Goal: Task Accomplishment & Management: Manage account settings

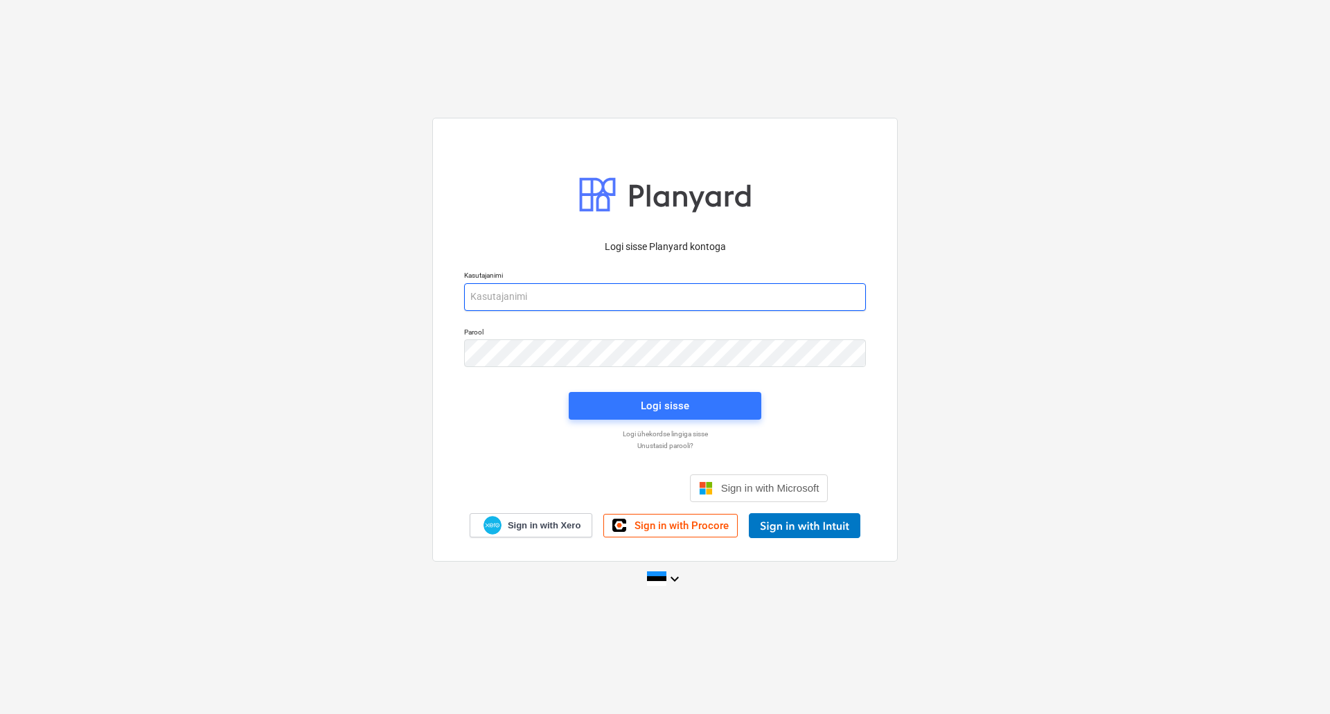
click at [592, 286] on input "email" at bounding box center [665, 297] width 402 height 28
type input "[EMAIL_ADDRESS][PERSON_NAME][DOMAIN_NAME]"
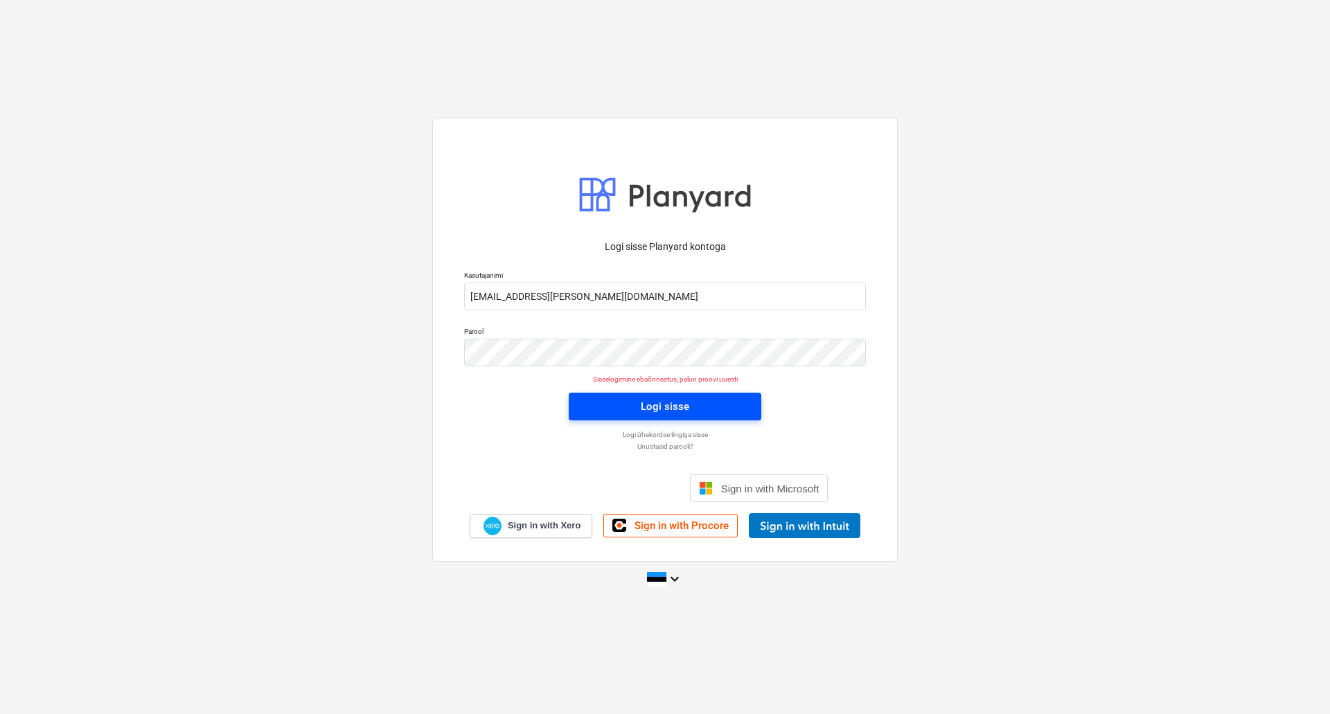
click at [666, 400] on div "Logi sisse" at bounding box center [665, 407] width 48 height 18
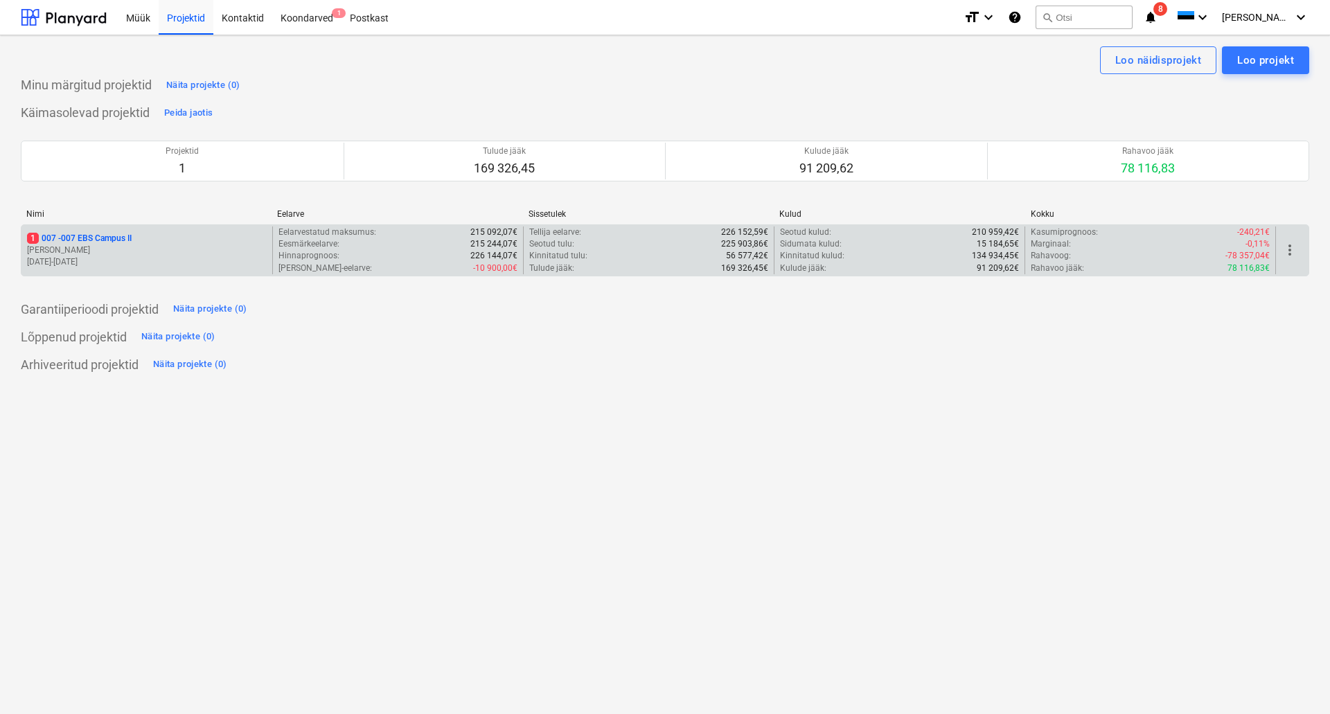
click at [94, 241] on p "1 007 - 007 EBS Campus II" at bounding box center [79, 239] width 105 height 12
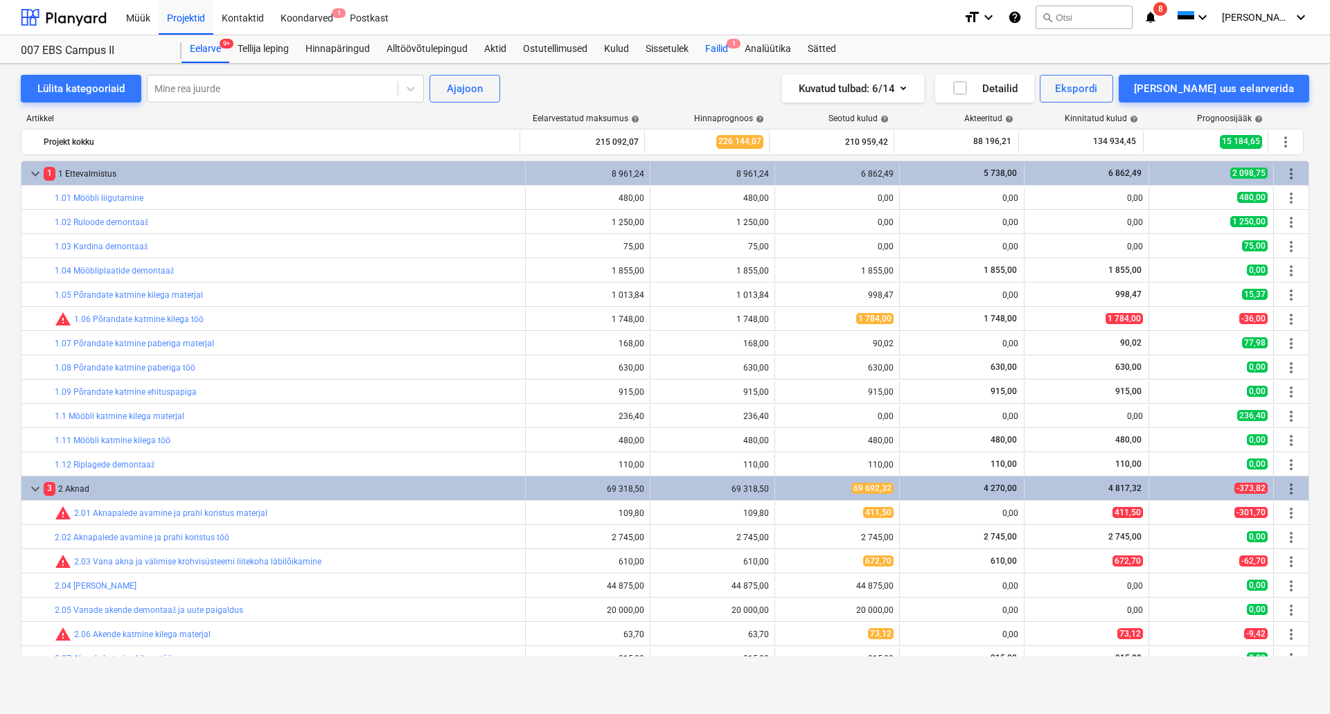
click at [717, 55] on div "Failid 1" at bounding box center [716, 49] width 39 height 28
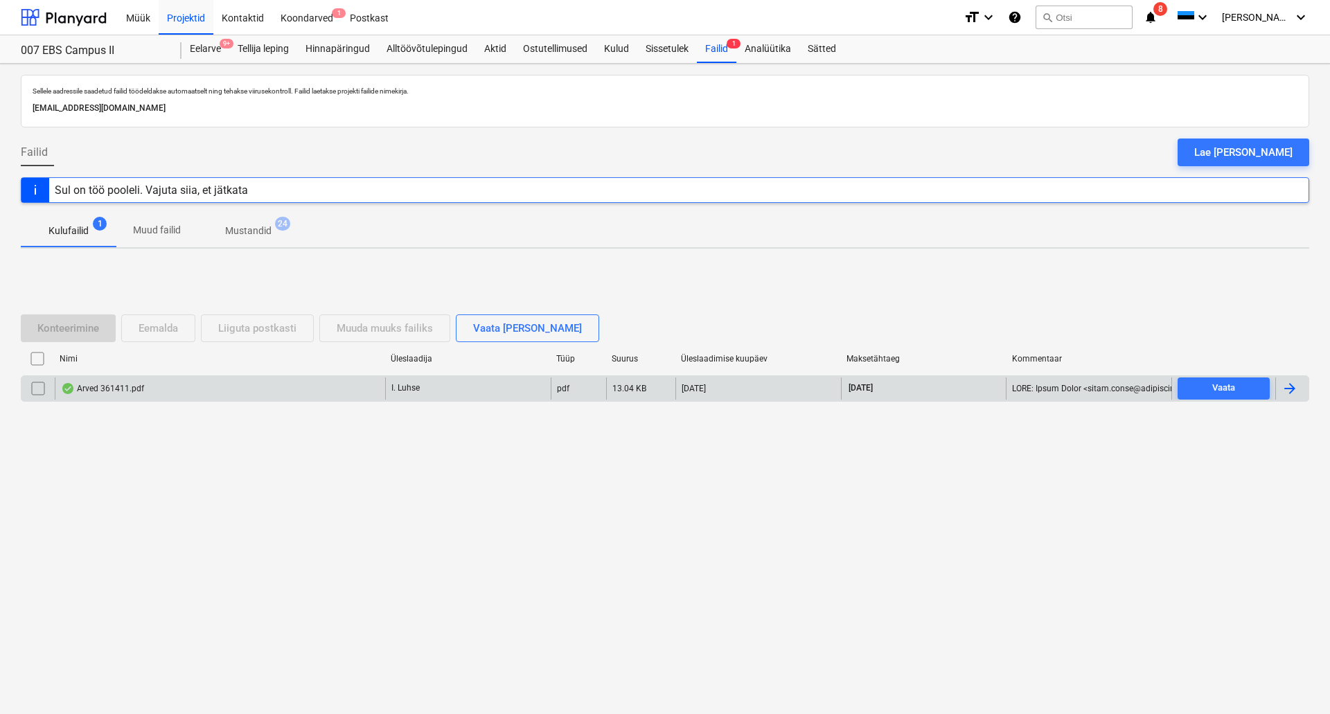
click at [278, 391] on div "Arved 361411.pdf" at bounding box center [220, 389] width 330 height 22
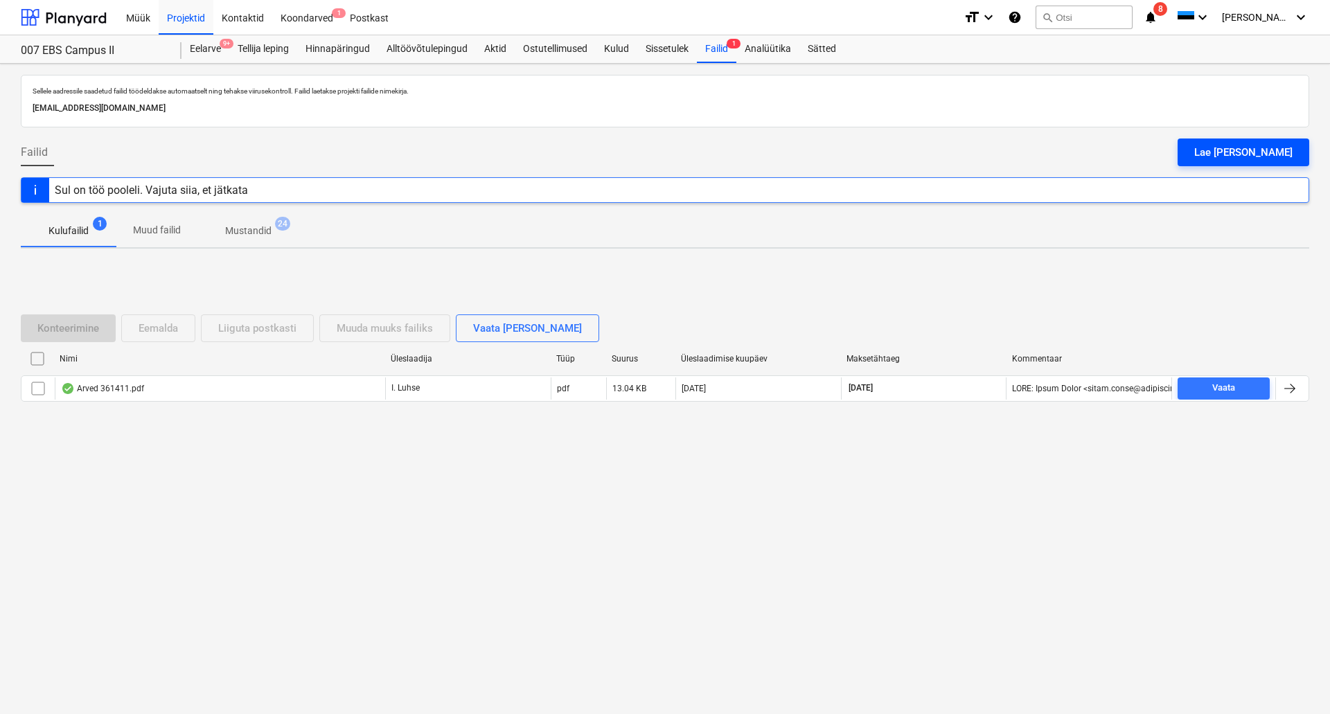
click at [1246, 154] on div "Lae [PERSON_NAME]" at bounding box center [1243, 152] width 98 height 18
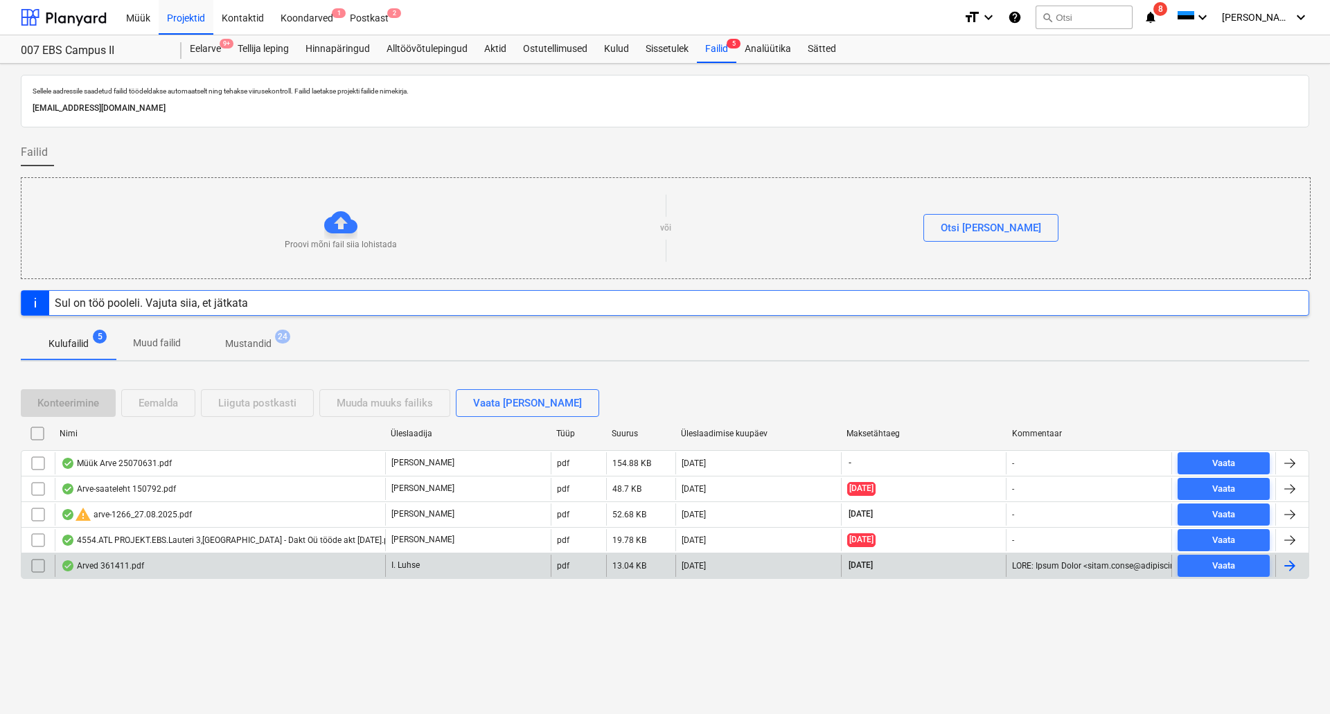
click at [139, 570] on div "Arved 361411.pdf" at bounding box center [102, 565] width 83 height 11
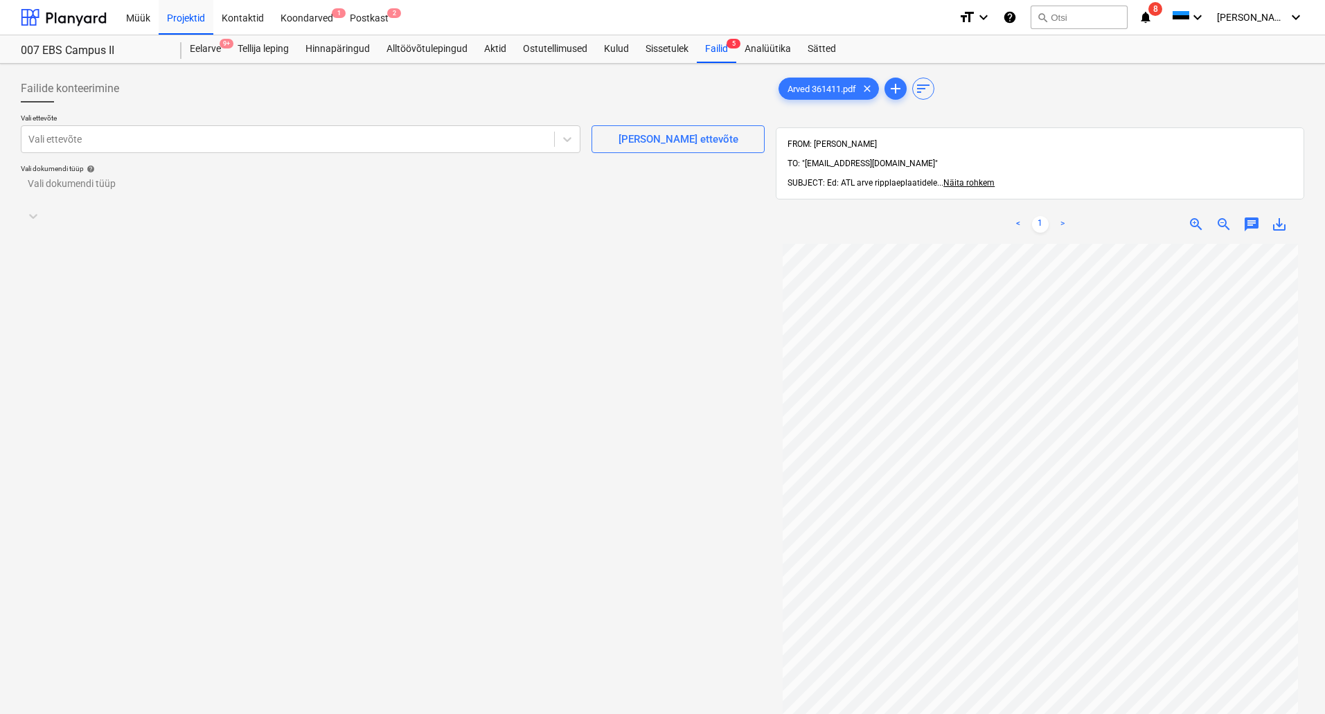
click at [583, 145] on div "Vali ettevõte Vali ettevõte [PERSON_NAME] uus ettevõte" at bounding box center [393, 133] width 744 height 39
click at [35, 147] on icon at bounding box center [28, 154] width 14 height 14
type input "v"
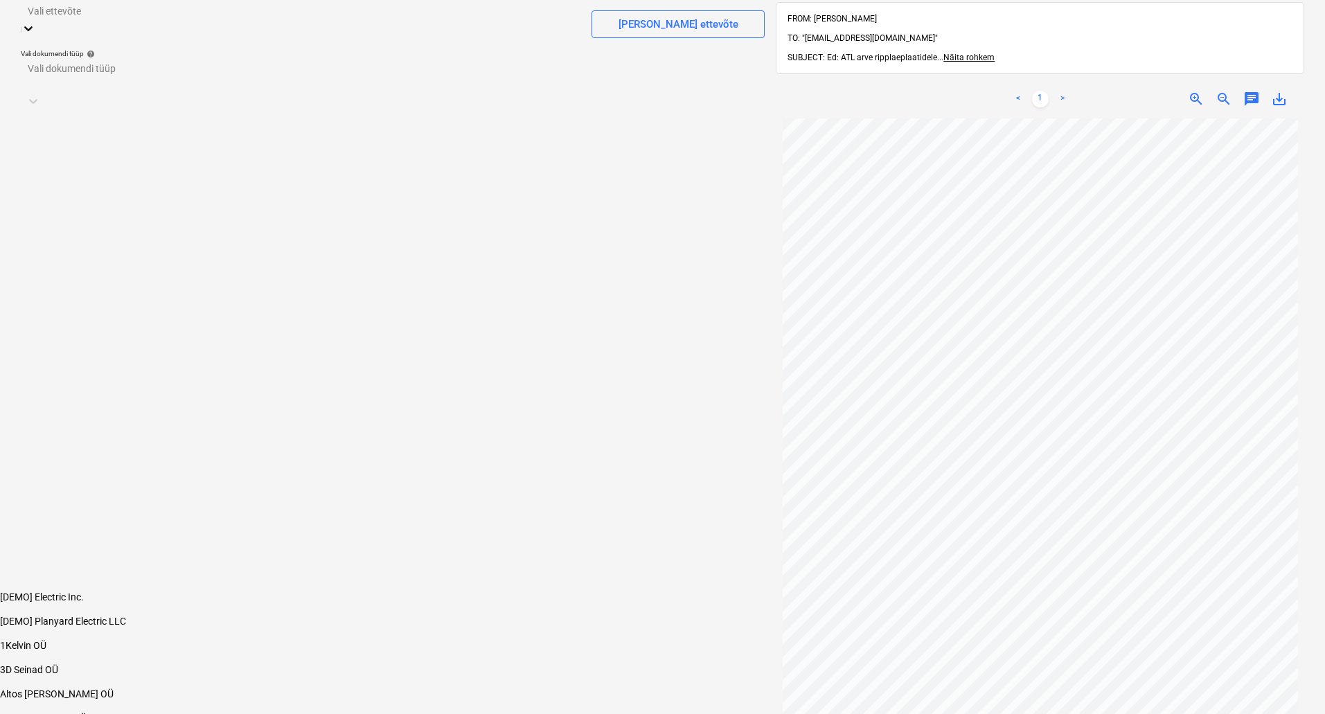
scroll to position [0, 0]
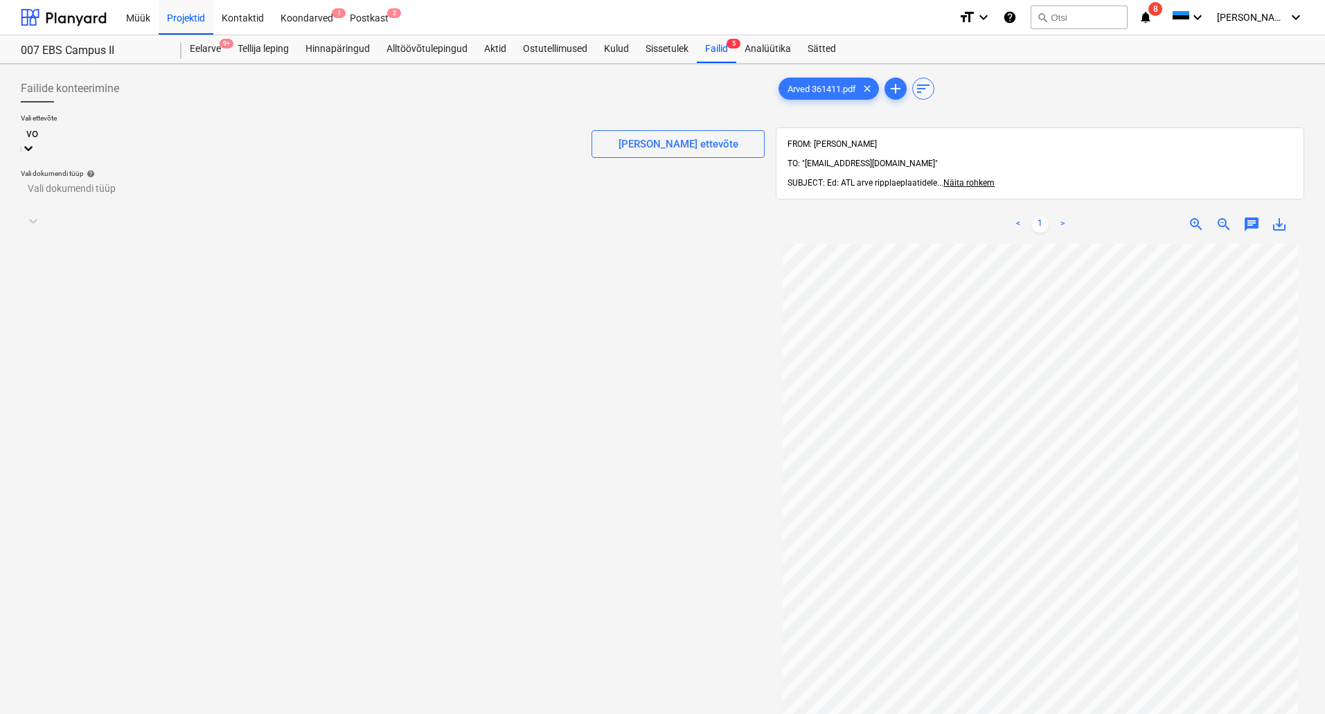
type input "v"
type input "o"
click at [87, 141] on div at bounding box center [301, 136] width 546 height 16
click at [673, 123] on div "[PERSON_NAME] ettevõte" at bounding box center [678, 139] width 173 height 50
click at [669, 136] on div "[PERSON_NAME] ettevõte" at bounding box center [679, 139] width 120 height 18
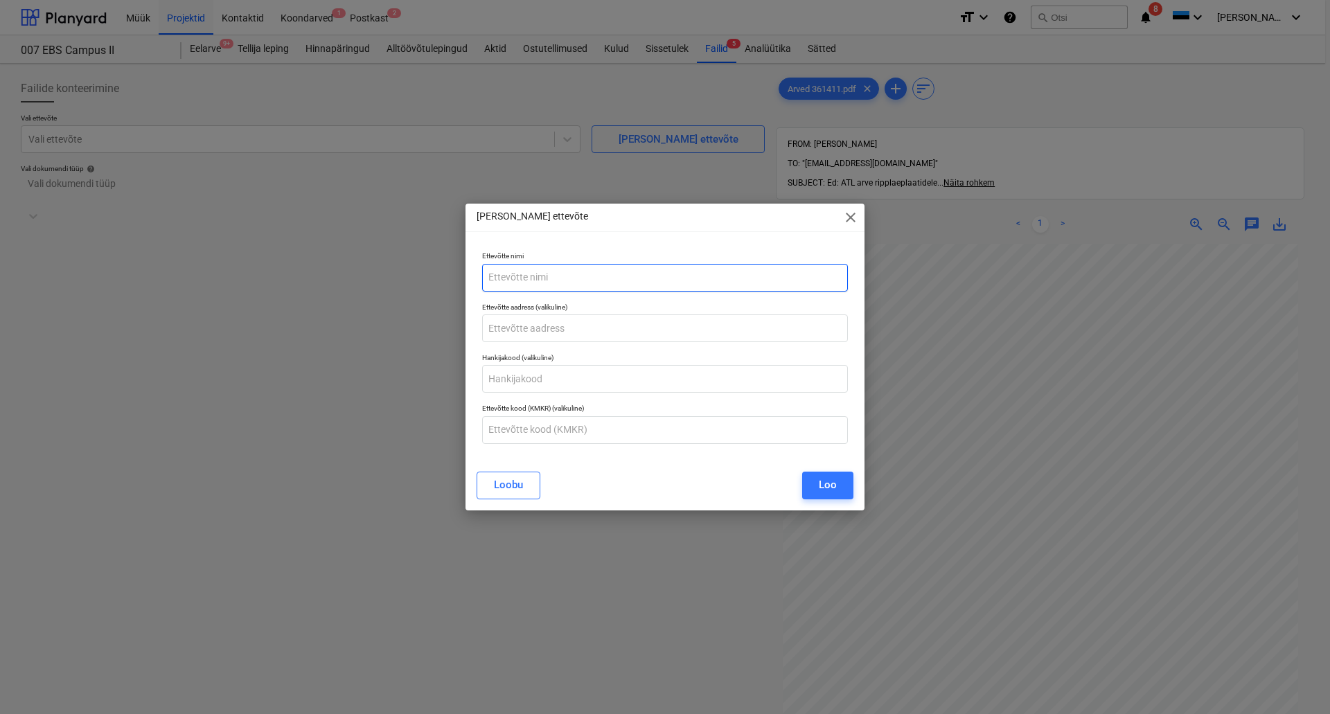
click at [536, 280] on input "text" at bounding box center [665, 278] width 366 height 28
type input "[PERSON_NAME] Kaubandus OÜ"
click at [520, 326] on input "text" at bounding box center [665, 329] width 366 height 28
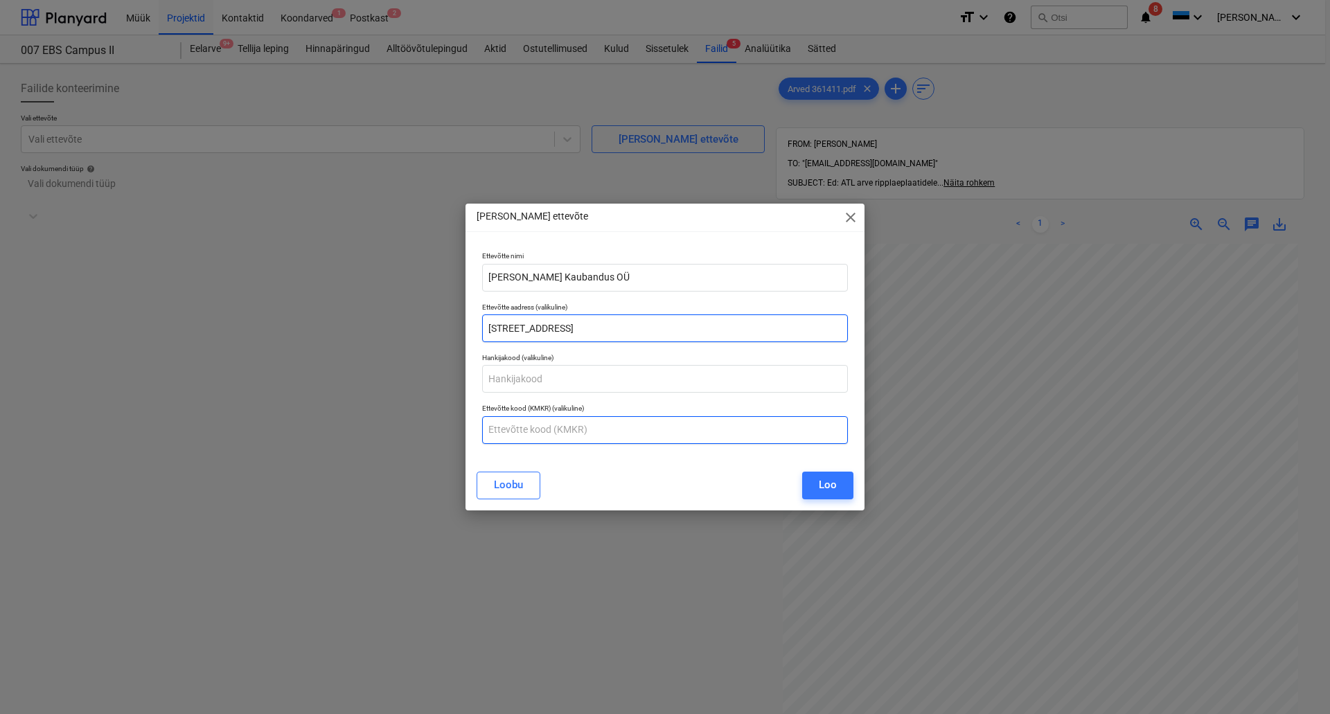
type input "[STREET_ADDRESS]"
click at [561, 423] on input "text" at bounding box center [665, 430] width 366 height 28
type input "12288495"
drag, startPoint x: 824, startPoint y: 486, endPoint x: 831, endPoint y: 491, distance: 7.9
click at [828, 488] on div "Loo" at bounding box center [828, 485] width 18 height 18
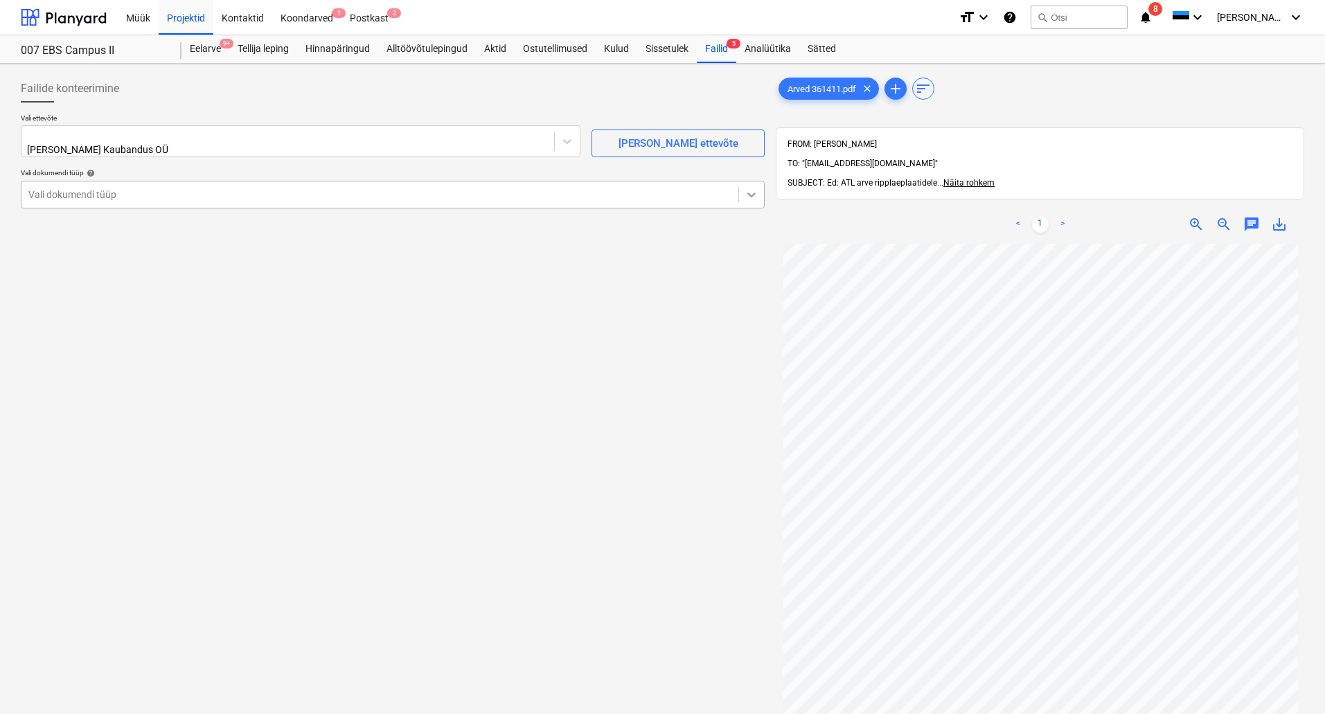
click at [754, 188] on icon at bounding box center [752, 195] width 14 height 14
click at [76, 714] on div "Eraldi ostuarve või tšekk" at bounding box center [662, 719] width 1325 height 11
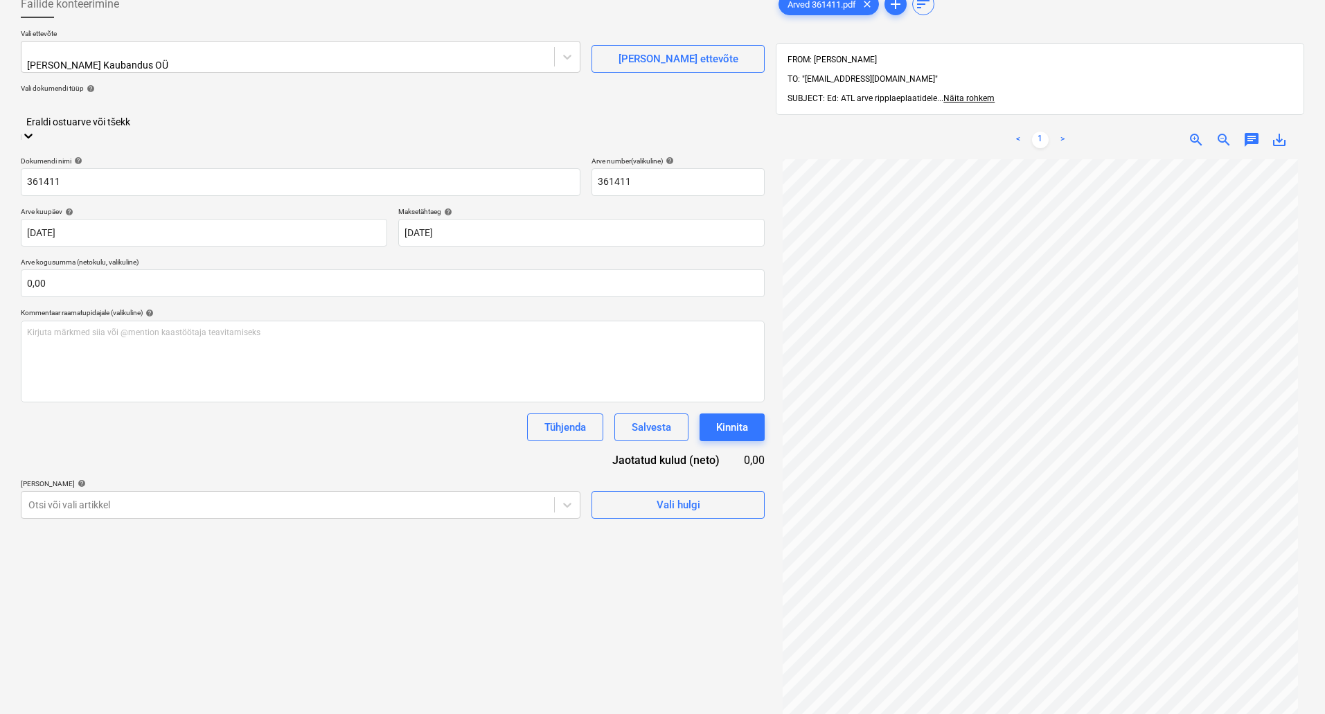
scroll to position [197, 0]
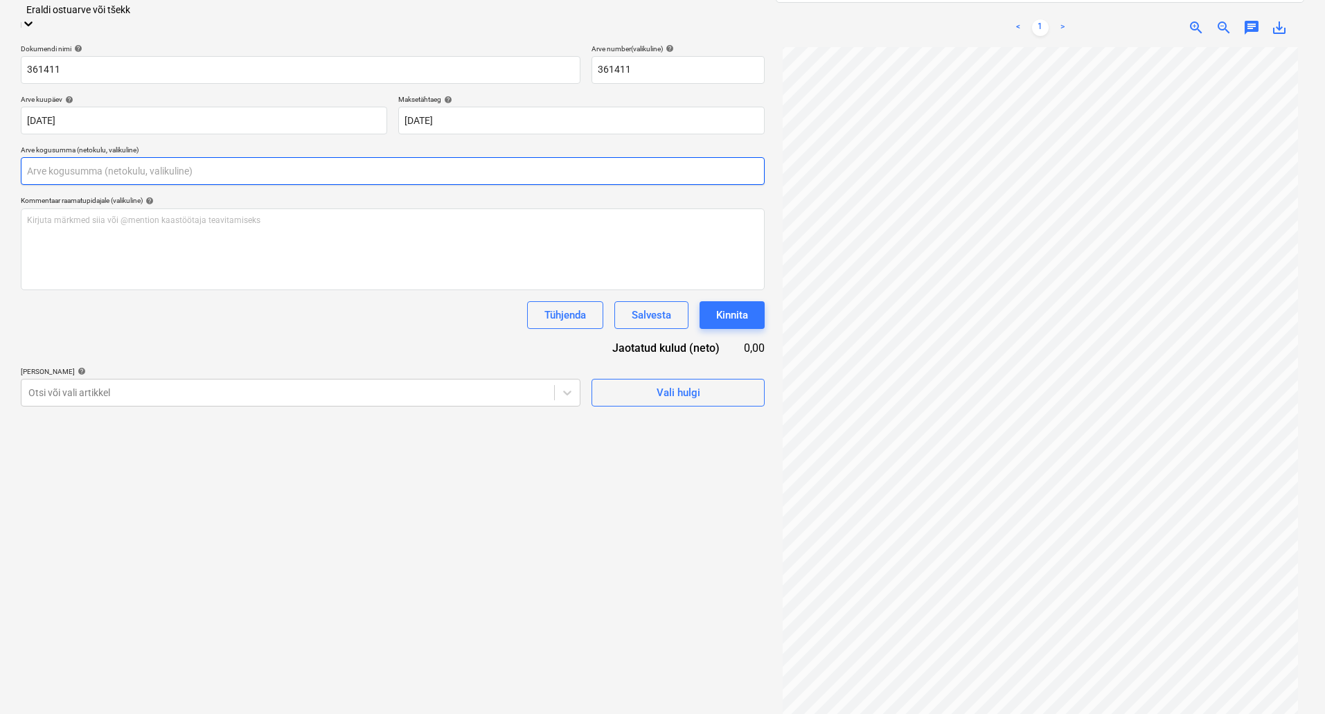
click at [62, 157] on input "text" at bounding box center [393, 171] width 744 height 28
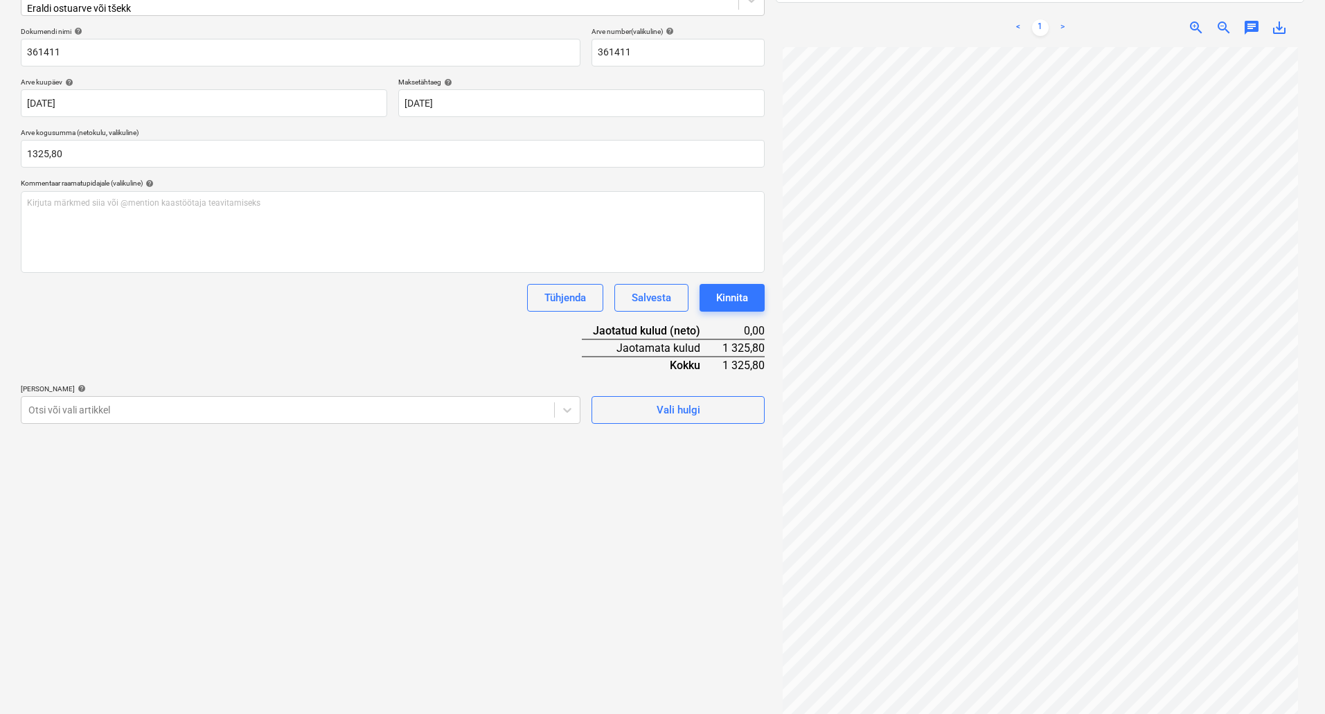
type input "1 325,80"
click at [249, 306] on div "Dokumendi nimi help 361411 Arve number (valikuline) help 361411 Arve kuupäev he…" at bounding box center [393, 225] width 744 height 397
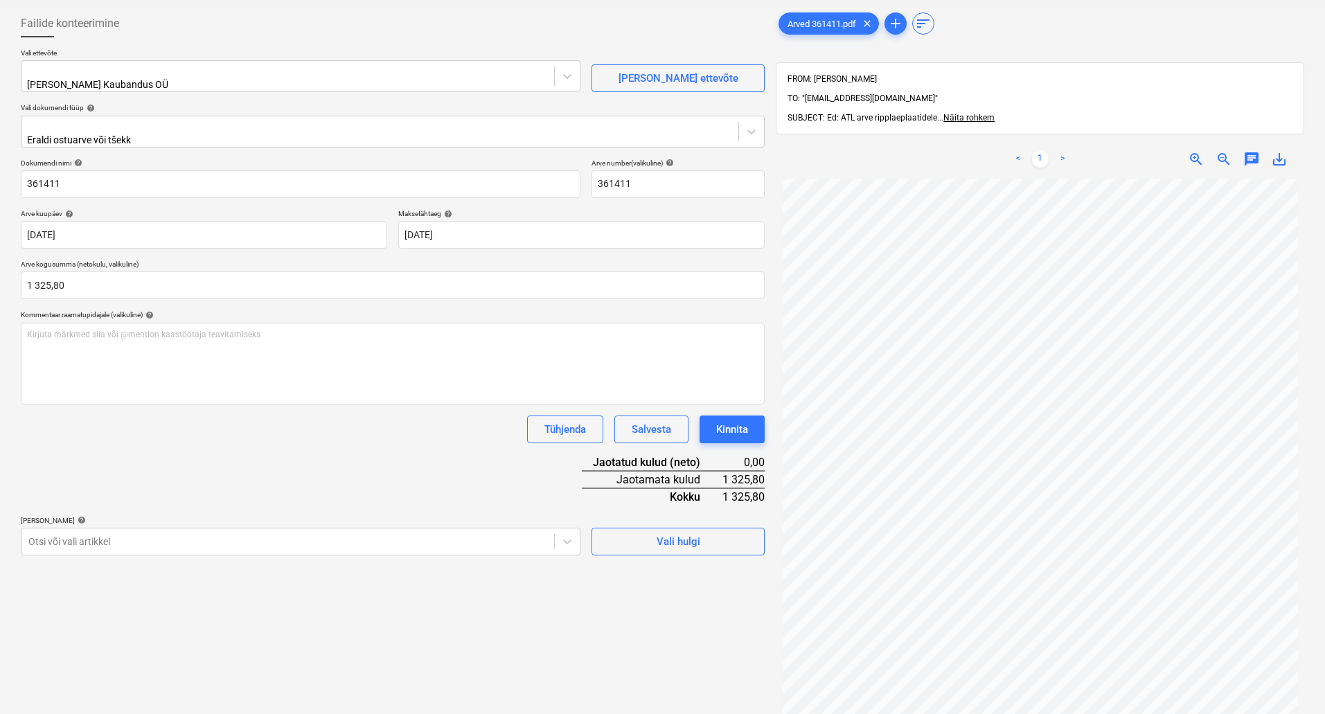
scroll to position [58, 0]
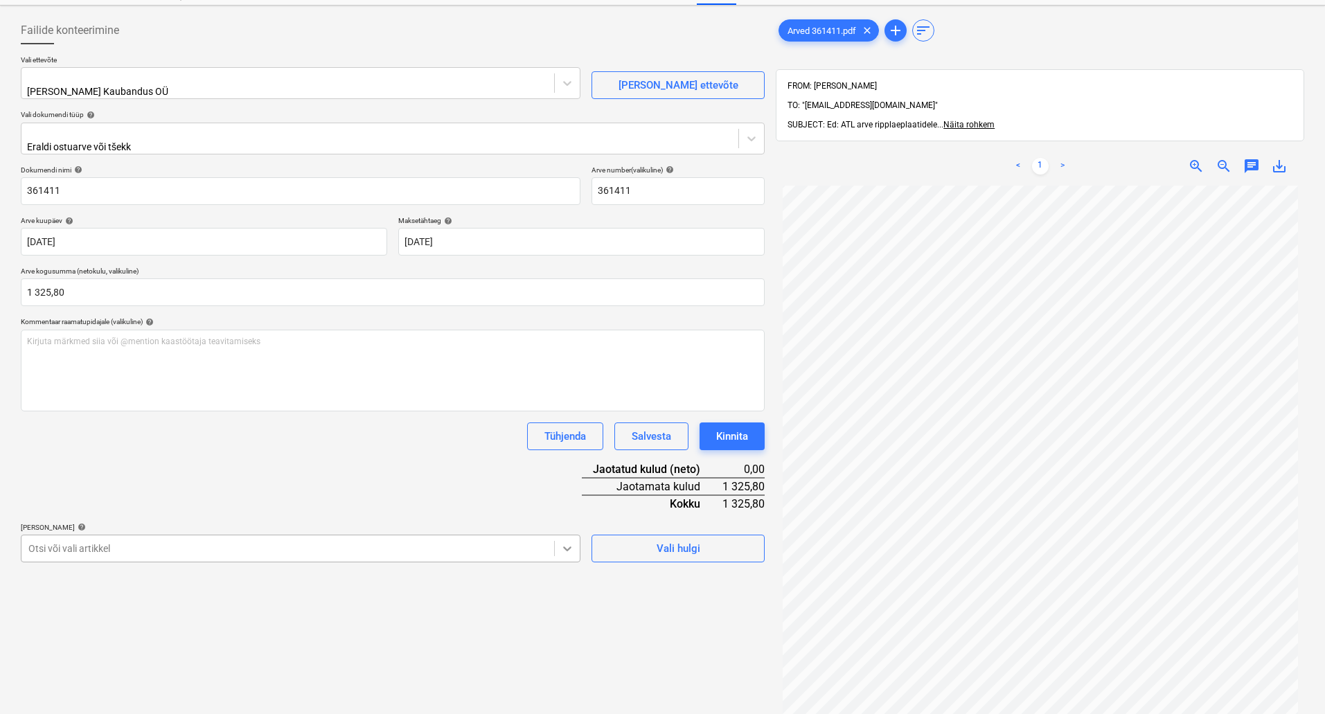
click at [567, 536] on body "Müük Projektid Kontaktid Koondarved 1 Postkast 2 format_size keyboard_arrow_dow…" at bounding box center [662, 299] width 1325 height 714
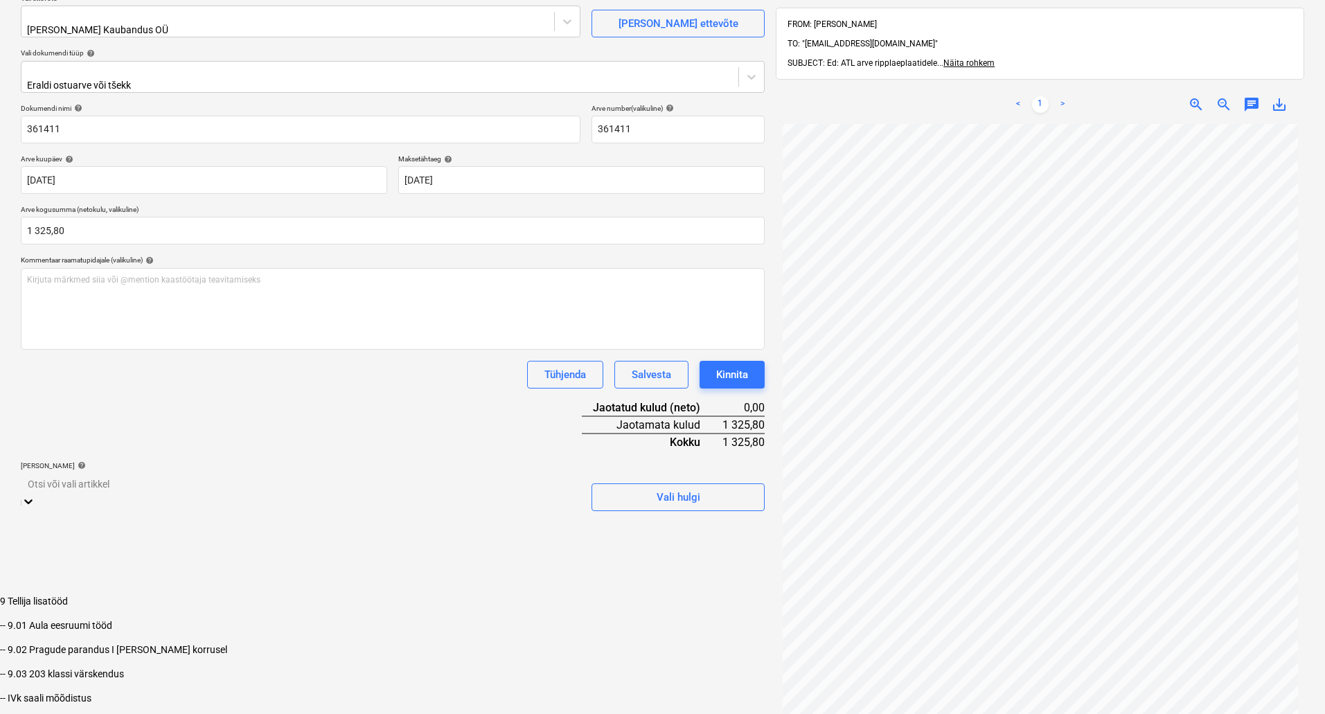
scroll to position [1562, 0]
click at [107, 660] on div "-- 9.03 203 klassi värskendus" at bounding box center [662, 665] width 1325 height 11
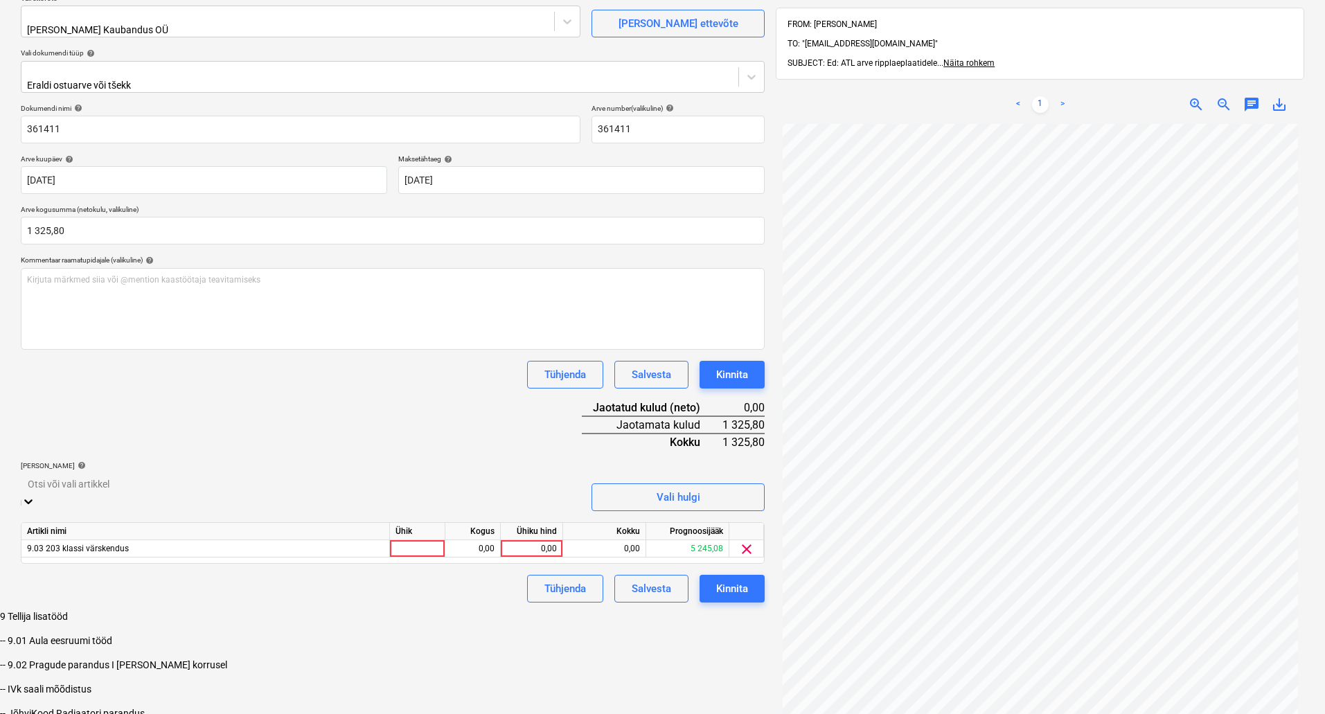
scroll to position [1538, 0]
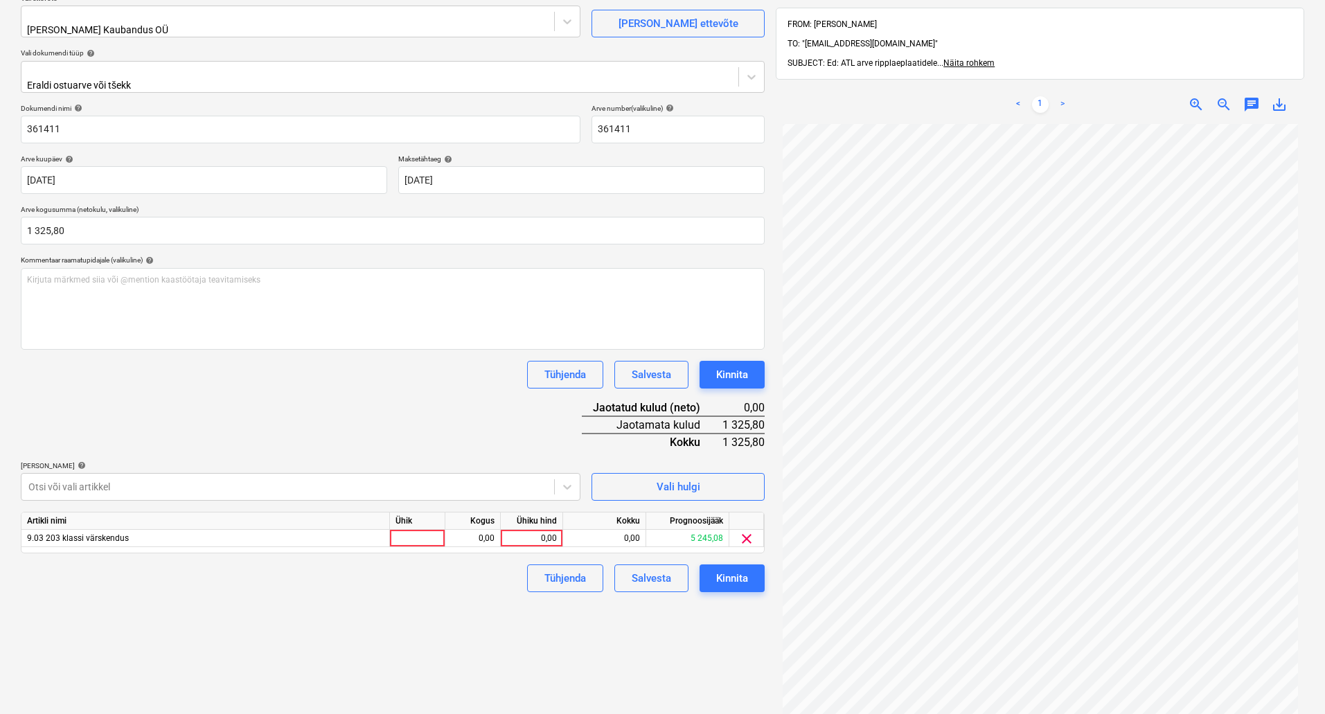
click at [682, 637] on div "Failide konteerimine Vali ettevõte [PERSON_NAME] Kaubandus OÜ [PERSON_NAME] uus…" at bounding box center [392, 377] width 755 height 856
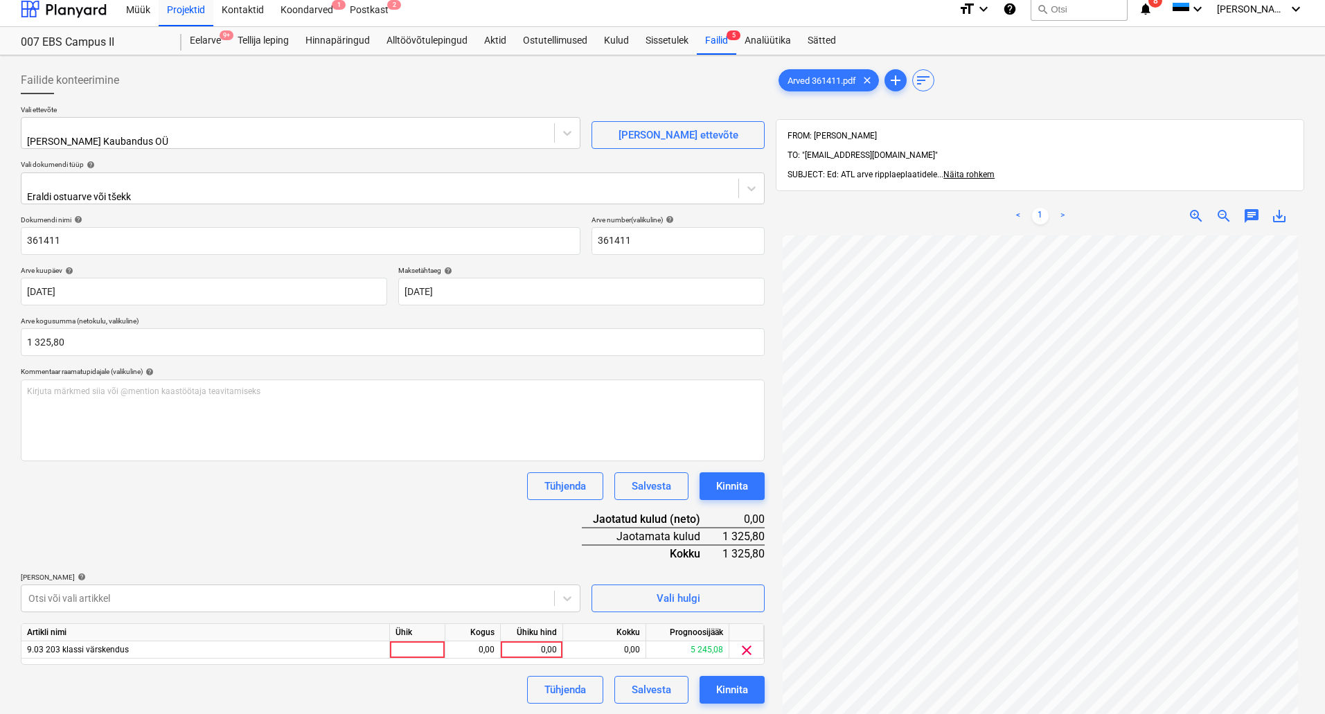
scroll to position [0, 0]
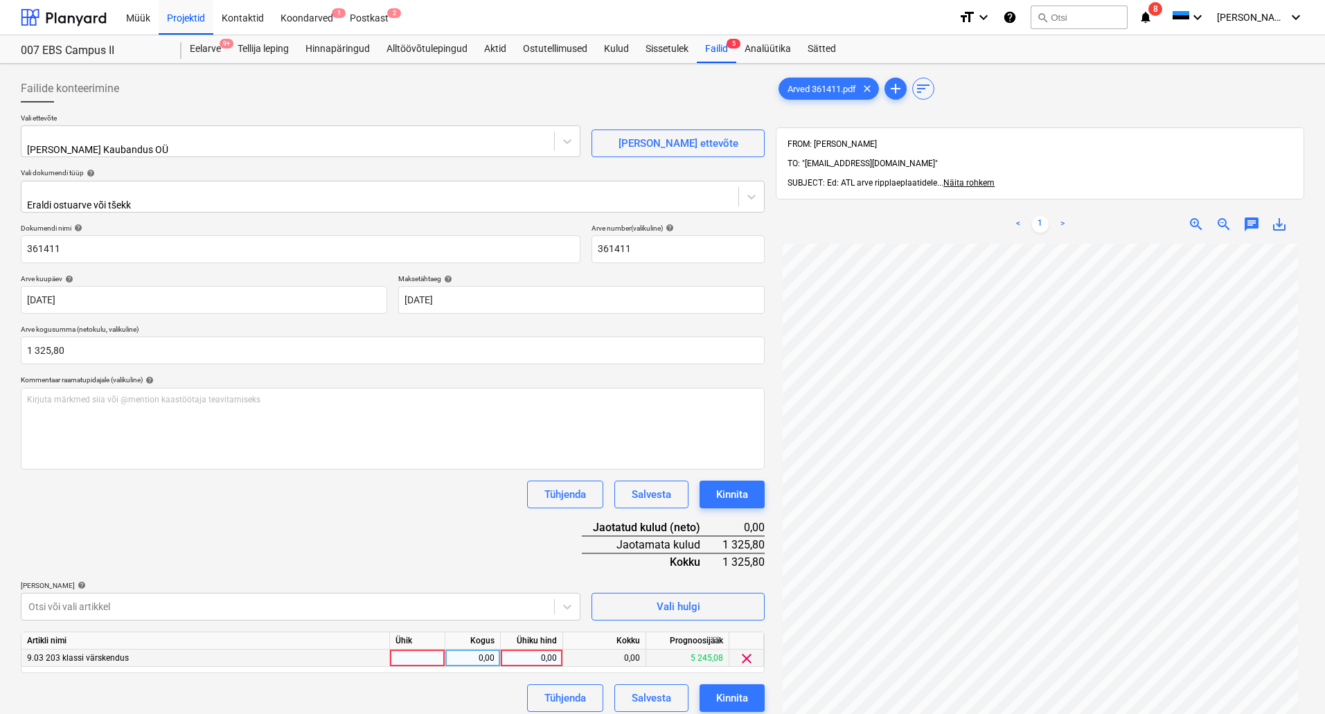
click at [468, 650] on div "0,00" at bounding box center [473, 658] width 44 height 17
type input "1"
click at [533, 650] on div "0,00" at bounding box center [531, 658] width 51 height 17
type input "1325,80"
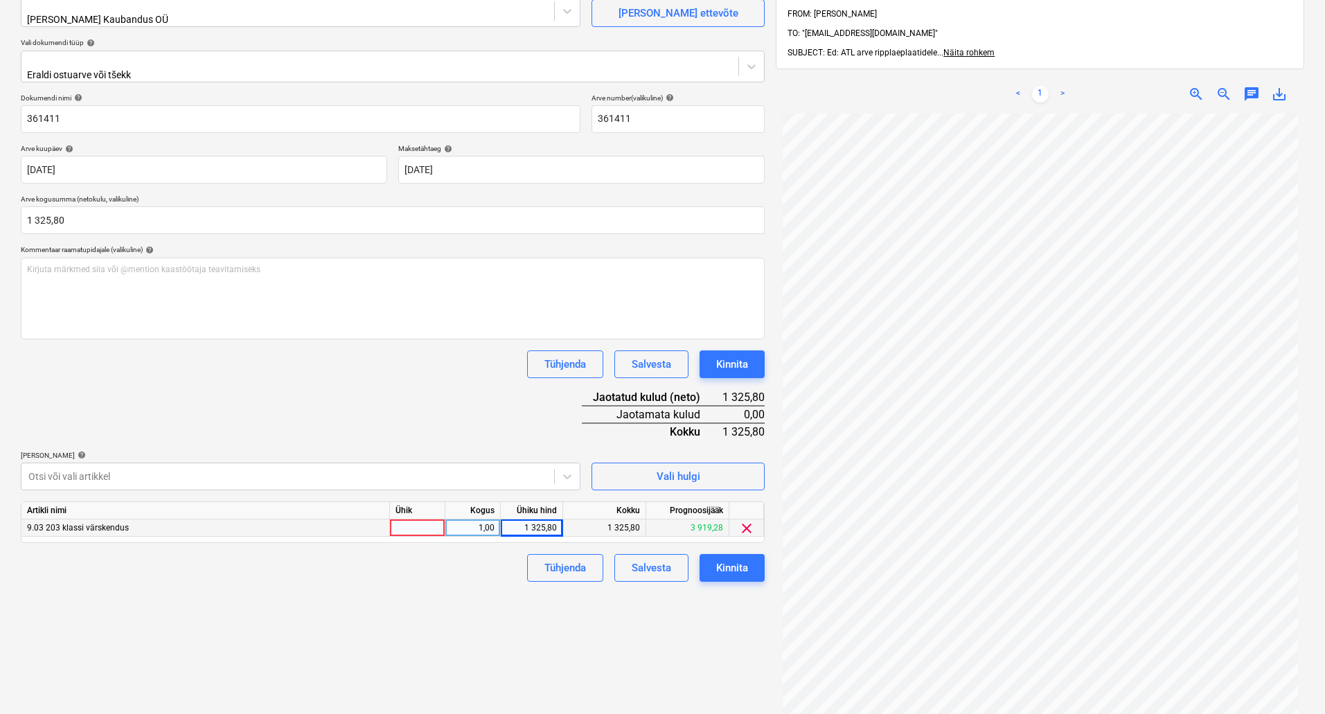
scroll to position [139, 0]
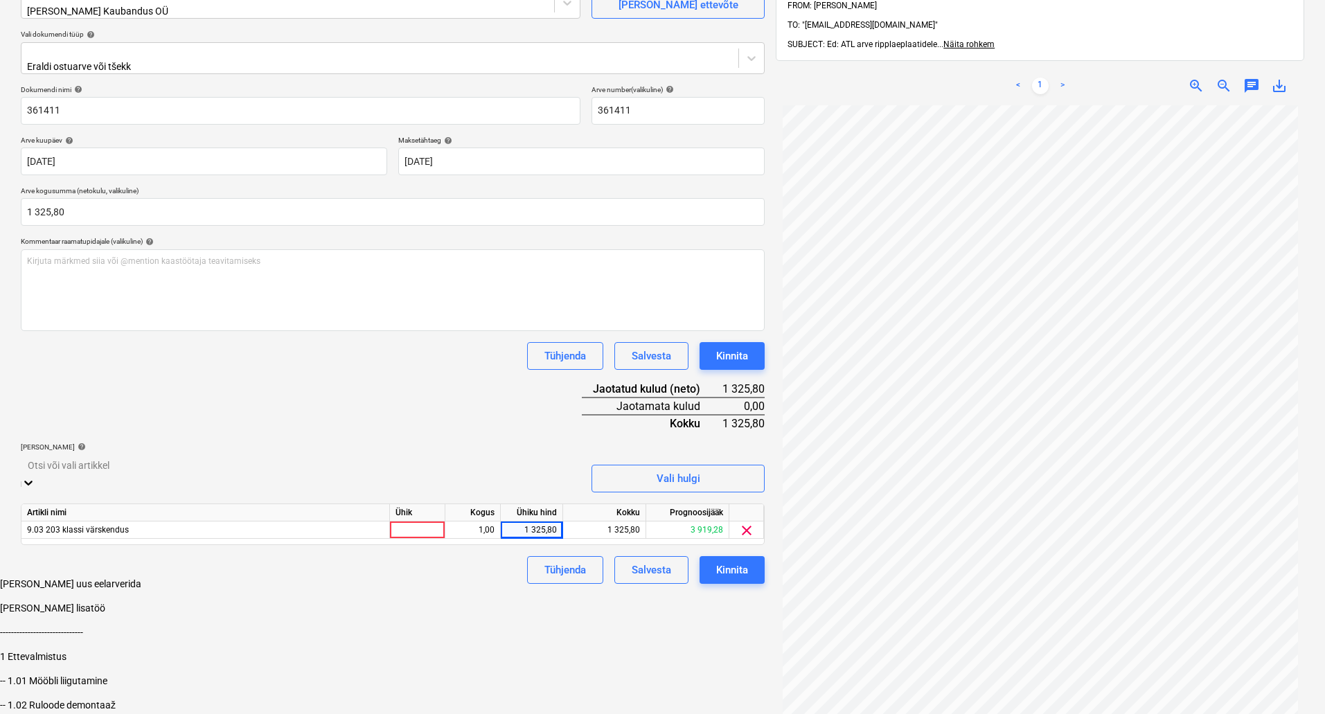
click at [35, 476] on icon at bounding box center [28, 483] width 14 height 14
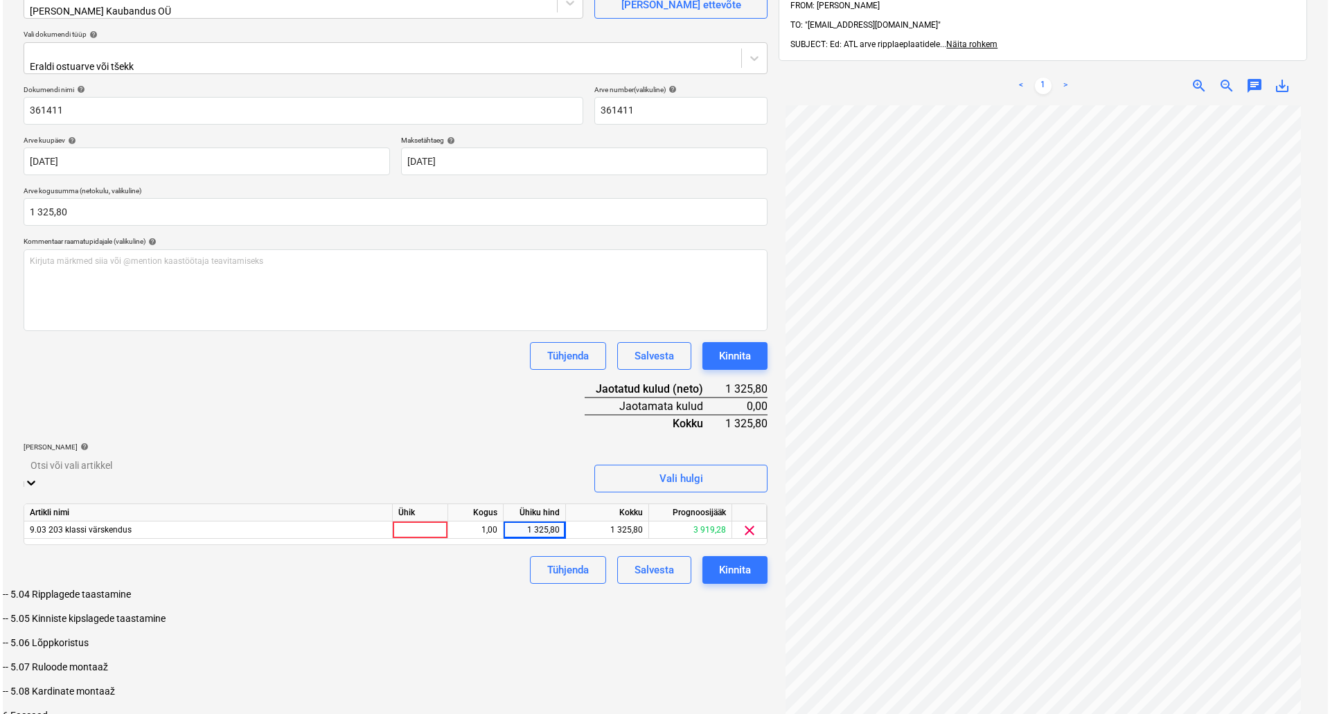
scroll to position [915, 0]
click at [170, 658] on div "-- 5.04 Ripplagede taastamine" at bounding box center [662, 663] width 1325 height 11
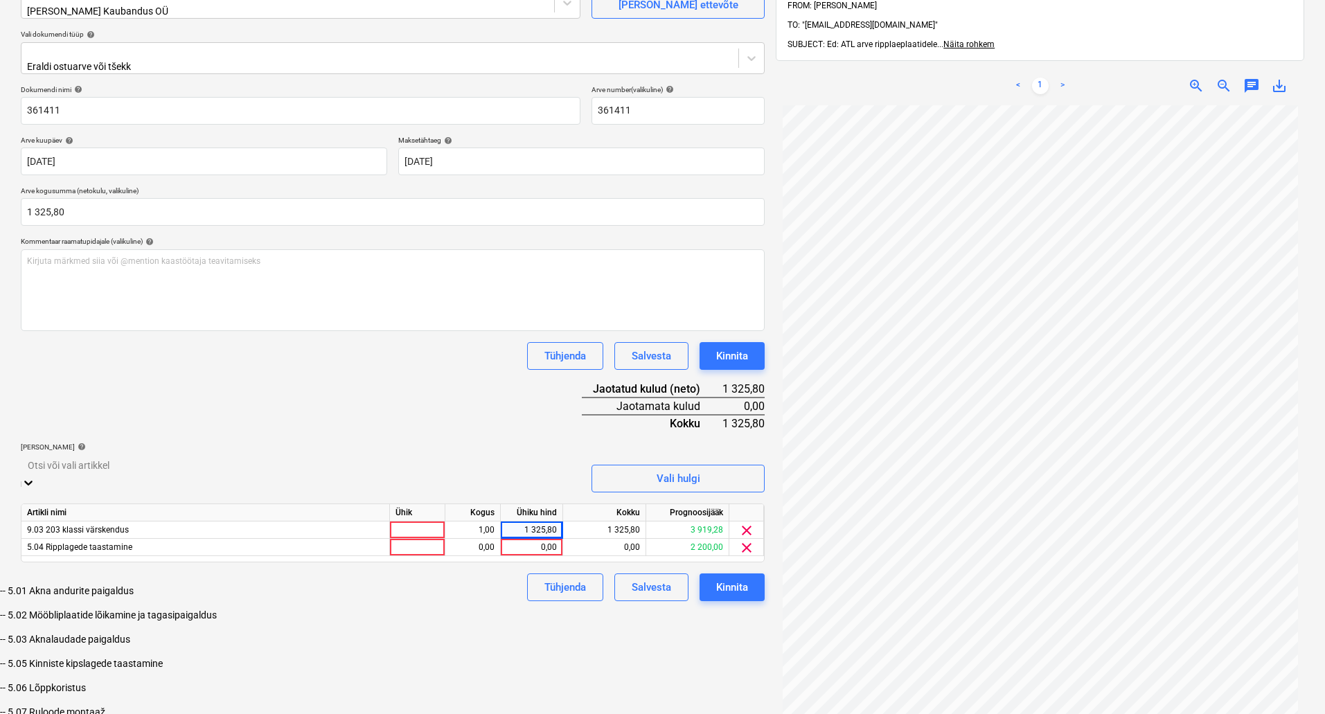
click at [721, 638] on div "Failide konteerimine Vali ettevõte [PERSON_NAME] Kaubandus OÜ [PERSON_NAME] uus…" at bounding box center [392, 359] width 755 height 856
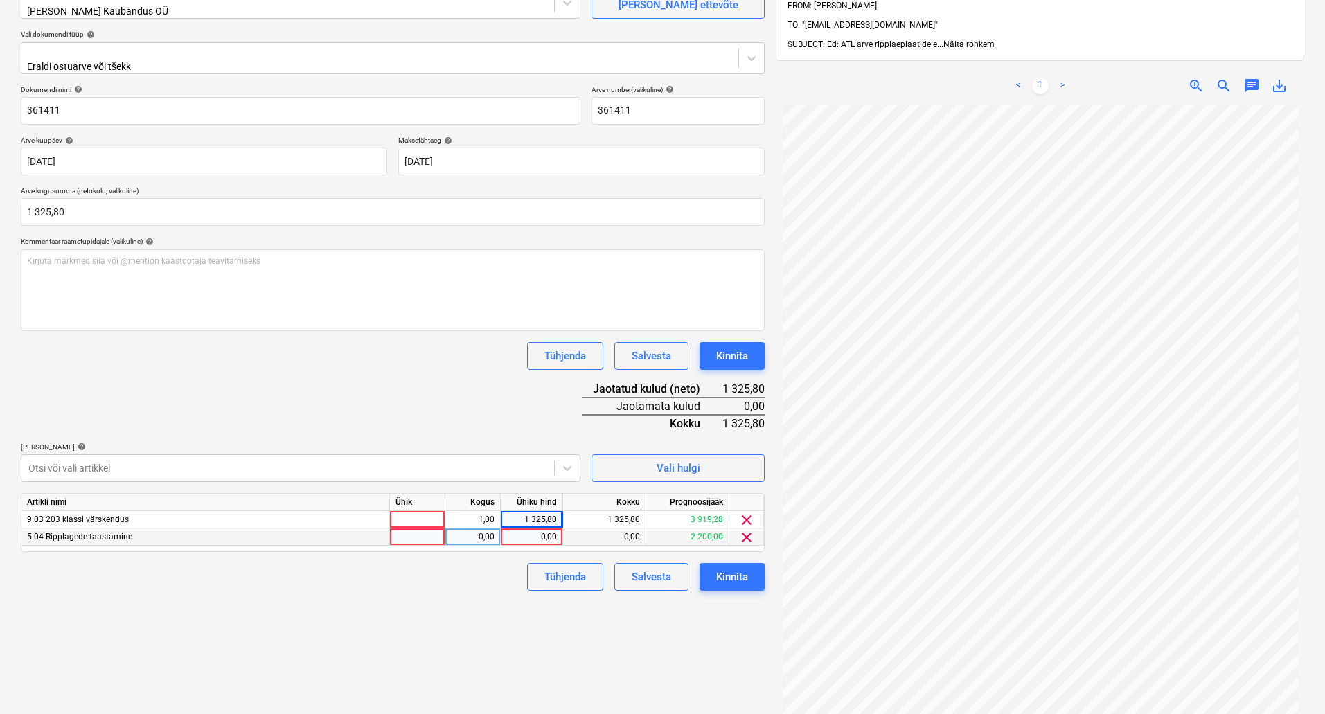
click at [537, 531] on div "0,00" at bounding box center [531, 537] width 51 height 17
type input "263,4"
click at [477, 529] on div "1,00" at bounding box center [473, 537] width 44 height 17
click at [527, 511] on div "1 325,80" at bounding box center [531, 519] width 51 height 17
type input "1062,4"
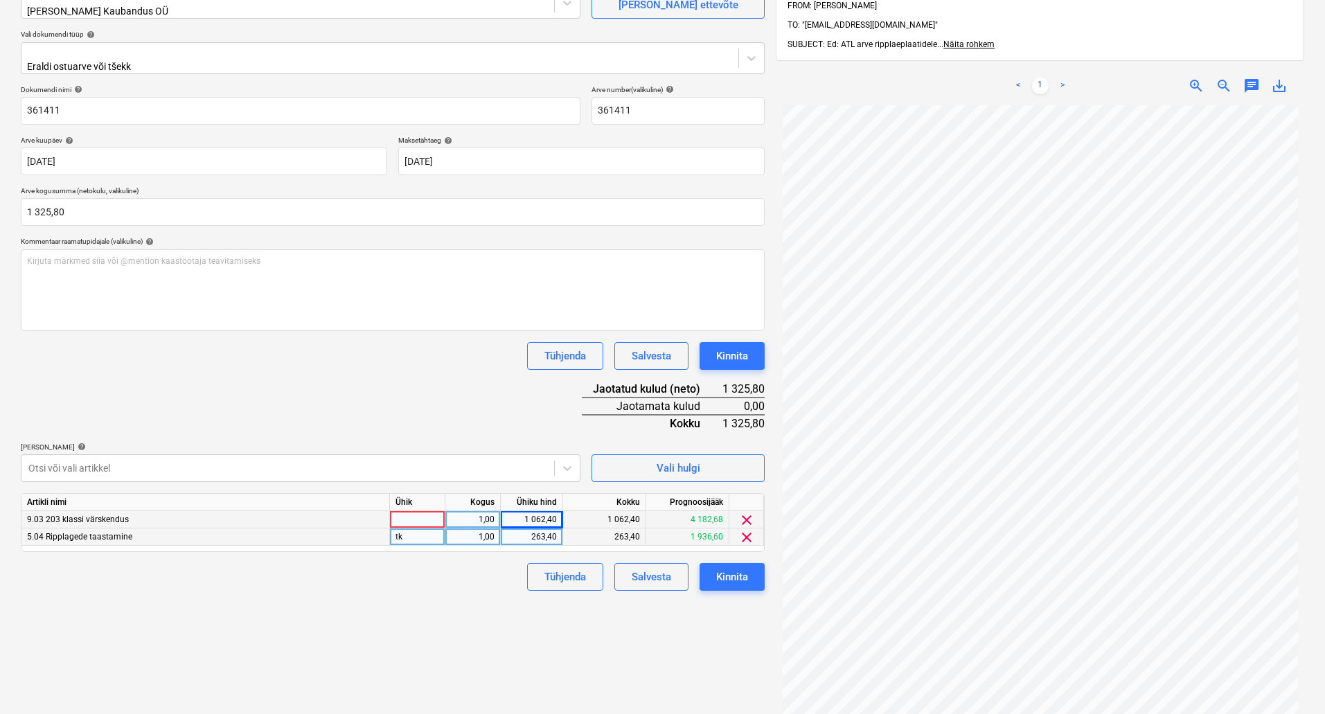
click at [444, 626] on div "Failide konteerimine Vali ettevõte [PERSON_NAME] Kaubandus OÜ [PERSON_NAME] uus…" at bounding box center [392, 359] width 755 height 856
click at [419, 512] on div at bounding box center [417, 519] width 55 height 17
type input "t"
type input "kmpl"
click at [423, 529] on div "tk" at bounding box center [417, 537] width 55 height 17
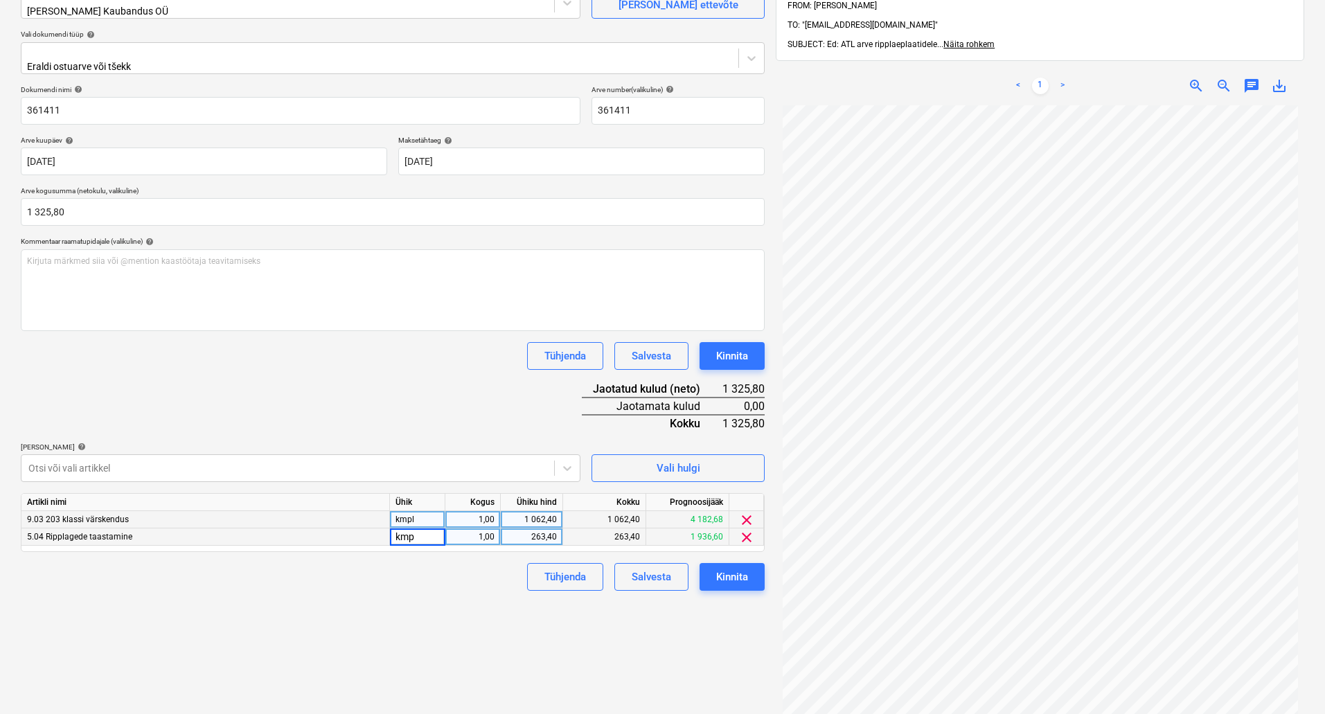
type input "kmpl"
click at [742, 571] on div "Kinnita" at bounding box center [732, 577] width 32 height 18
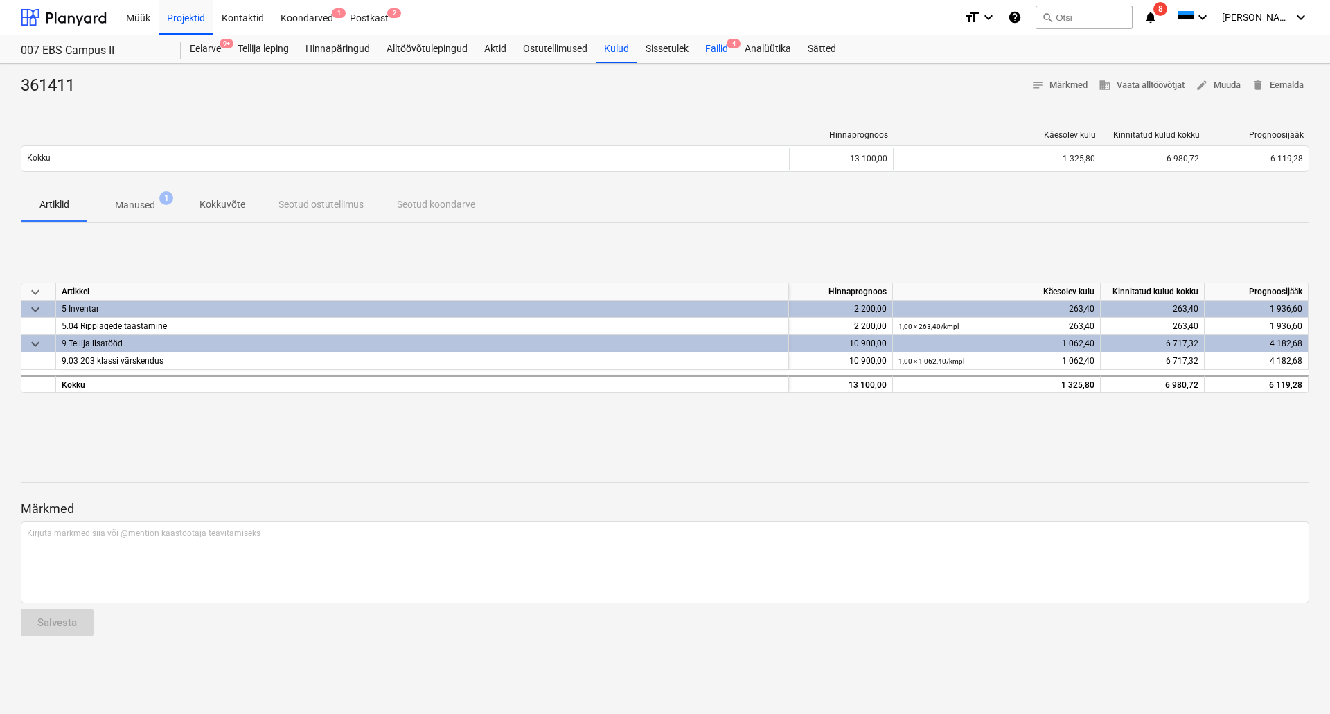
click at [721, 49] on div "Failid 4" at bounding box center [716, 49] width 39 height 28
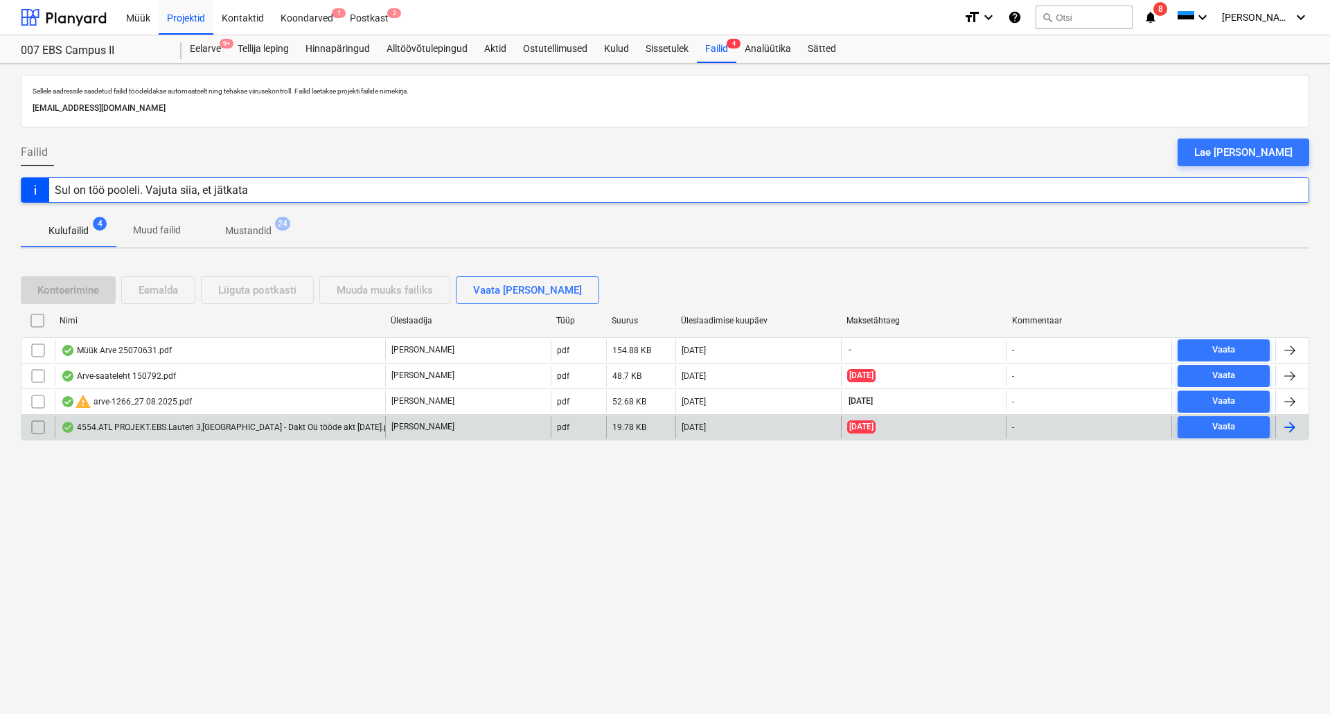
click at [306, 431] on div "4554.ATL PROJEKT.EBS.Lauteri 3,[GEOGRAPHIC_DATA] - Dakt Oü tööde akt [DATE].pdf" at bounding box center [228, 427] width 335 height 11
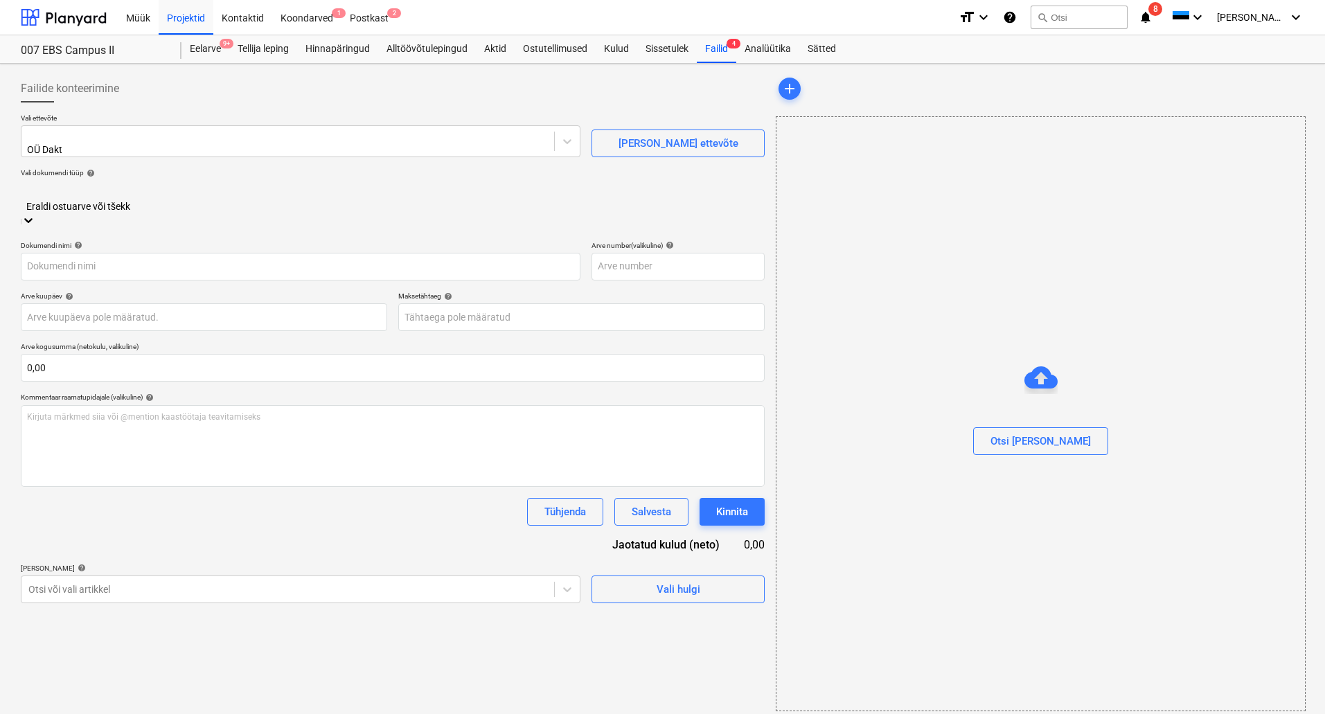
type input "3"
type input "[DATE]"
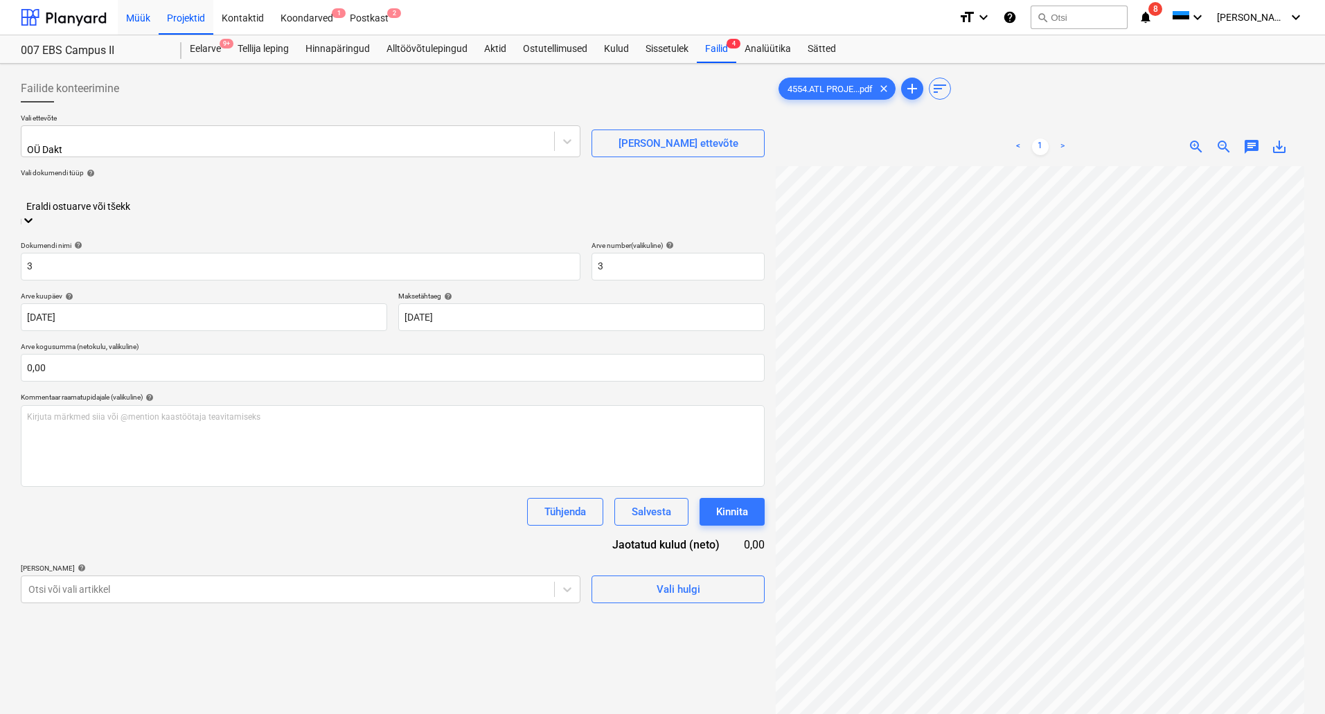
click at [137, 20] on div "Müük" at bounding box center [138, 16] width 41 height 35
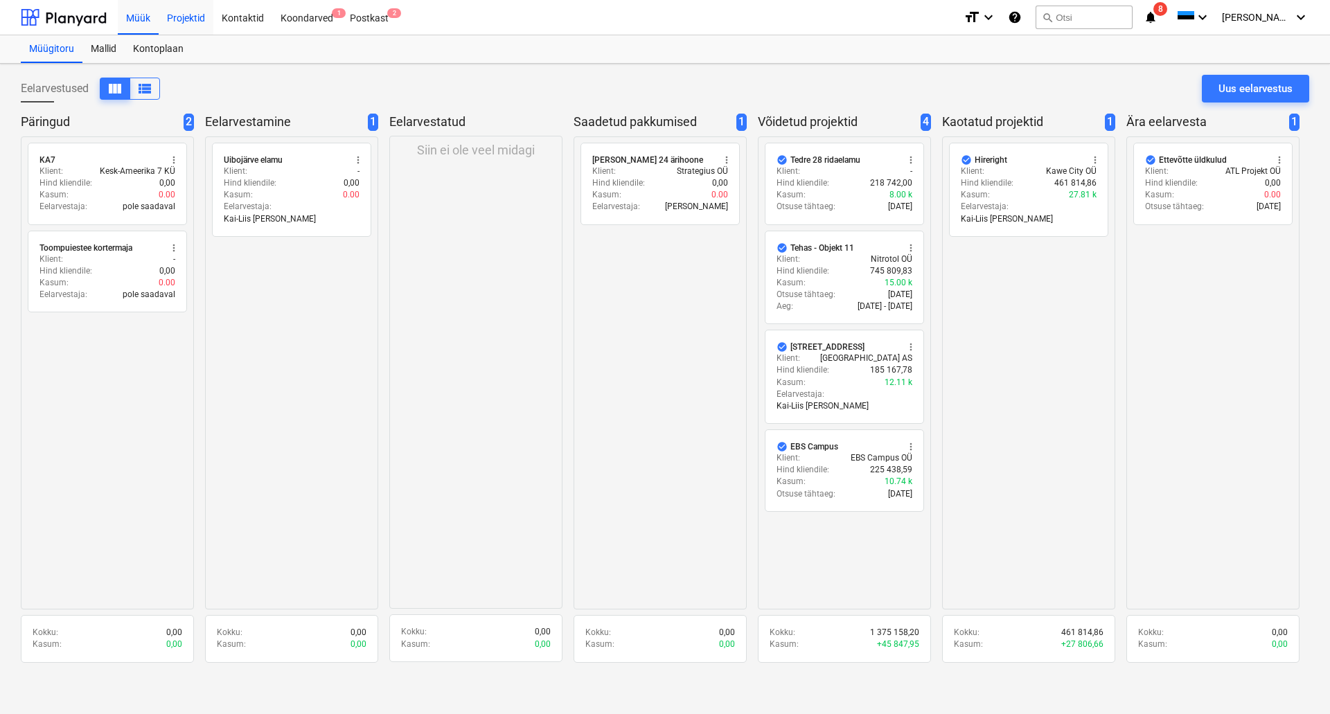
click at [185, 15] on div "Projektid" at bounding box center [186, 16] width 55 height 35
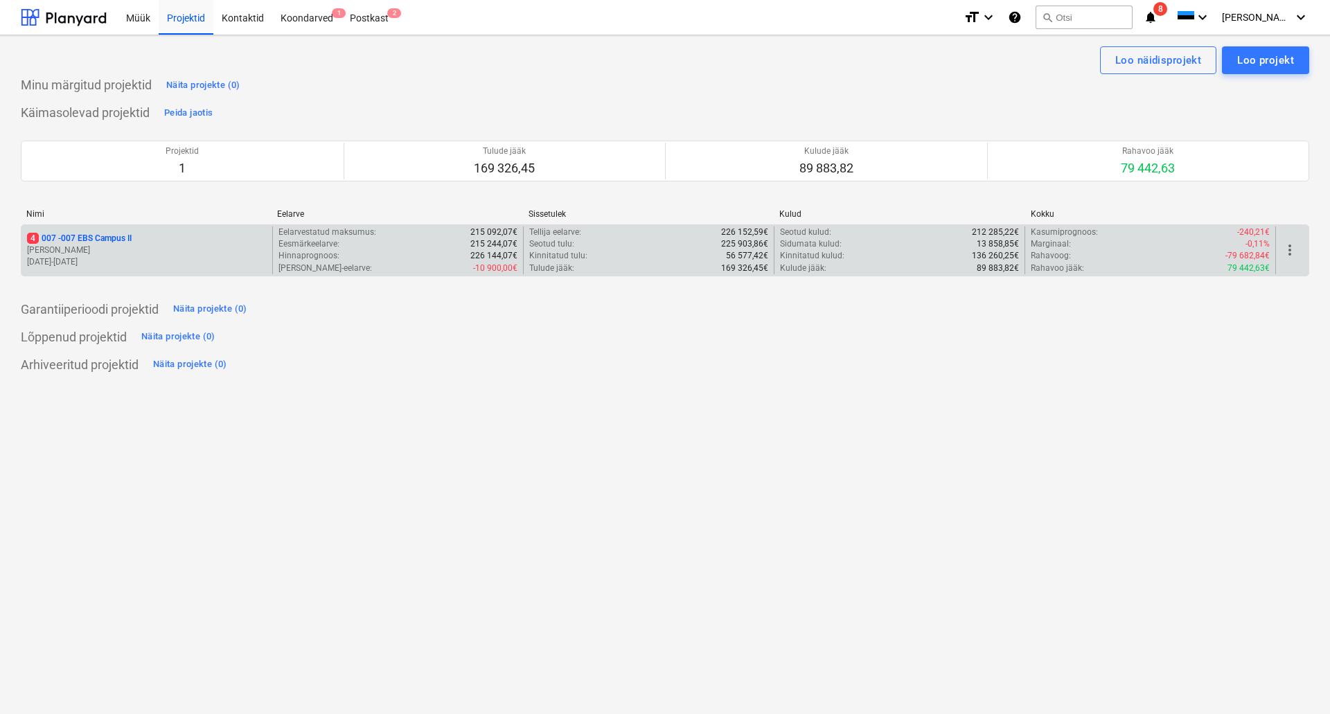
click at [116, 239] on p "4 007 - 007 EBS Campus II" at bounding box center [79, 239] width 105 height 12
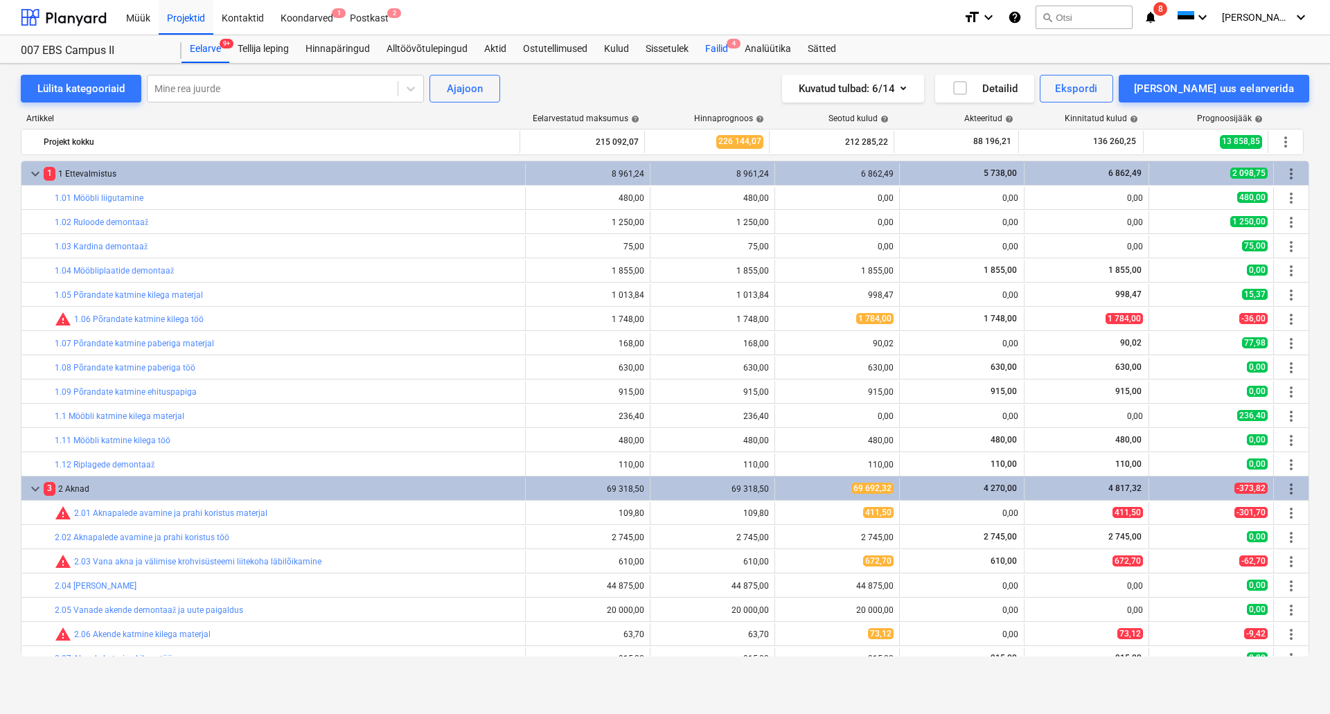
click at [724, 48] on div "Failid 4" at bounding box center [716, 49] width 39 height 28
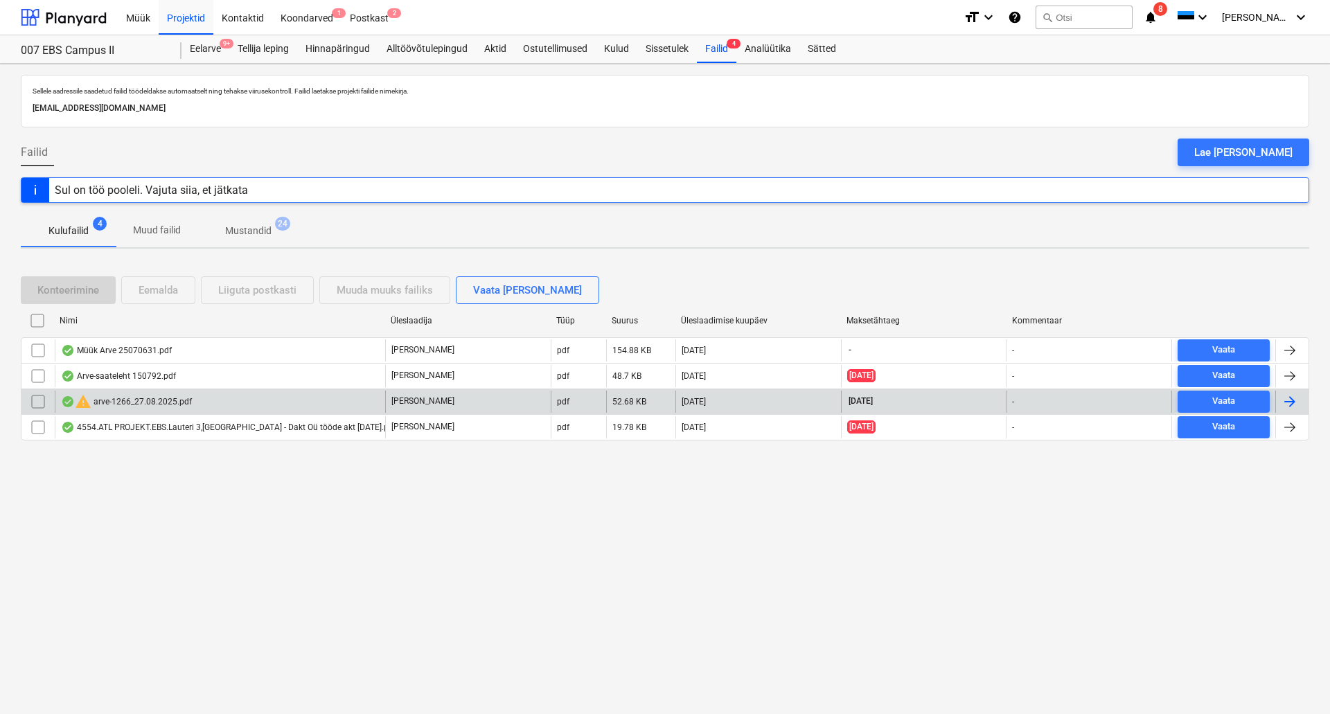
click at [178, 405] on div "warning arve-1266_27.08.2025.pdf" at bounding box center [126, 402] width 131 height 17
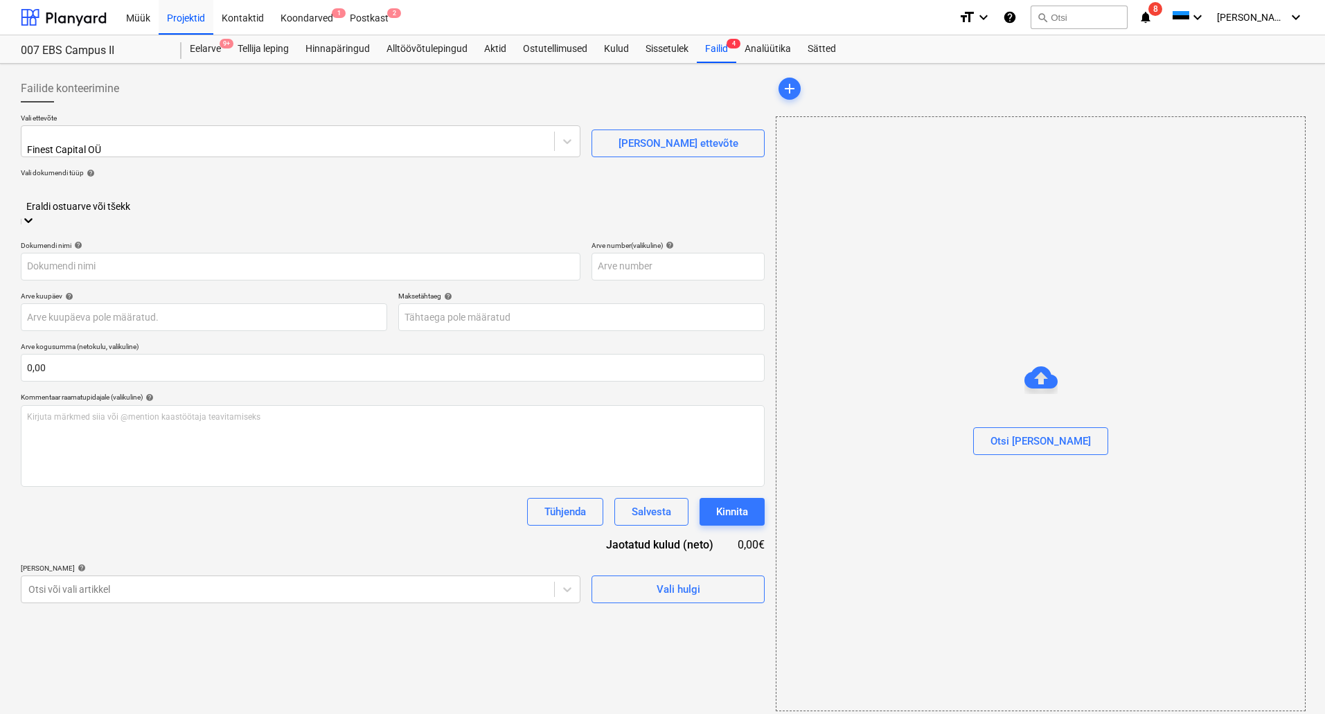
type input "1266"
type input "[DATE]"
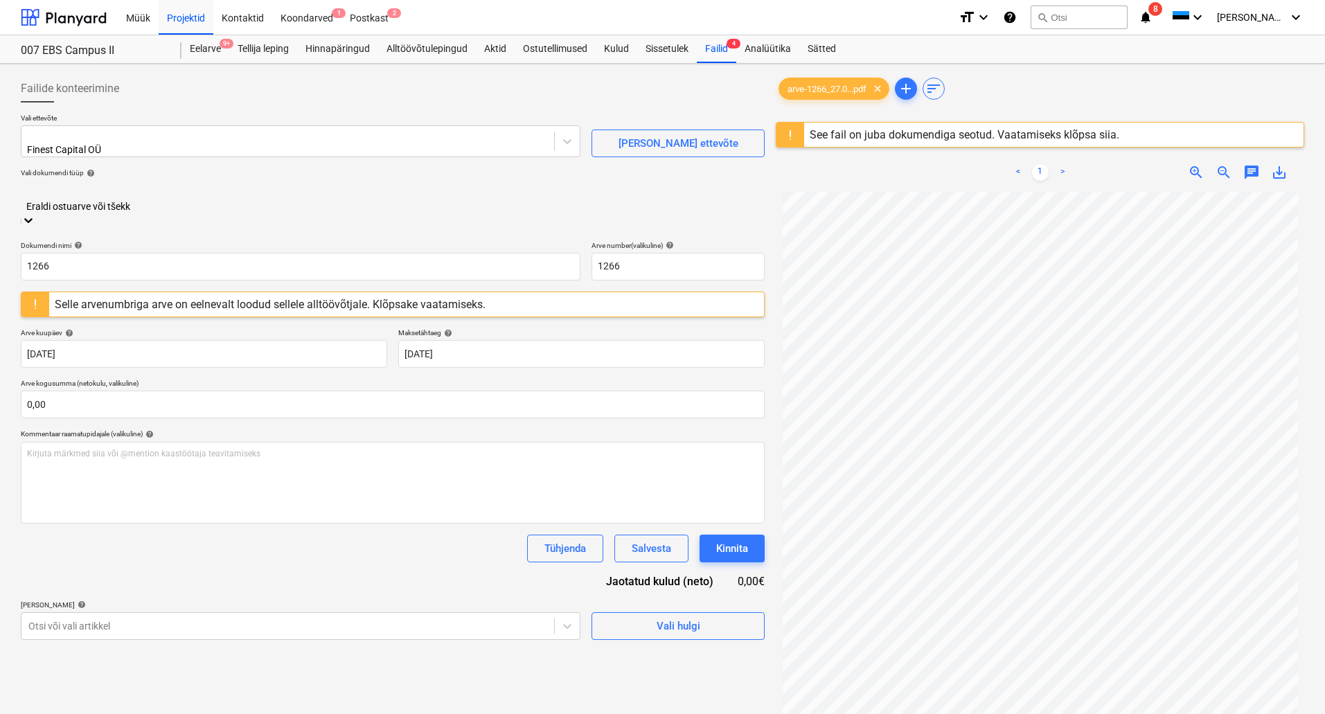
click at [531, 195] on div at bounding box center [393, 192] width 730 height 16
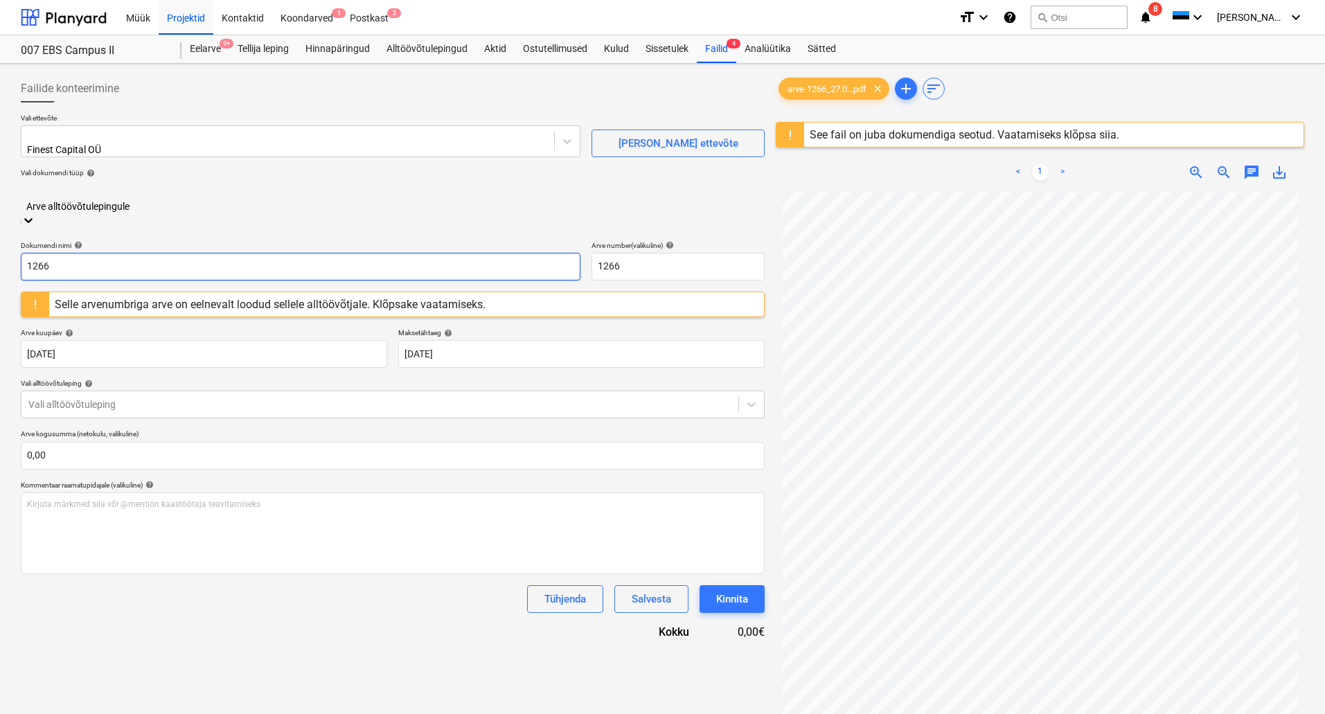
click at [139, 253] on input "1266" at bounding box center [301, 267] width 560 height 28
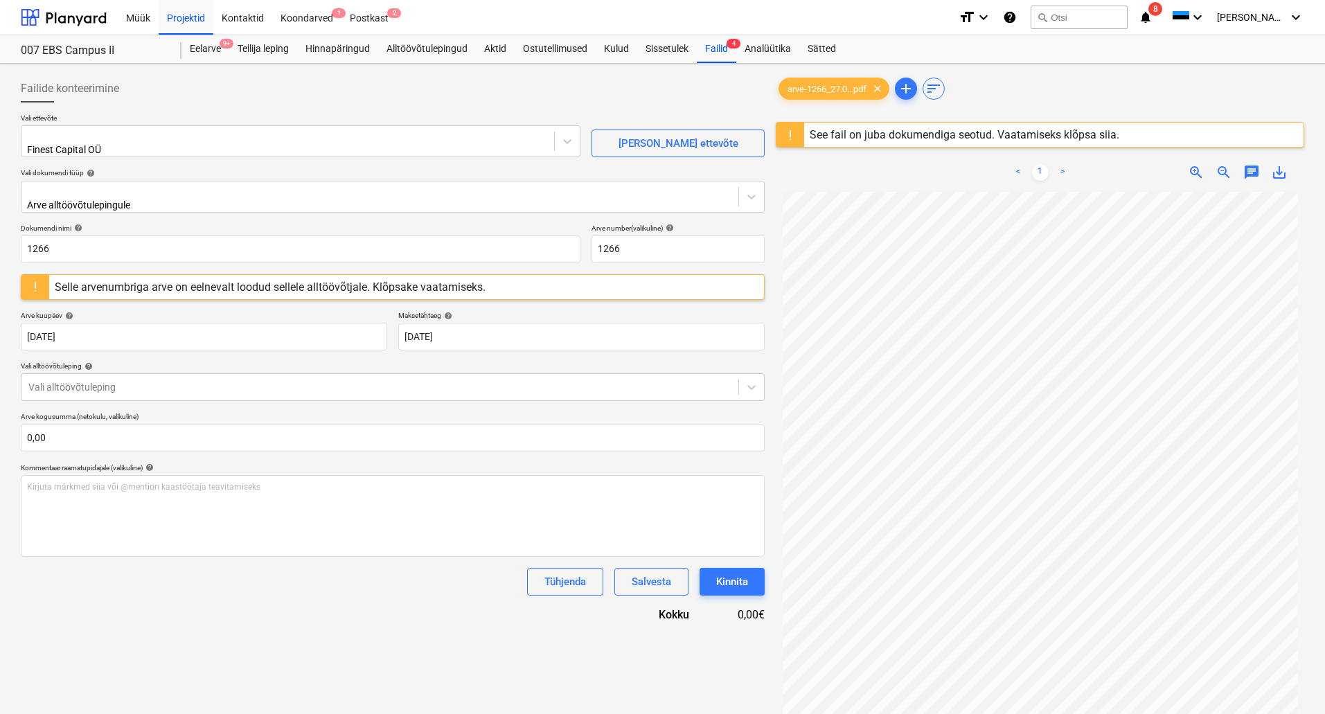
click at [378, 281] on div "Selle arvenumbriga arve on eelnevalt loodud sellele alltöövõtjale. Klõpsake vaa…" at bounding box center [270, 287] width 431 height 13
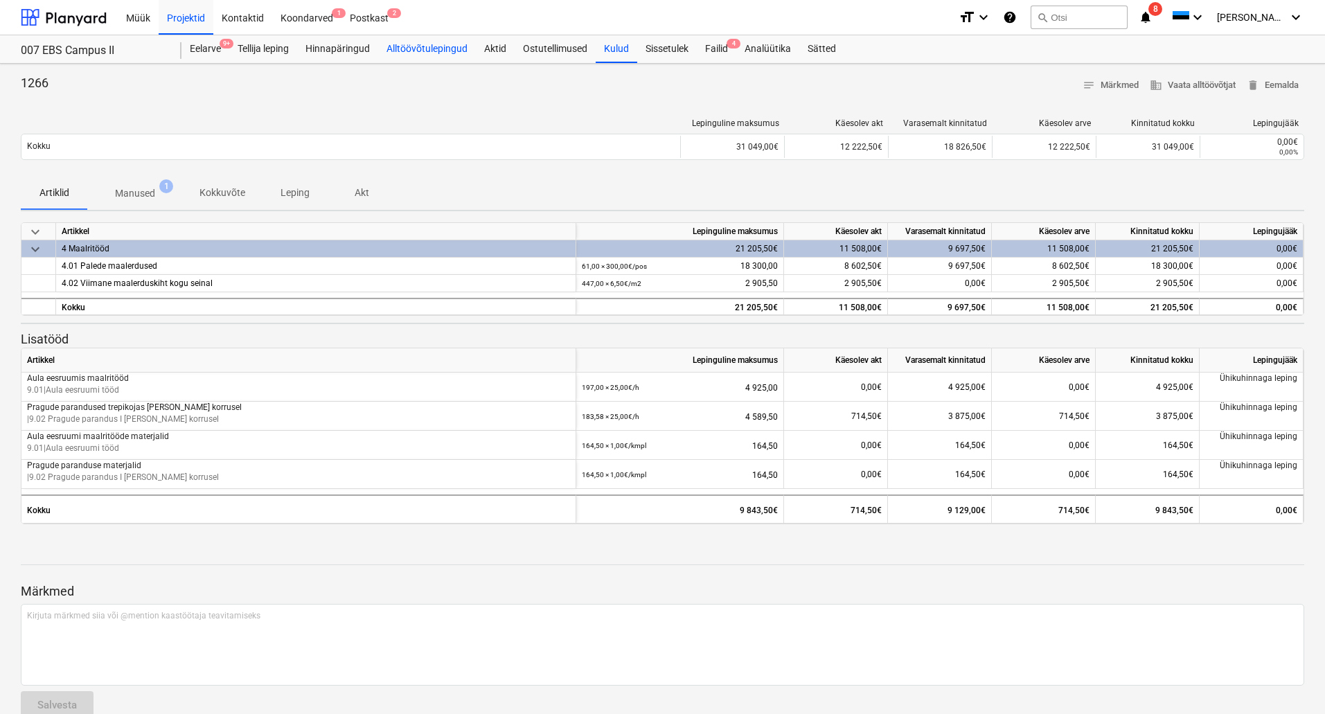
click at [409, 46] on div "Alltöövõtulepingud" at bounding box center [427, 49] width 98 height 28
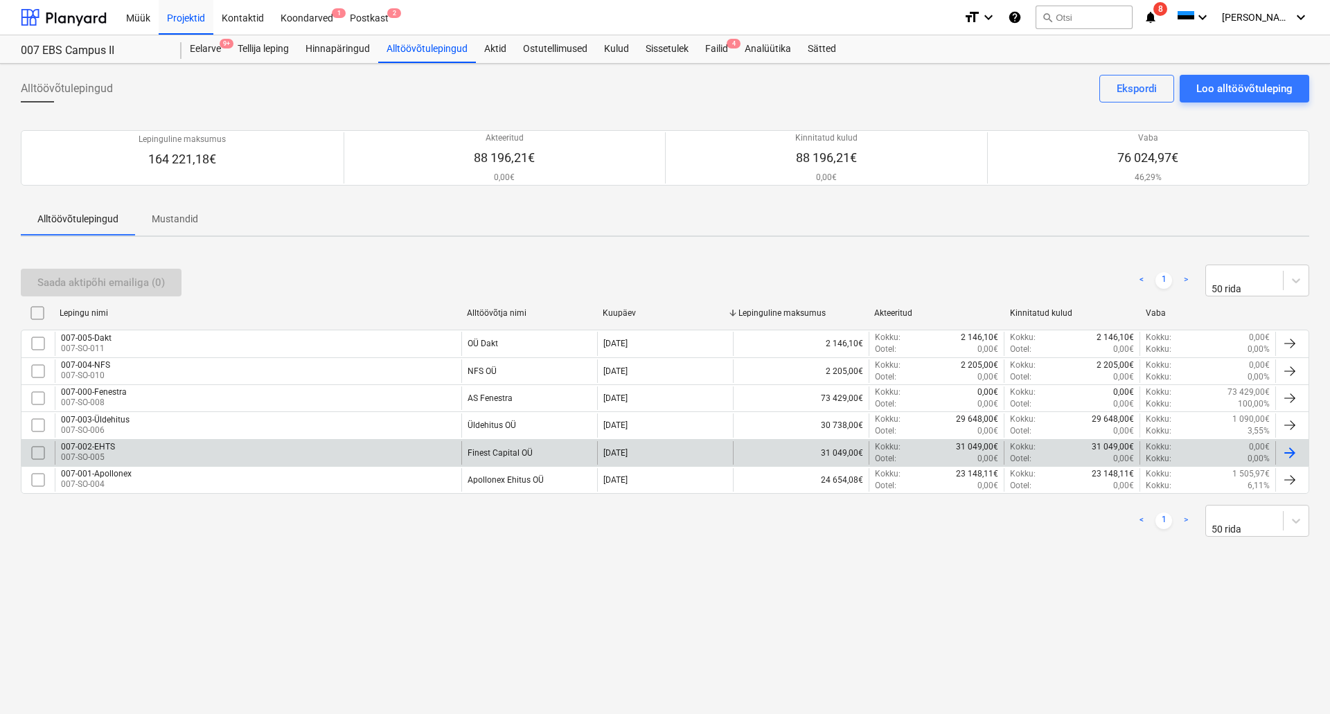
click at [99, 445] on div "007-002-EHTS" at bounding box center [88, 447] width 54 height 10
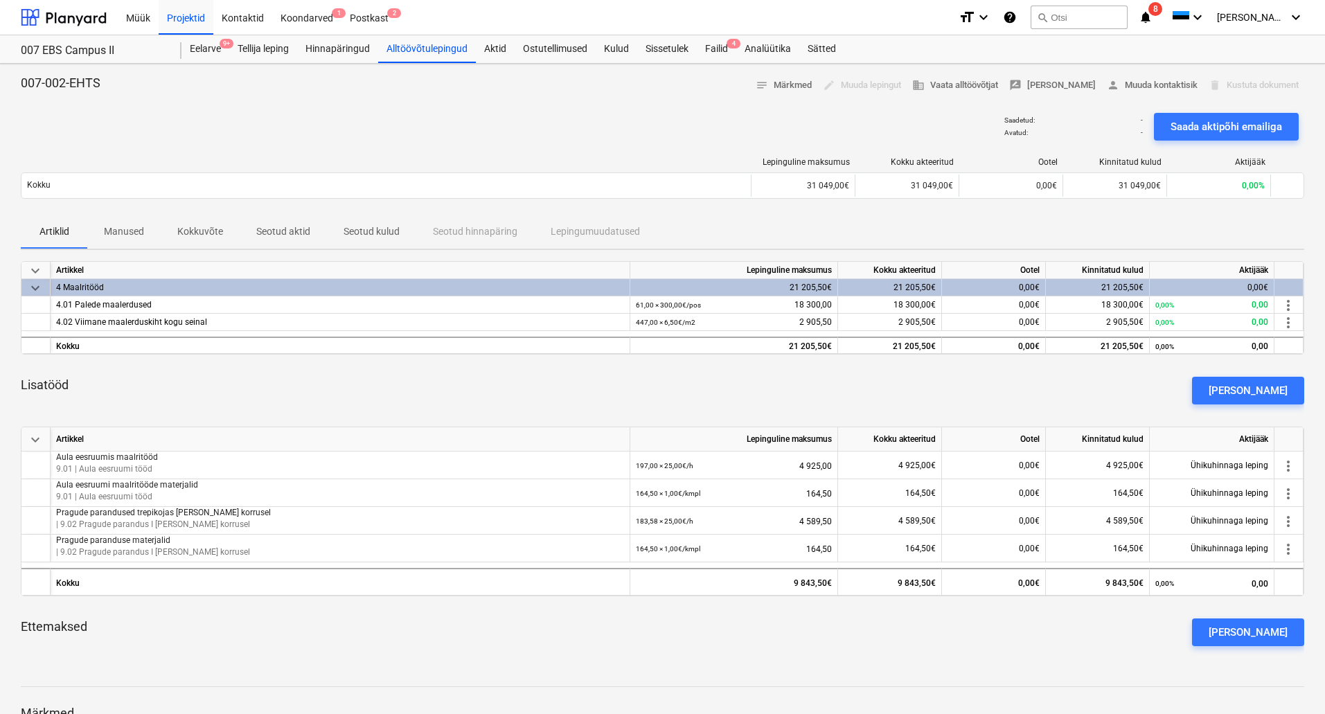
click at [128, 233] on p "Manused" at bounding box center [124, 231] width 40 height 15
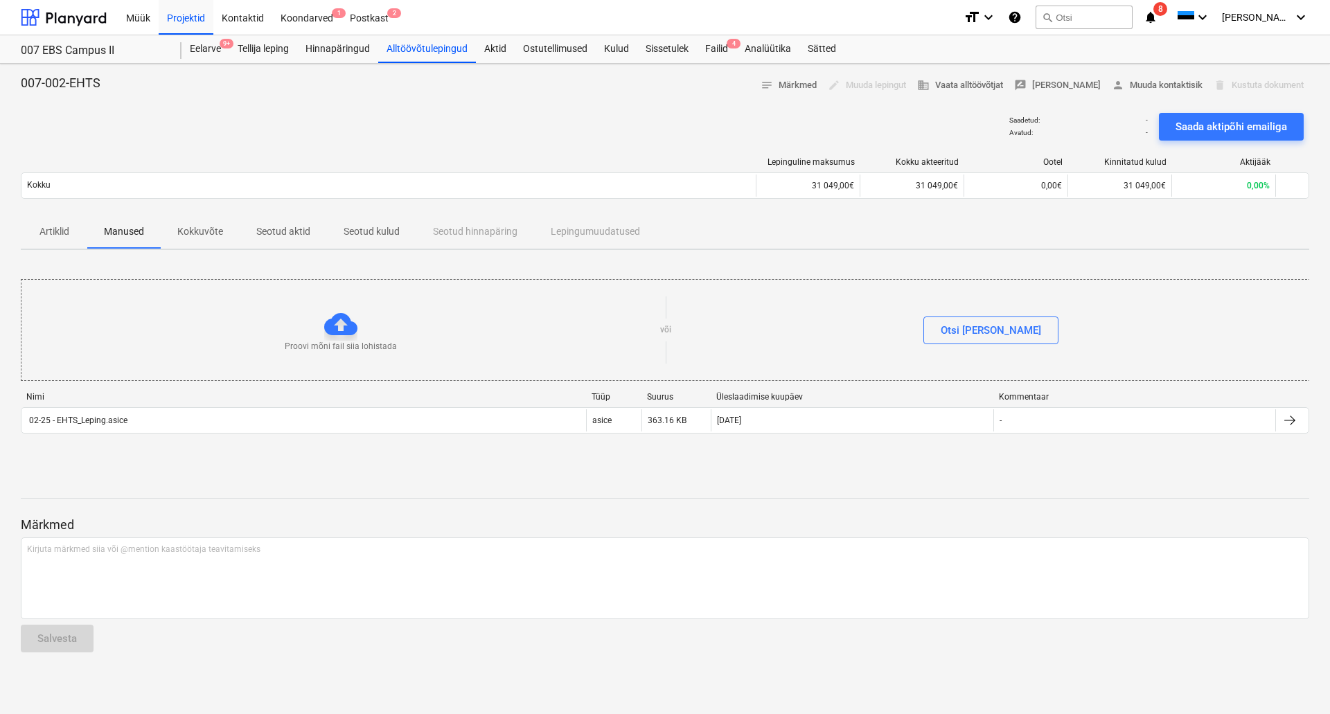
click at [202, 231] on p "Kokkuvõte" at bounding box center [200, 231] width 46 height 15
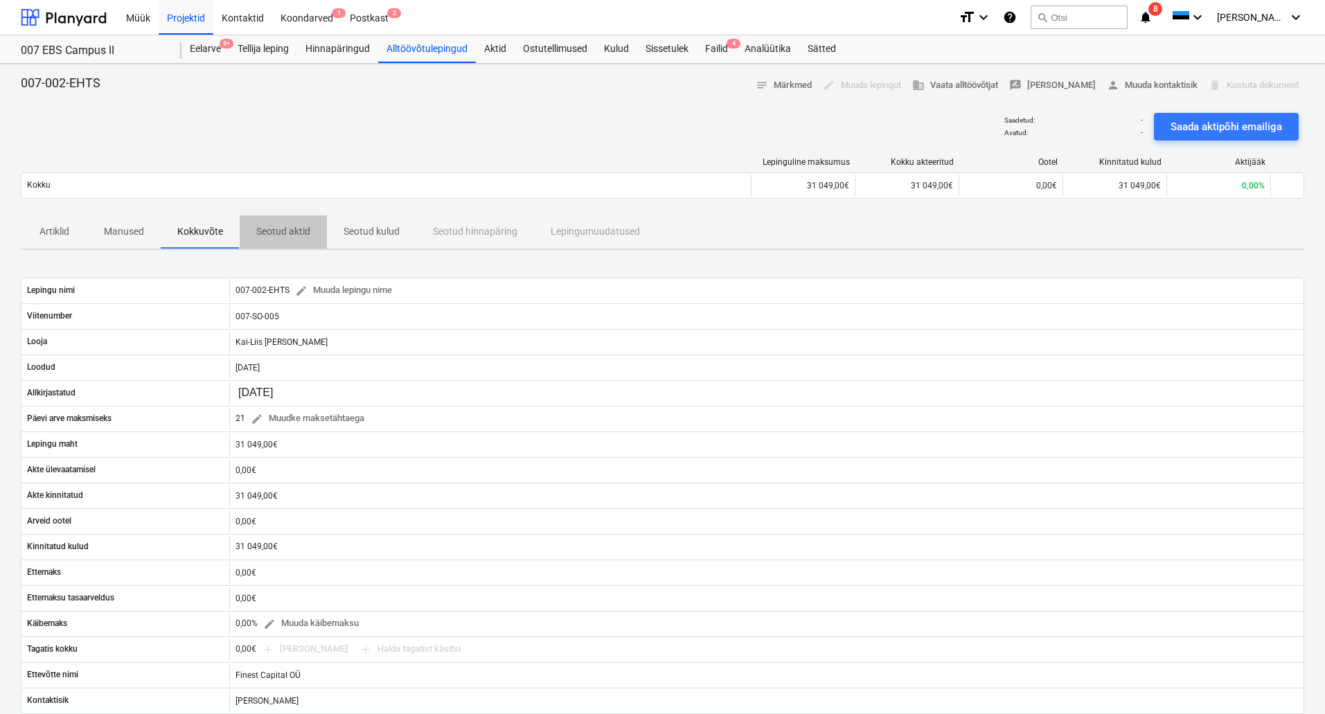
click at [281, 233] on p "Seotud aktid" at bounding box center [283, 231] width 54 height 15
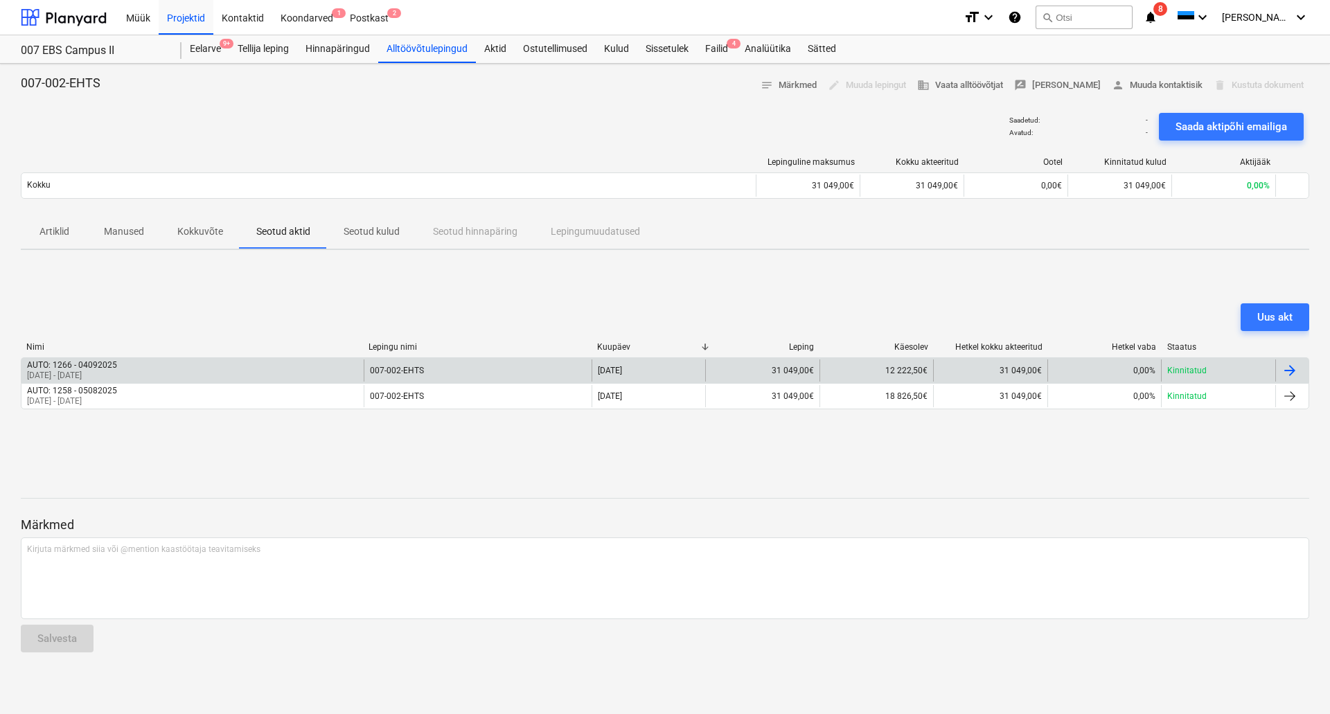
click at [287, 371] on div "AUTO: 1266 - 04092025 [DATE] - [DATE]" at bounding box center [192, 371] width 342 height 22
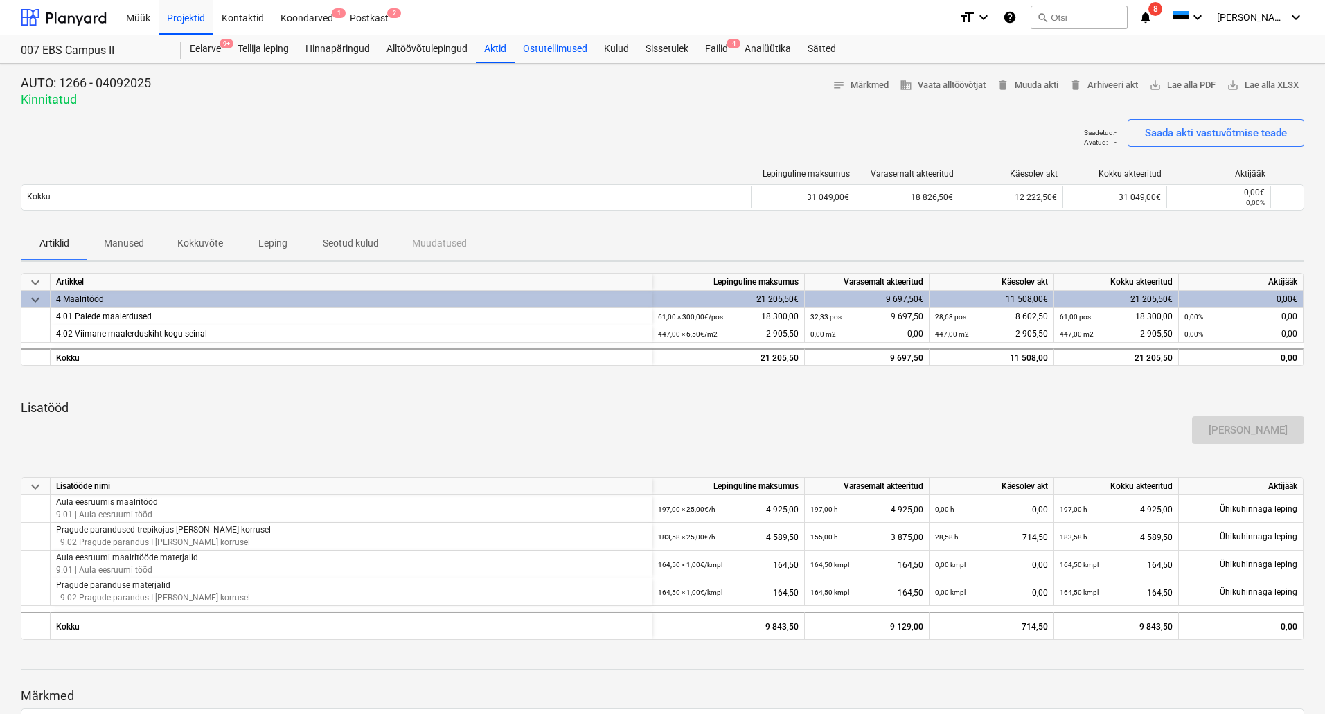
click at [574, 48] on div "Ostutellimused" at bounding box center [555, 49] width 81 height 28
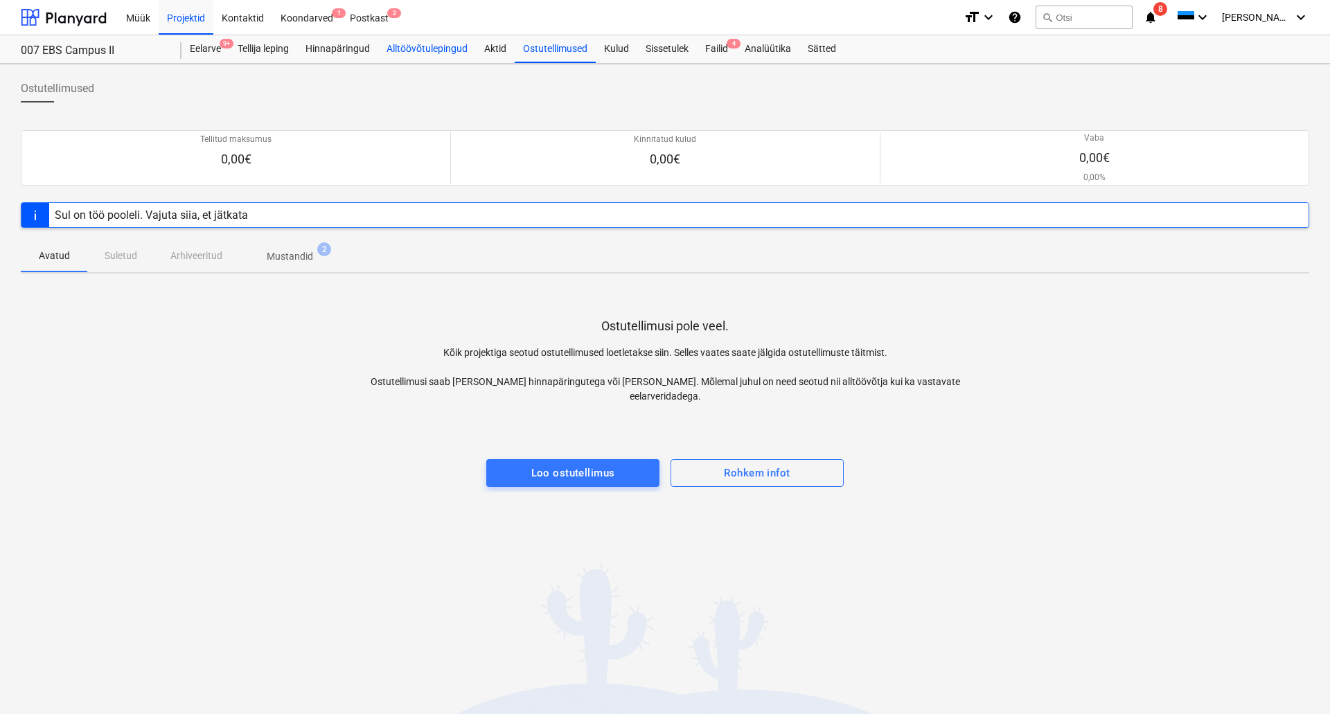
click at [439, 51] on div "Alltöövõtulepingud" at bounding box center [427, 49] width 98 height 28
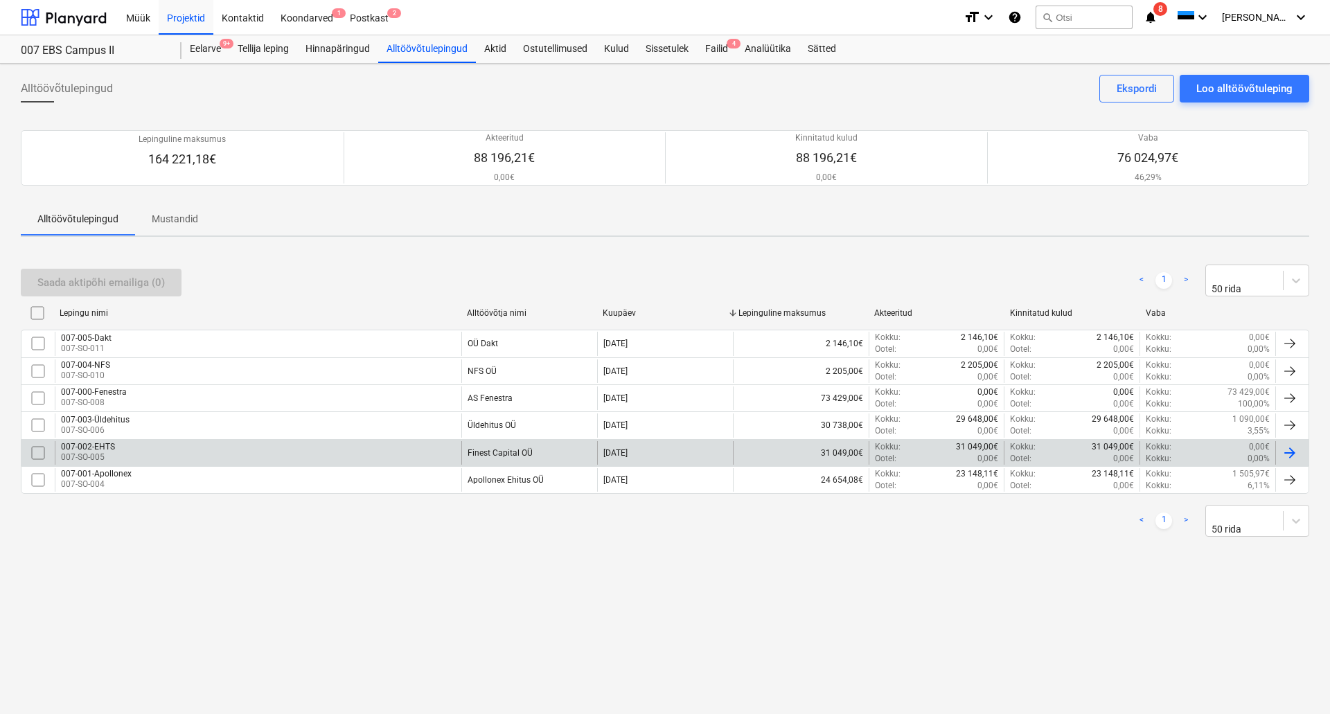
click at [113, 448] on div "007-002-EHTS" at bounding box center [88, 447] width 54 height 10
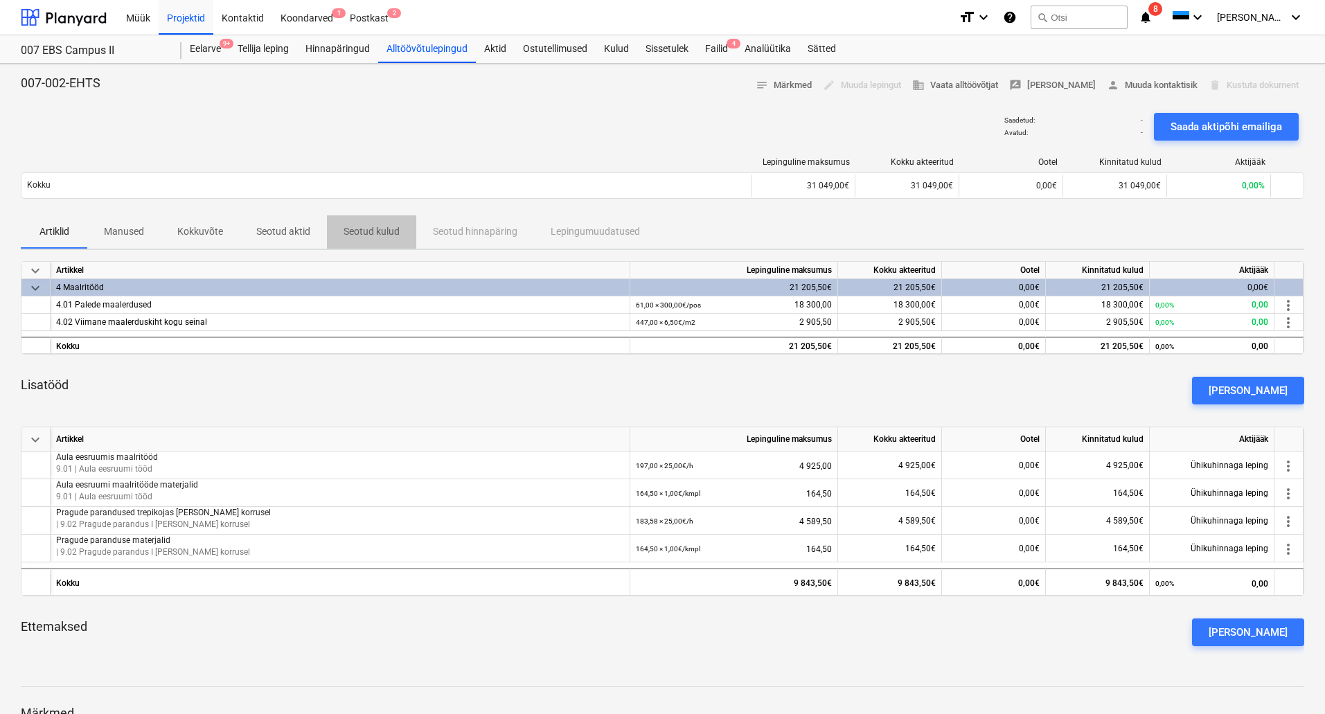
click at [369, 229] on p "Seotud kulud" at bounding box center [372, 231] width 56 height 15
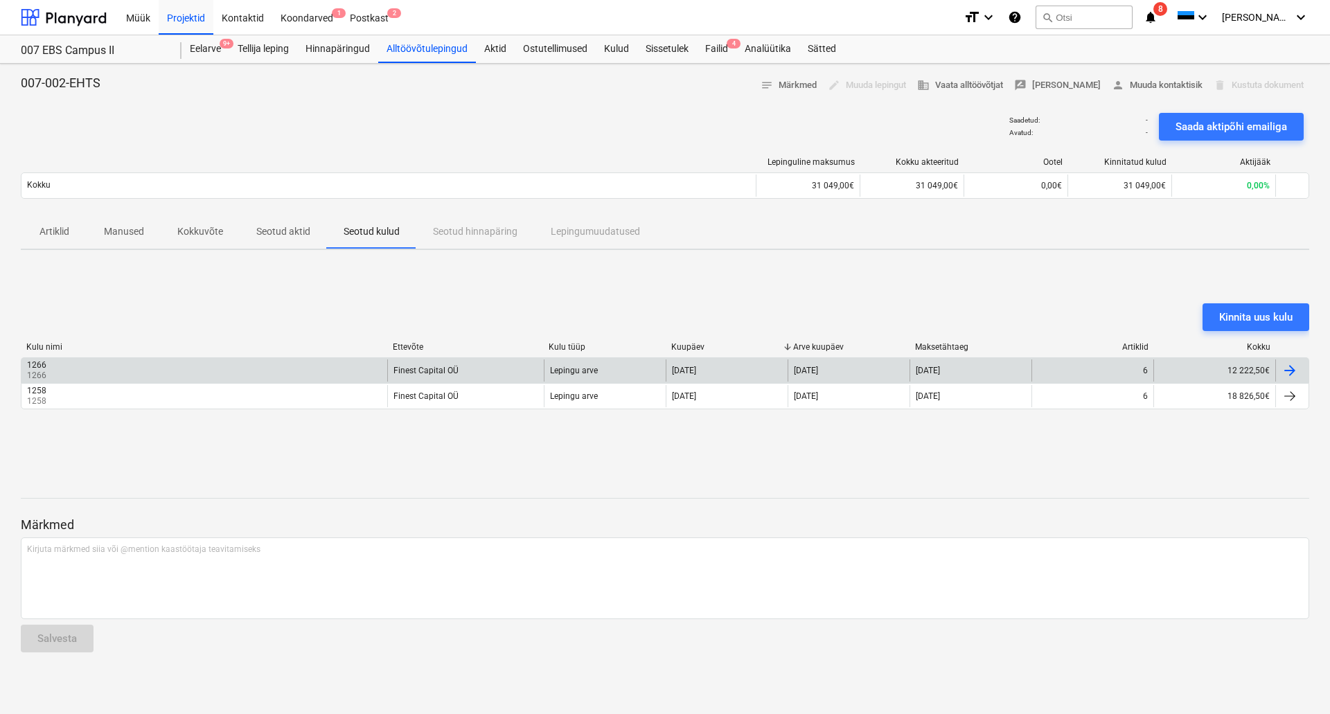
click at [305, 362] on div "1266 1266" at bounding box center [204, 371] width 366 height 22
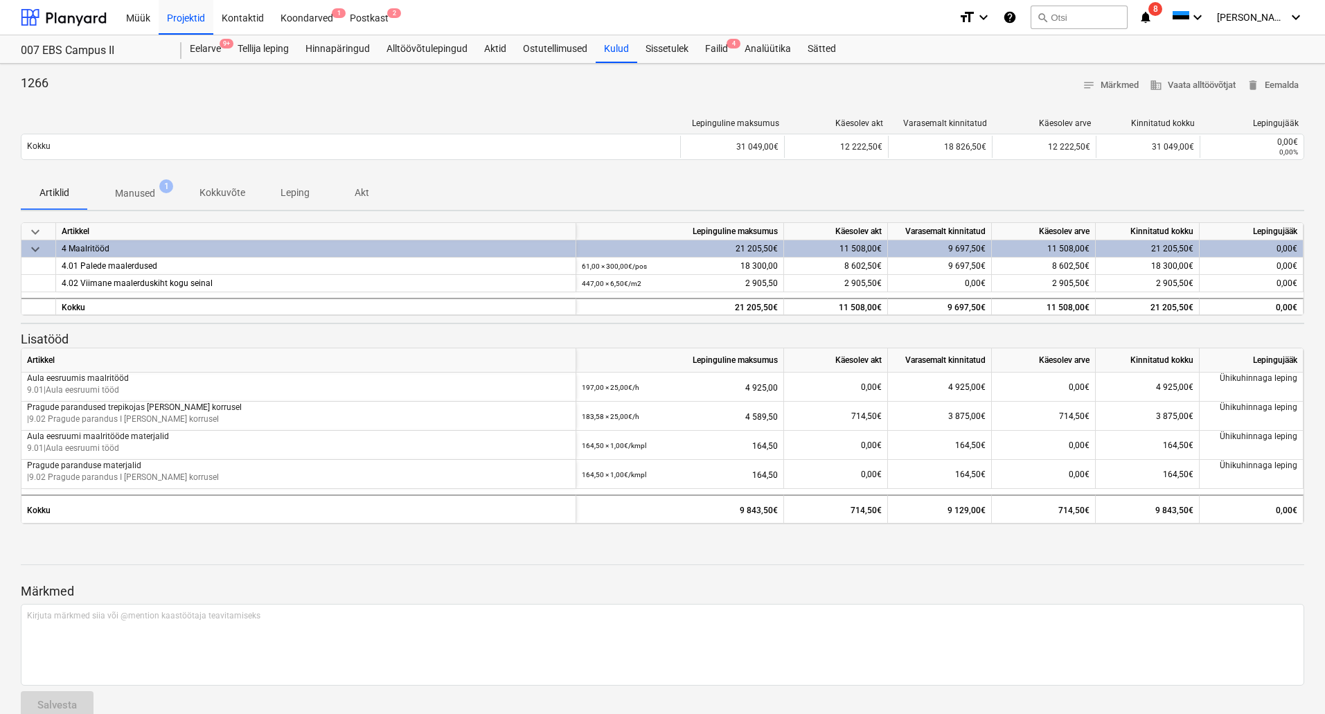
click at [129, 173] on div "Lepinguline maksumus Käesolev akt Varasemalt kinnitatud Käesolev arve Kinnitatu…" at bounding box center [663, 141] width 1284 height 69
click at [139, 190] on p "Manused" at bounding box center [135, 193] width 40 height 15
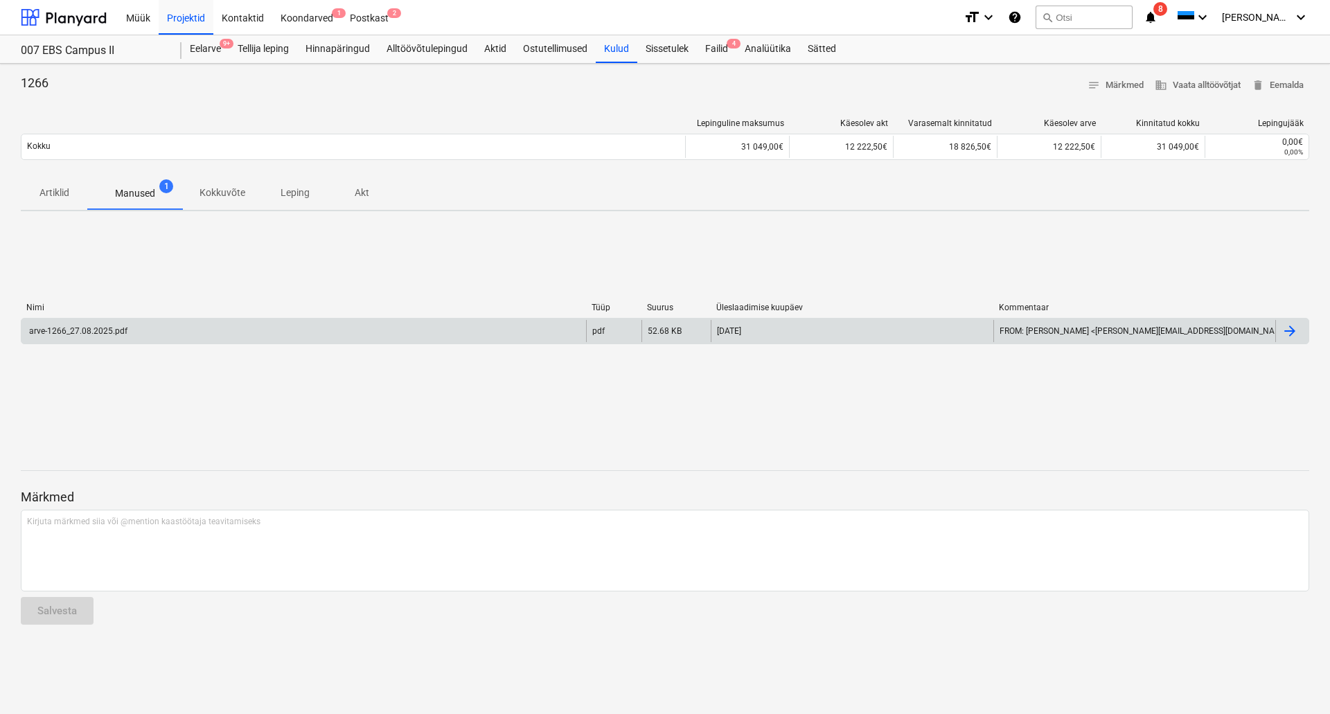
click at [97, 335] on div "arve-1266_27.08.2025.pdf" at bounding box center [77, 331] width 100 height 10
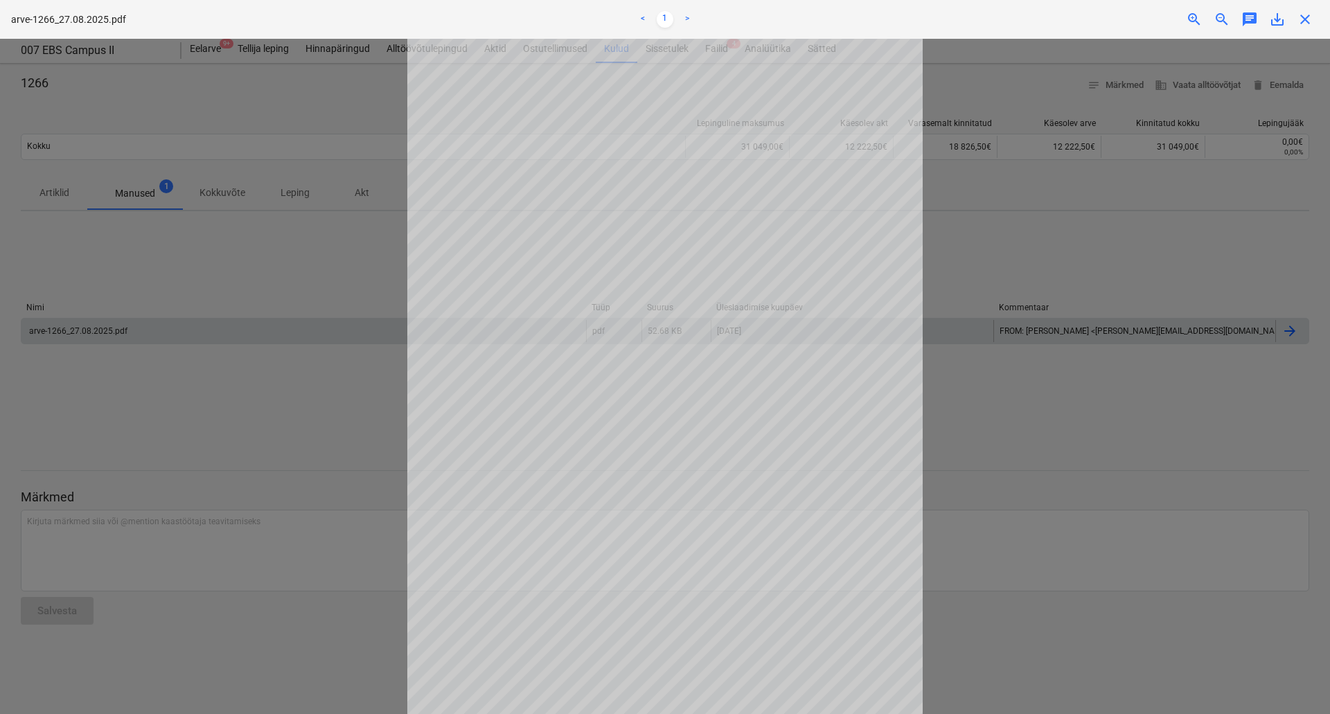
click at [224, 206] on div at bounding box center [665, 376] width 1330 height 675
click at [1309, 16] on span "close" at bounding box center [1305, 19] width 17 height 17
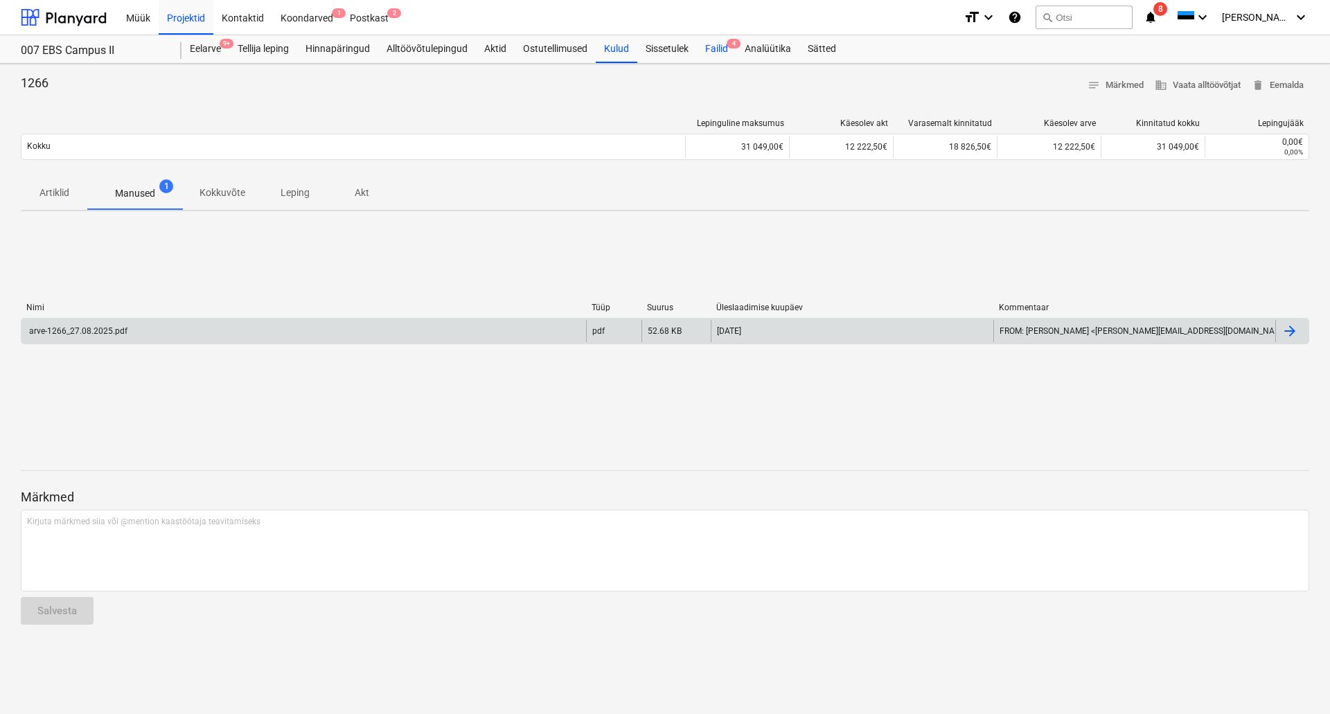
click at [730, 39] on div "Failid 4" at bounding box center [716, 49] width 39 height 28
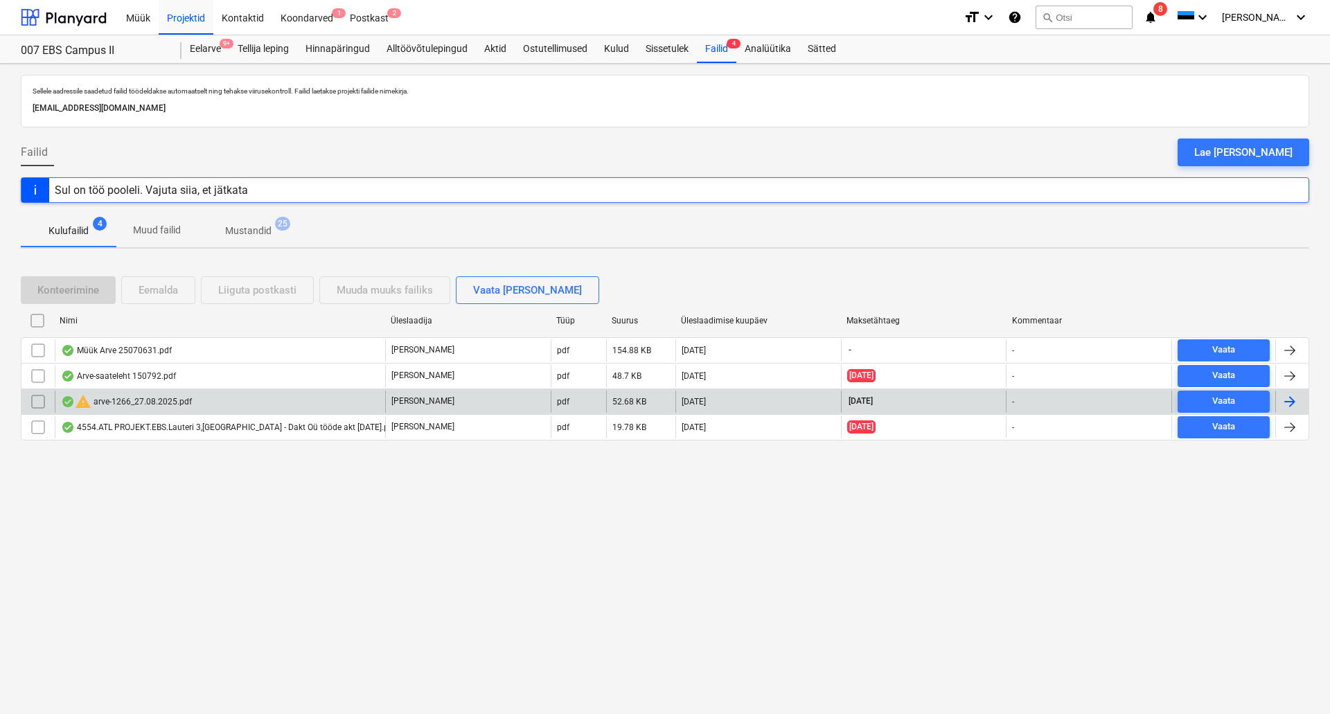
click at [115, 399] on div "warning arve-1266_27.08.2025.pdf" at bounding box center [126, 402] width 131 height 17
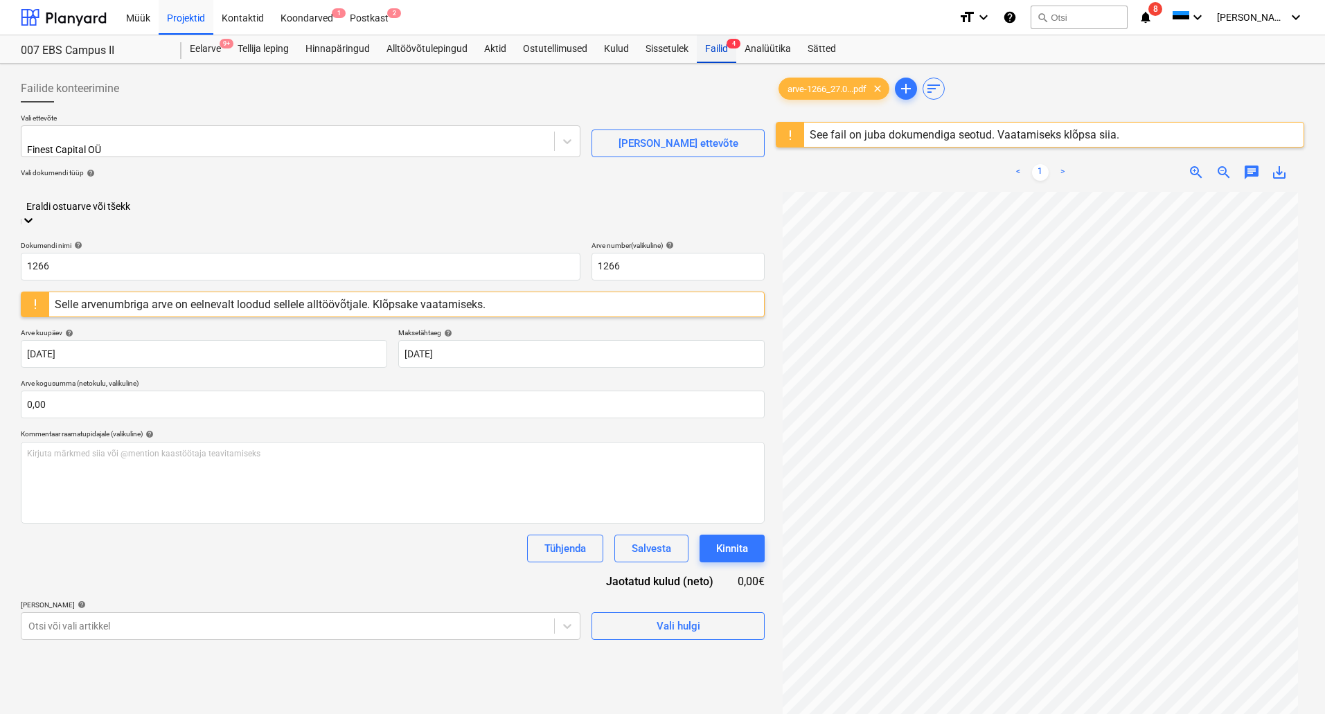
click at [713, 53] on div "Failid 4" at bounding box center [716, 49] width 39 height 28
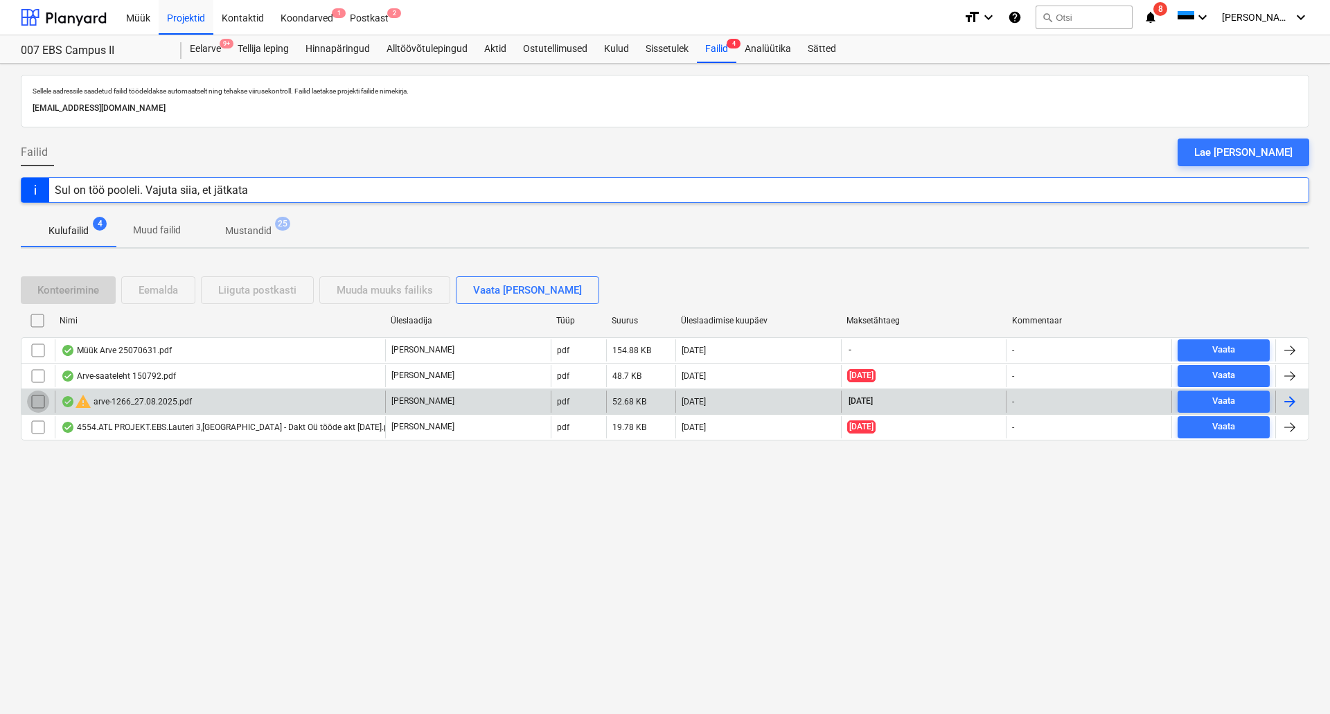
click at [36, 404] on input "checkbox" at bounding box center [38, 402] width 22 height 22
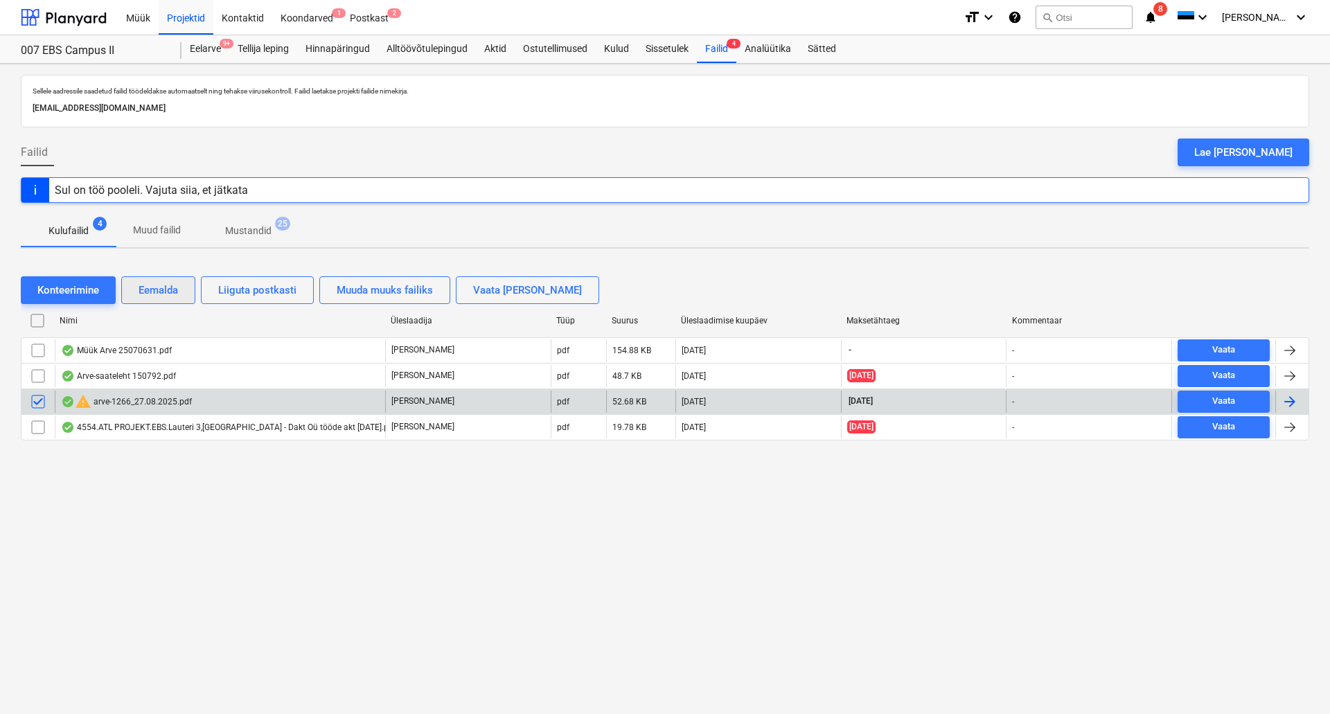
click at [165, 292] on div "Eemalda" at bounding box center [158, 290] width 39 height 18
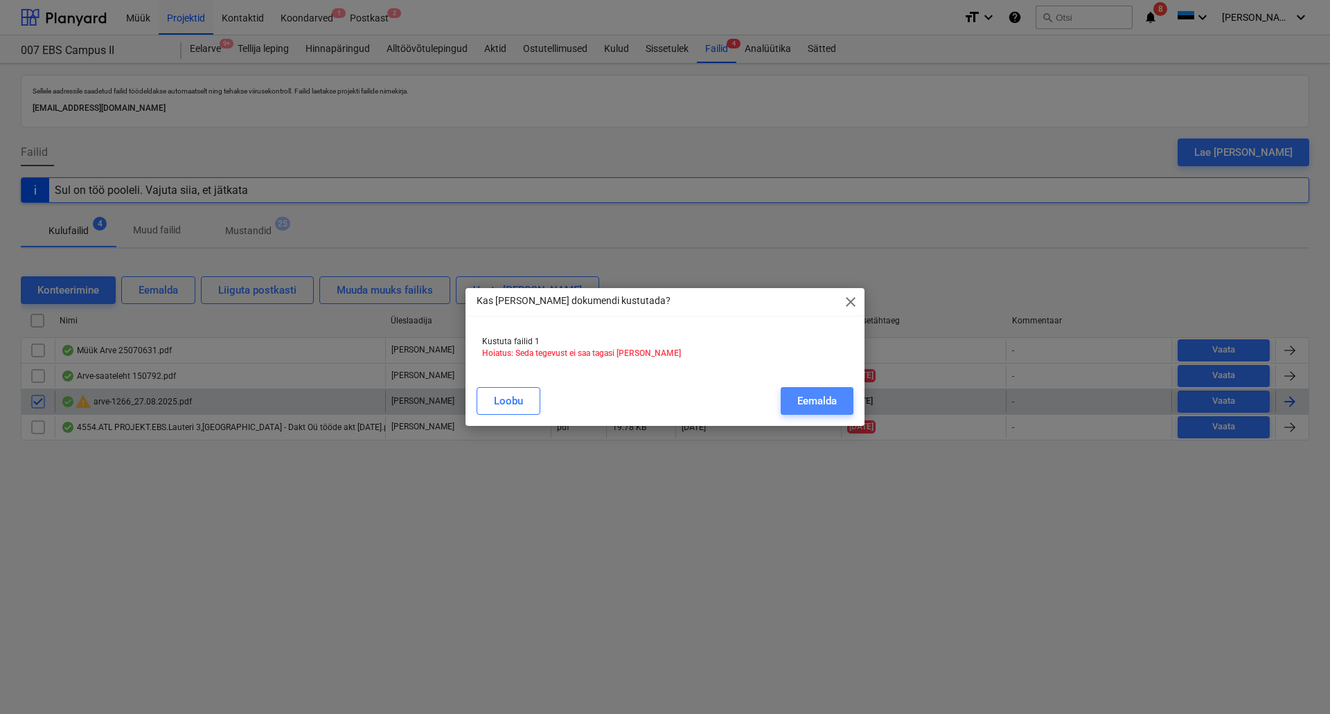
click at [833, 396] on div "Eemalda" at bounding box center [816, 401] width 39 height 18
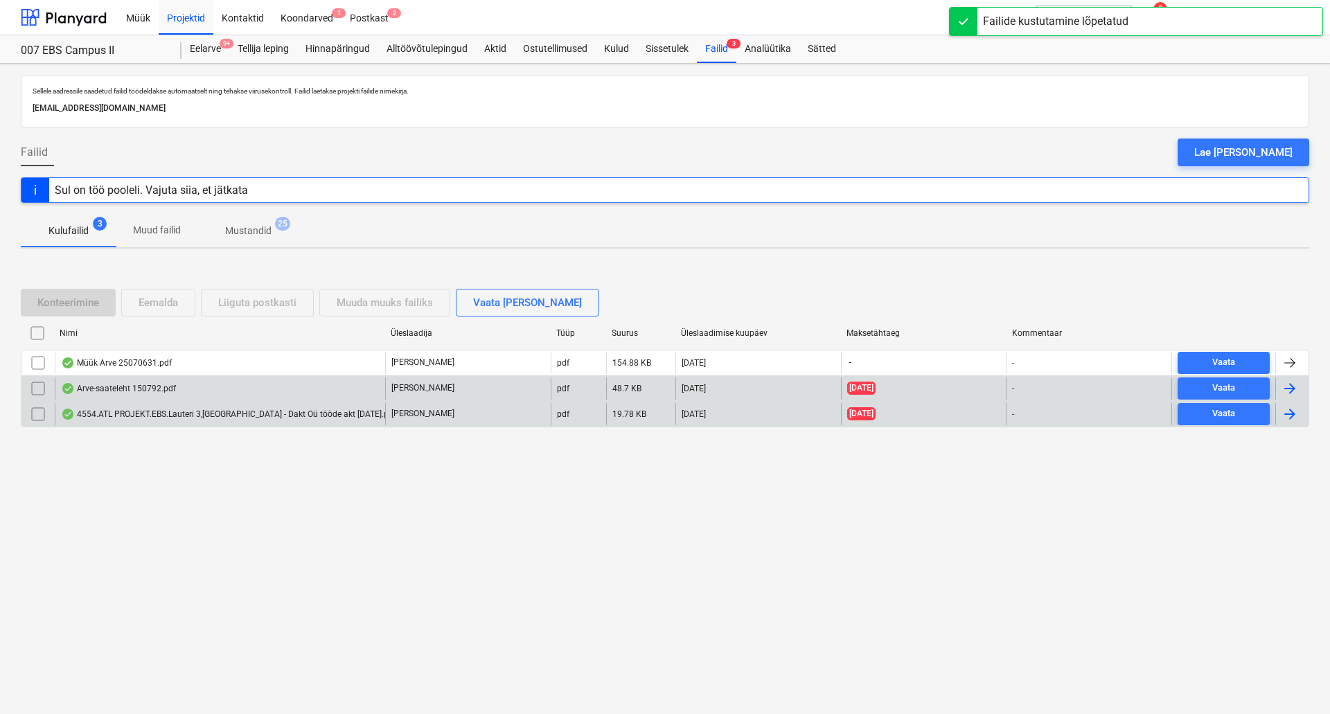
click at [198, 388] on div "Arve-saateleht 150792.pdf" at bounding box center [220, 389] width 330 height 22
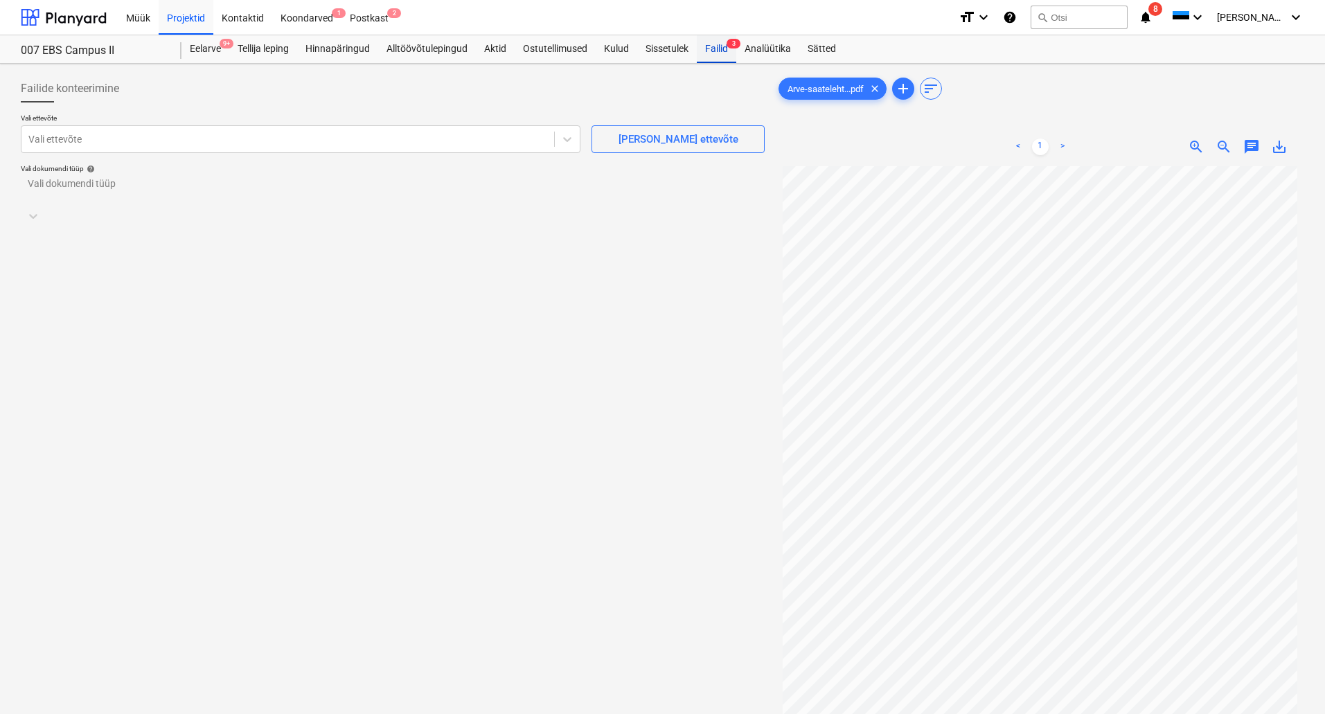
click at [716, 48] on div "Failid 3" at bounding box center [716, 49] width 39 height 28
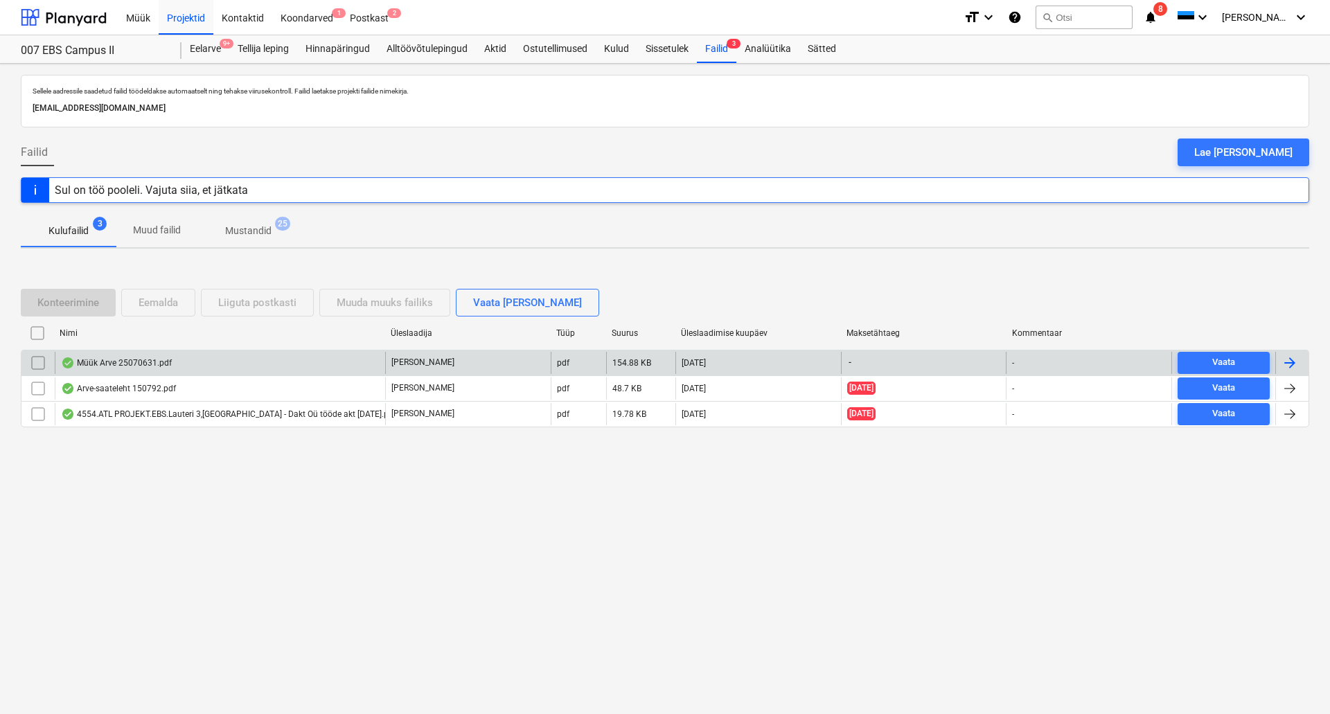
click at [177, 364] on div "Müük Arve 25070631.pdf" at bounding box center [220, 363] width 330 height 22
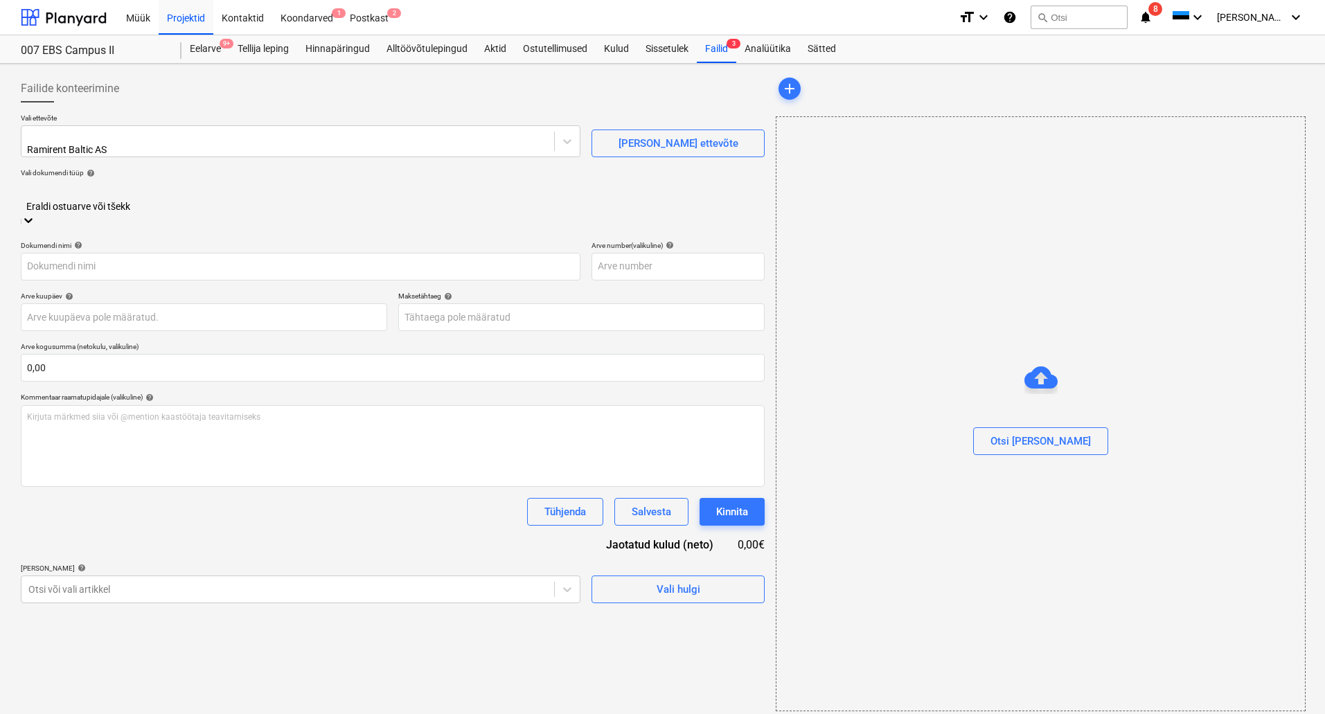
type input "25070631"
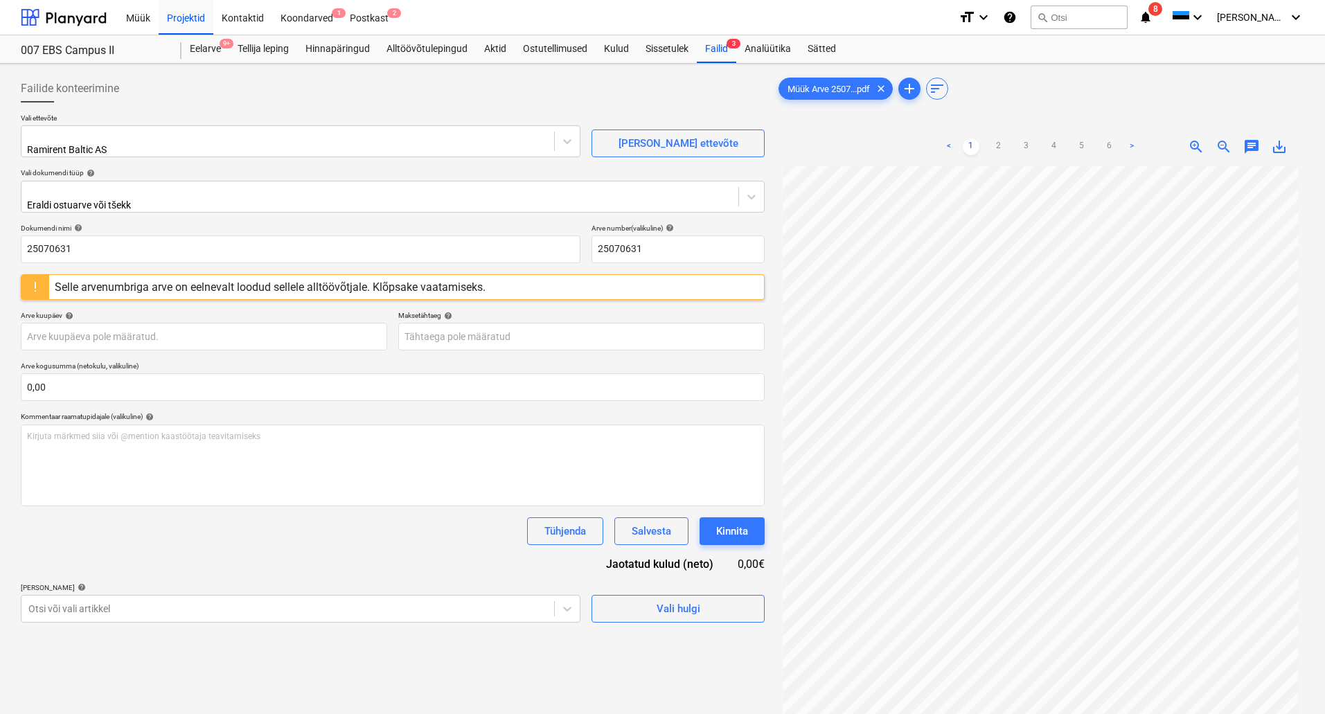
click at [1129, 146] on link ">" at bounding box center [1132, 147] width 17 height 17
click at [1132, 142] on link ">" at bounding box center [1132, 147] width 17 height 17
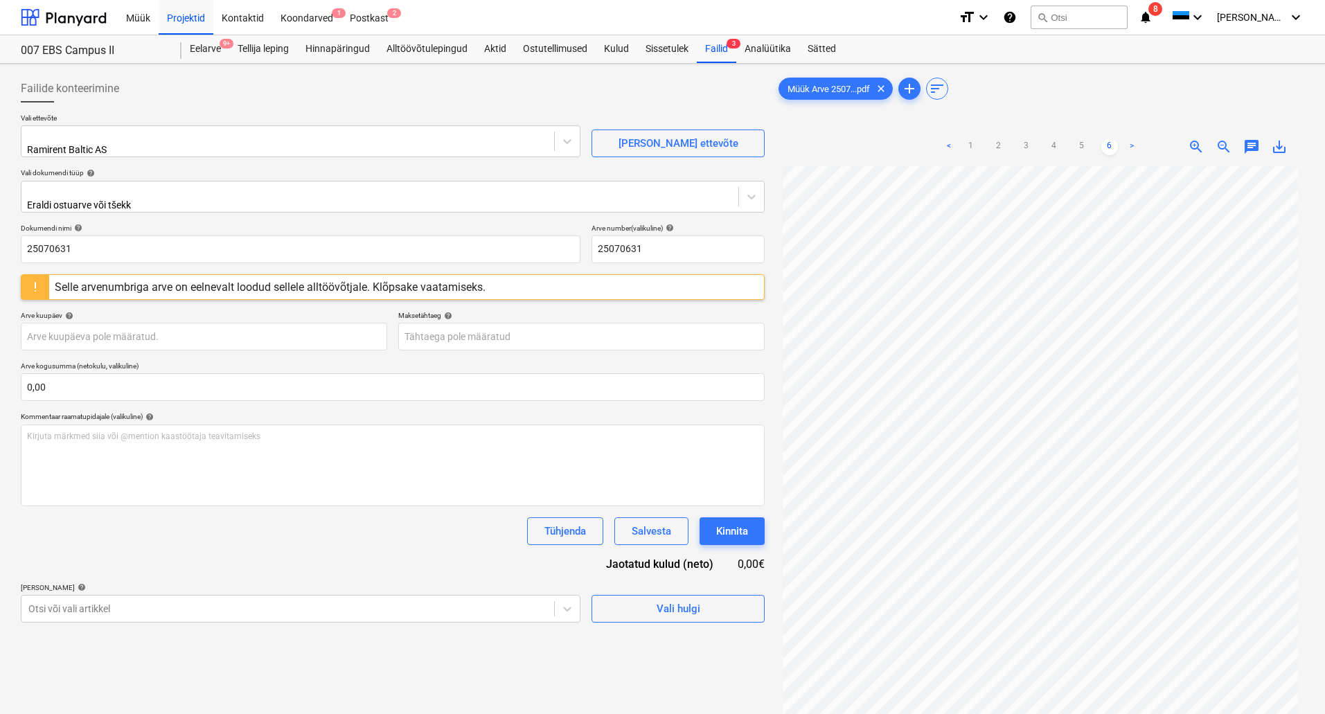
click at [1132, 142] on link ">" at bounding box center [1132, 147] width 17 height 17
click at [948, 141] on link "<" at bounding box center [949, 147] width 17 height 17
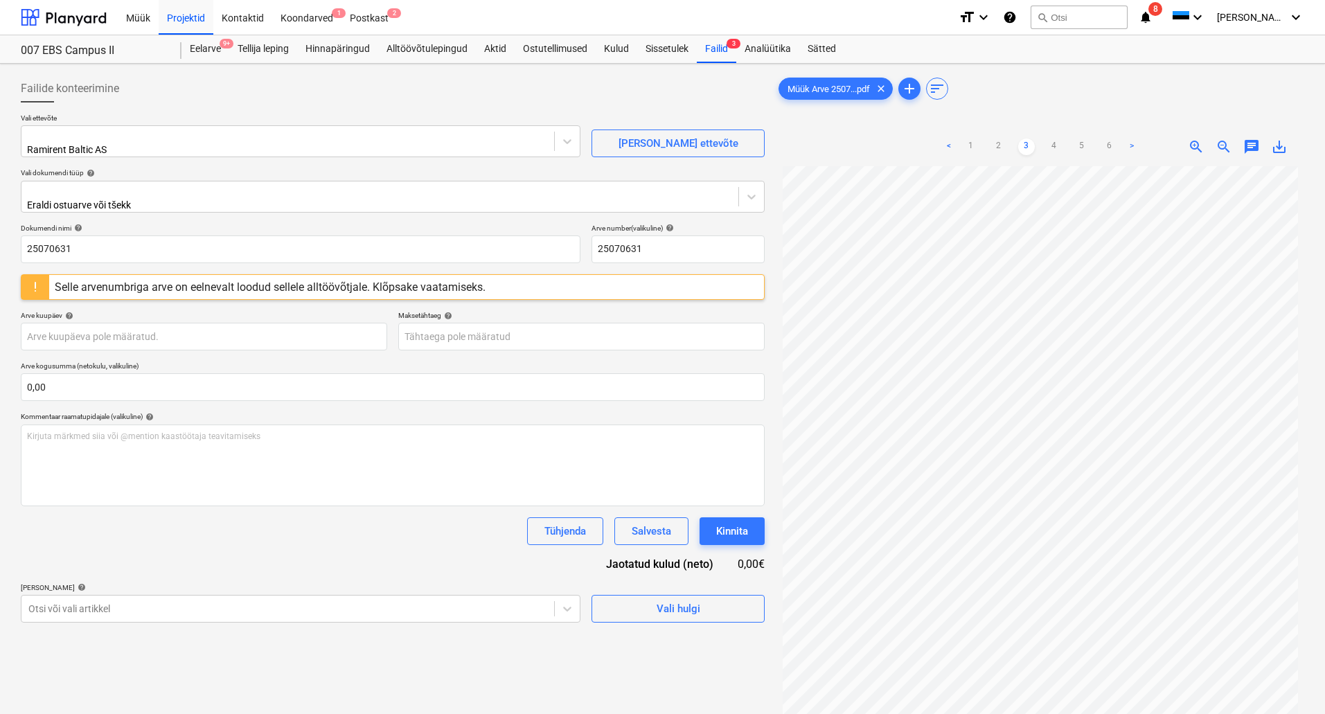
click at [948, 141] on link "<" at bounding box center [949, 147] width 17 height 17
click at [1127, 145] on link ">" at bounding box center [1132, 147] width 17 height 17
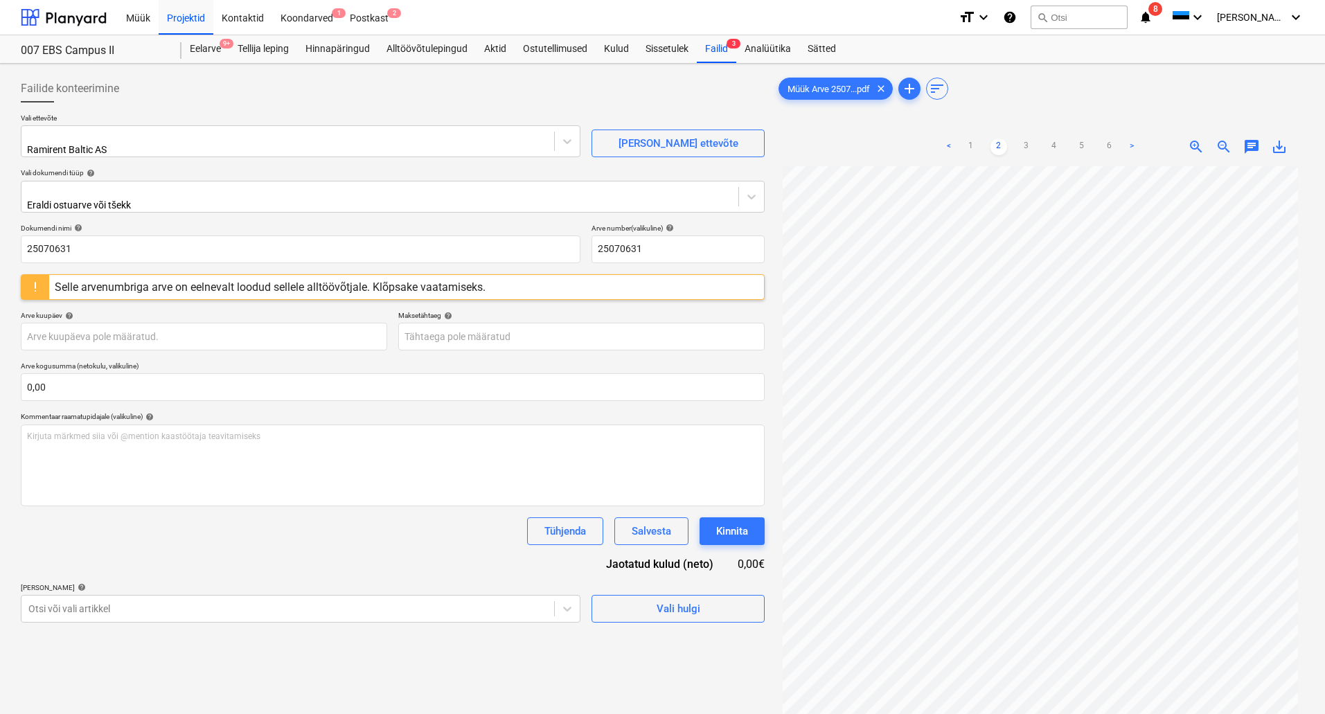
click at [1130, 143] on link ">" at bounding box center [1132, 147] width 17 height 17
click at [946, 143] on link "<" at bounding box center [949, 147] width 17 height 17
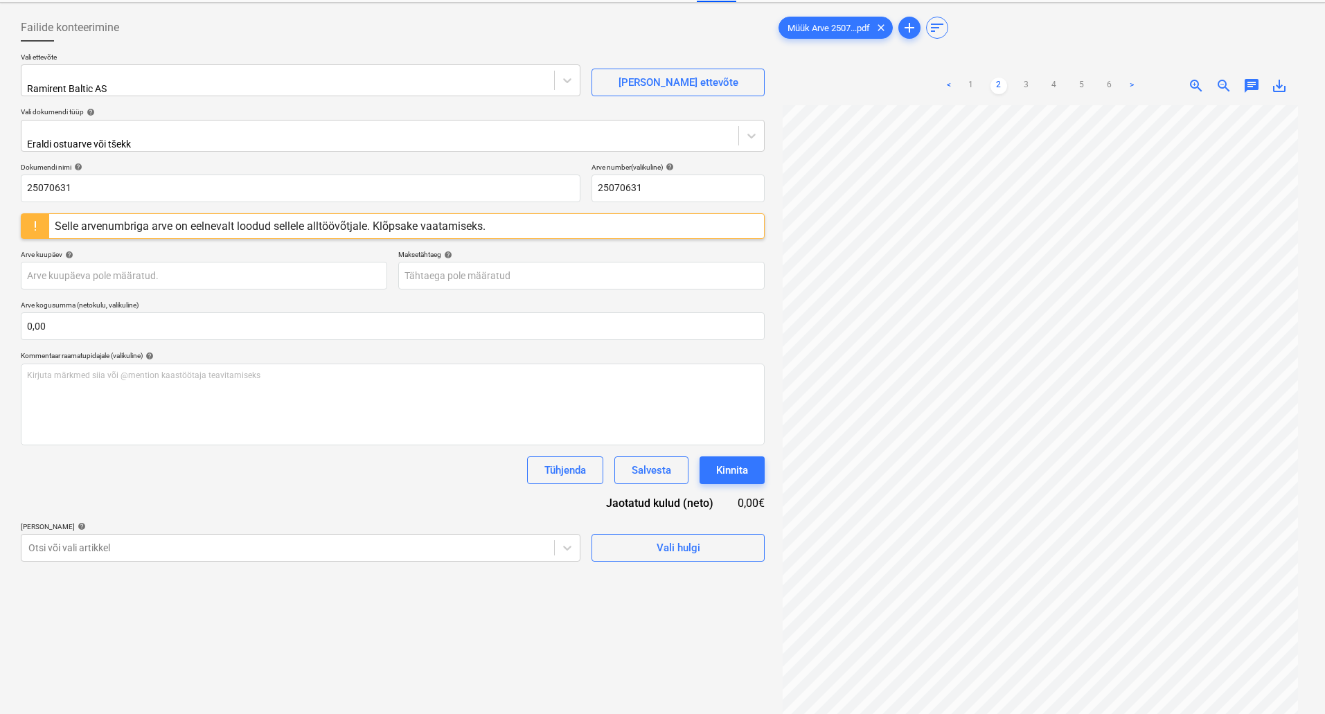
scroll to position [0, 0]
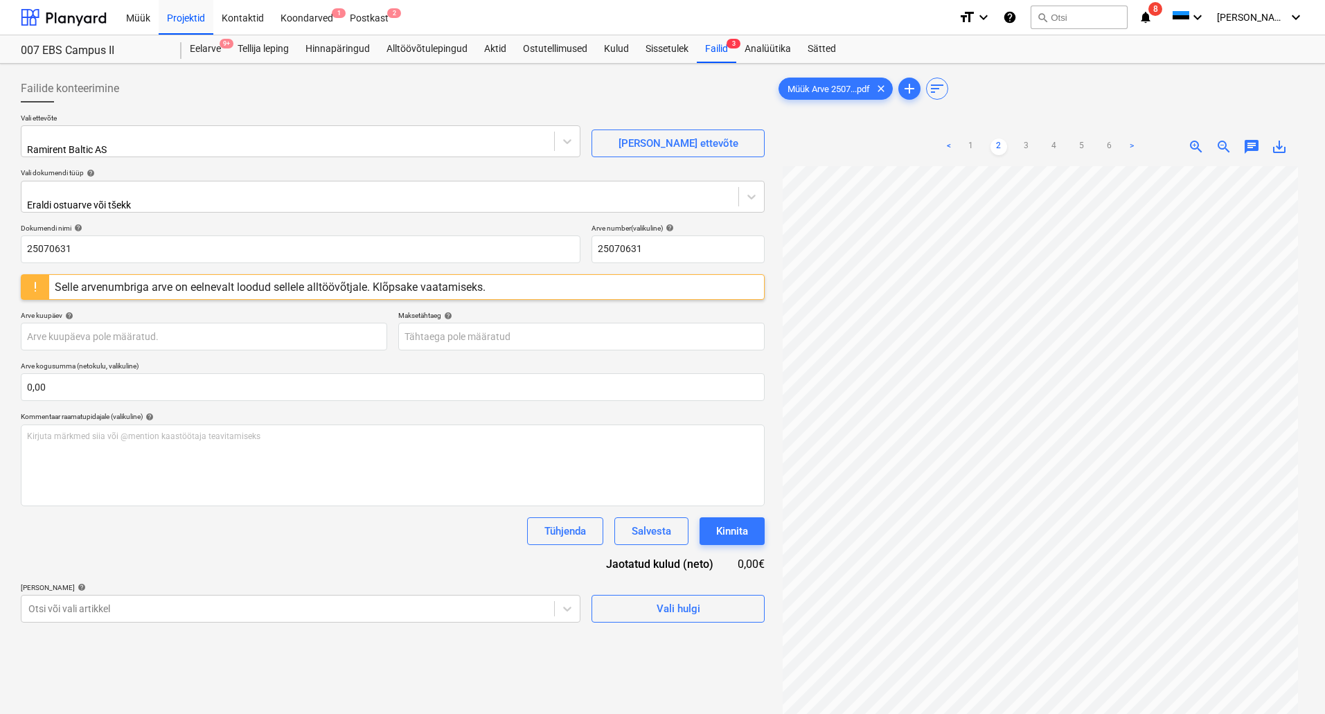
click at [951, 143] on link "<" at bounding box center [949, 147] width 17 height 17
click at [971, 140] on link "1" at bounding box center [971, 147] width 17 height 17
click at [1130, 146] on link ">" at bounding box center [1132, 147] width 17 height 17
click at [971, 143] on link "1" at bounding box center [971, 147] width 17 height 17
click at [1028, 143] on link "3" at bounding box center [1026, 147] width 17 height 17
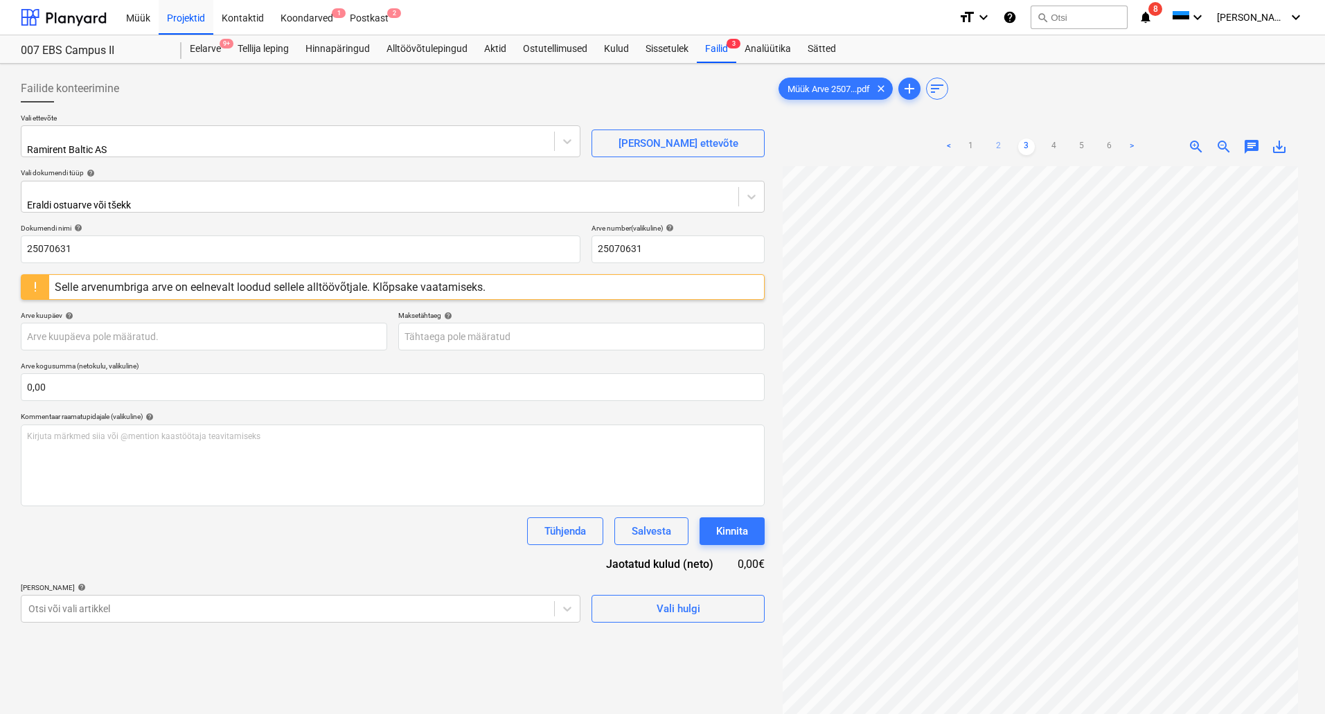
click at [995, 147] on link "2" at bounding box center [999, 147] width 17 height 17
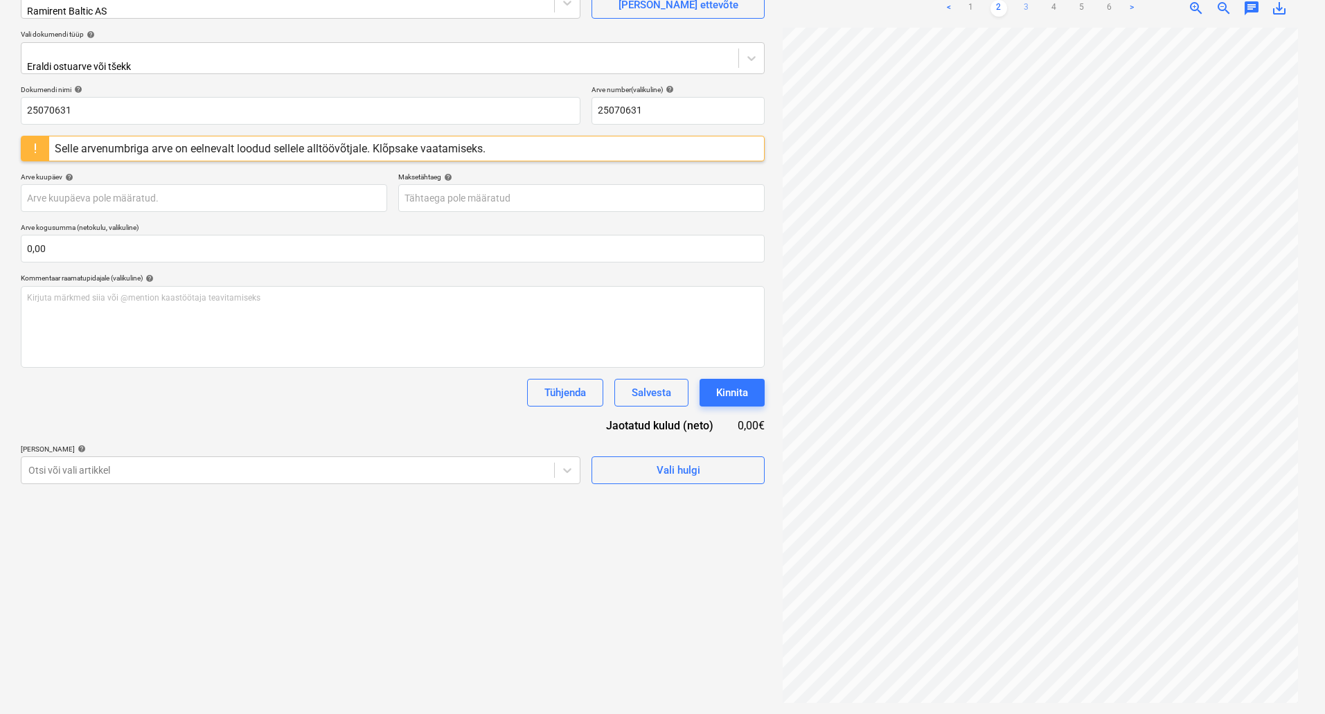
click at [1024, 6] on link "3" at bounding box center [1026, 8] width 17 height 17
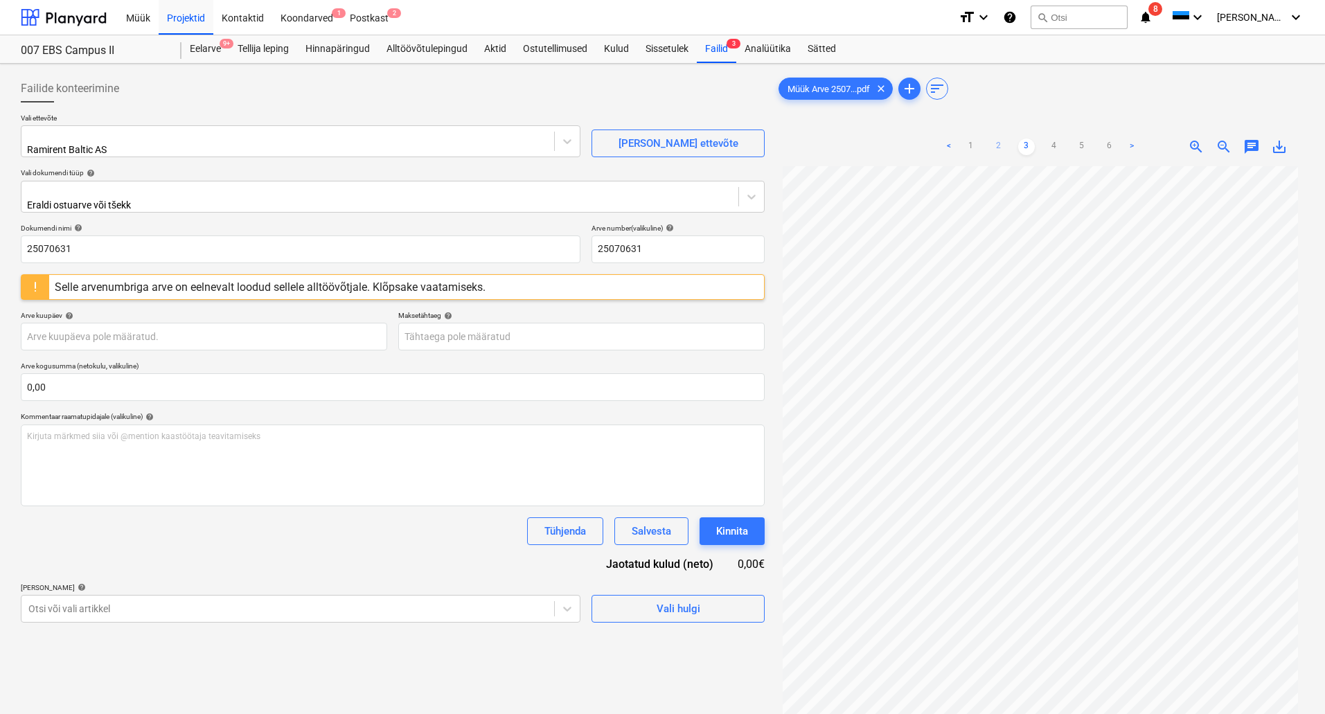
click at [998, 143] on link "2" at bounding box center [999, 147] width 17 height 17
click at [969, 144] on link "1" at bounding box center [971, 147] width 17 height 17
click at [1281, 148] on span "save_alt" at bounding box center [1279, 147] width 17 height 17
click at [472, 531] on div "Tühjenda Salvesta Kinnita" at bounding box center [393, 532] width 744 height 28
click at [279, 285] on div "Selle arvenumbriga arve on eelnevalt loodud sellele alltöövõtjale. Klõpsake vaa…" at bounding box center [270, 287] width 431 height 13
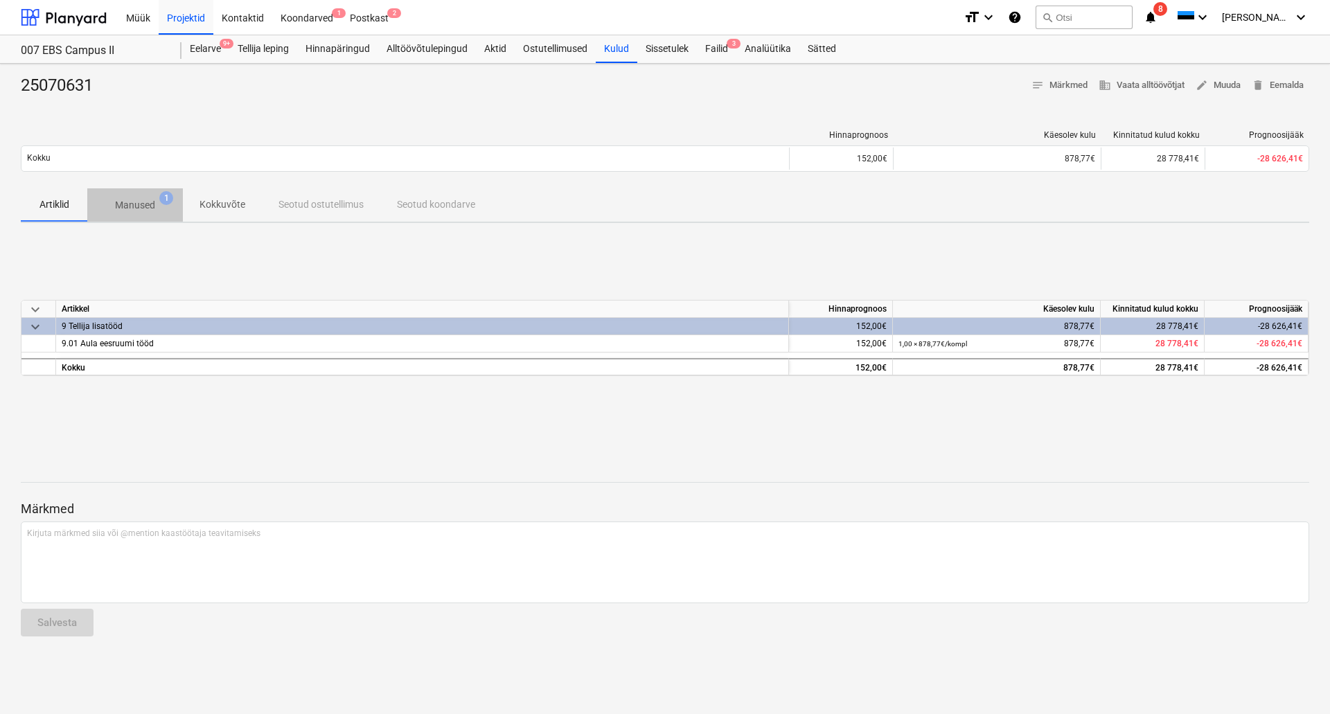
click at [135, 209] on p "Manused" at bounding box center [135, 205] width 40 height 15
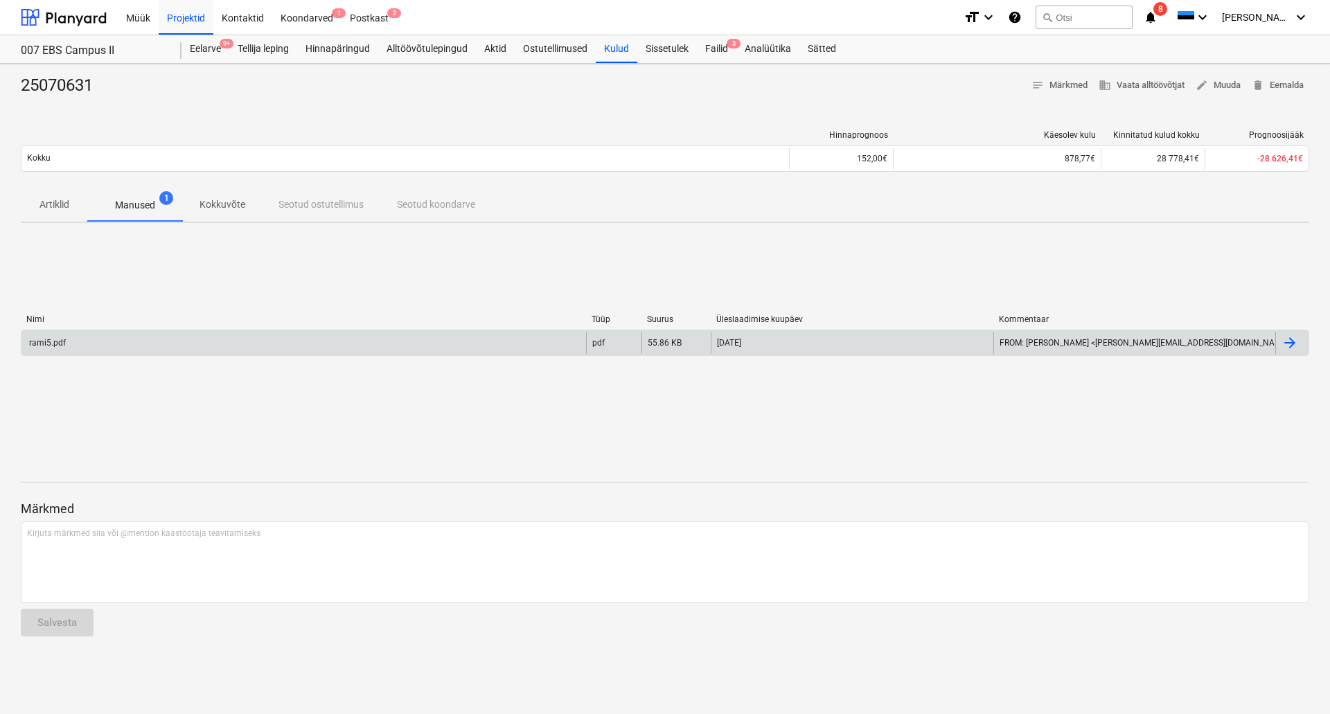
click at [102, 344] on div "rami5.pdf" at bounding box center [303, 343] width 565 height 22
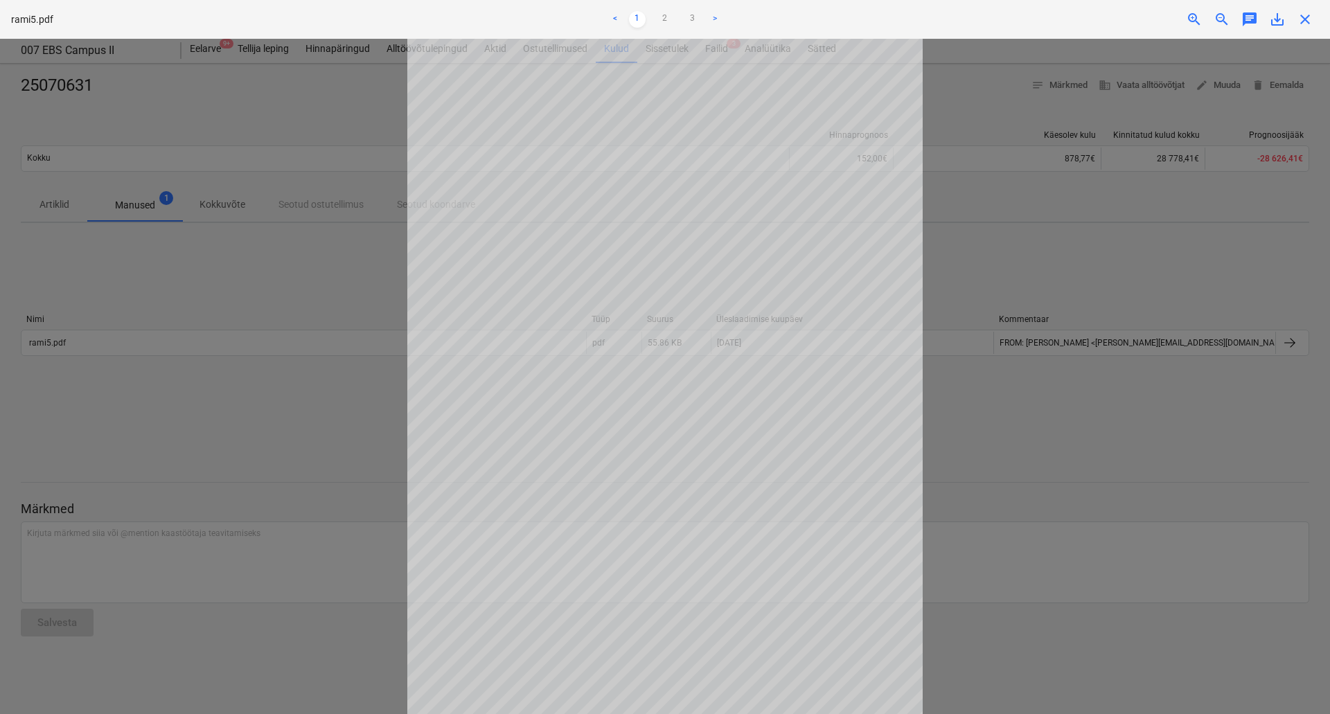
scroll to position [56, 0]
click at [718, 18] on link ">" at bounding box center [715, 19] width 17 height 17
click at [982, 502] on div at bounding box center [665, 376] width 1330 height 675
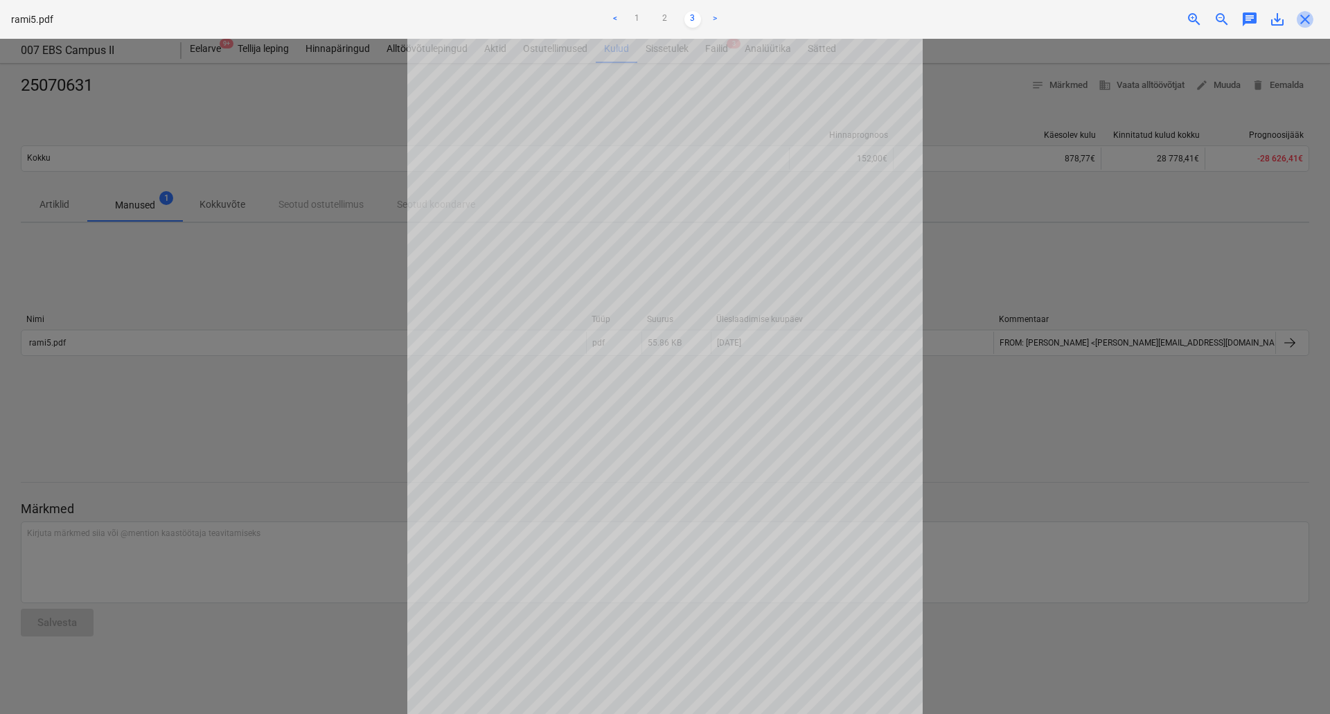
click at [1301, 19] on span "close" at bounding box center [1305, 19] width 17 height 17
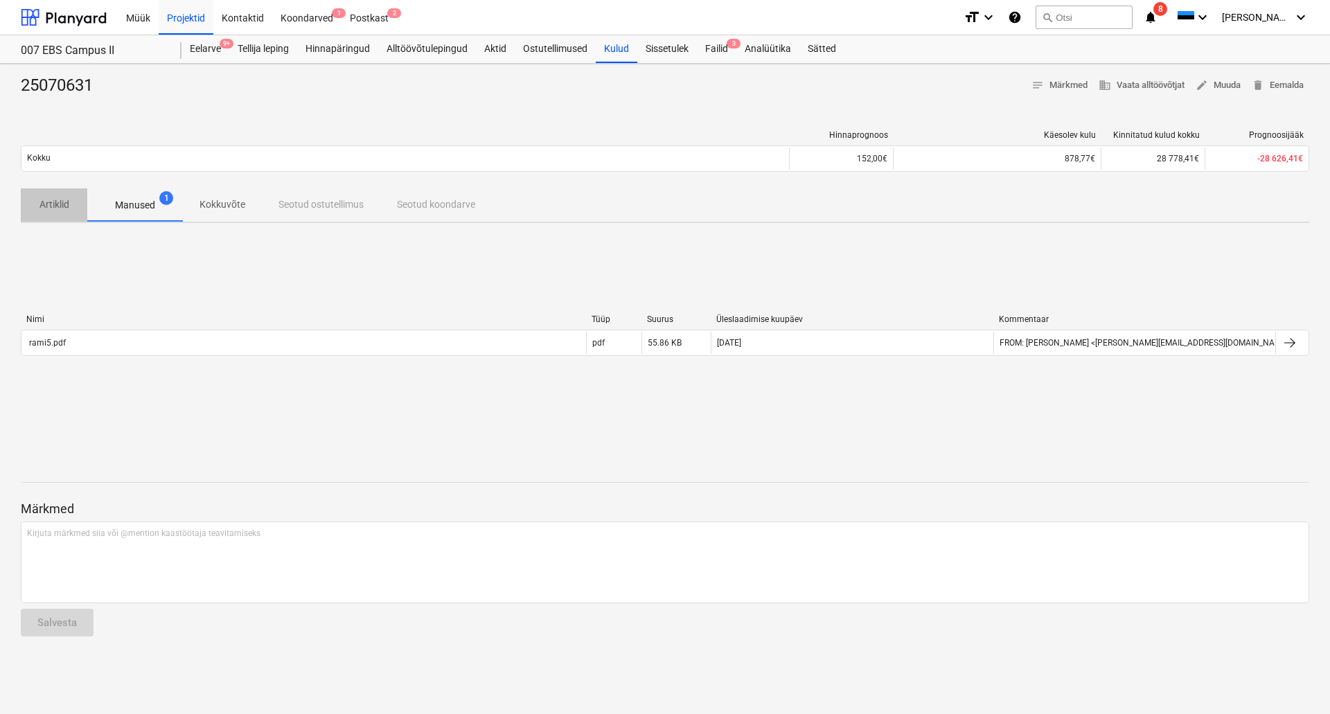
click at [51, 206] on p "Artiklid" at bounding box center [53, 204] width 33 height 15
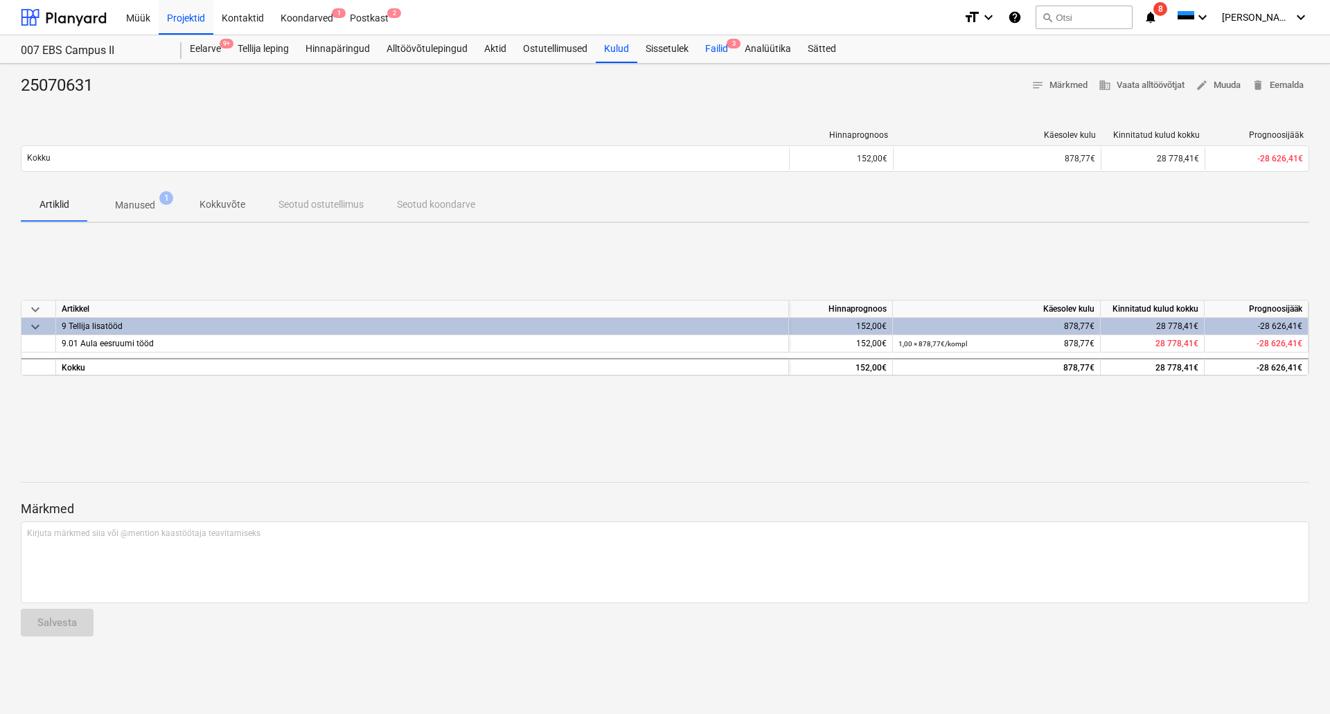
click at [728, 48] on div "Failid 3" at bounding box center [716, 49] width 39 height 28
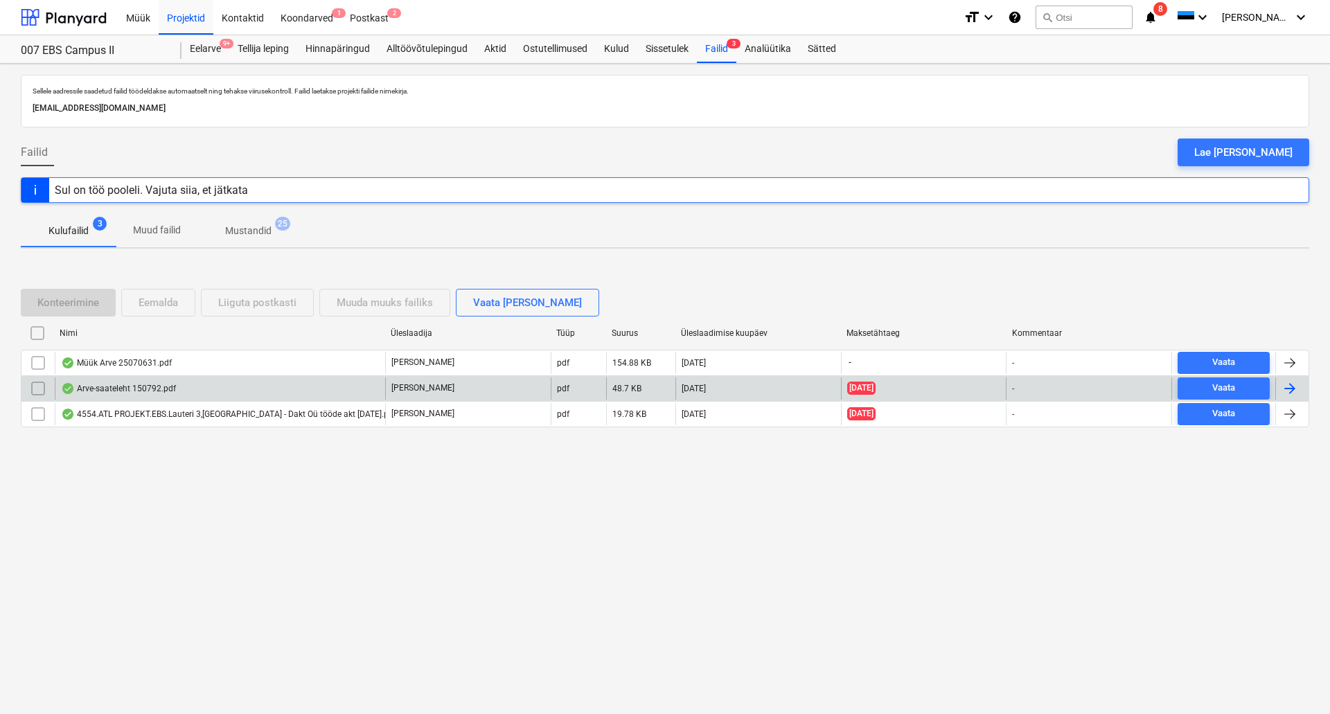
click at [115, 389] on div "Arve-saateleht 150792.pdf" at bounding box center [118, 388] width 115 height 11
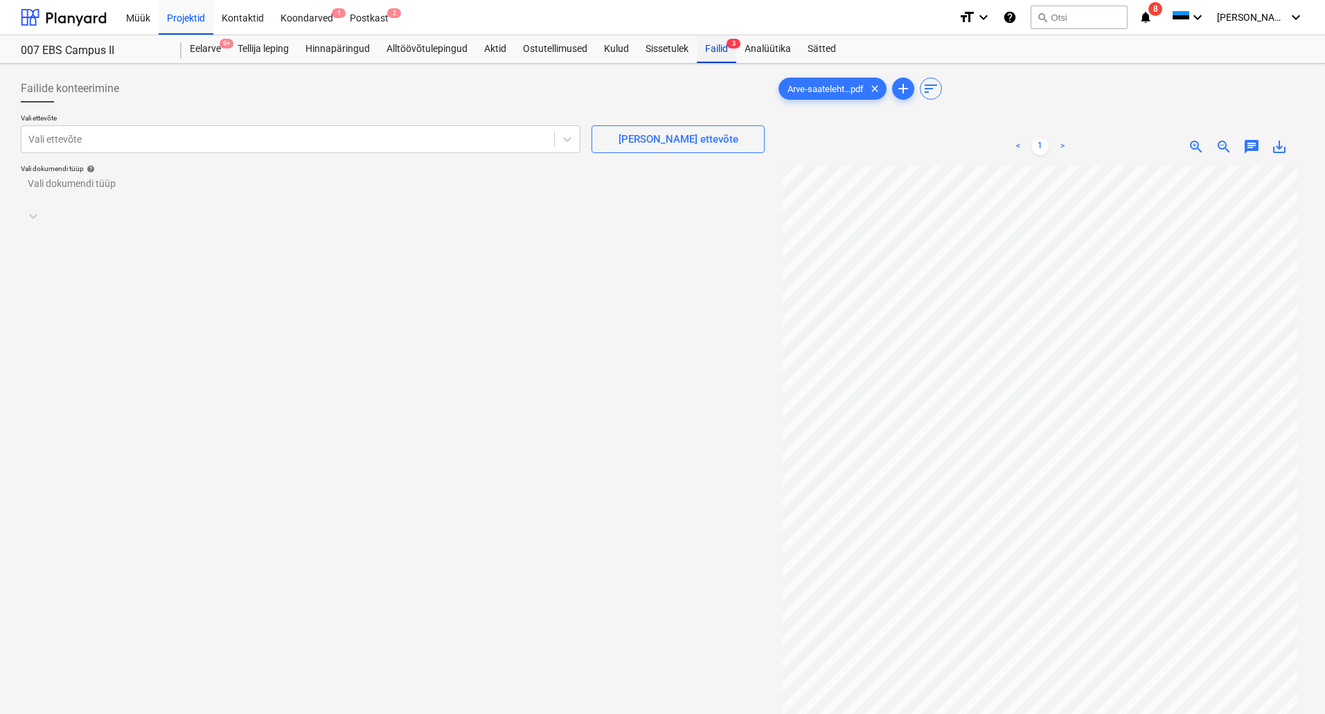
click at [714, 46] on div "Failid 3" at bounding box center [716, 49] width 39 height 28
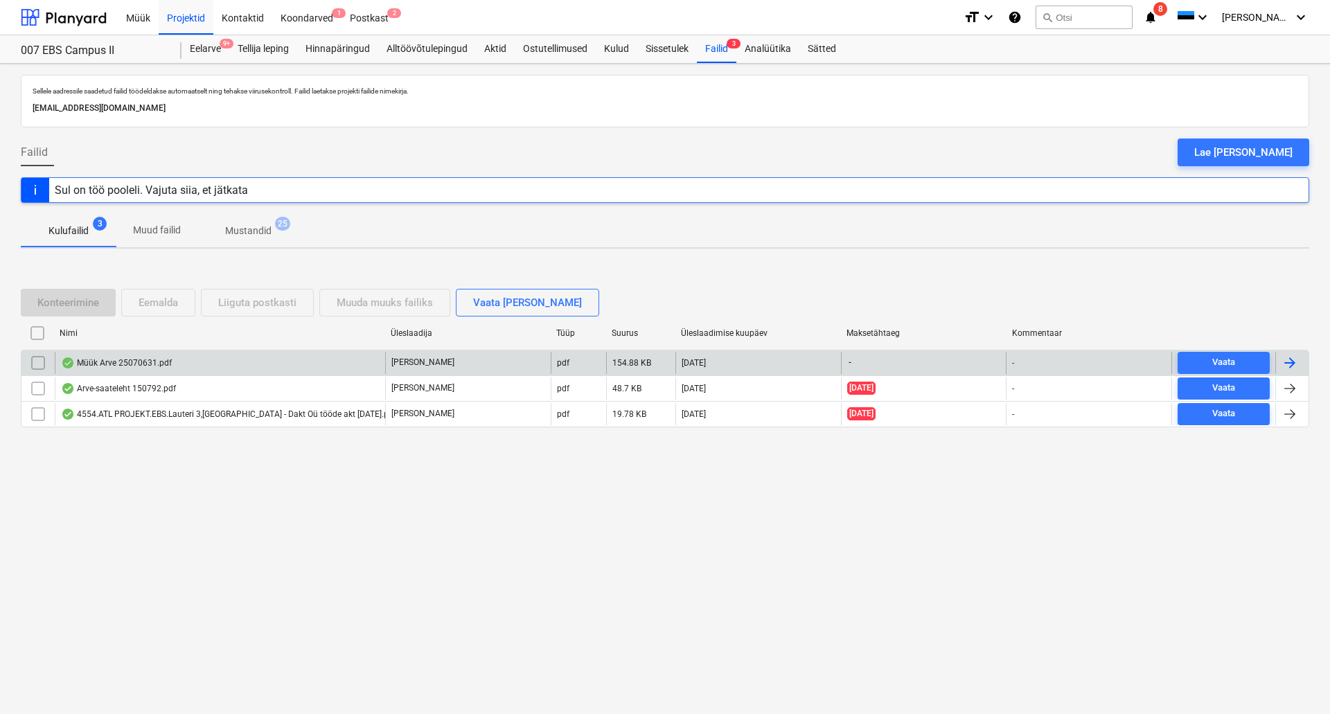
click at [114, 353] on div "Müük Arve 25070631.pdf" at bounding box center [220, 363] width 330 height 22
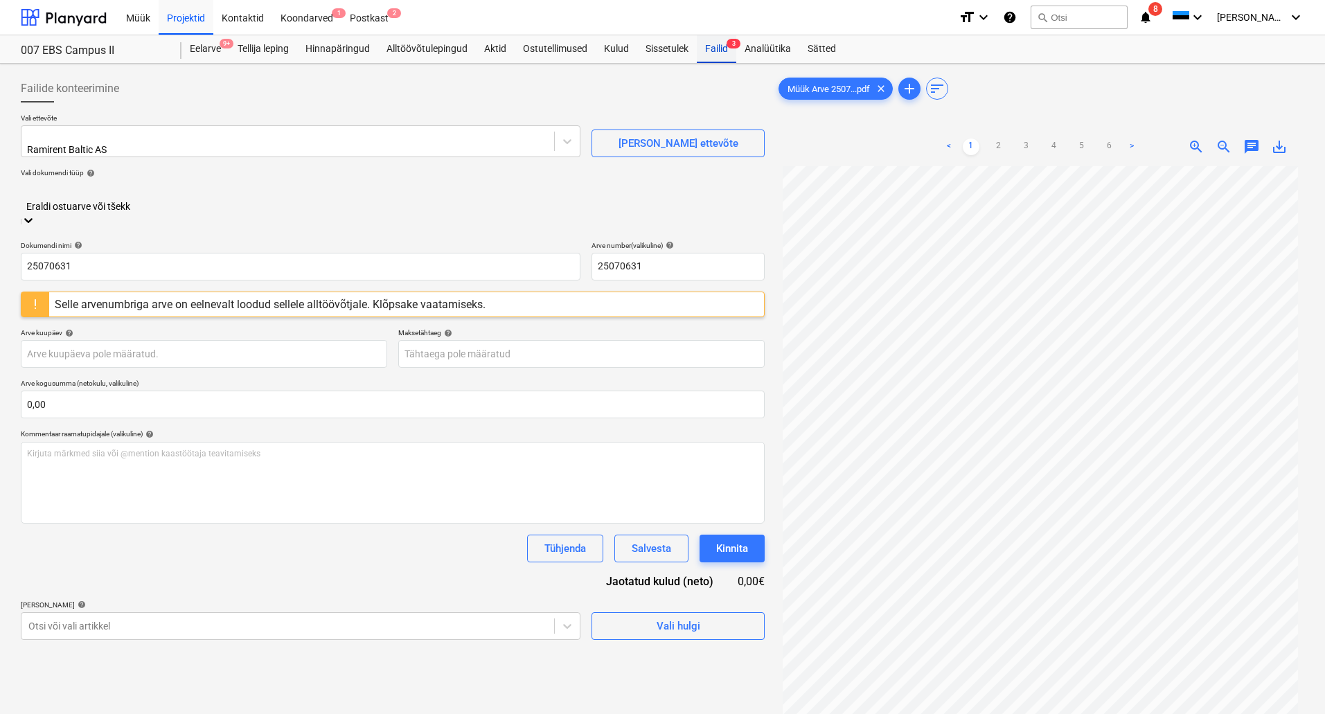
click at [723, 44] on div "Failid 3" at bounding box center [716, 49] width 39 height 28
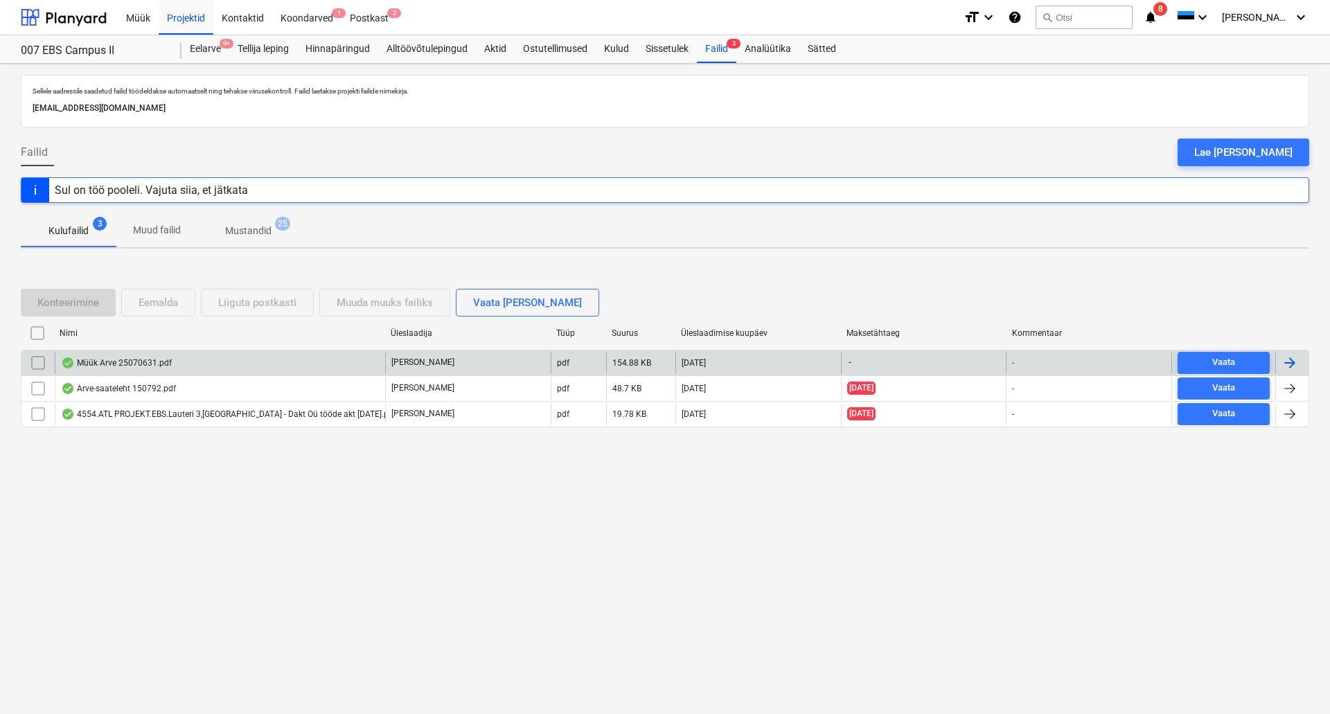
click at [35, 363] on input "checkbox" at bounding box center [38, 363] width 22 height 22
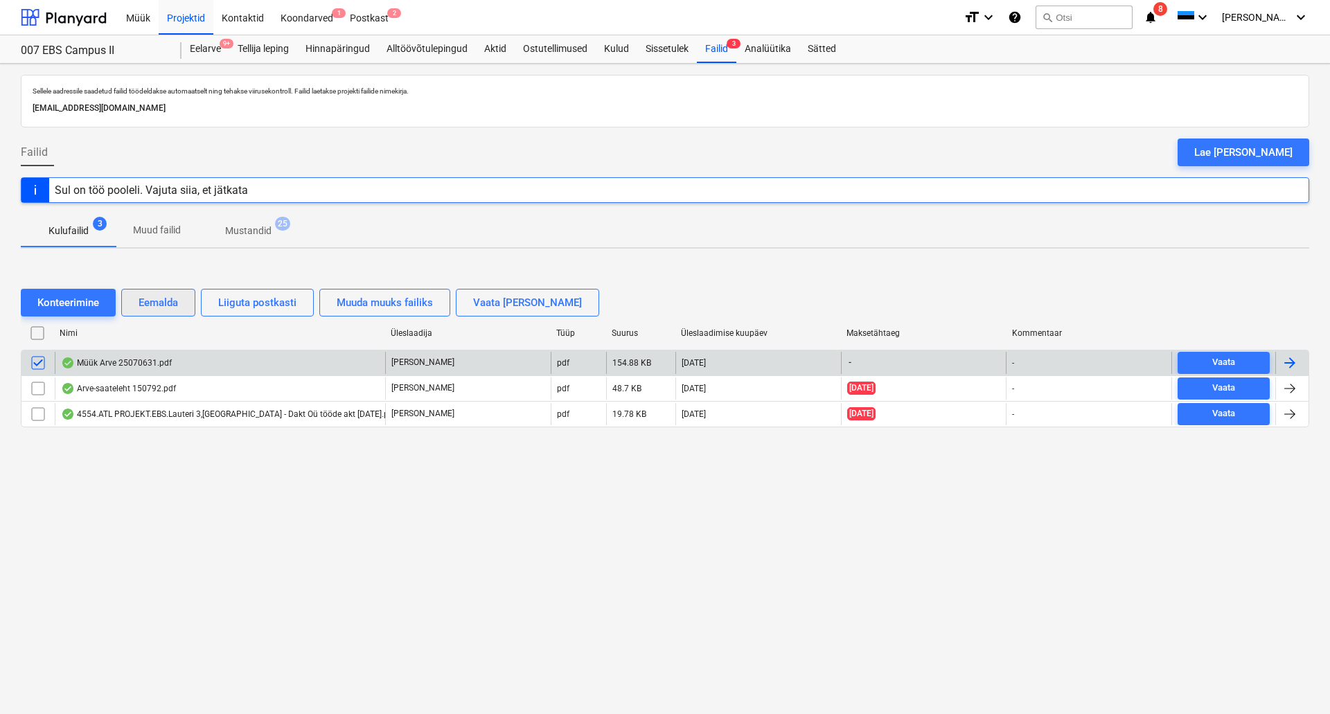
click at [167, 304] on div "Eemalda" at bounding box center [158, 303] width 39 height 18
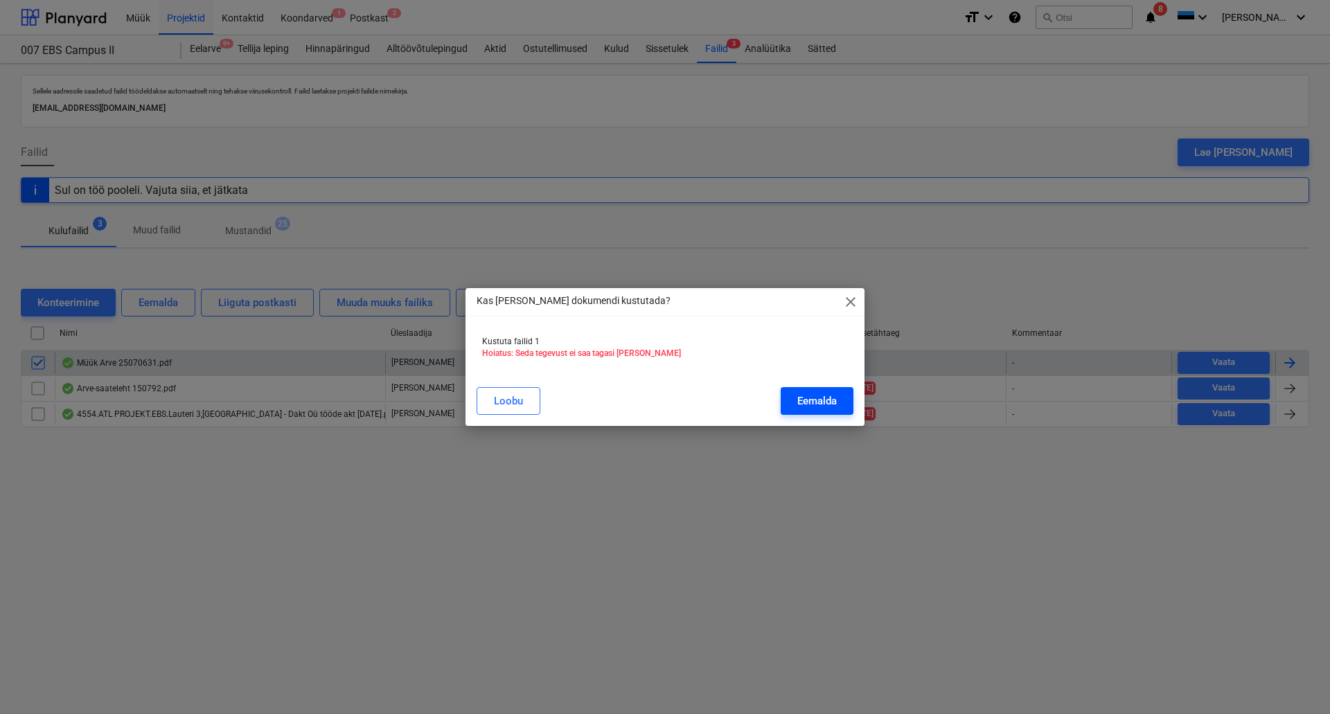
click at [813, 395] on div "Eemalda" at bounding box center [816, 401] width 39 height 18
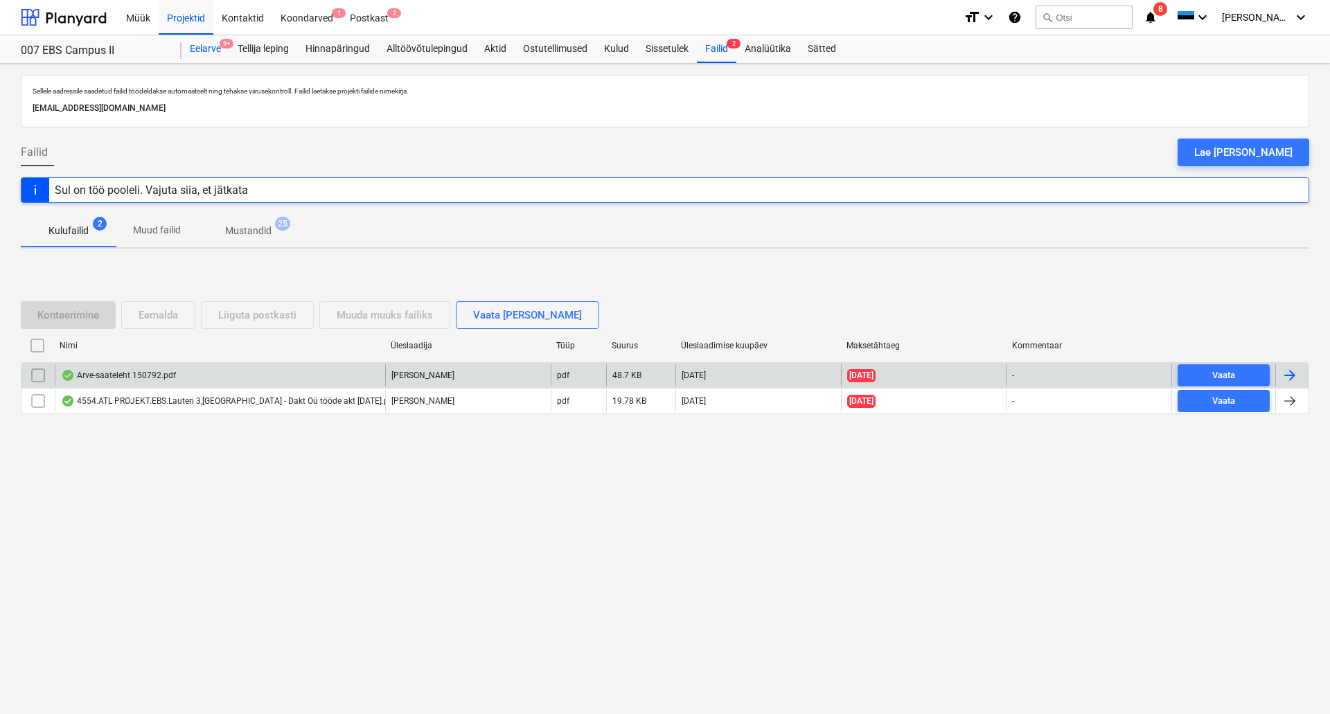
click at [215, 50] on div "Eelarve 9+" at bounding box center [206, 49] width 48 height 28
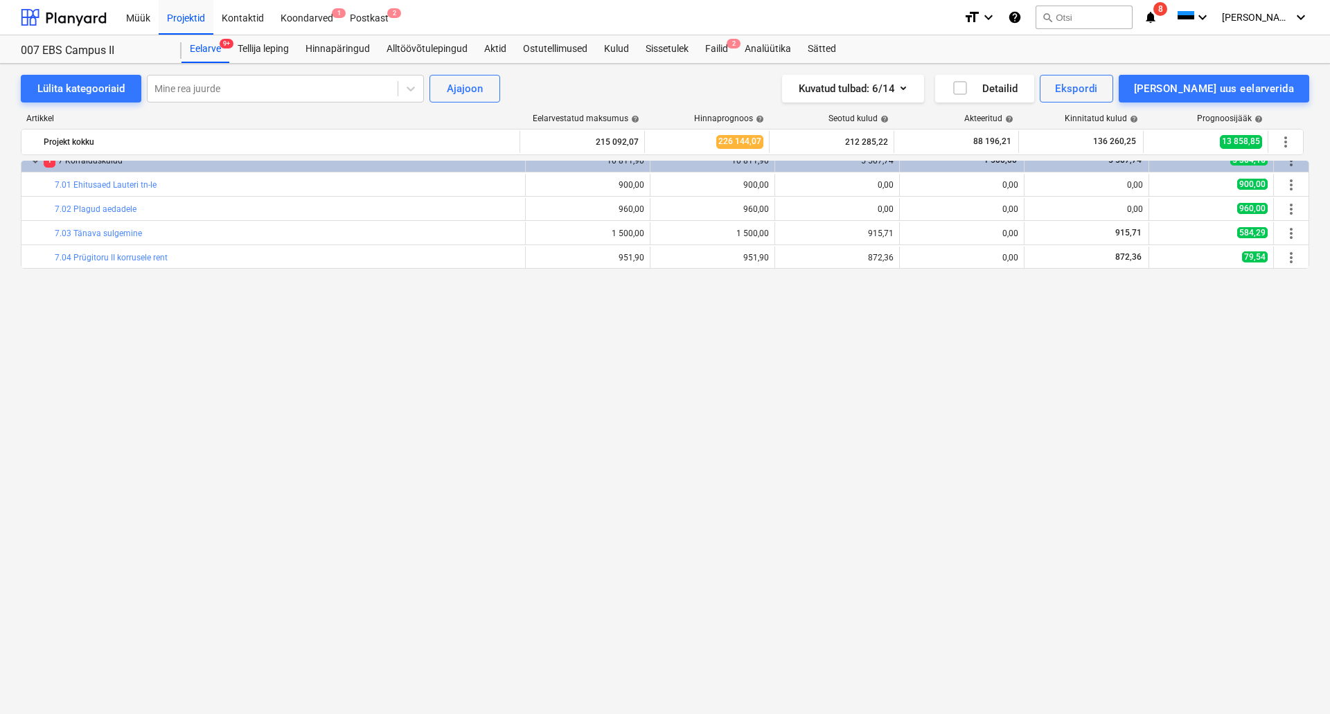
scroll to position [786, 0]
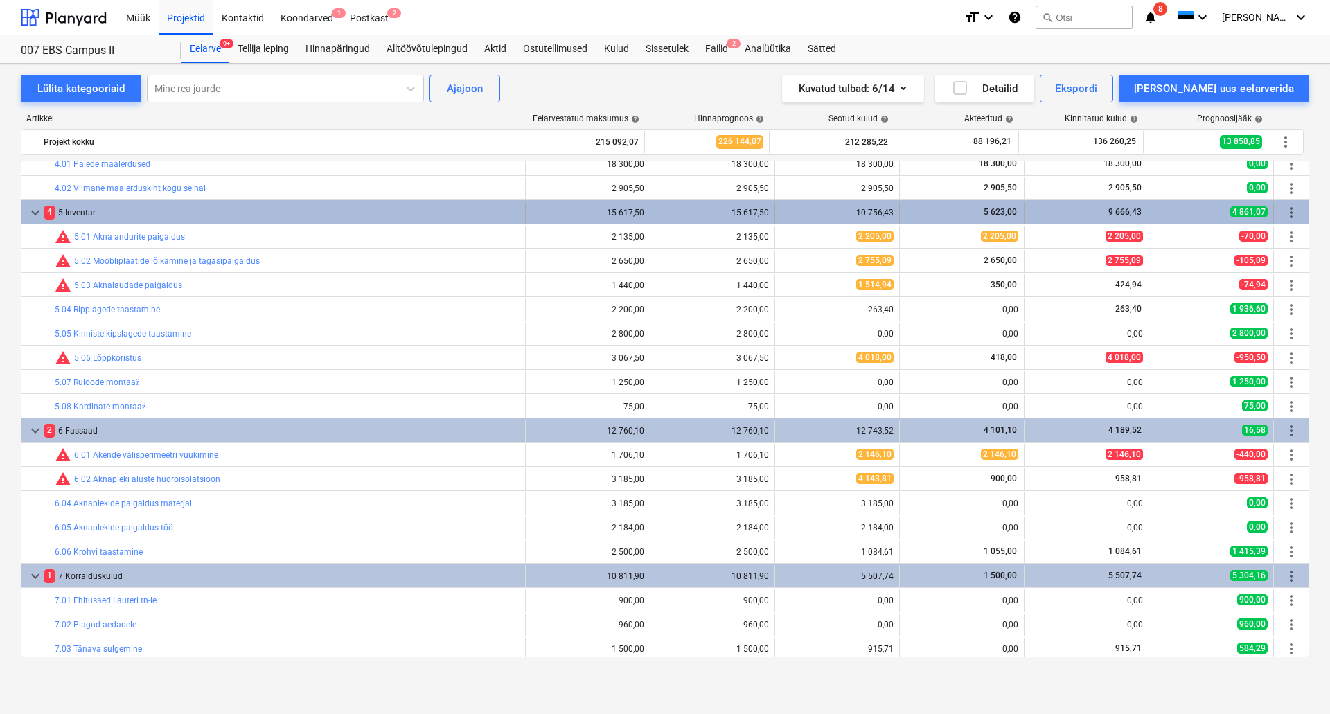
click at [1287, 211] on span "more_vert" at bounding box center [1291, 212] width 17 height 17
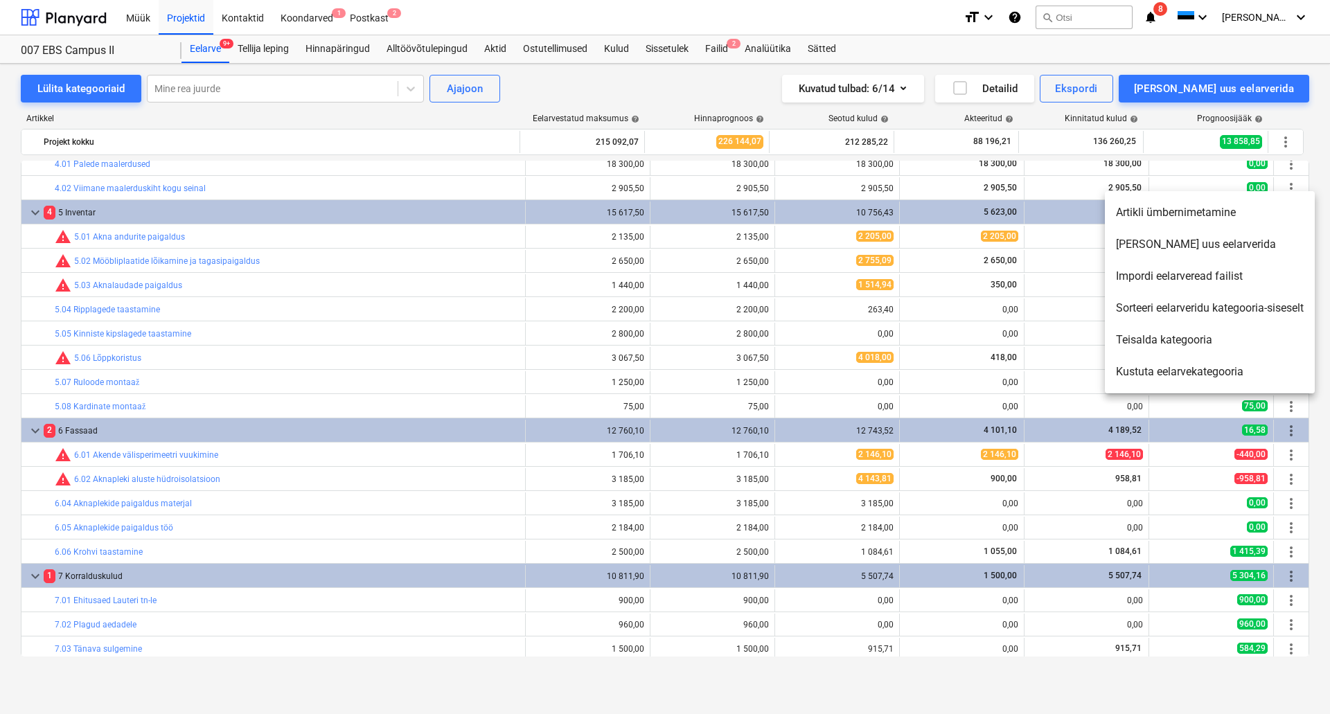
click at [1233, 247] on li "[PERSON_NAME] uus eelarverida" at bounding box center [1210, 245] width 210 height 32
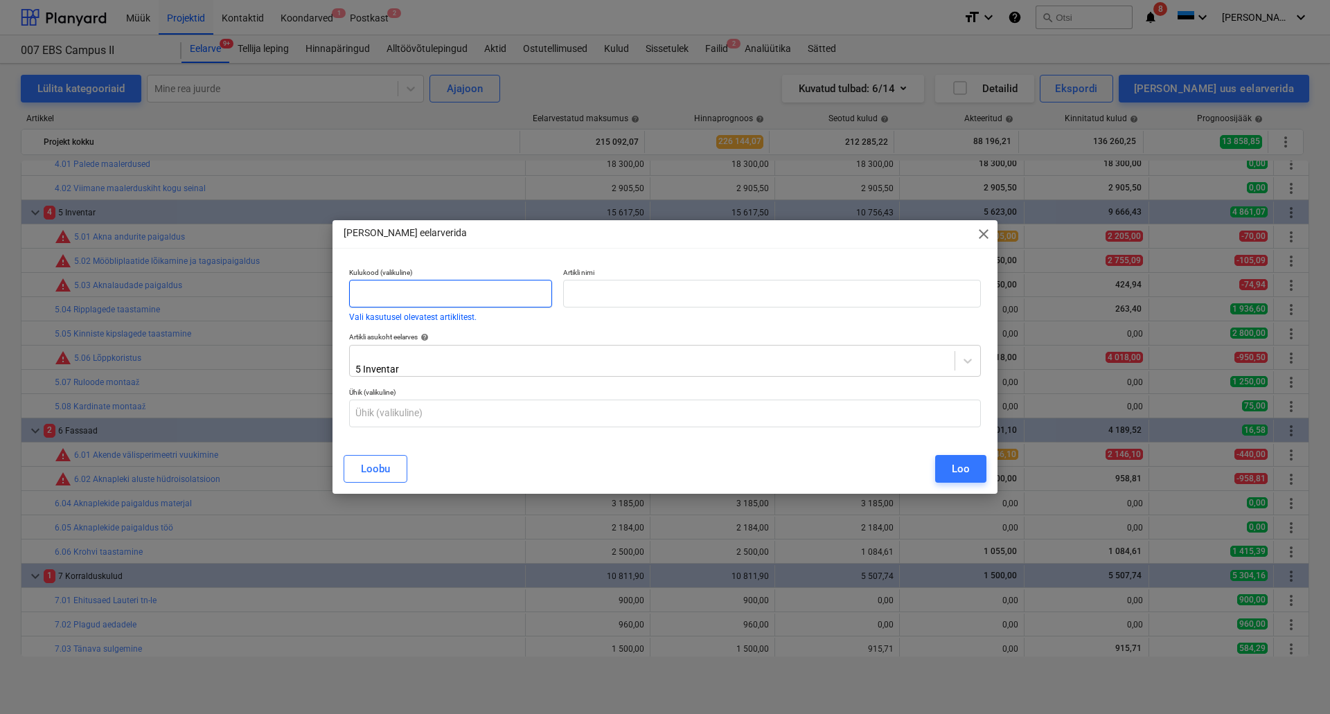
click at [409, 292] on input "text" at bounding box center [450, 294] width 203 height 28
type input "5.09"
click at [590, 289] on input "text" at bounding box center [772, 294] width 418 height 28
type input "K"
click at [687, 291] on input "Aknalaua paneelide" at bounding box center [772, 294] width 418 height 28
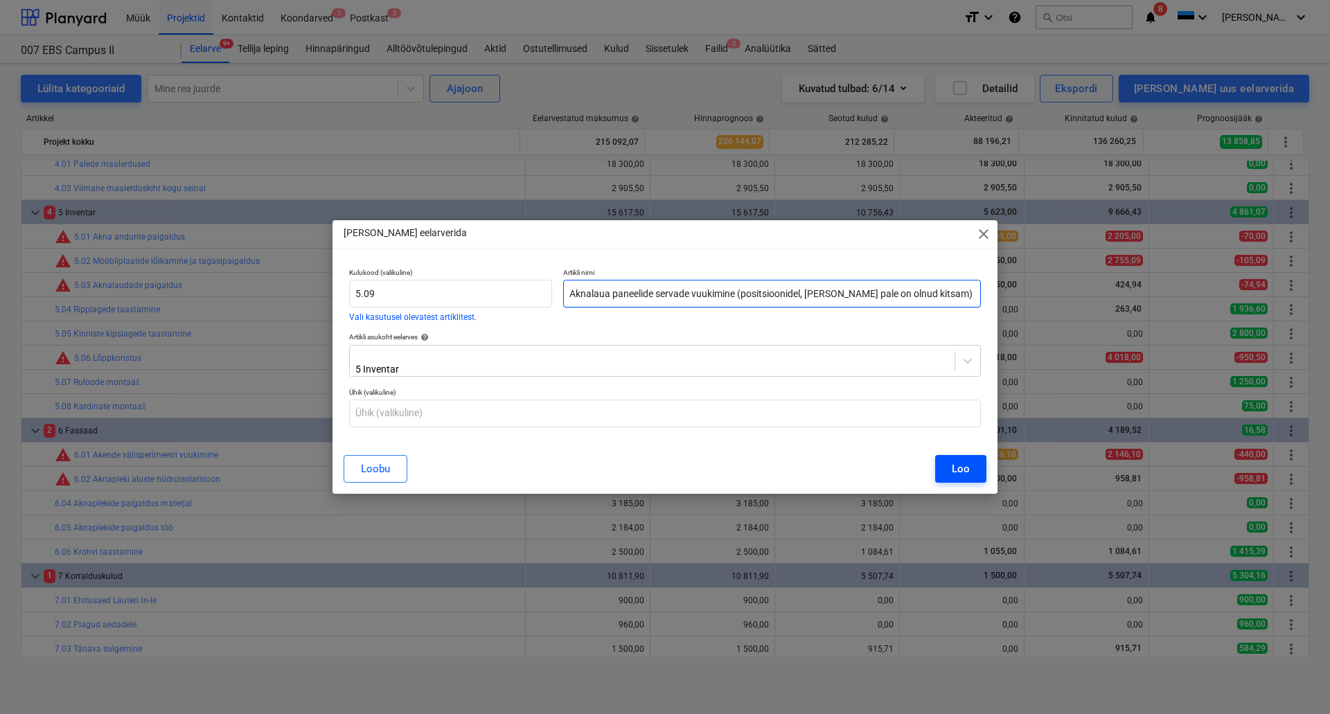
type input "Aknalaua paneelide servade vuukimine (positsioonidel, [PERSON_NAME] pale on oln…"
click at [950, 463] on button "Loo" at bounding box center [960, 469] width 51 height 28
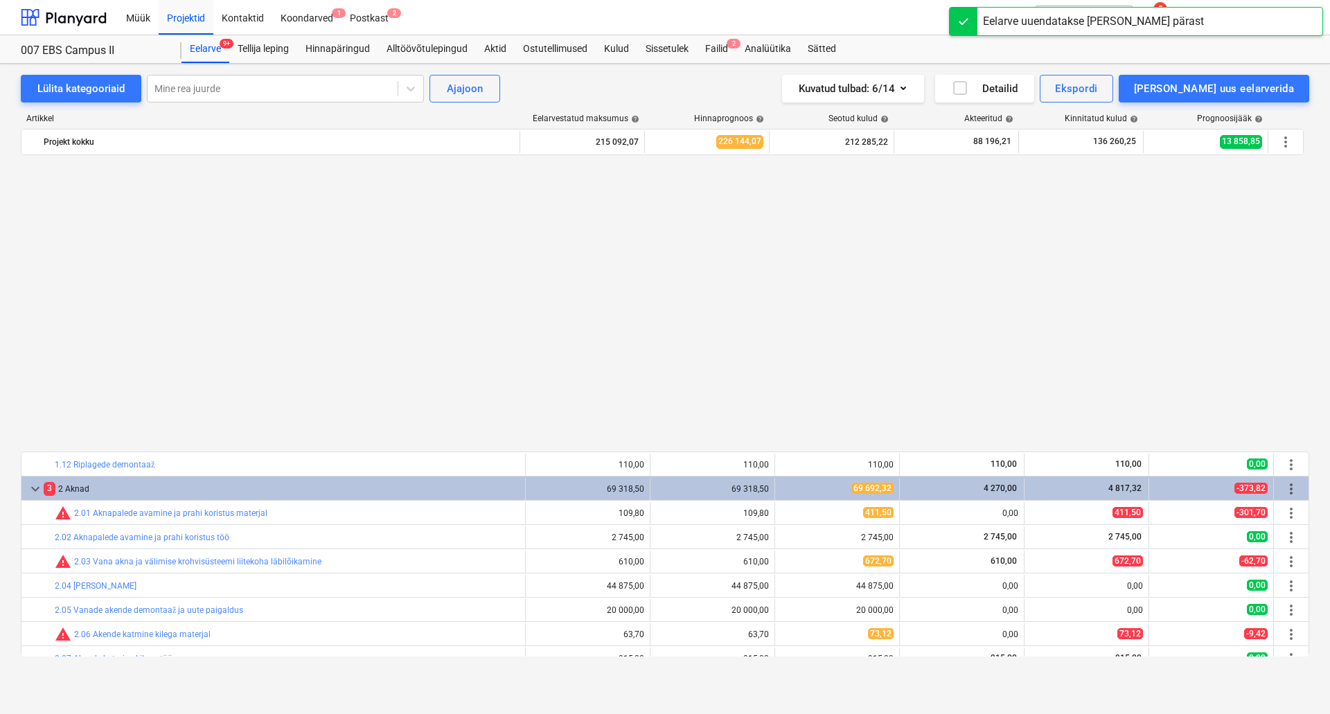
scroll to position [786, 0]
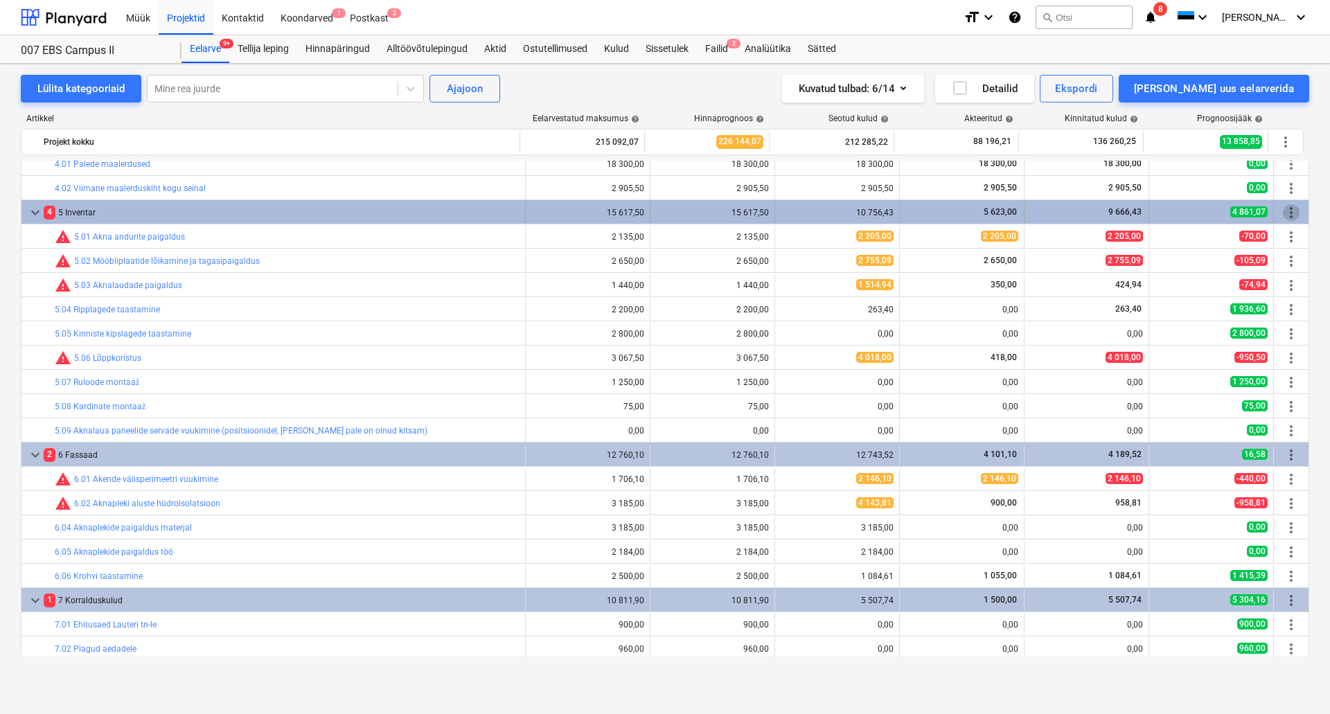
click at [1291, 211] on span "more_vert" at bounding box center [1291, 212] width 17 height 17
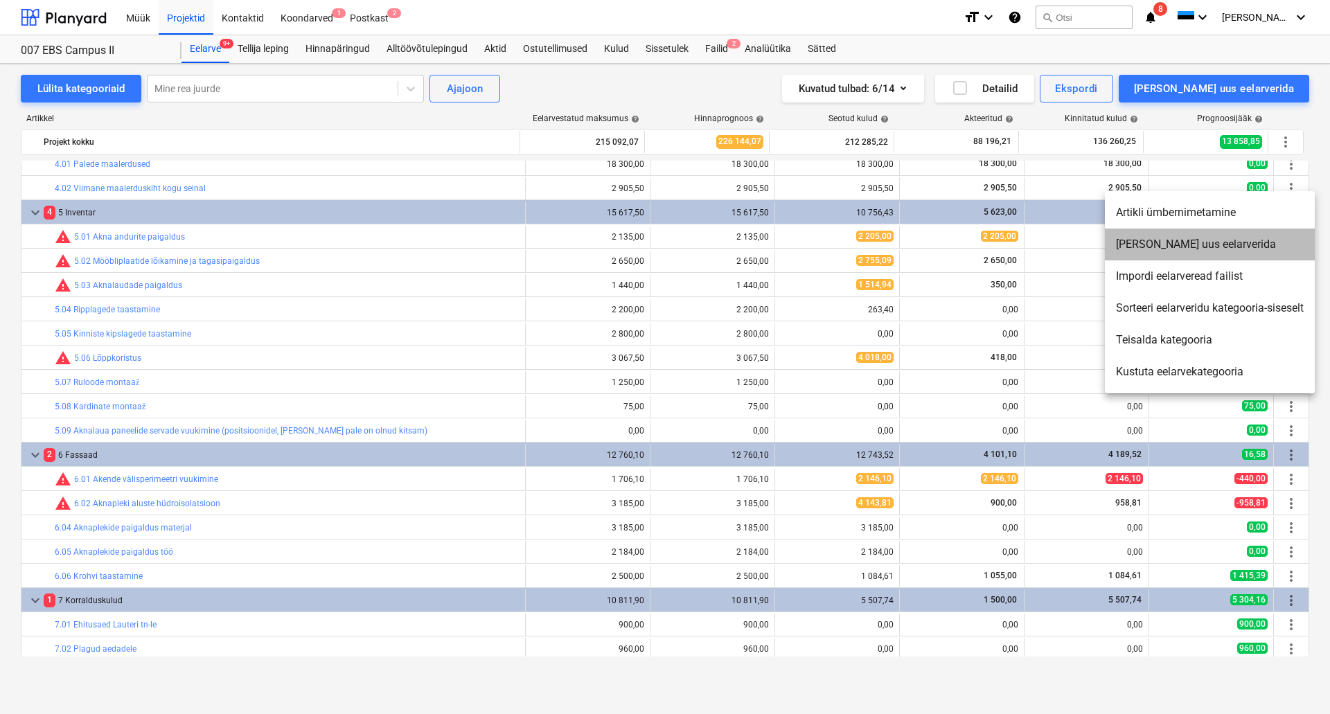
click at [1215, 249] on li "[PERSON_NAME] uus eelarverida" at bounding box center [1210, 245] width 210 height 32
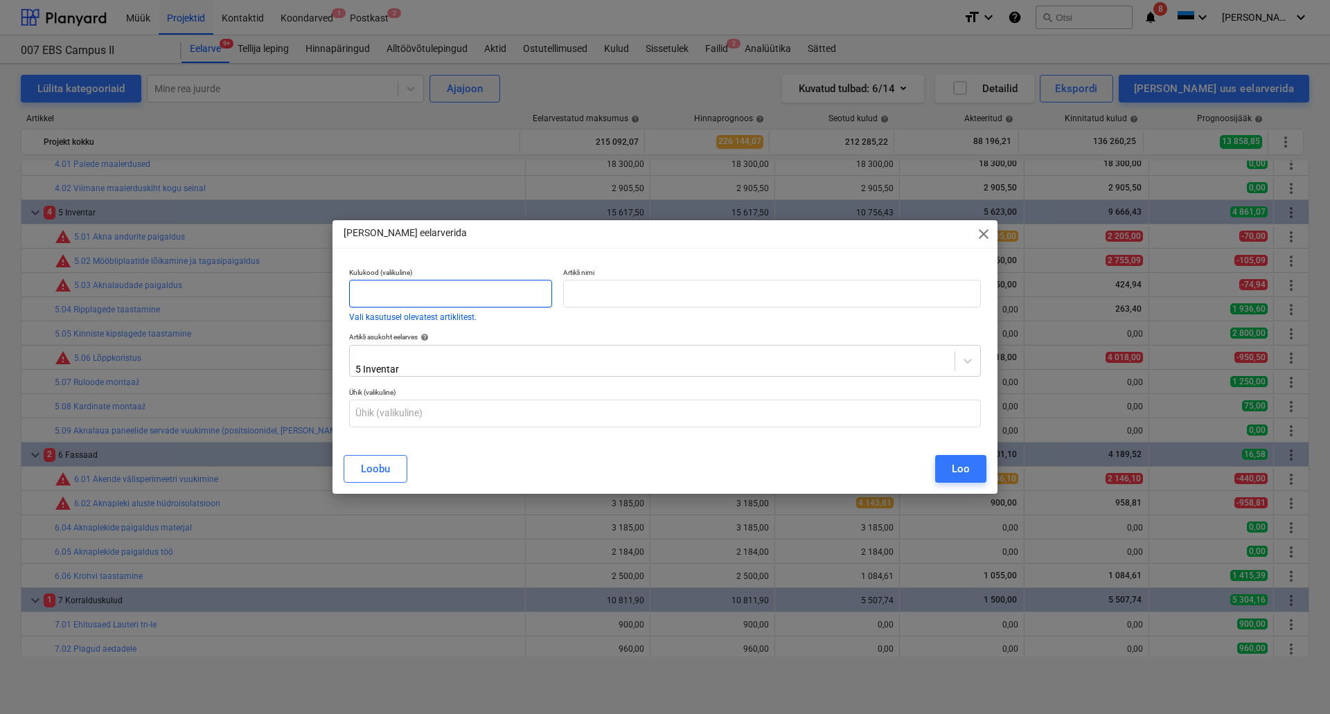
click at [452, 293] on input "text" at bounding box center [450, 294] width 203 height 28
type input "5.10"
click at [633, 300] on input "text" at bounding box center [772, 294] width 418 height 28
type input "K"
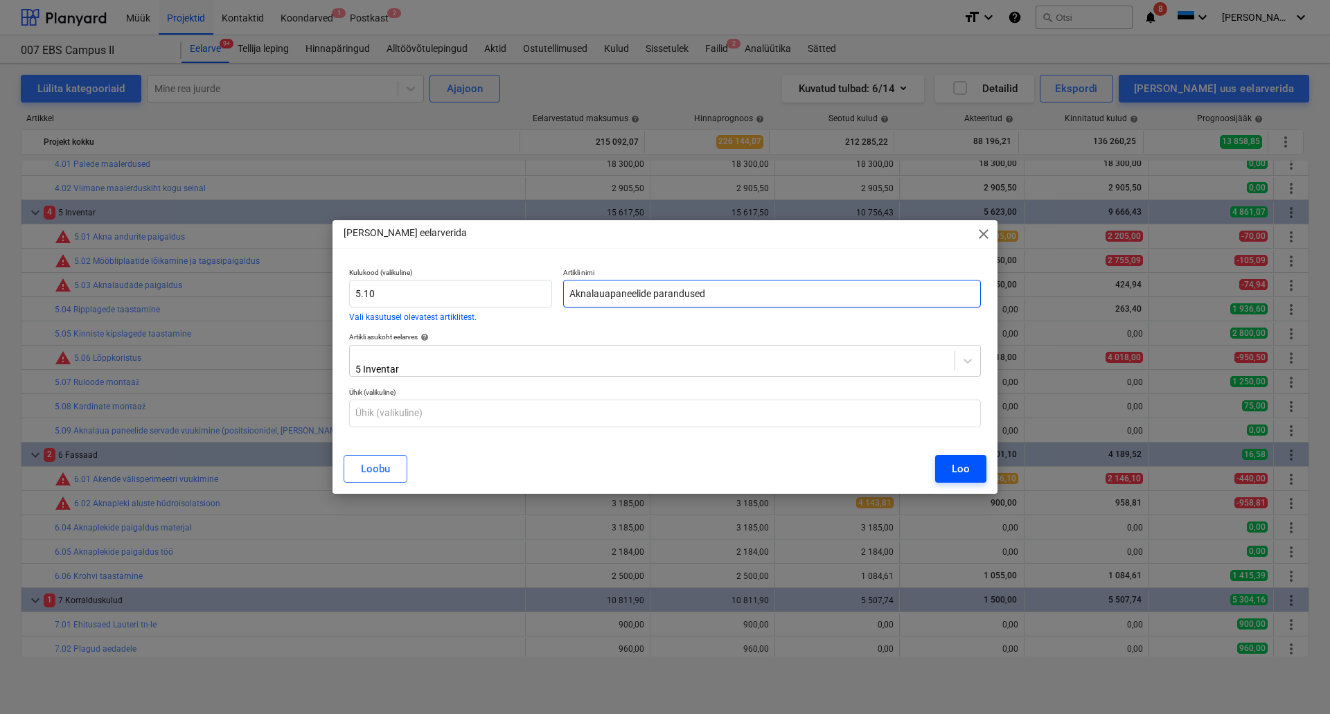
type input "Aknalauapaneelide parandused"
click at [952, 463] on div "Loo" at bounding box center [961, 469] width 18 height 18
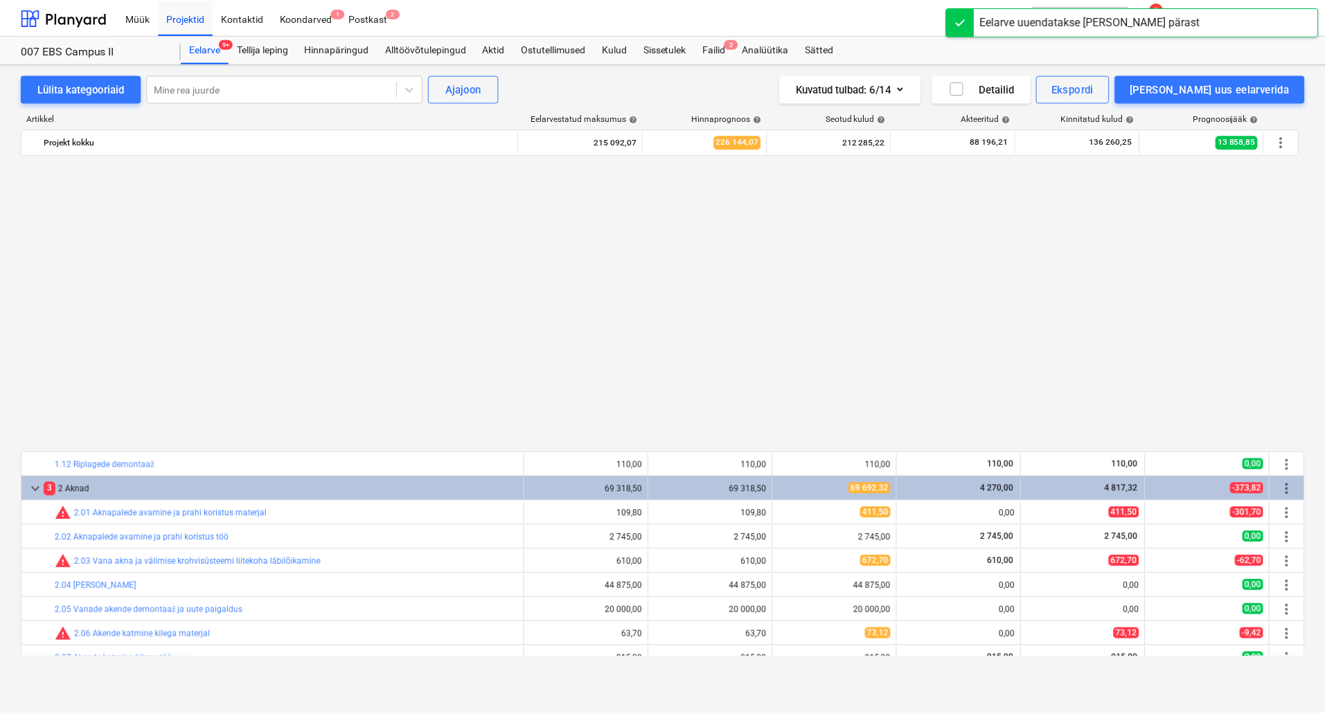
scroll to position [786, 0]
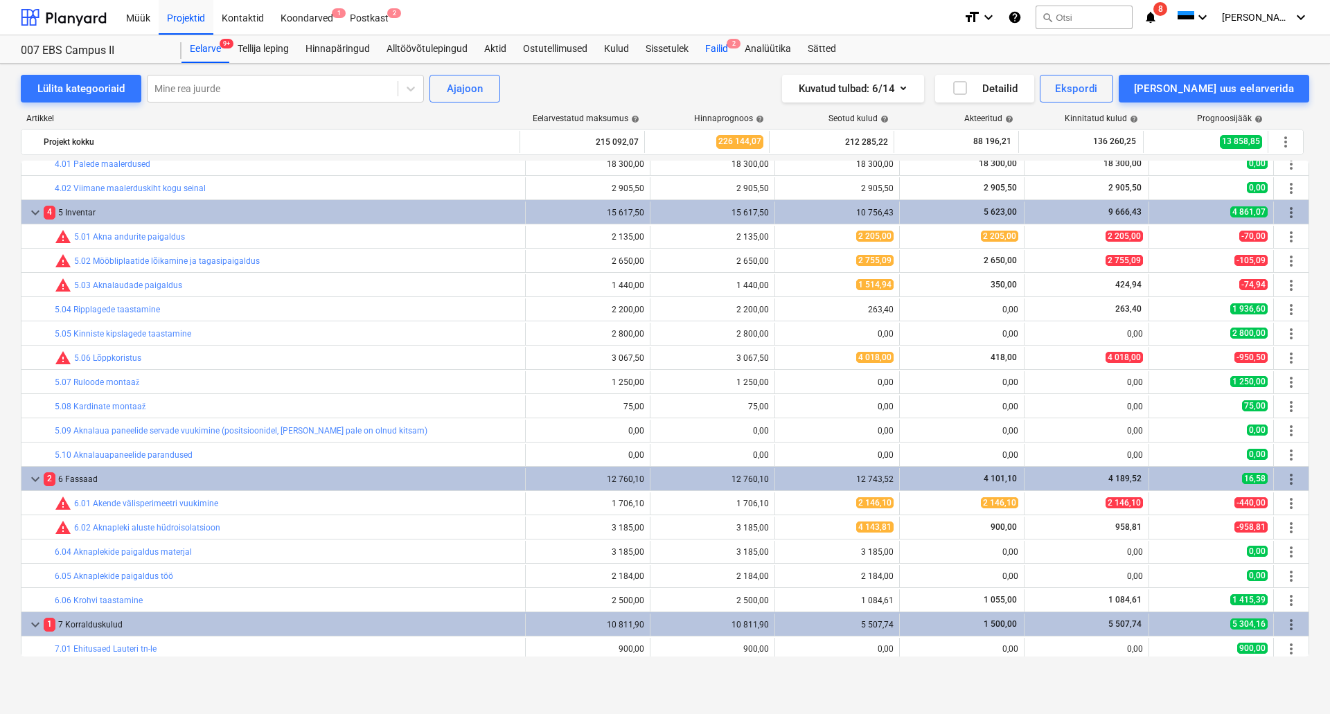
click at [714, 41] on div "Failid 2" at bounding box center [716, 49] width 39 height 28
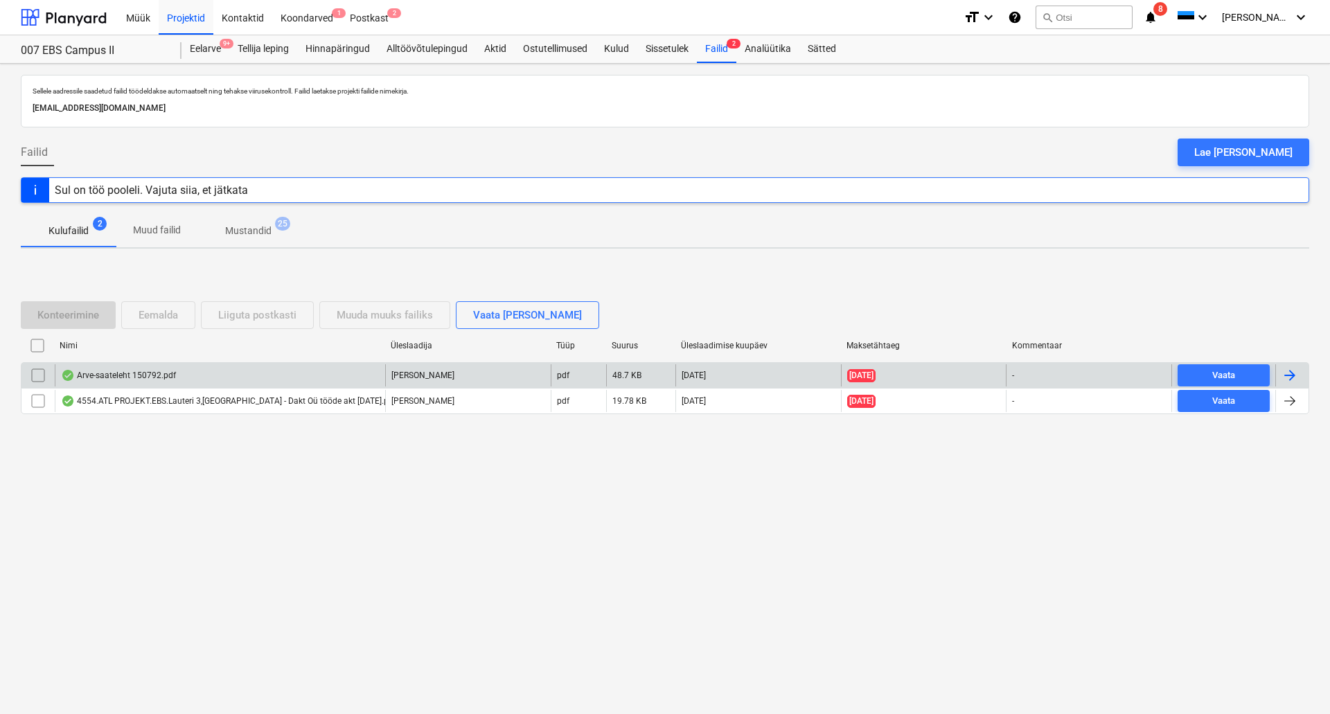
click at [289, 376] on div "Arve-saateleht 150792.pdf" at bounding box center [220, 375] width 330 height 22
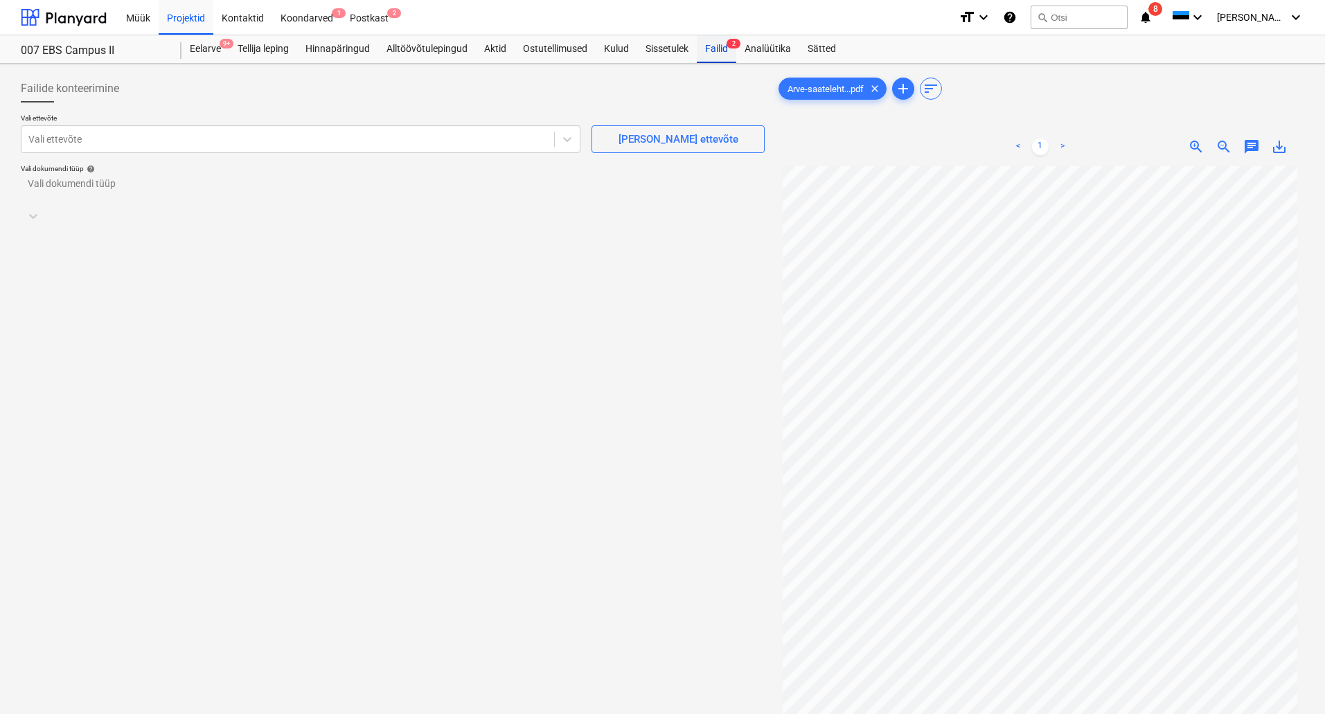
click at [727, 51] on div "Failid 2" at bounding box center [716, 49] width 39 height 28
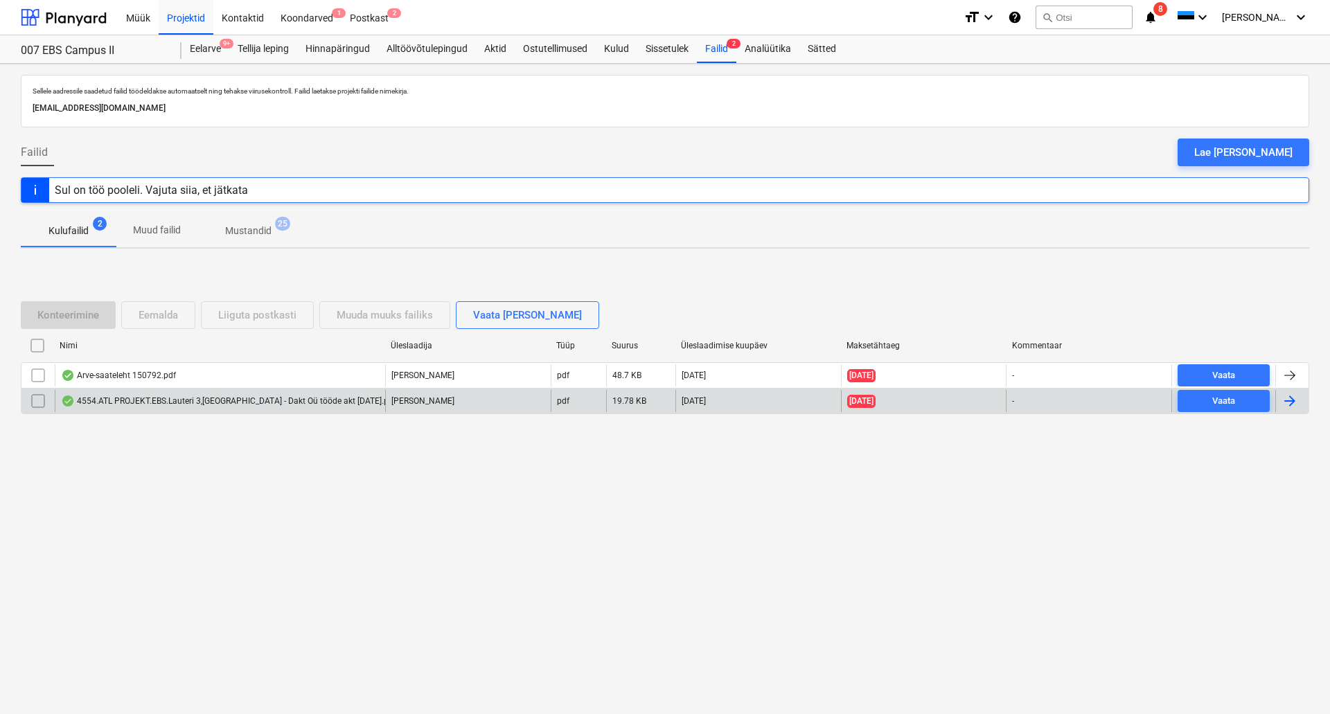
click at [103, 407] on div "4554.ATL PROJEKT.EBS.Lauteri 3,[GEOGRAPHIC_DATA] - Dakt Oü tööde akt [DATE].pdf" at bounding box center [220, 401] width 330 height 22
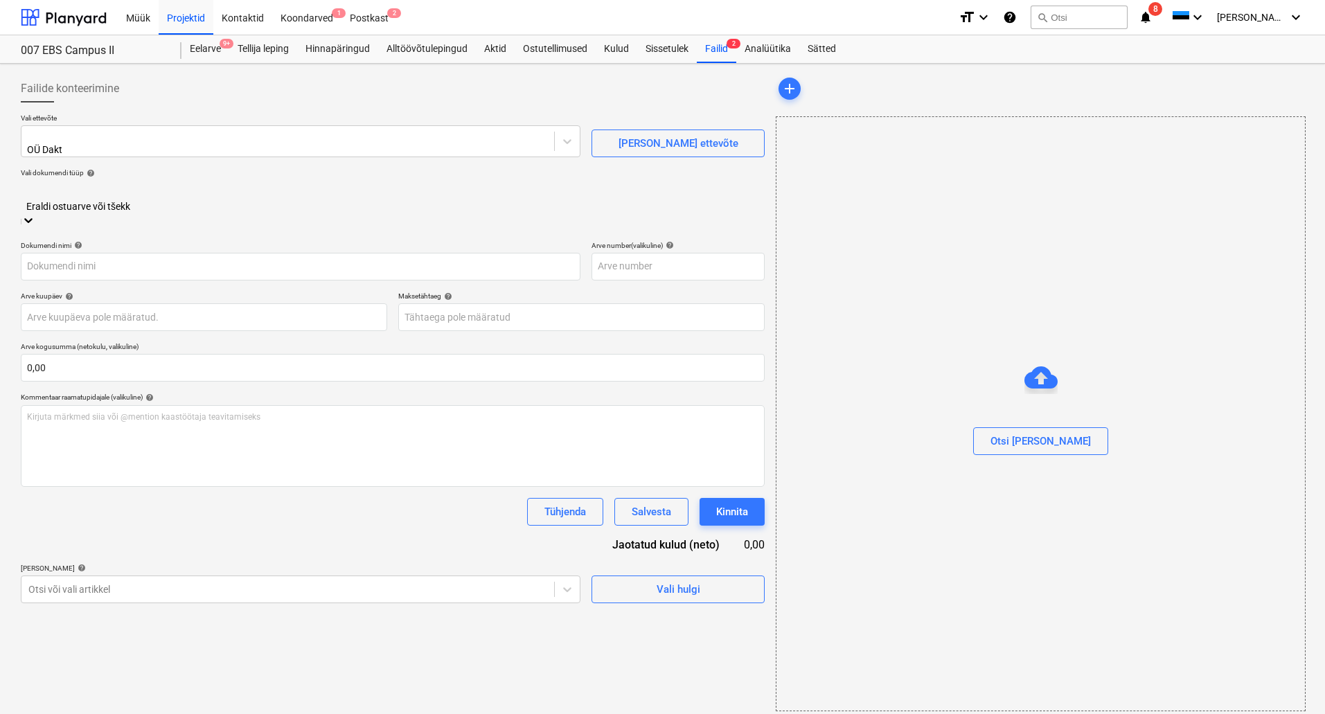
type input "3"
type input "[DATE]"
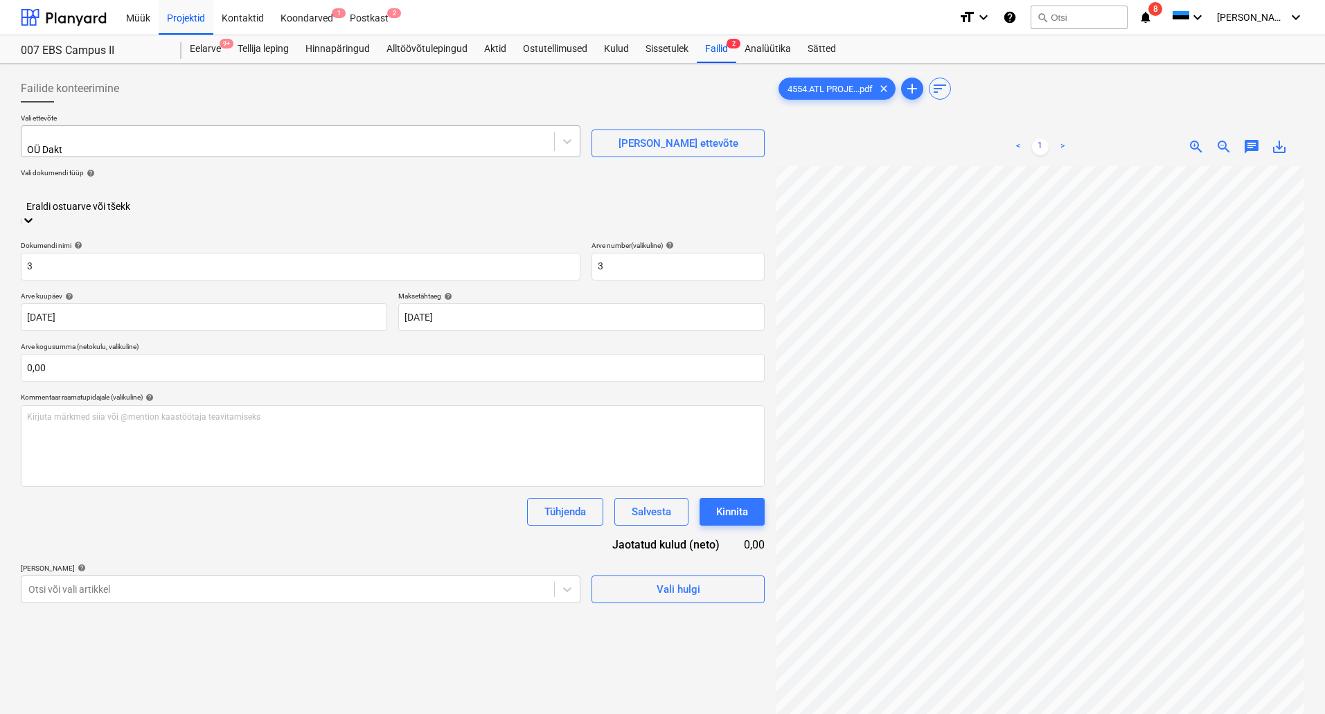
click at [462, 143] on div at bounding box center [287, 136] width 519 height 14
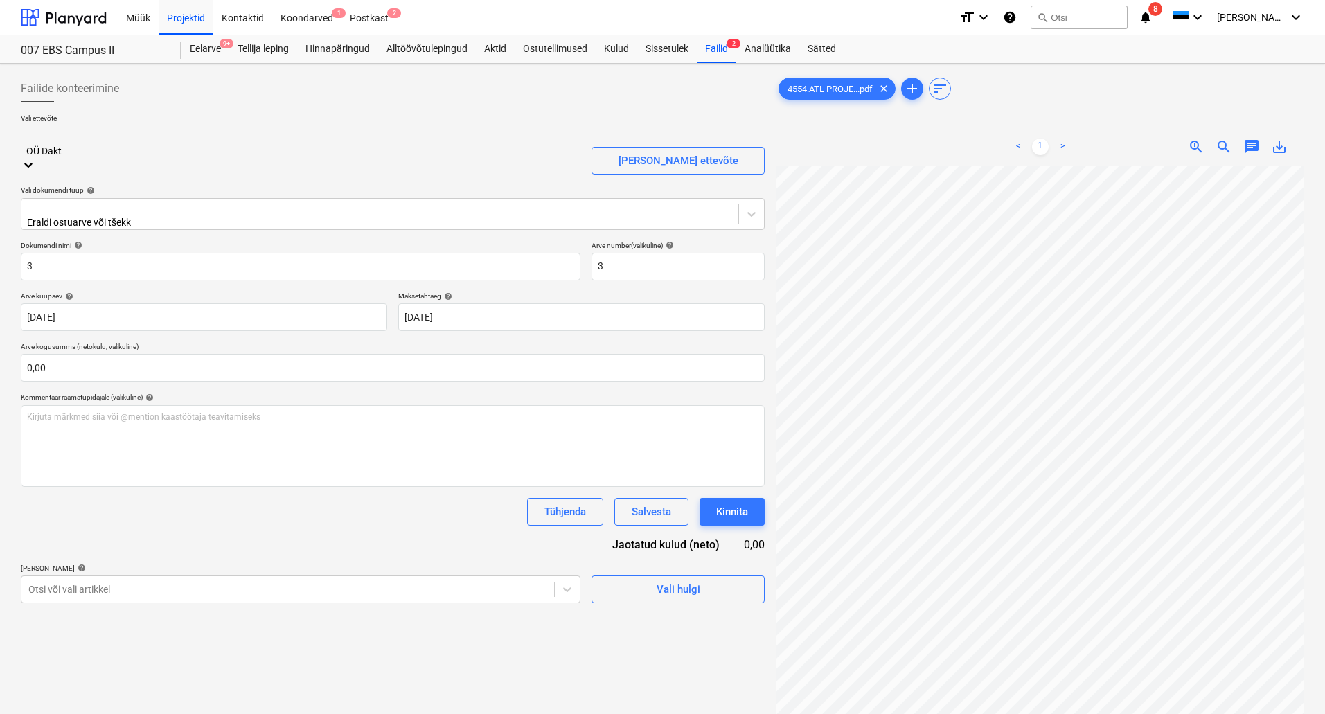
scroll to position [1455, 0]
click at [462, 144] on div at bounding box center [301, 136] width 546 height 16
click at [254, 202] on div at bounding box center [379, 209] width 703 height 14
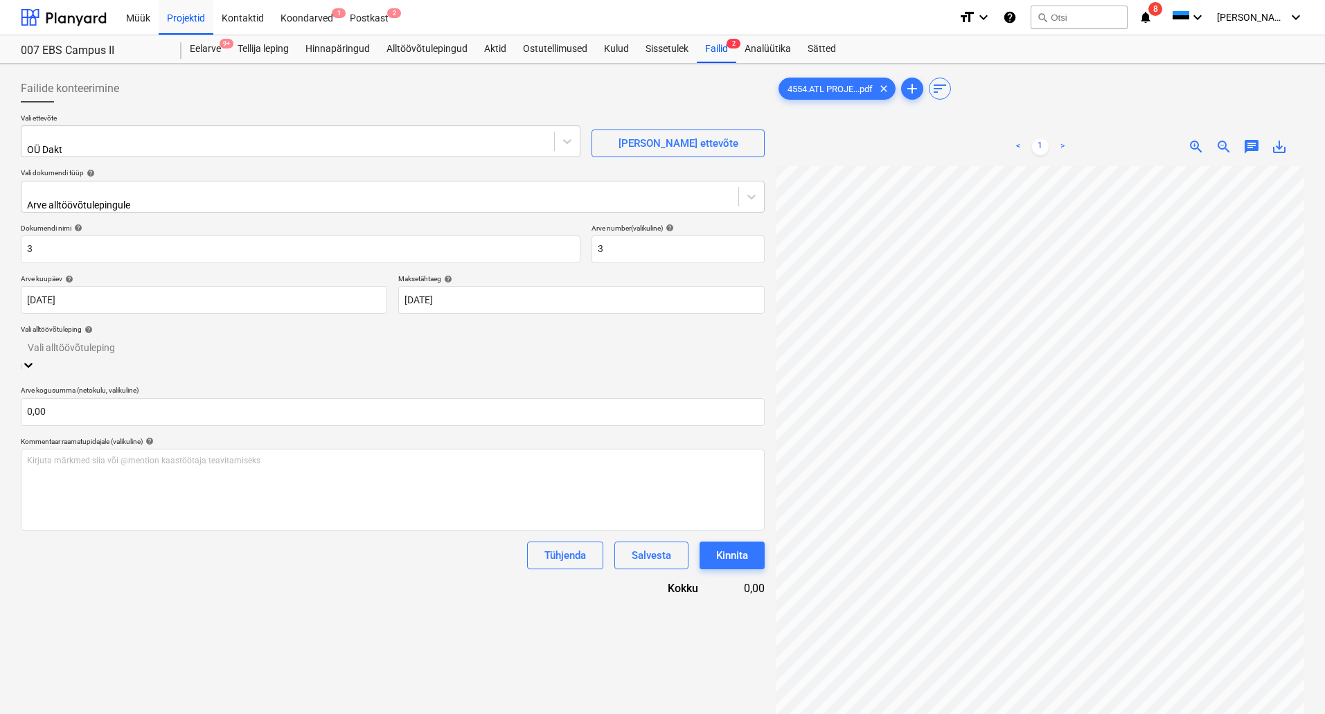
click at [158, 339] on div at bounding box center [393, 347] width 730 height 16
click at [135, 714] on div "007-SO-011 | 007-005-Dakt" at bounding box center [662, 719] width 1325 height 11
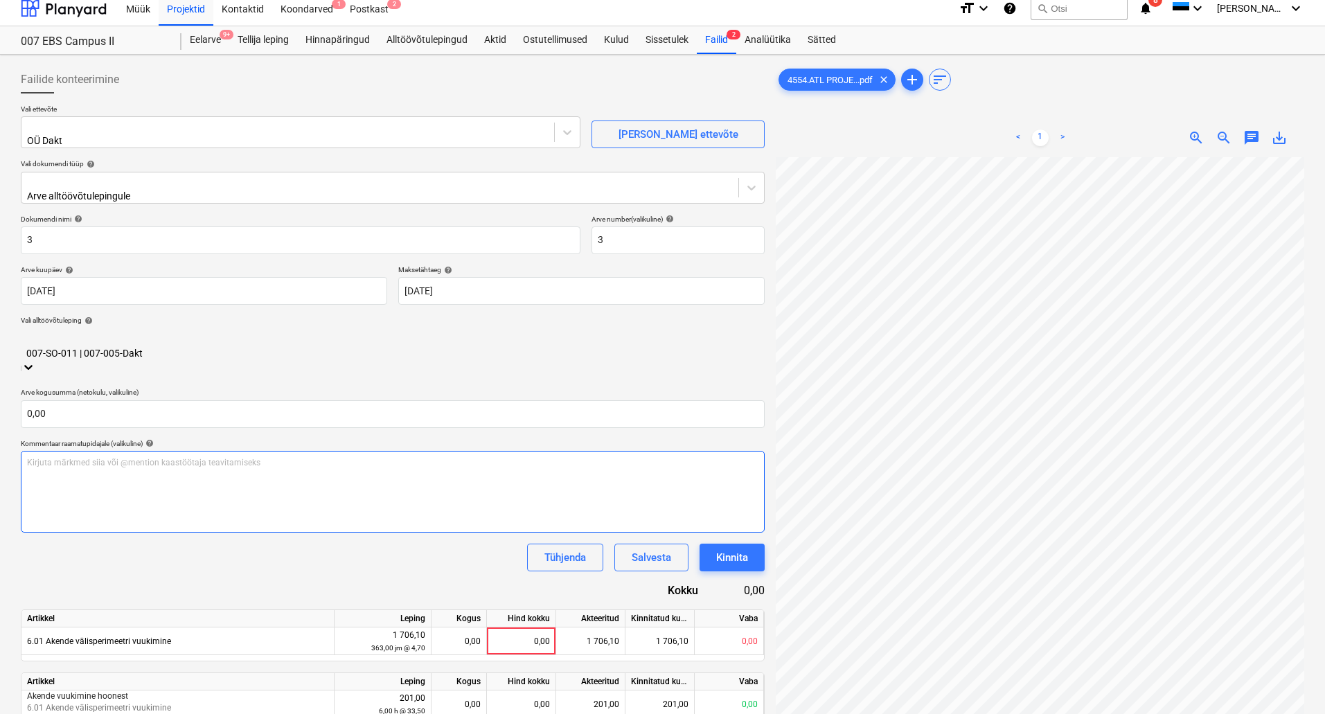
scroll to position [139, 0]
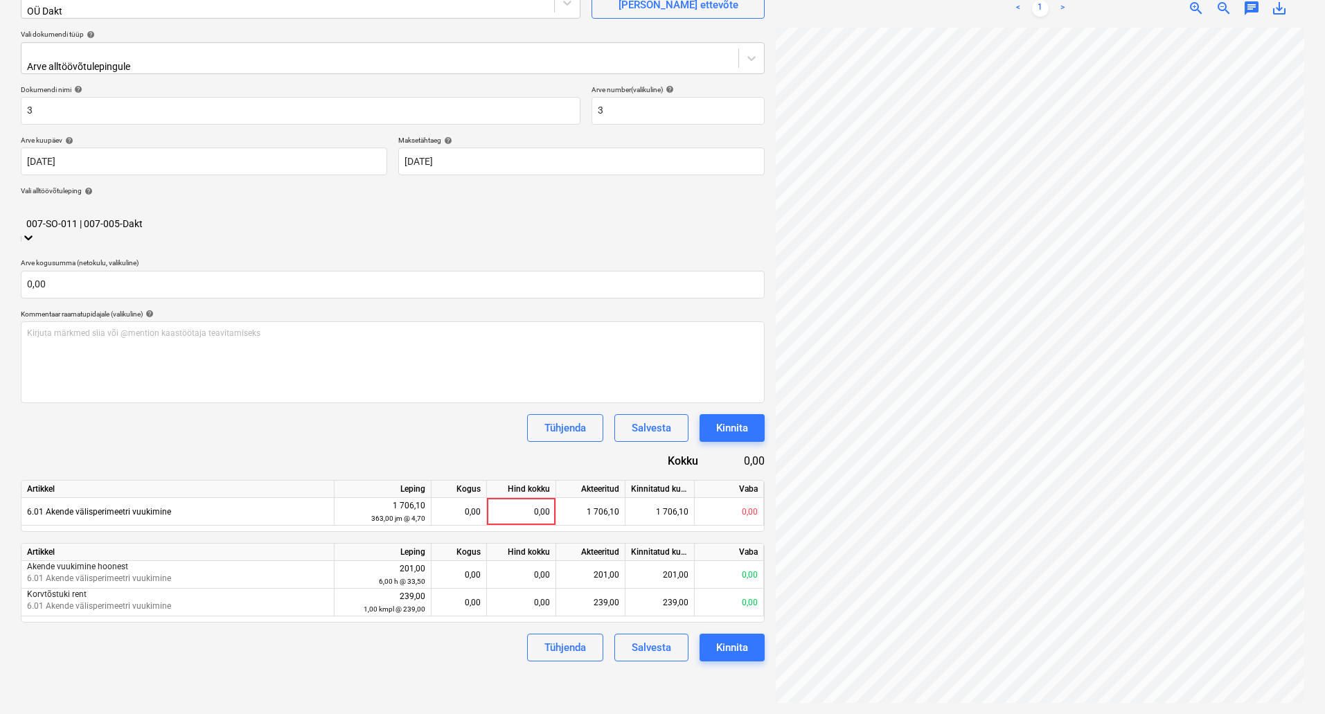
click at [124, 414] on div "Tühjenda Salvesta Kinnita" at bounding box center [393, 428] width 744 height 28
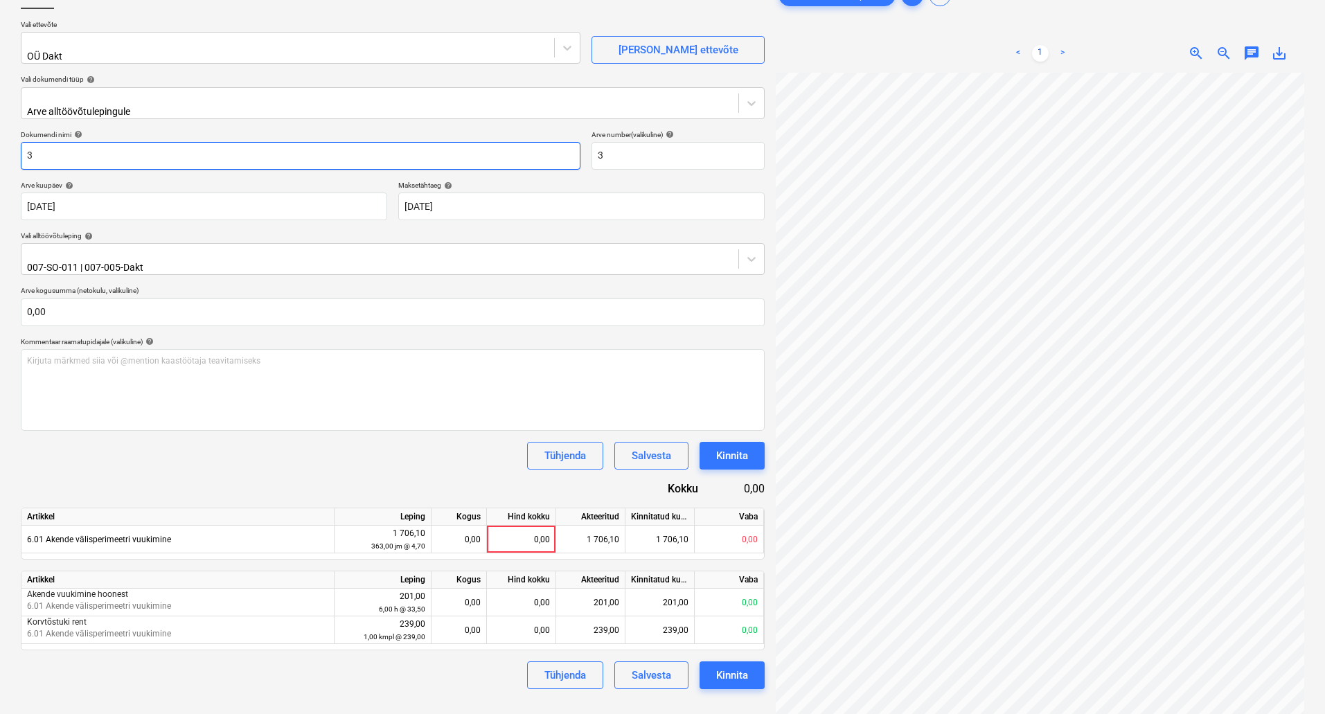
scroll to position [0, 0]
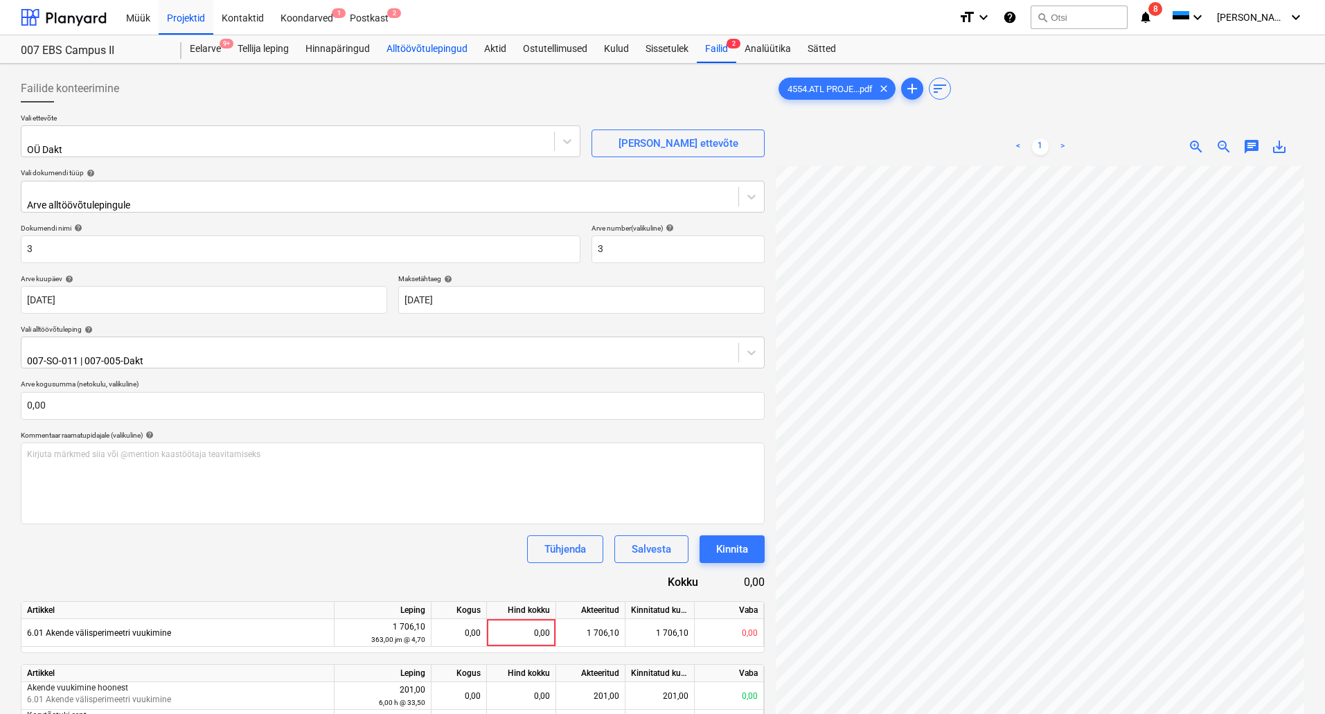
click at [412, 46] on div "Alltöövõtulepingud" at bounding box center [427, 49] width 98 height 28
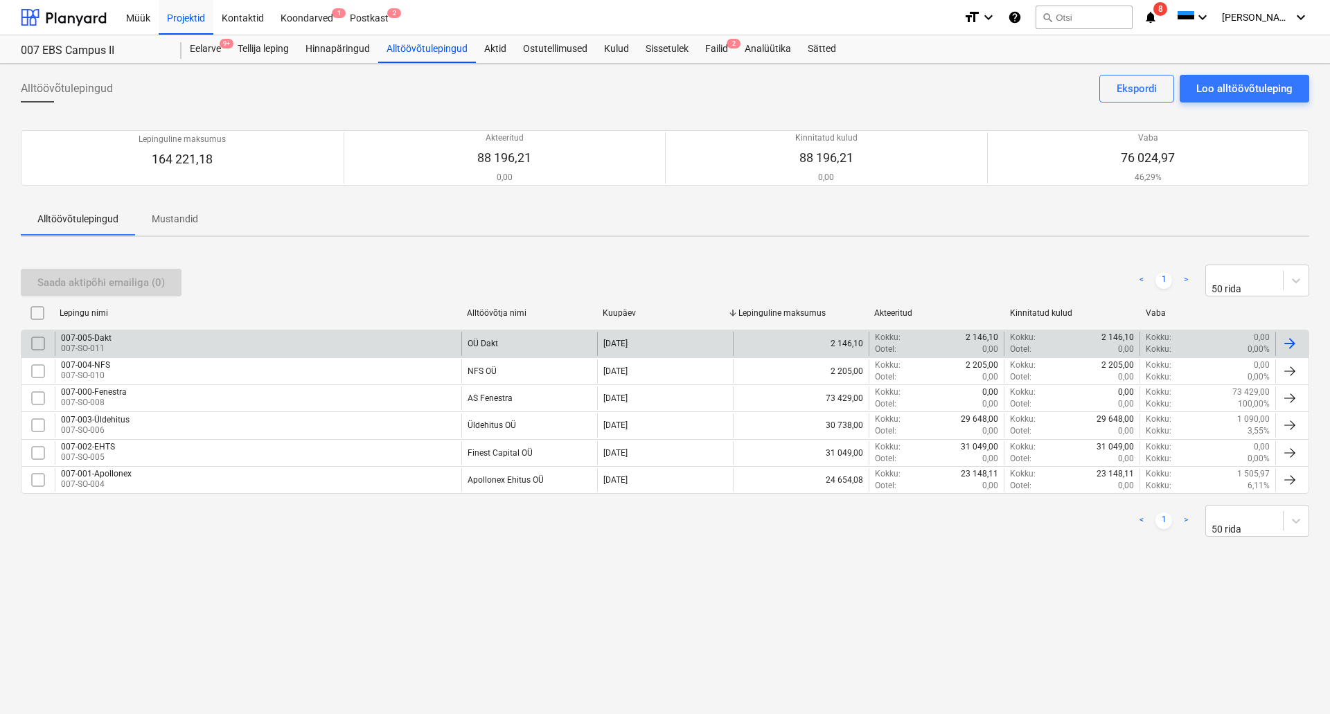
click at [149, 339] on div "007-005-Dakt 007-SO-011" at bounding box center [258, 344] width 407 height 24
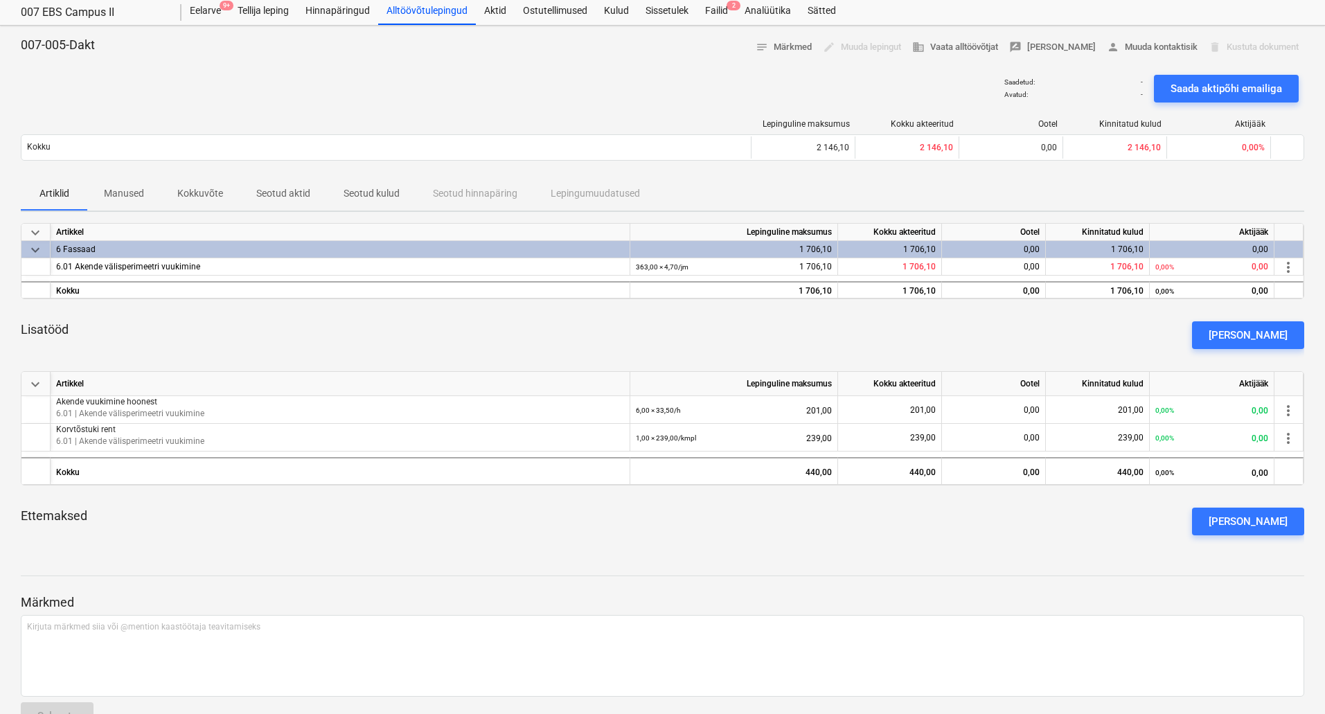
scroll to position [76, 0]
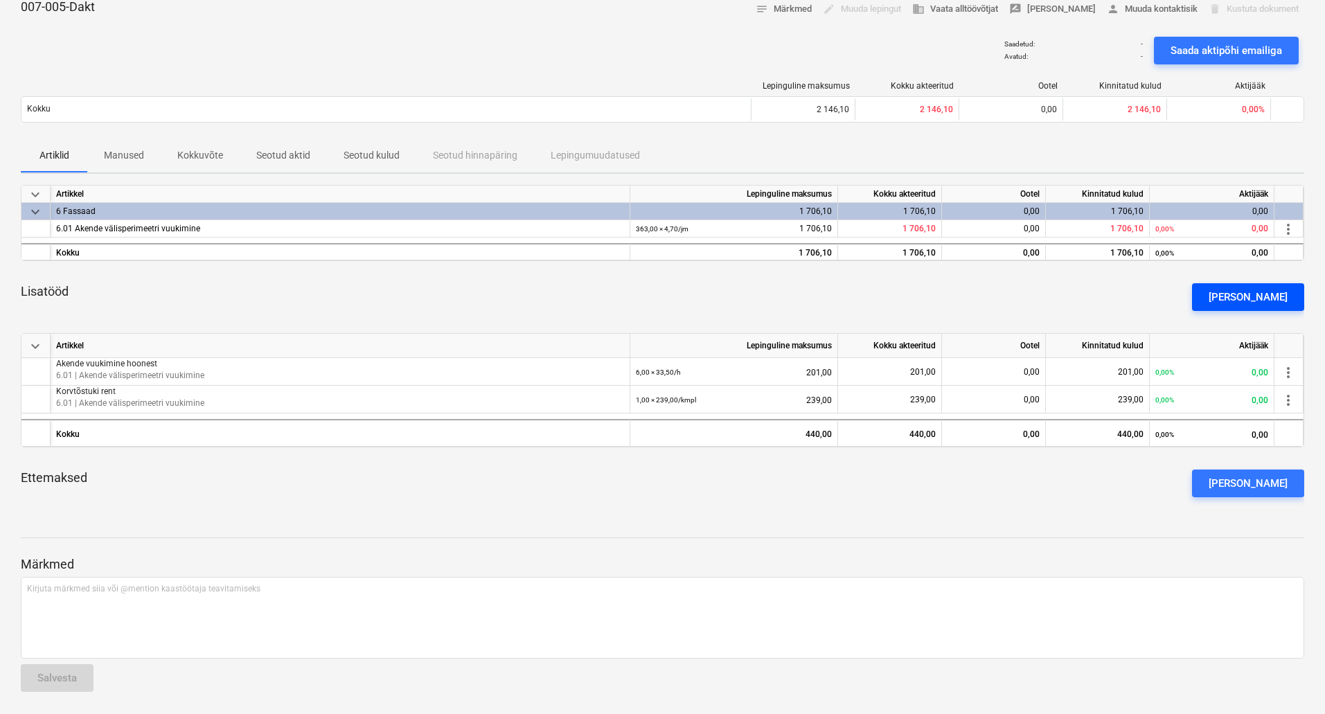
click at [1237, 306] on div "[PERSON_NAME]" at bounding box center [1248, 297] width 79 height 18
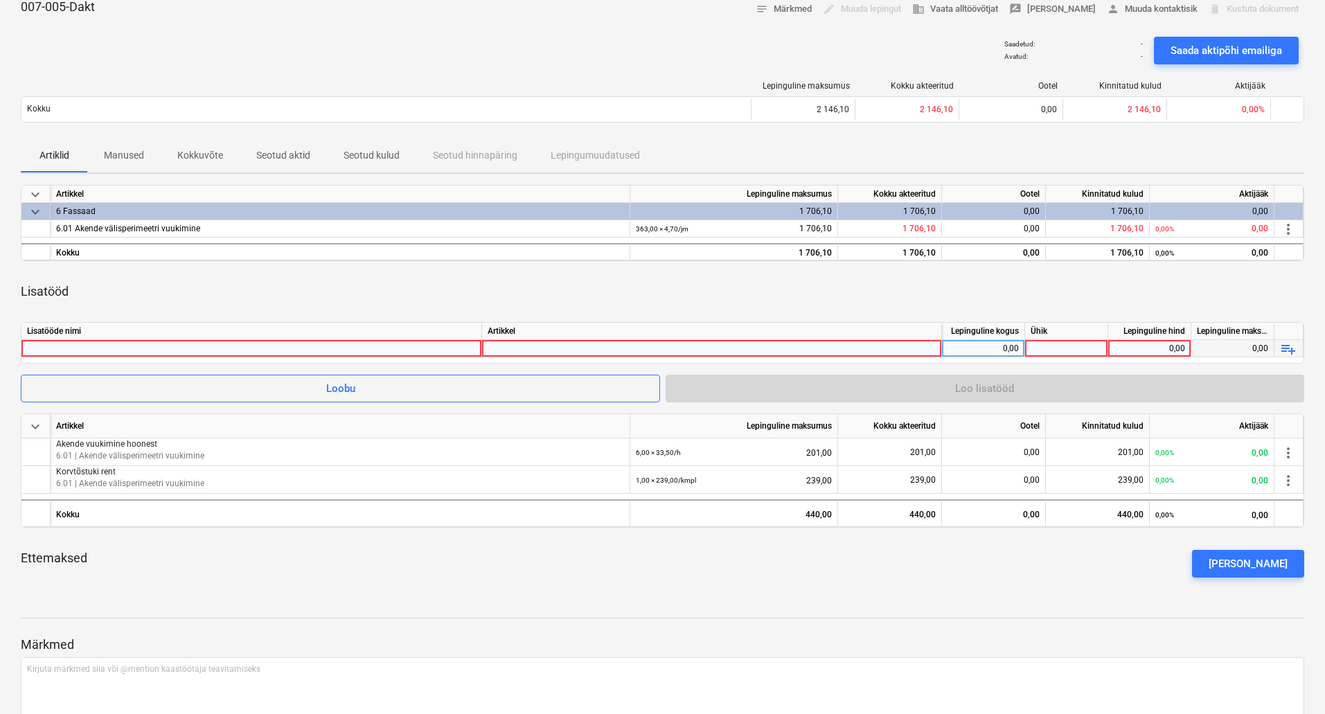
click at [403, 348] on div at bounding box center [251, 348] width 449 height 17
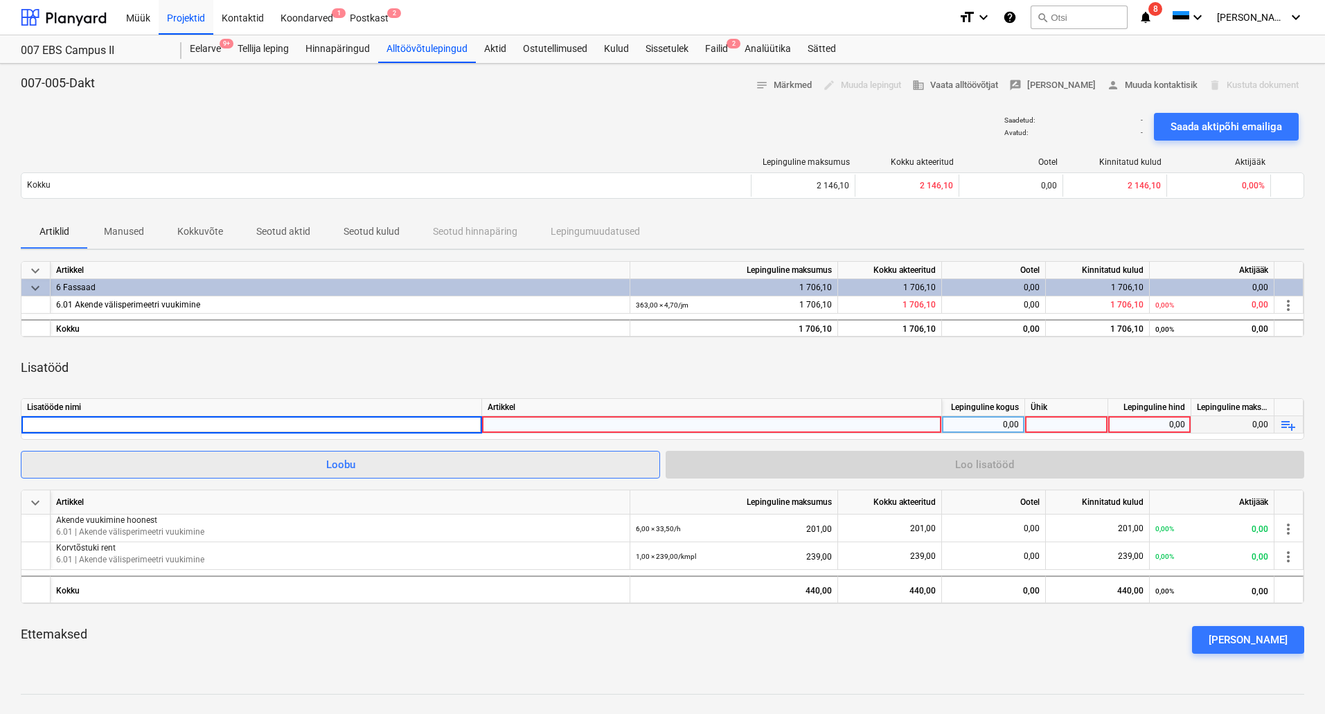
click at [353, 461] on div "Loobu" at bounding box center [340, 465] width 29 height 18
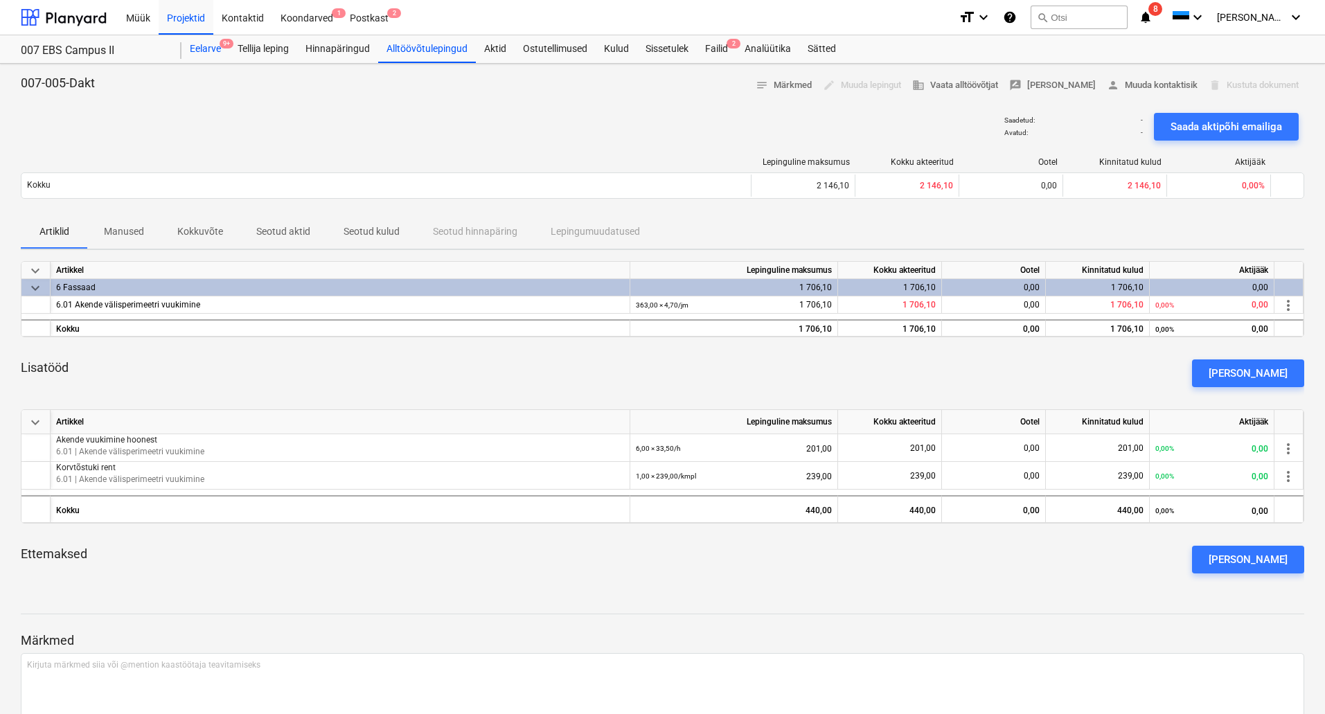
click at [206, 48] on div "Eelarve 9+" at bounding box center [206, 49] width 48 height 28
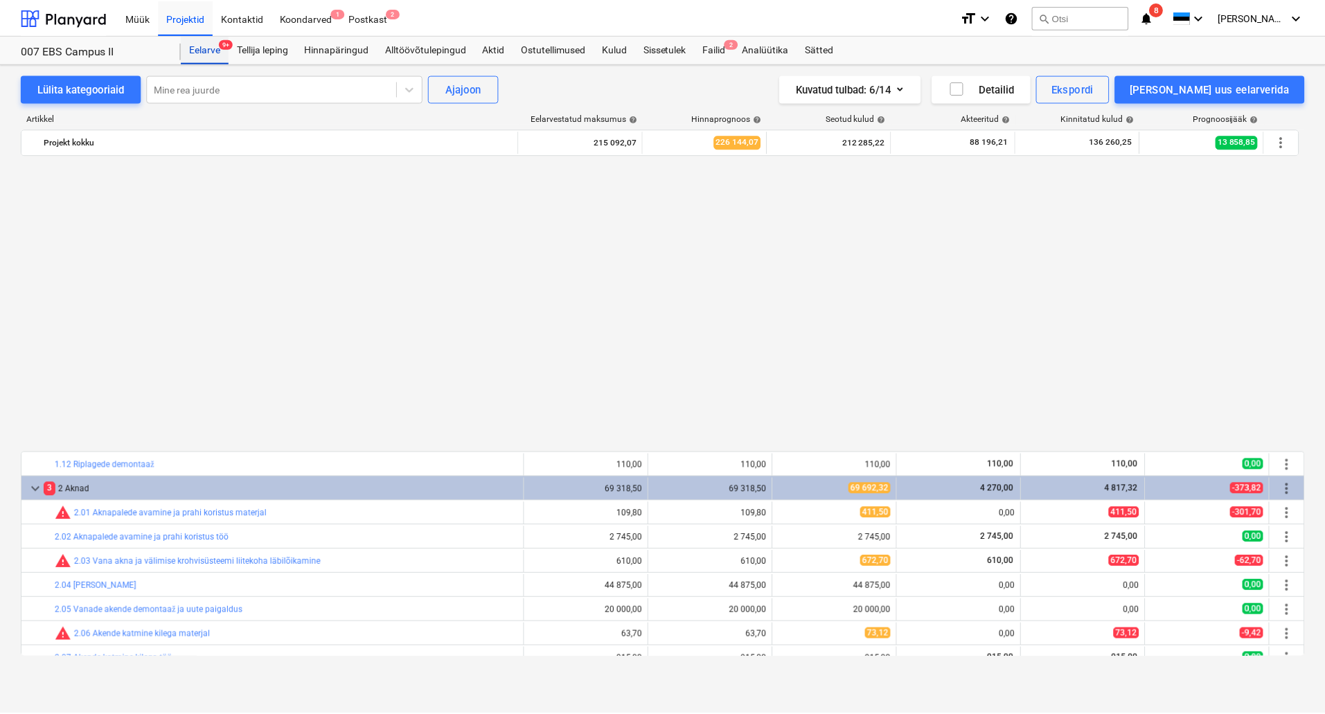
scroll to position [786, 0]
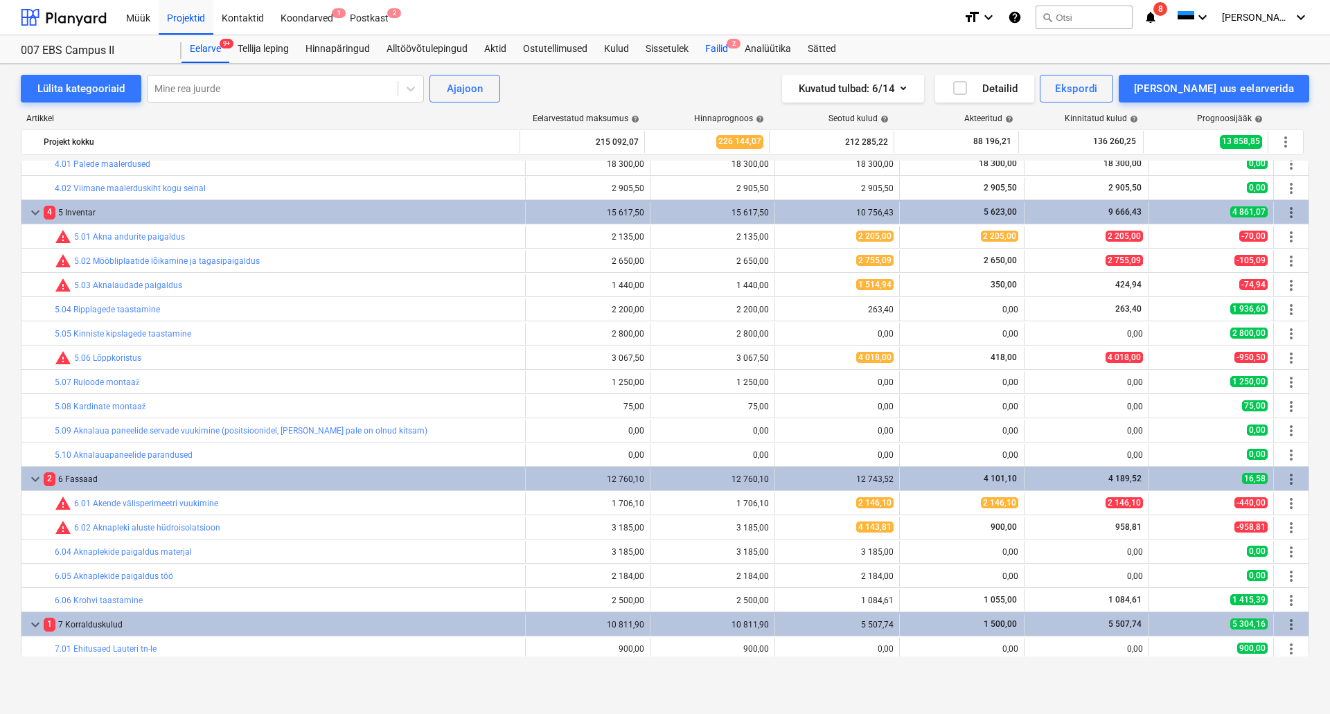
click at [724, 40] on div "Failid 2" at bounding box center [716, 49] width 39 height 28
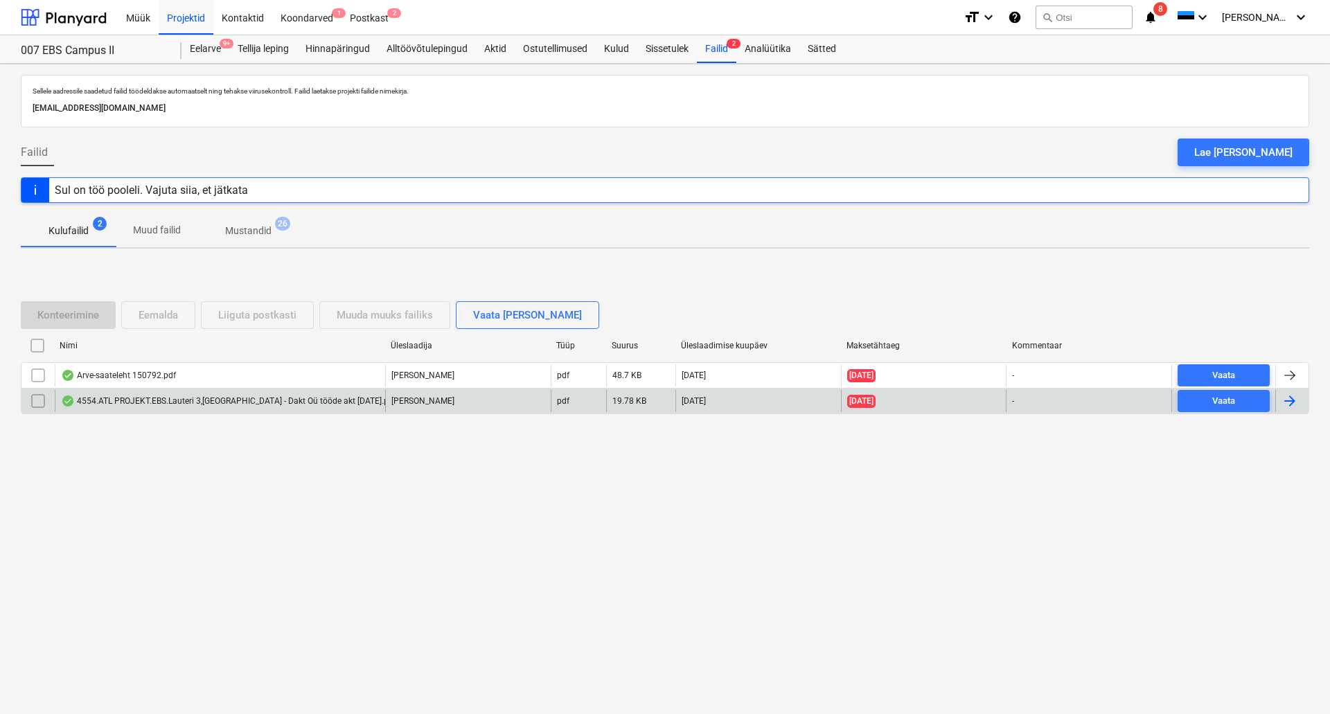
click at [270, 402] on div "4554.ATL PROJEKT.EBS.Lauteri 3,[GEOGRAPHIC_DATA] - Dakt Oü tööde akt [DATE].pdf" at bounding box center [228, 401] width 335 height 11
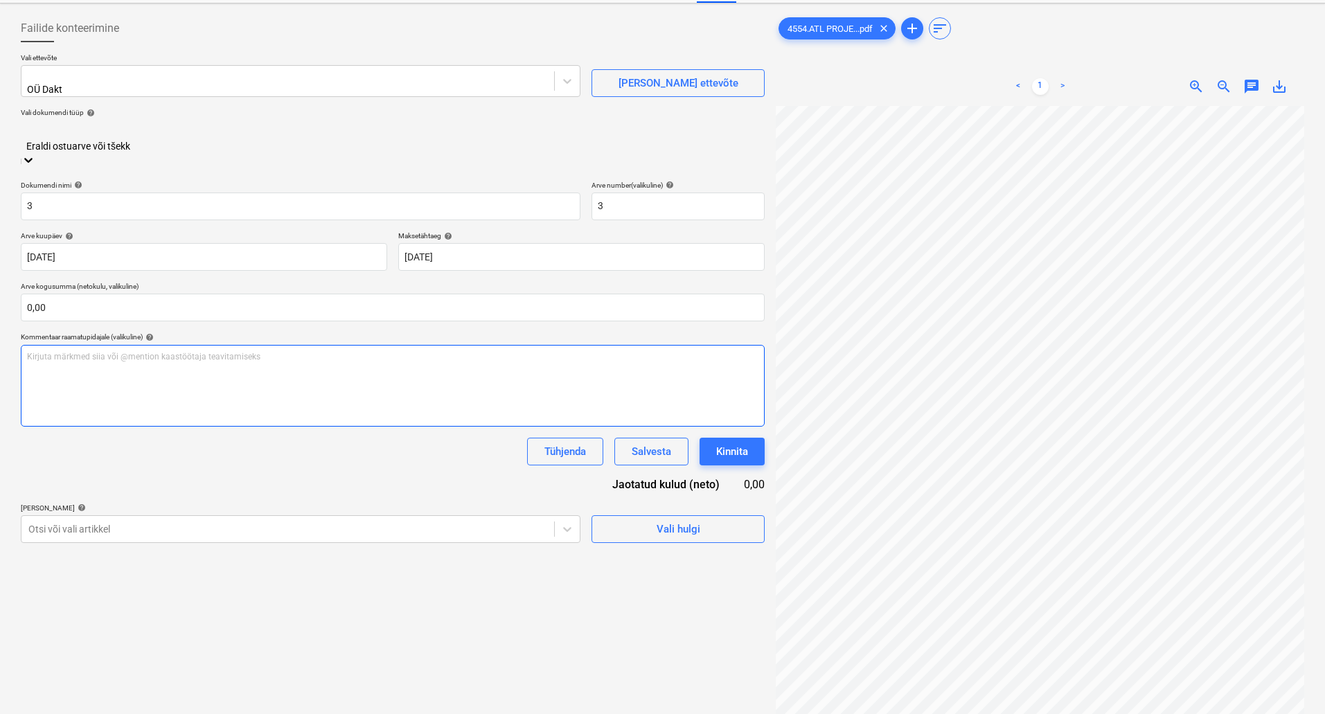
scroll to position [139, 0]
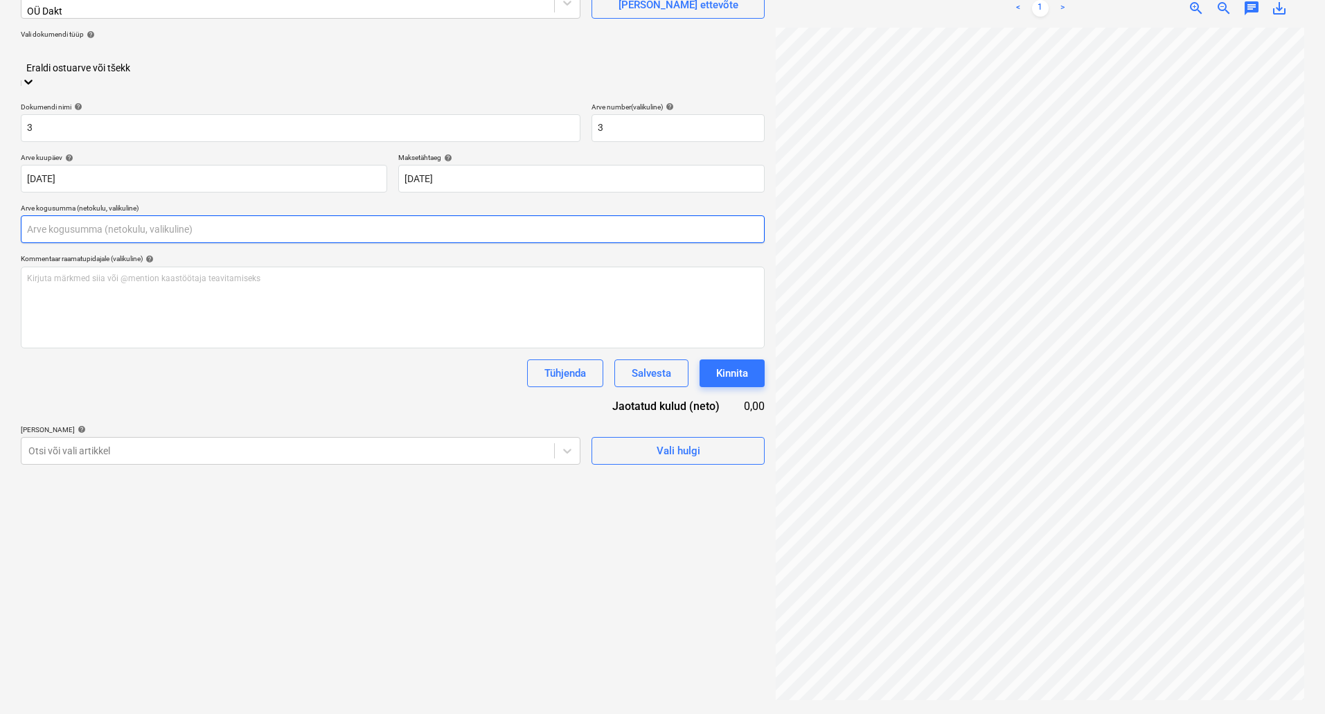
click at [80, 215] on input "text" at bounding box center [393, 229] width 744 height 28
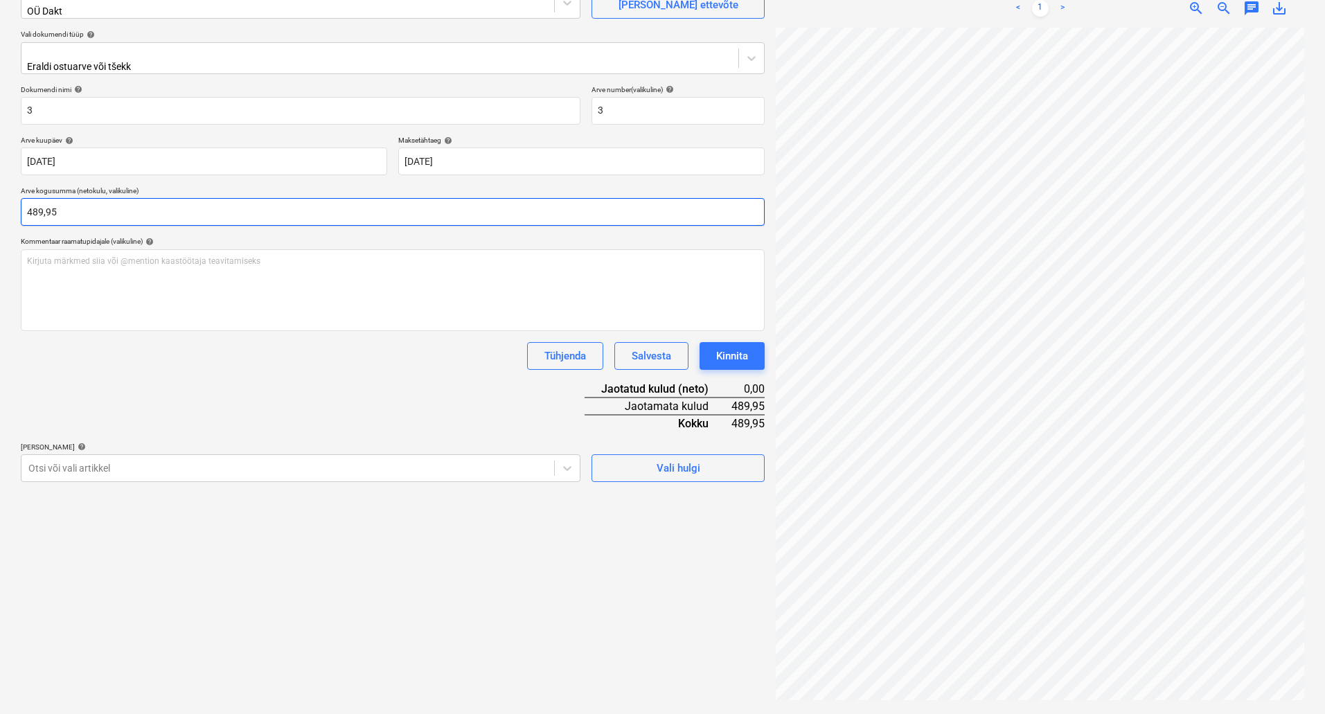
type input "489,95"
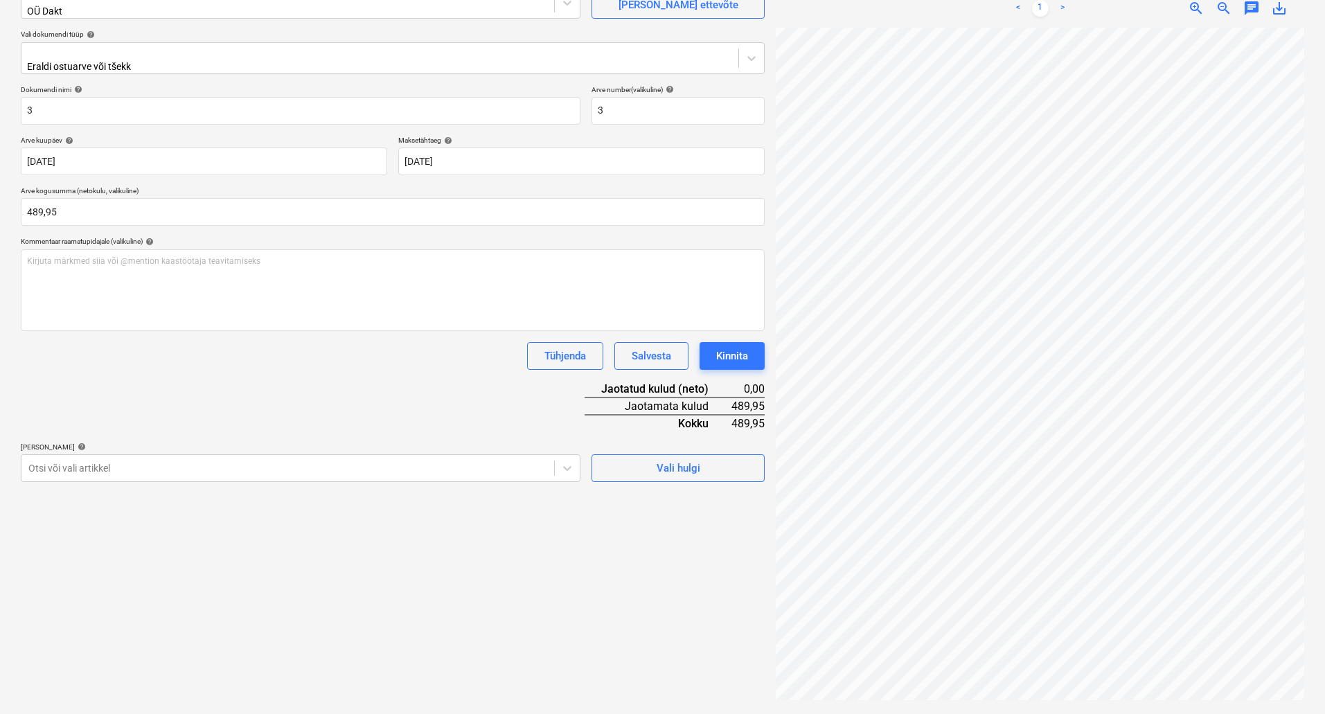
click at [405, 374] on div "Dokumendi nimi help 3 Arve number (valikuline) help 3 Arve kuupäev help [DATE] …" at bounding box center [393, 283] width 744 height 397
click at [35, 476] on icon at bounding box center [28, 483] width 14 height 14
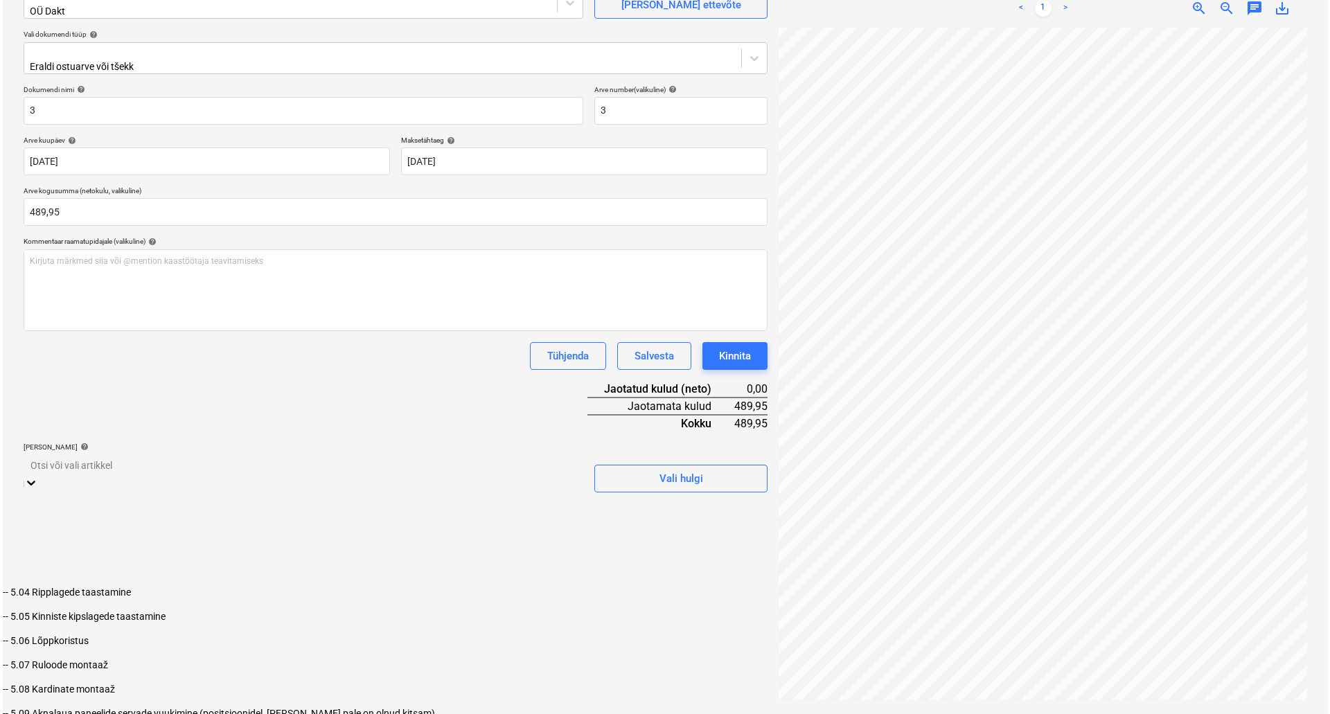
scroll to position [970, 0]
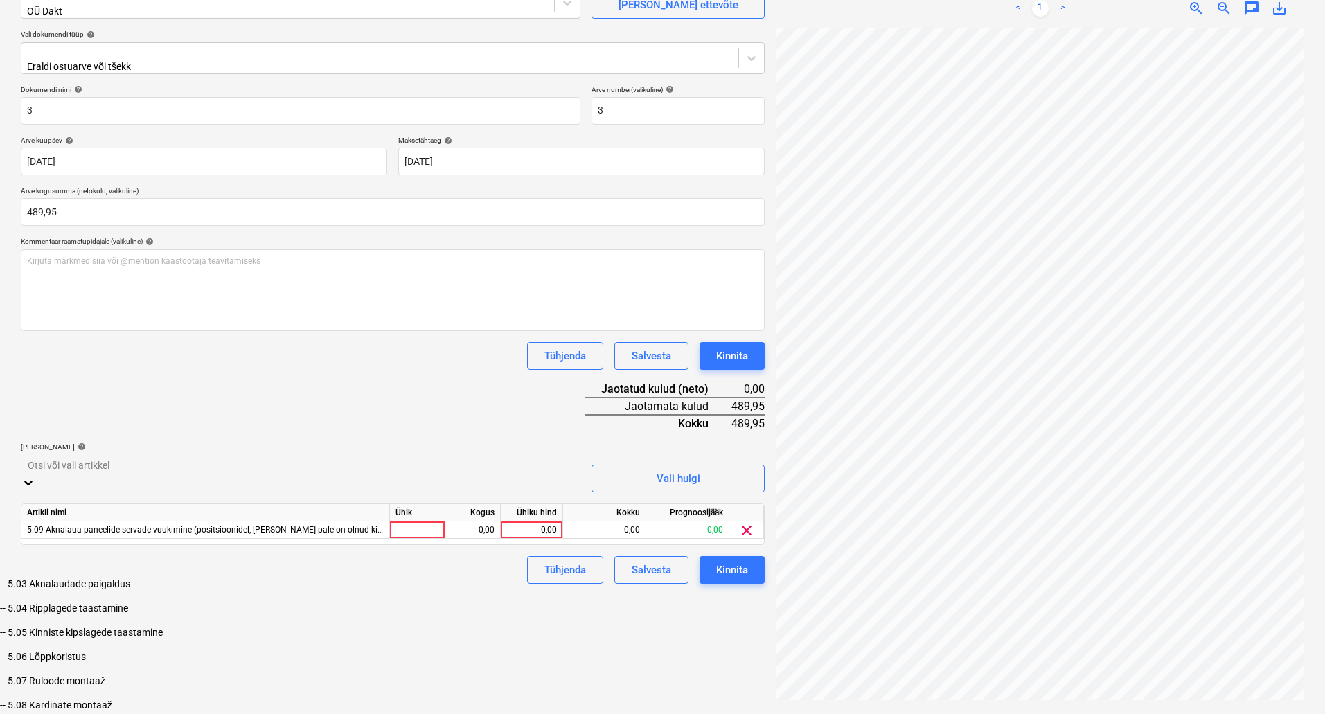
click at [706, 617] on div "Failide konteerimine Vali ettevõte OÜ Dakt [PERSON_NAME] uus ettevõte Vali doku…" at bounding box center [392, 320] width 755 height 778
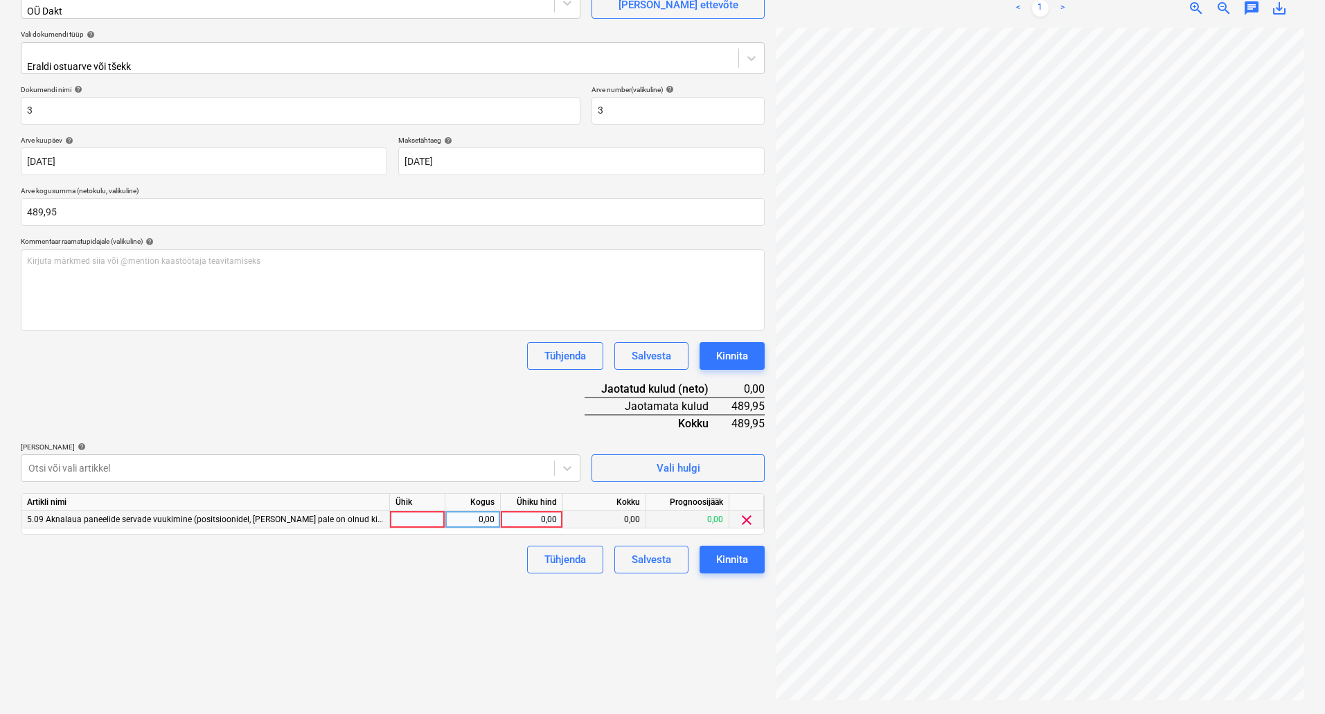
click at [545, 511] on div "0,00" at bounding box center [531, 519] width 51 height 17
type input "489,95"
click at [735, 557] on div "Kinnita" at bounding box center [732, 560] width 32 height 18
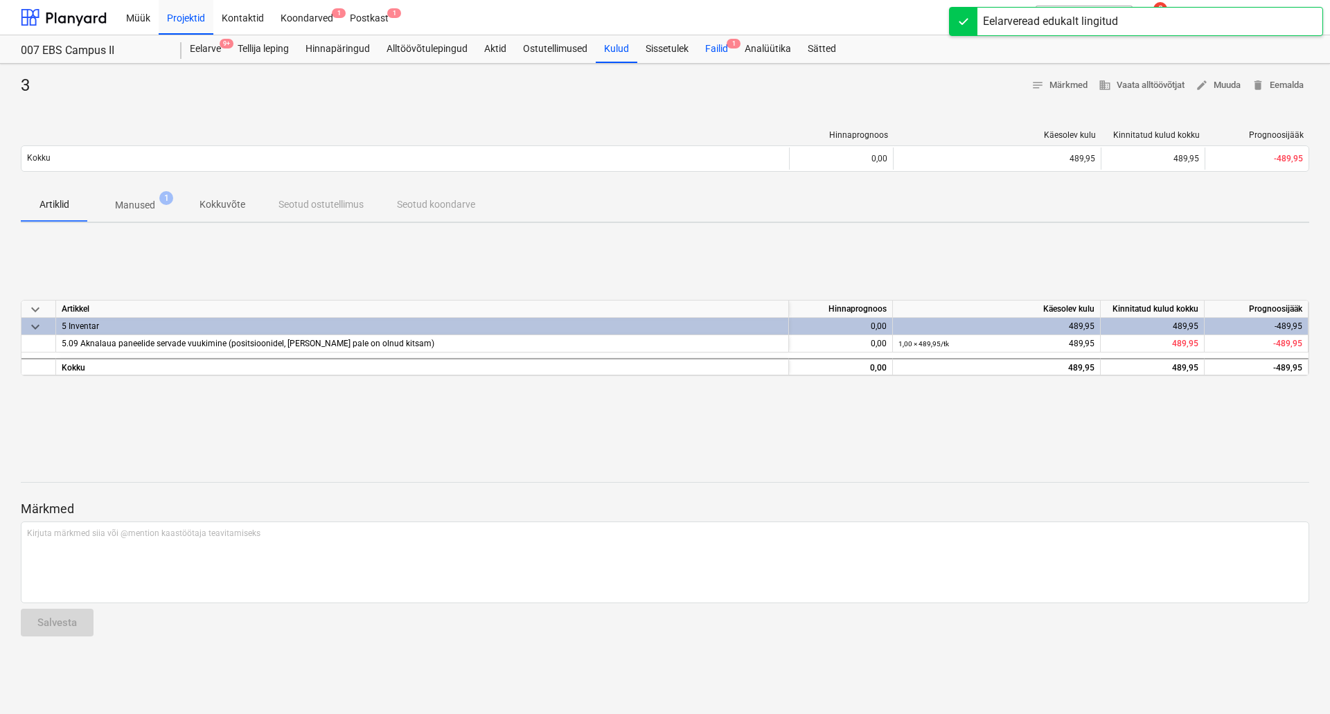
click at [720, 50] on div "Failid 1" at bounding box center [716, 49] width 39 height 28
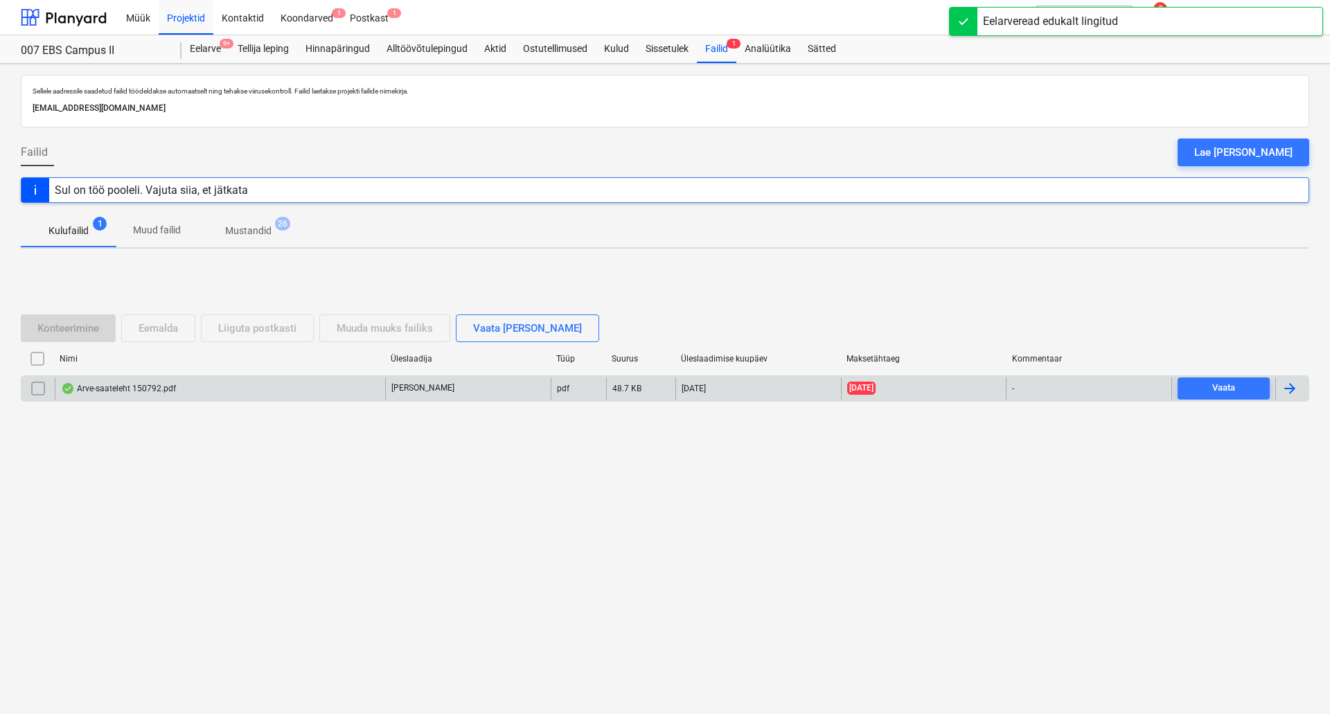
click at [157, 387] on div "Arve-saateleht 150792.pdf" at bounding box center [118, 388] width 115 height 11
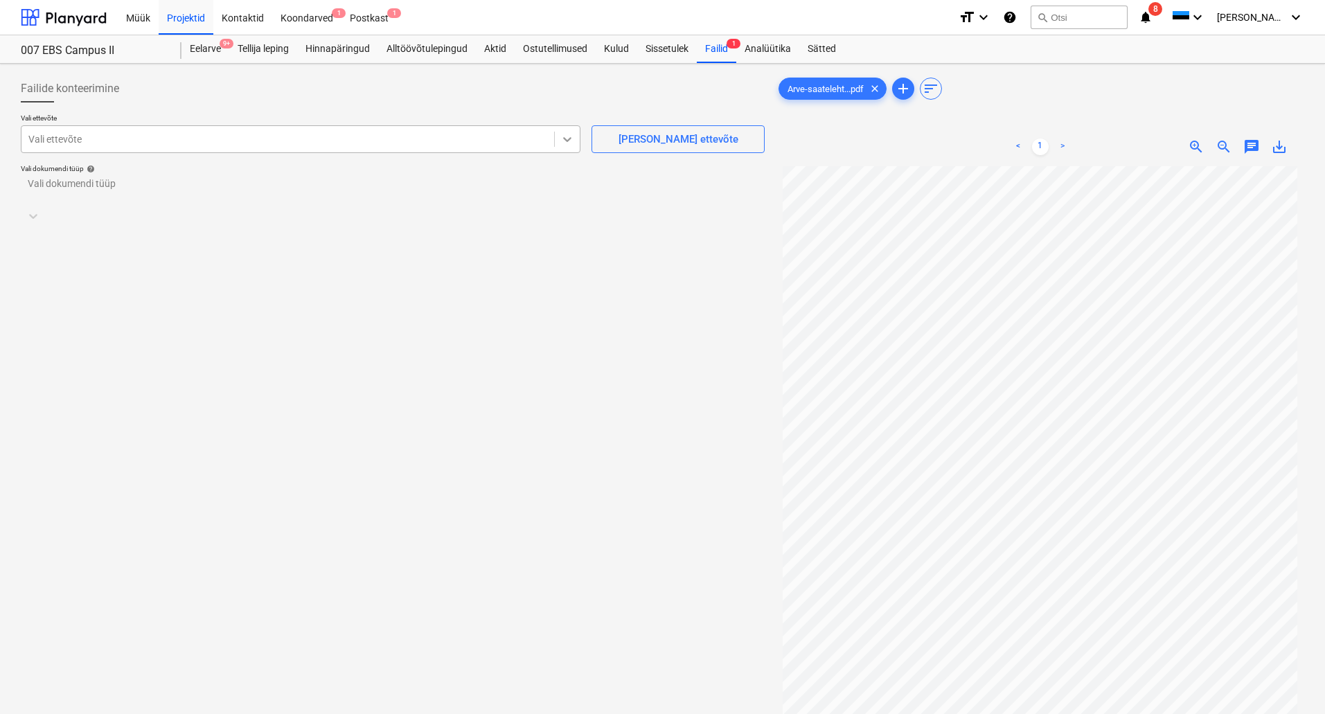
click at [567, 142] on icon at bounding box center [567, 139] width 8 height 5
type input "s"
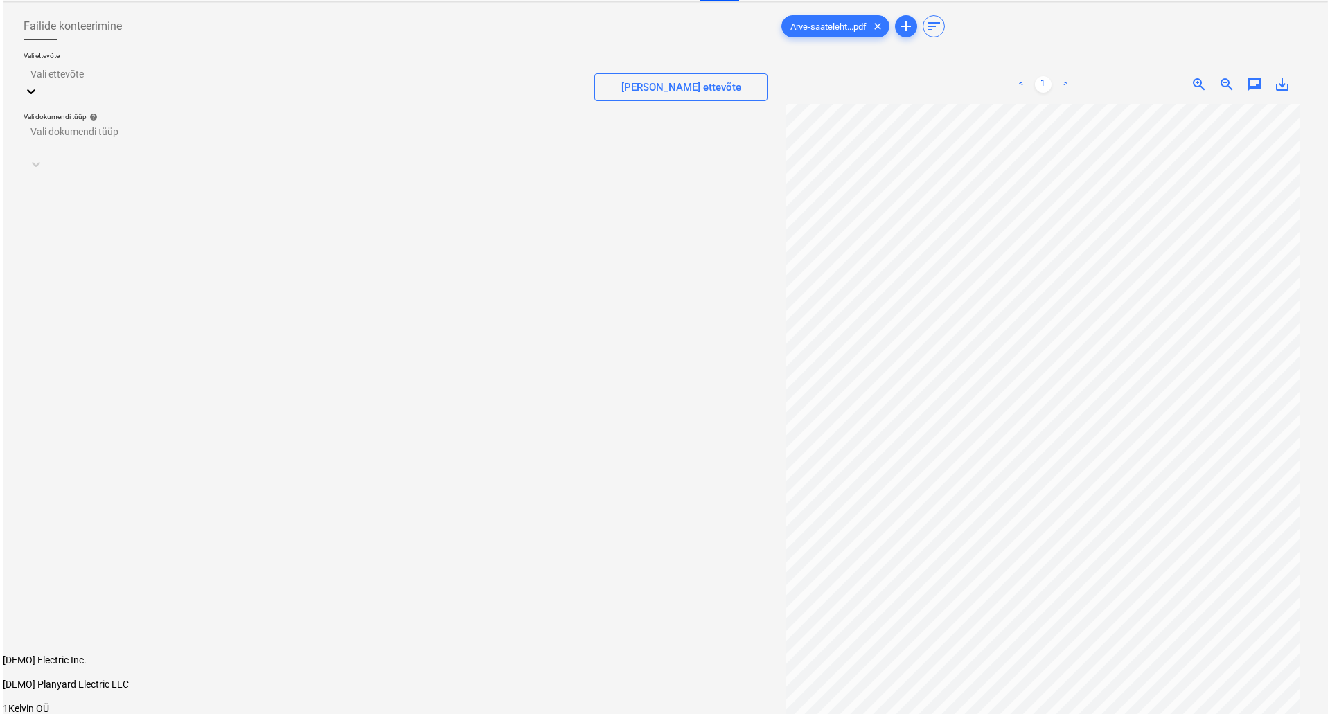
scroll to position [139, 0]
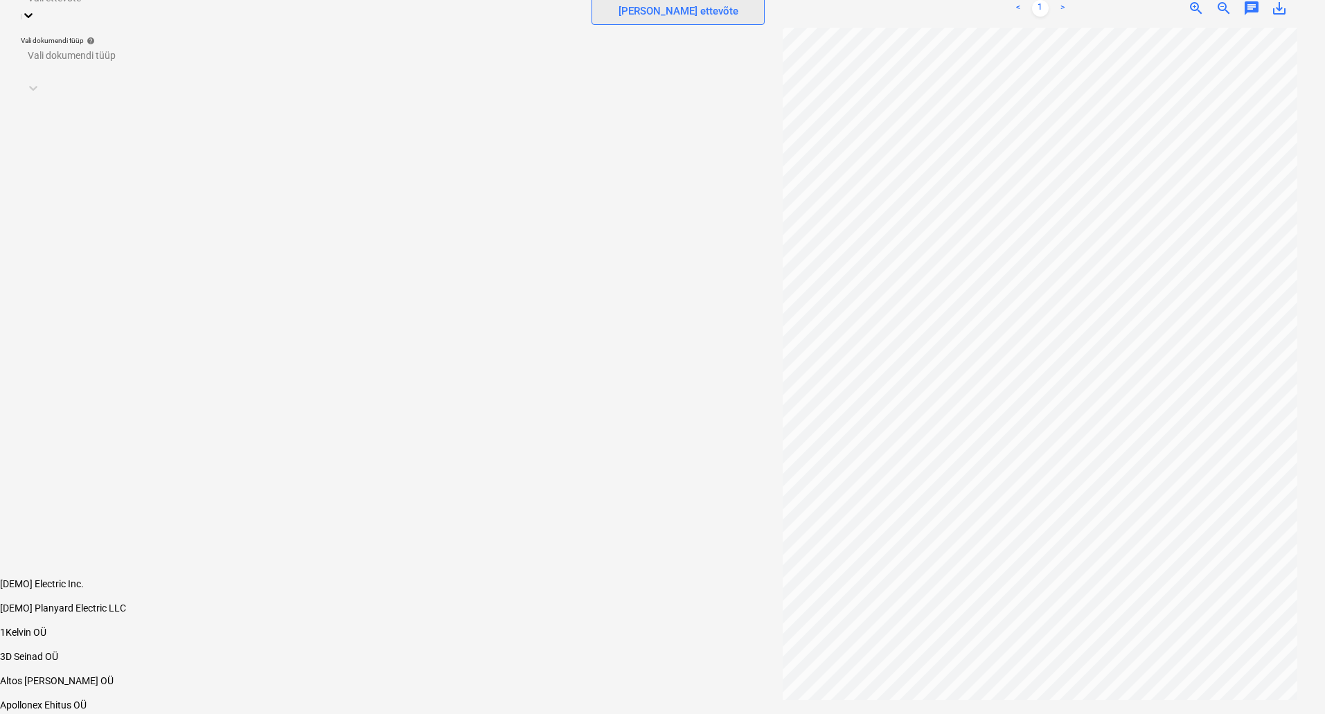
click at [706, 4] on div "[PERSON_NAME] ettevõte" at bounding box center [679, 11] width 120 height 18
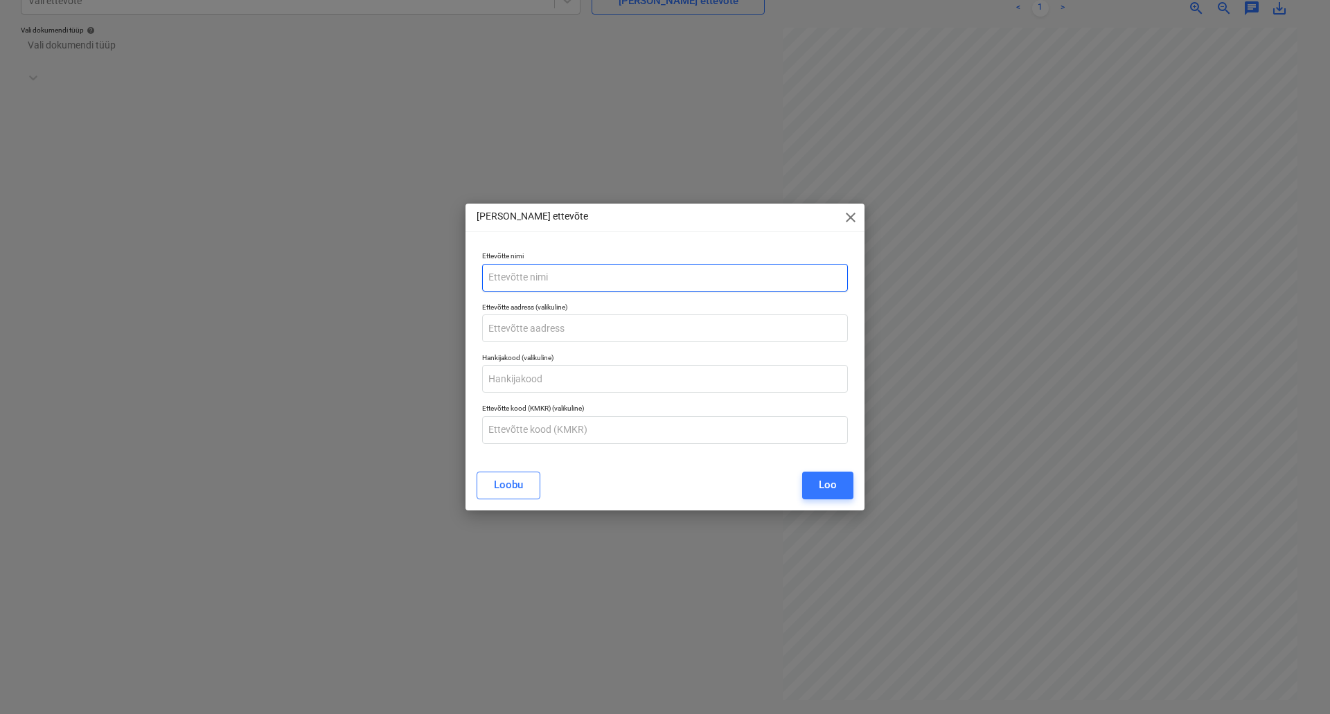
click at [584, 280] on input "text" at bounding box center [665, 278] width 366 height 28
type input "Smartservice"
click at [851, 217] on span "close" at bounding box center [850, 217] width 17 height 17
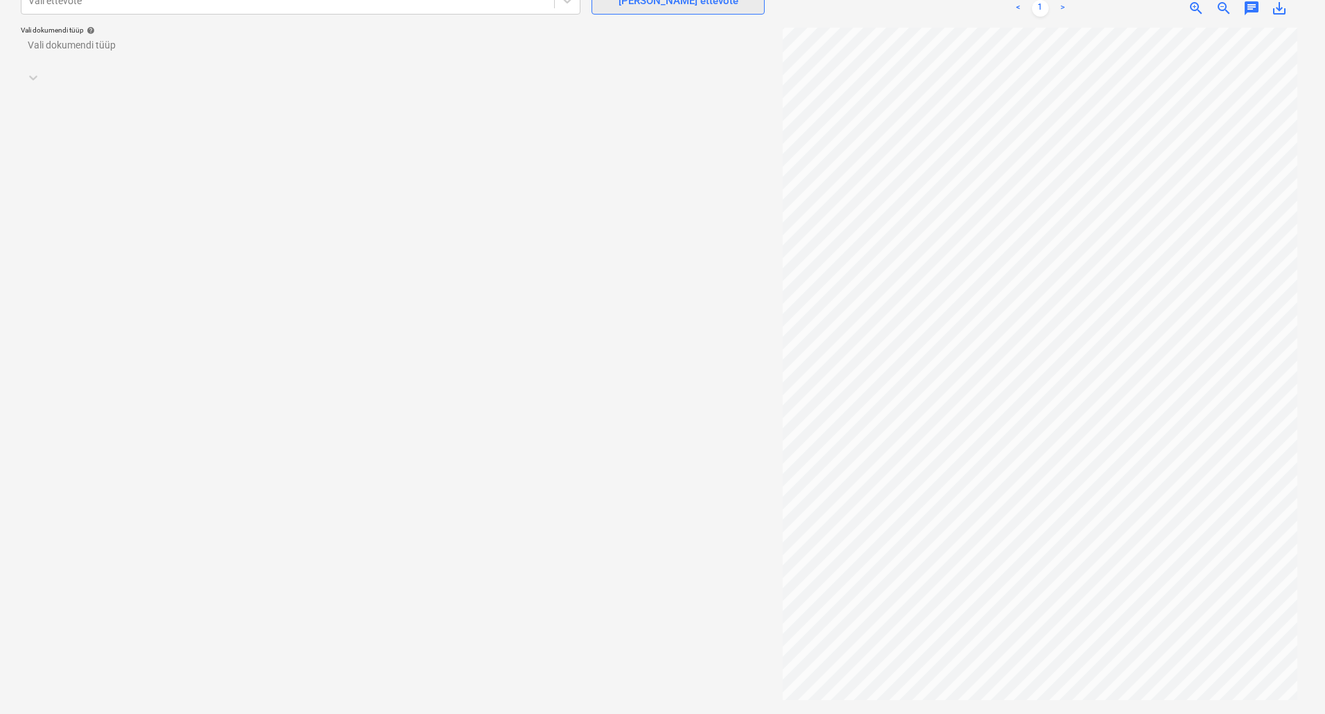
click at [667, 5] on div "[PERSON_NAME] ettevõte" at bounding box center [679, 1] width 120 height 18
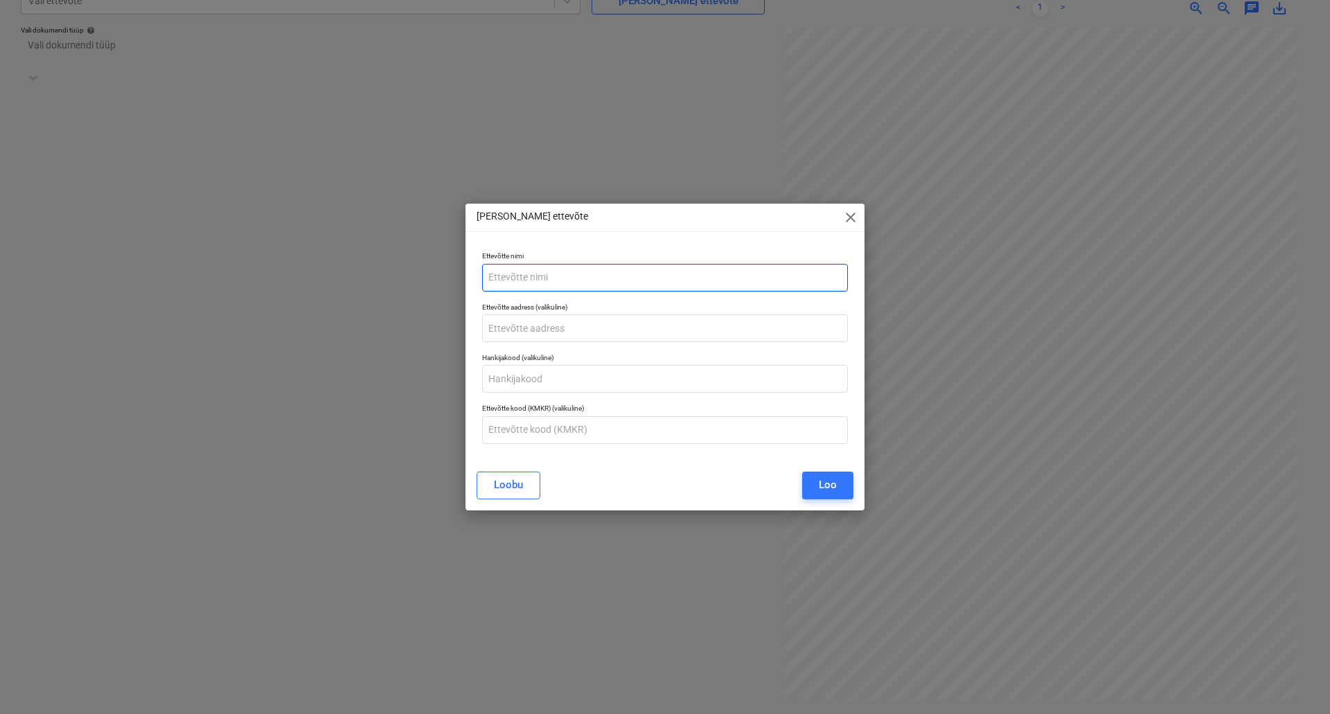
click at [539, 277] on input "text" at bounding box center [665, 278] width 366 height 28
type input "SmartService Tallinn OÜ"
click at [565, 341] on input "text" at bounding box center [665, 329] width 366 height 28
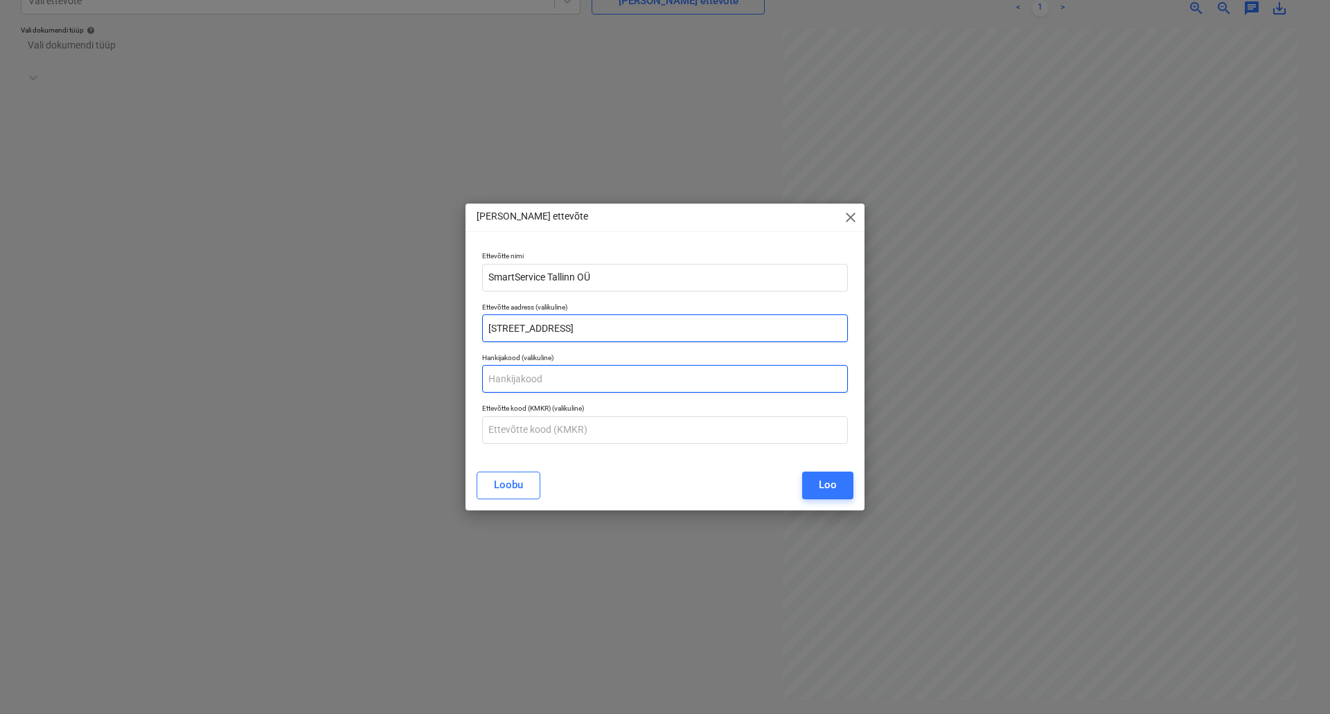
type input "[STREET_ADDRESS]"
click at [535, 378] on input "text" at bounding box center [665, 379] width 366 height 28
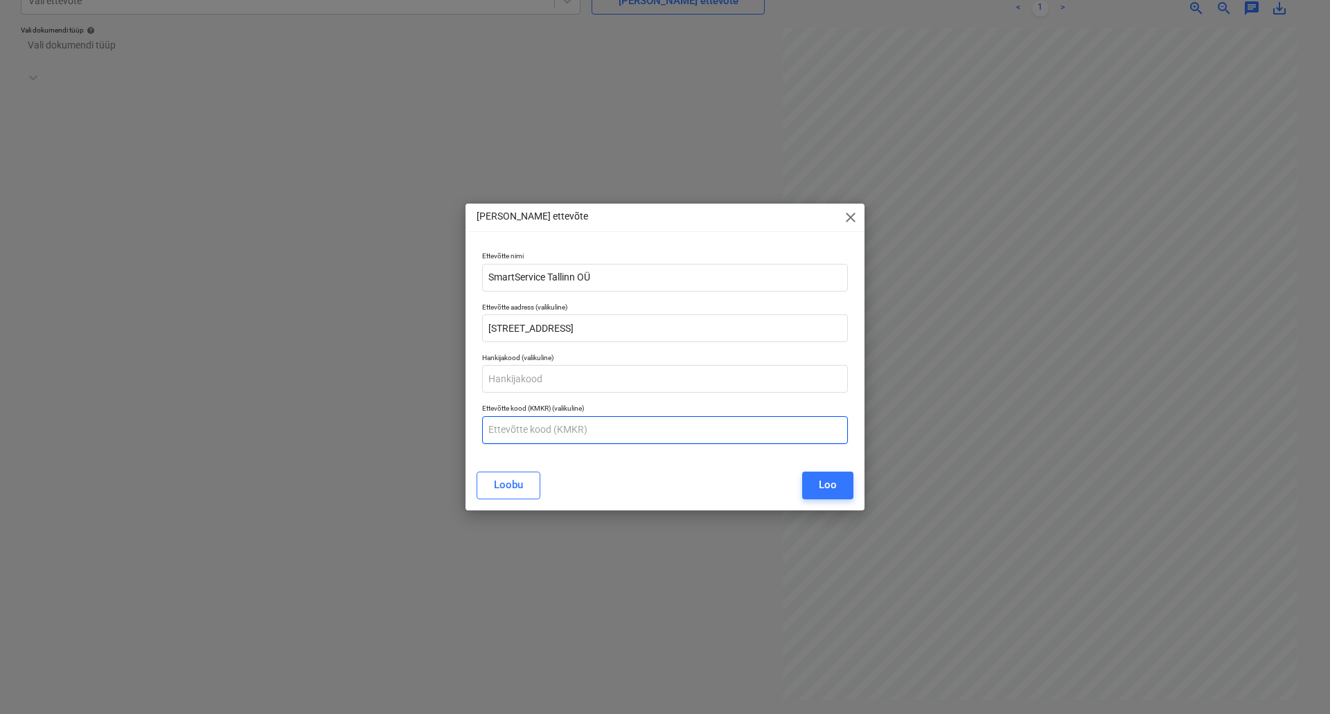
click at [680, 432] on input "text" at bounding box center [665, 430] width 366 height 28
type input "11626464"
click at [815, 487] on button "Loo" at bounding box center [827, 486] width 51 height 28
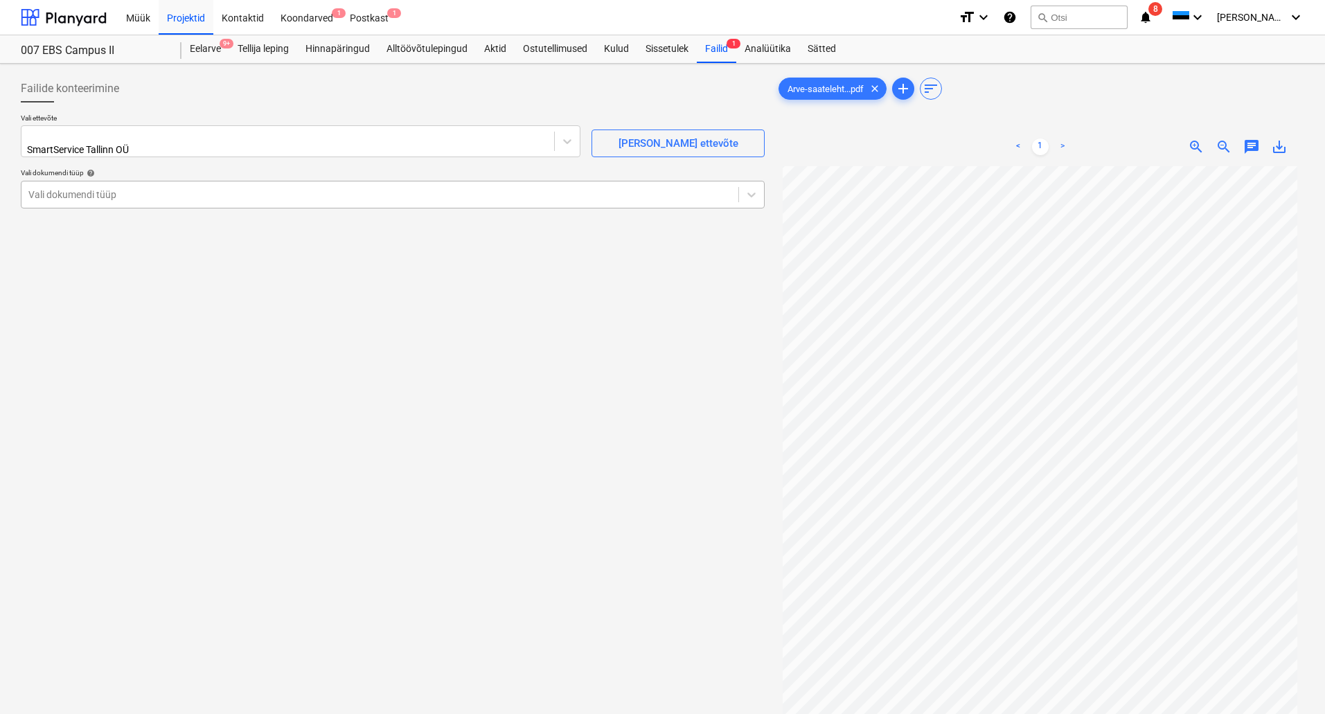
click at [352, 190] on div at bounding box center [379, 195] width 703 height 14
click at [287, 714] on div "Eraldi ostuarve või tšekk" at bounding box center [662, 719] width 1325 height 11
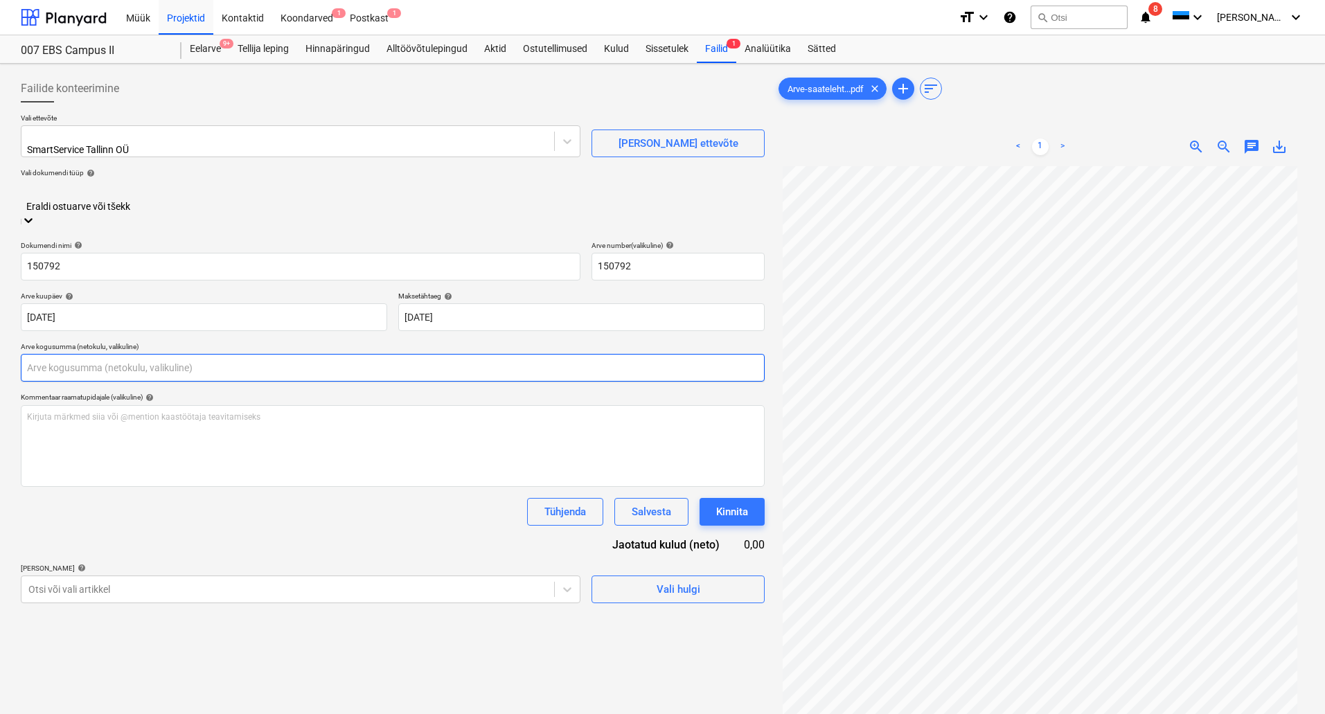
click at [107, 354] on input "text" at bounding box center [393, 368] width 744 height 28
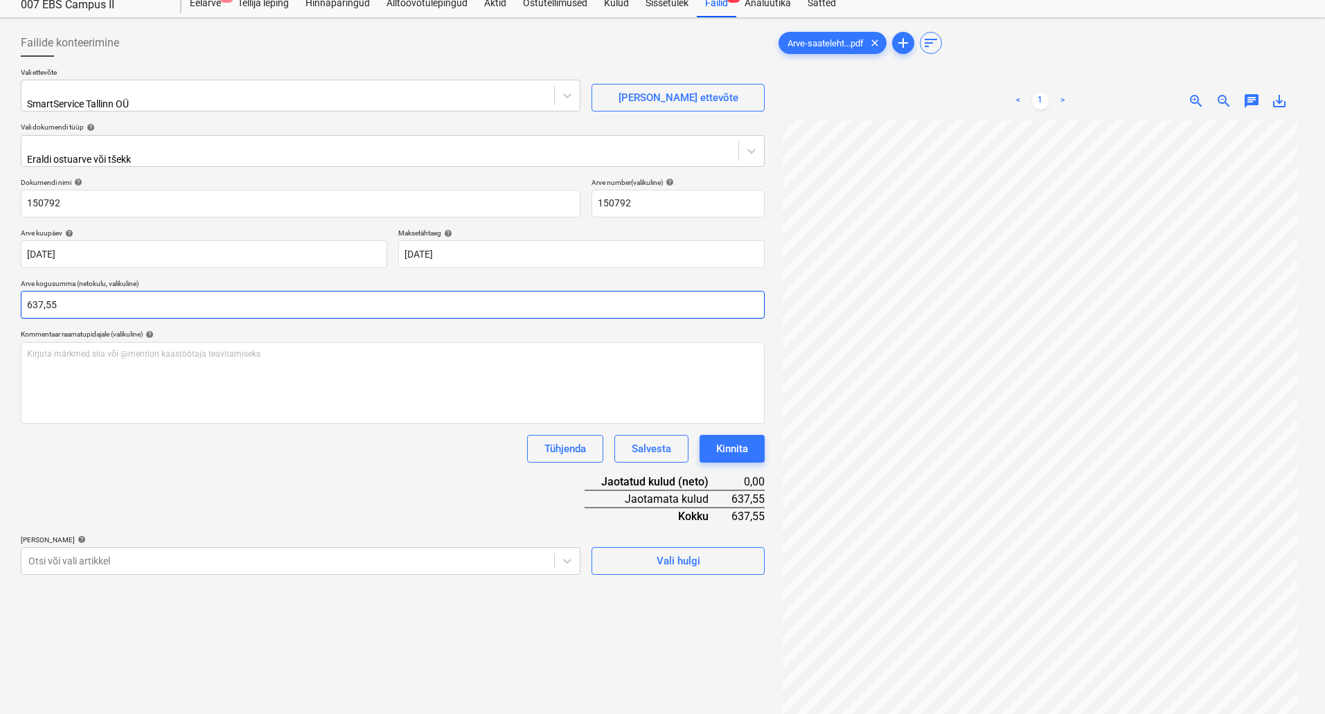
scroll to position [69, 0]
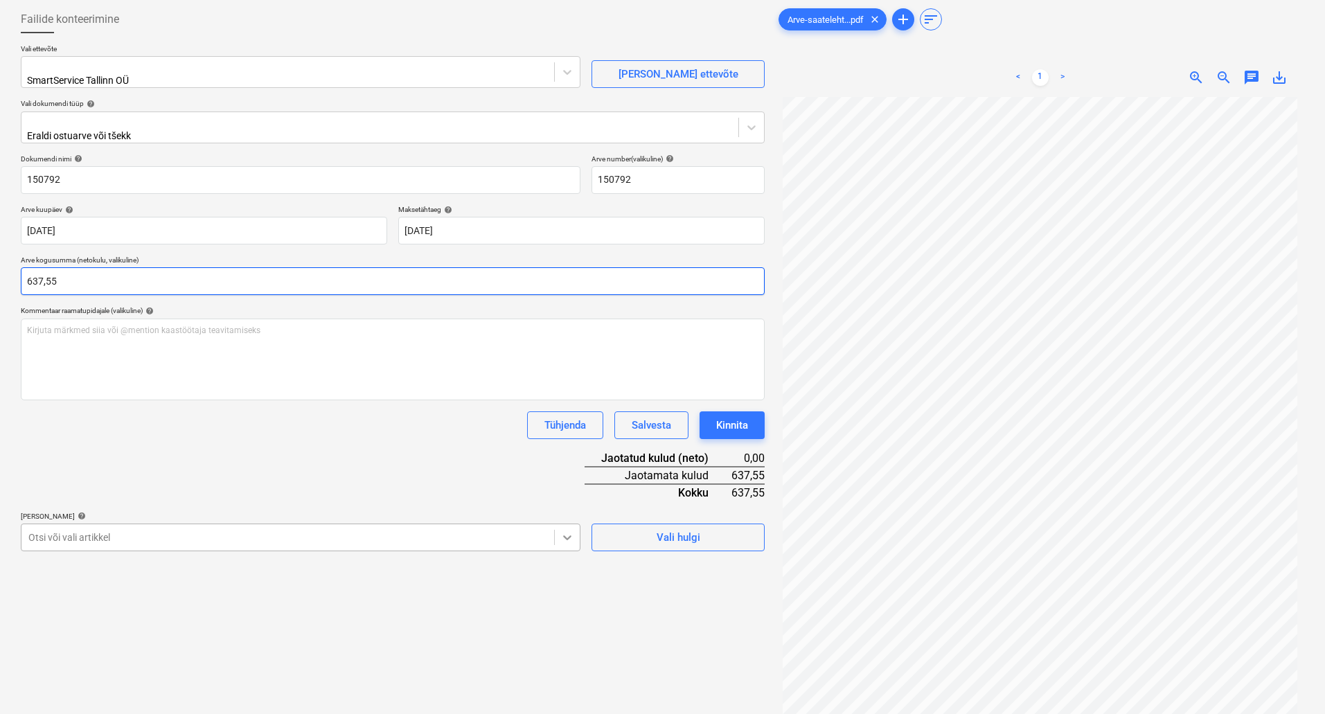
type input "637,55"
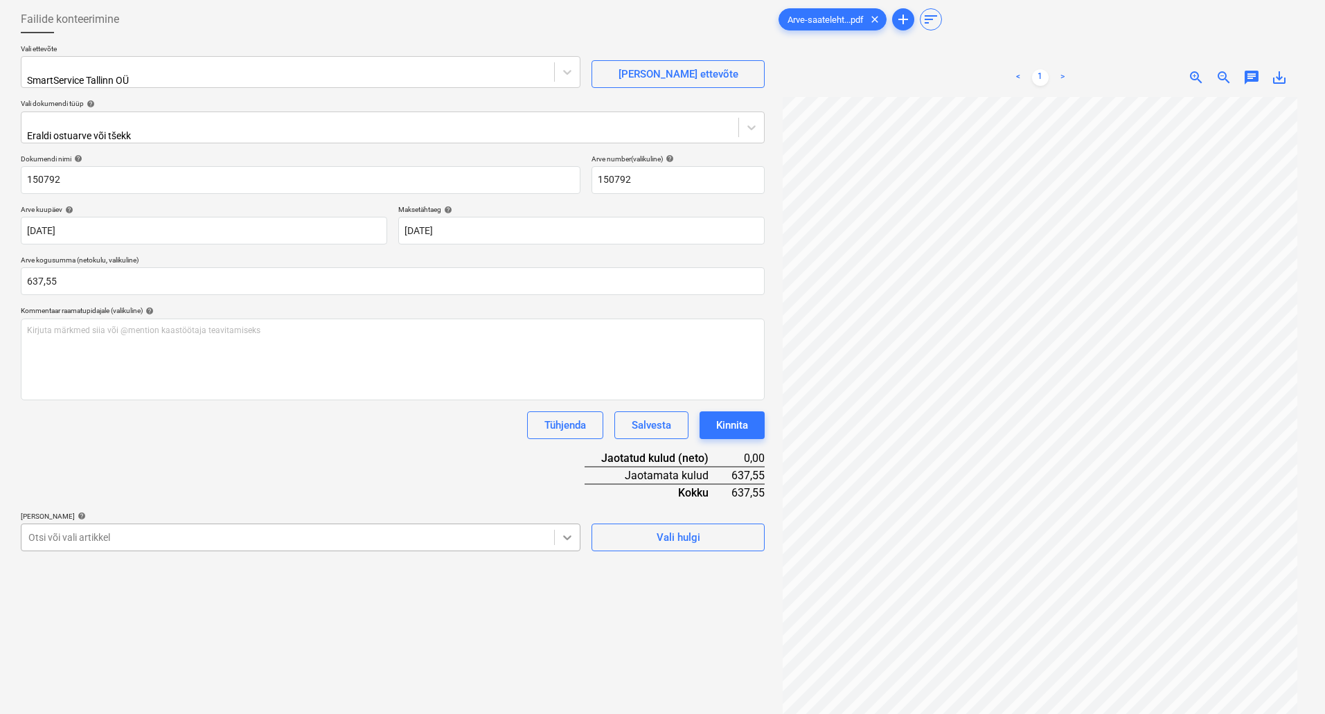
click at [564, 533] on body "Müük Projektid Kontaktid Koondarved 1 Postkast 1 format_size keyboard_arrow_dow…" at bounding box center [662, 288] width 1325 height 714
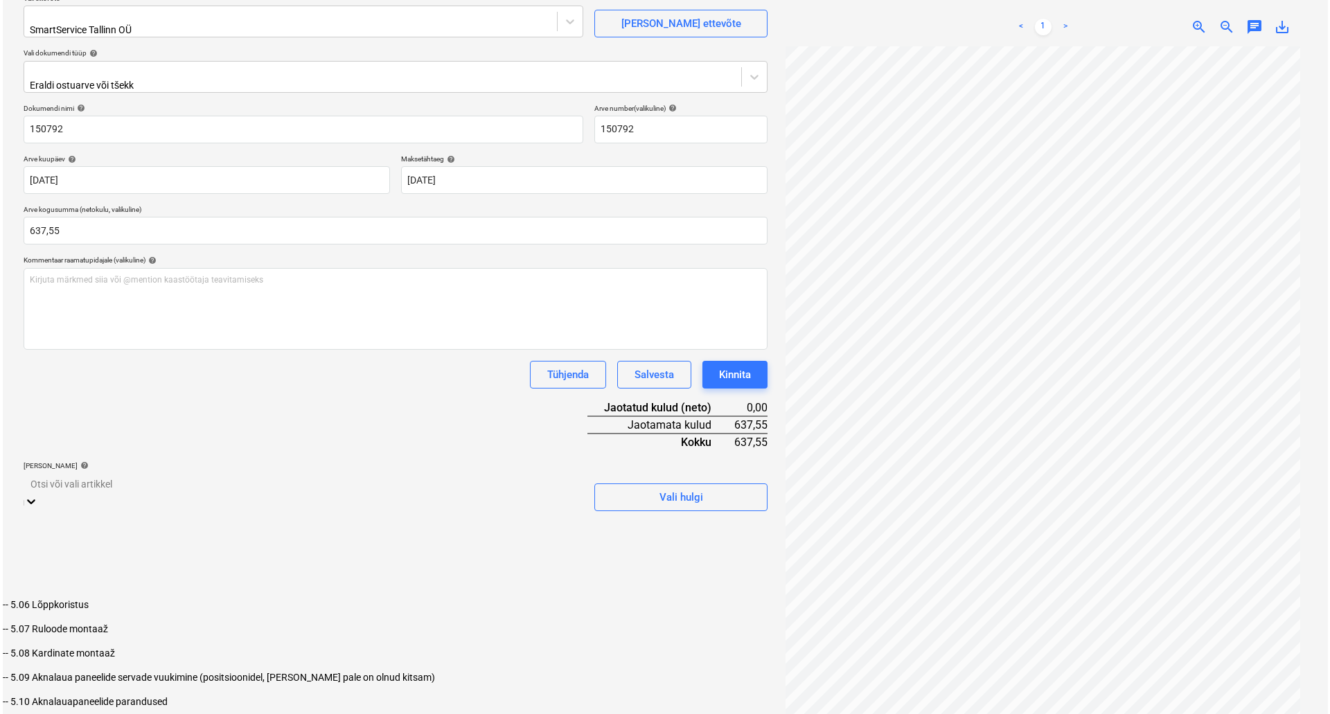
scroll to position [1039, 0]
click at [218, 698] on div "-- 5.10 Aknalauapaneelide parandused" at bounding box center [662, 703] width 1325 height 11
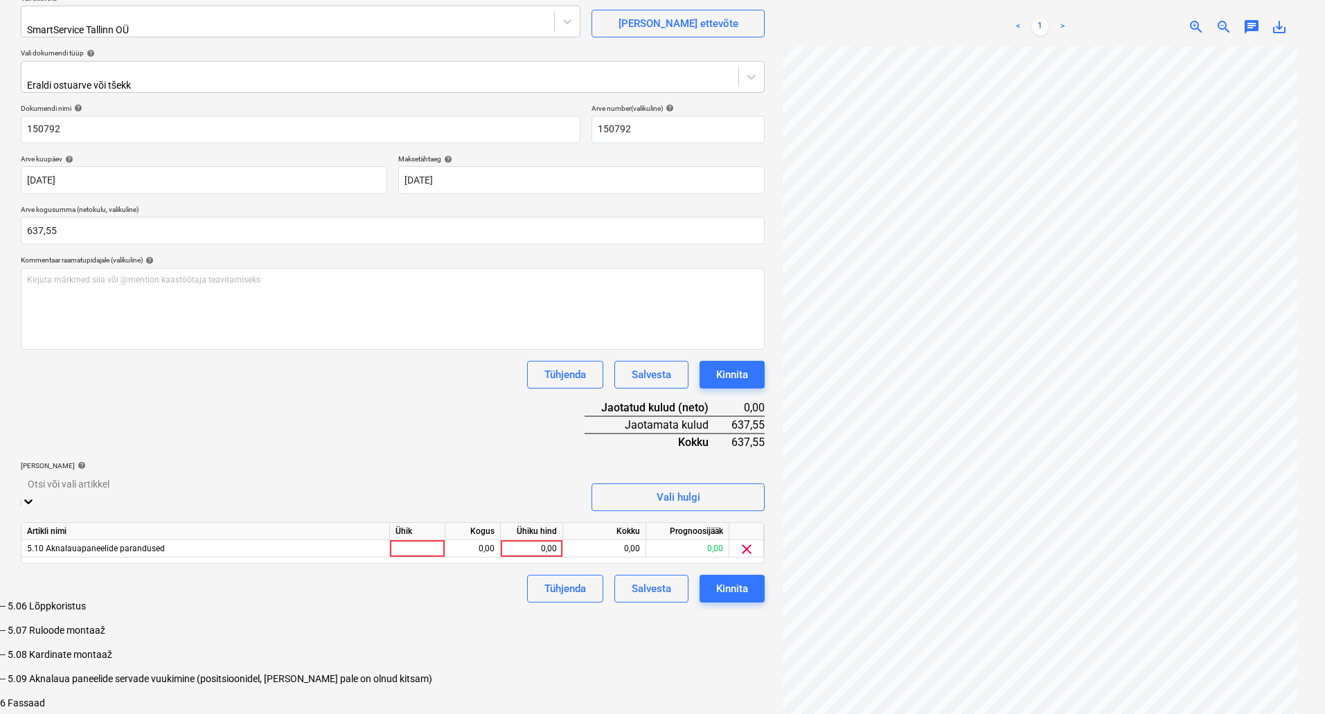
click at [709, 625] on div "Failide konteerimine Vali ettevõte SmartService Tallinn OÜ [PERSON_NAME] uus et…" at bounding box center [392, 338] width 755 height 778
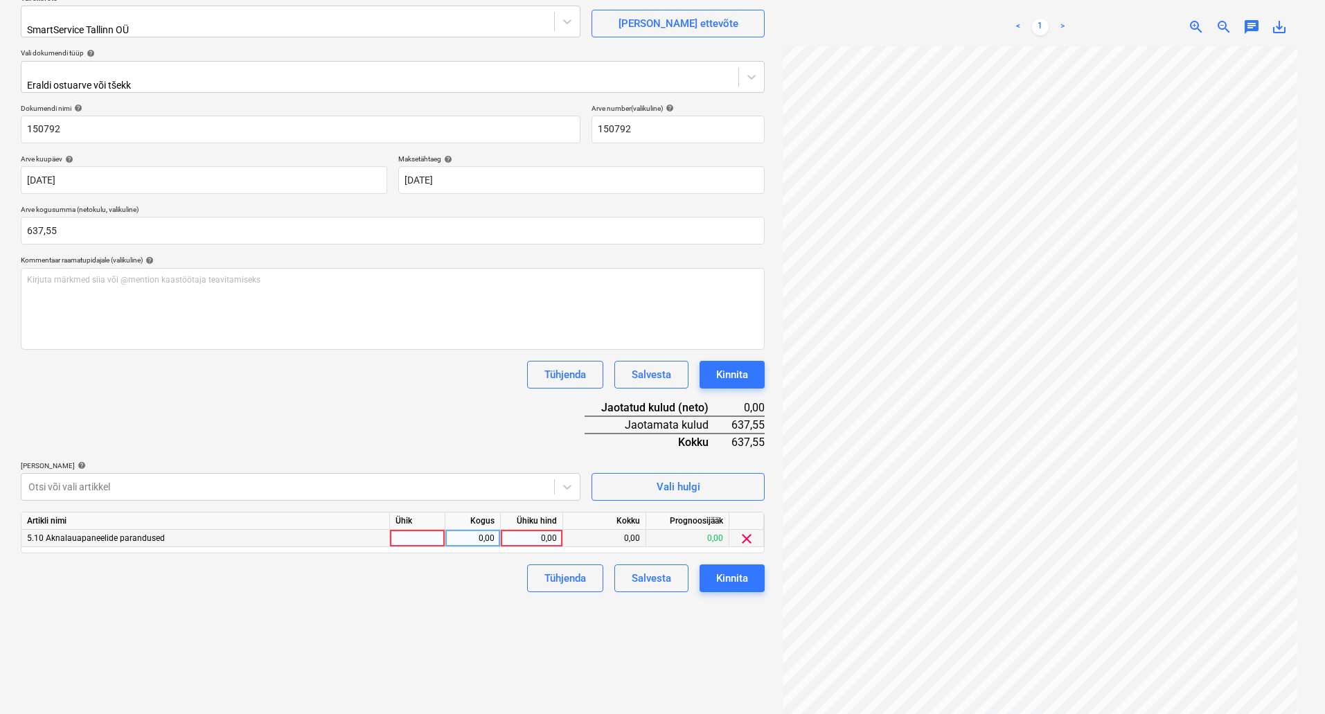
click at [533, 530] on div "0,00" at bounding box center [531, 538] width 51 height 17
type input "637"
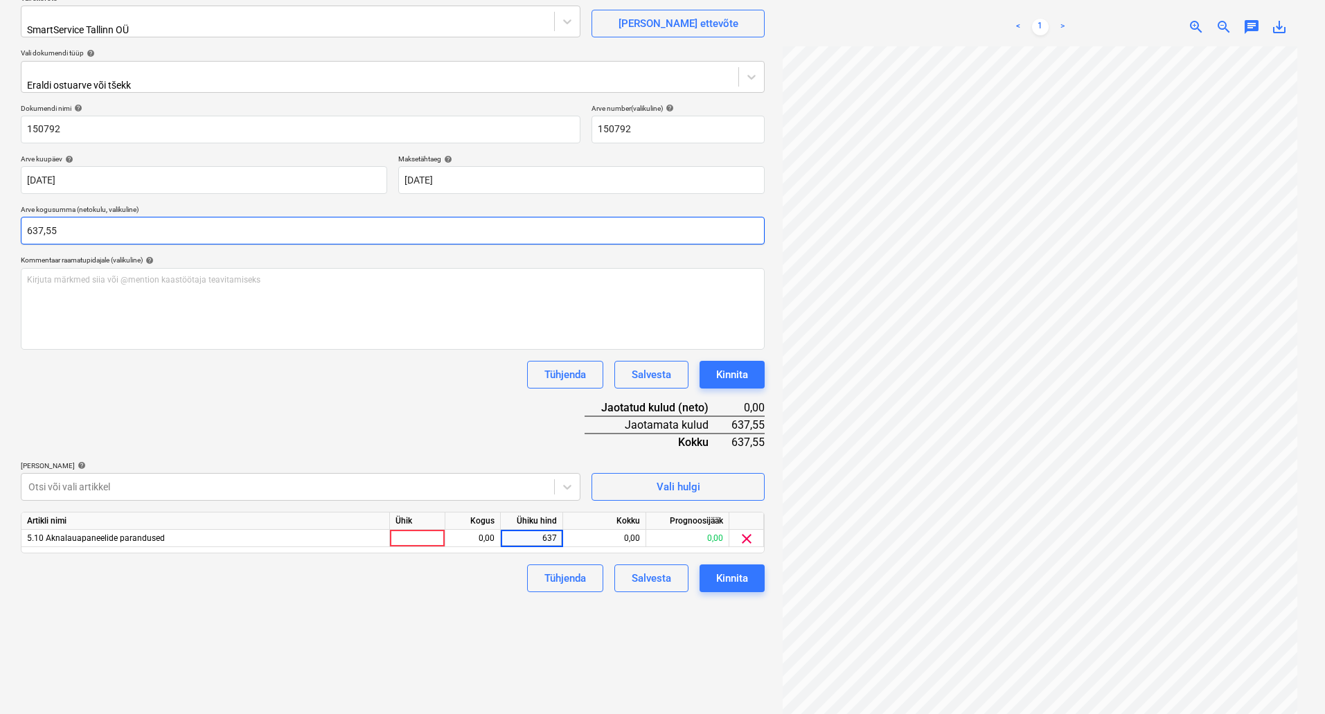
click at [82, 222] on input "637,55" at bounding box center [393, 231] width 744 height 28
type input "514,16"
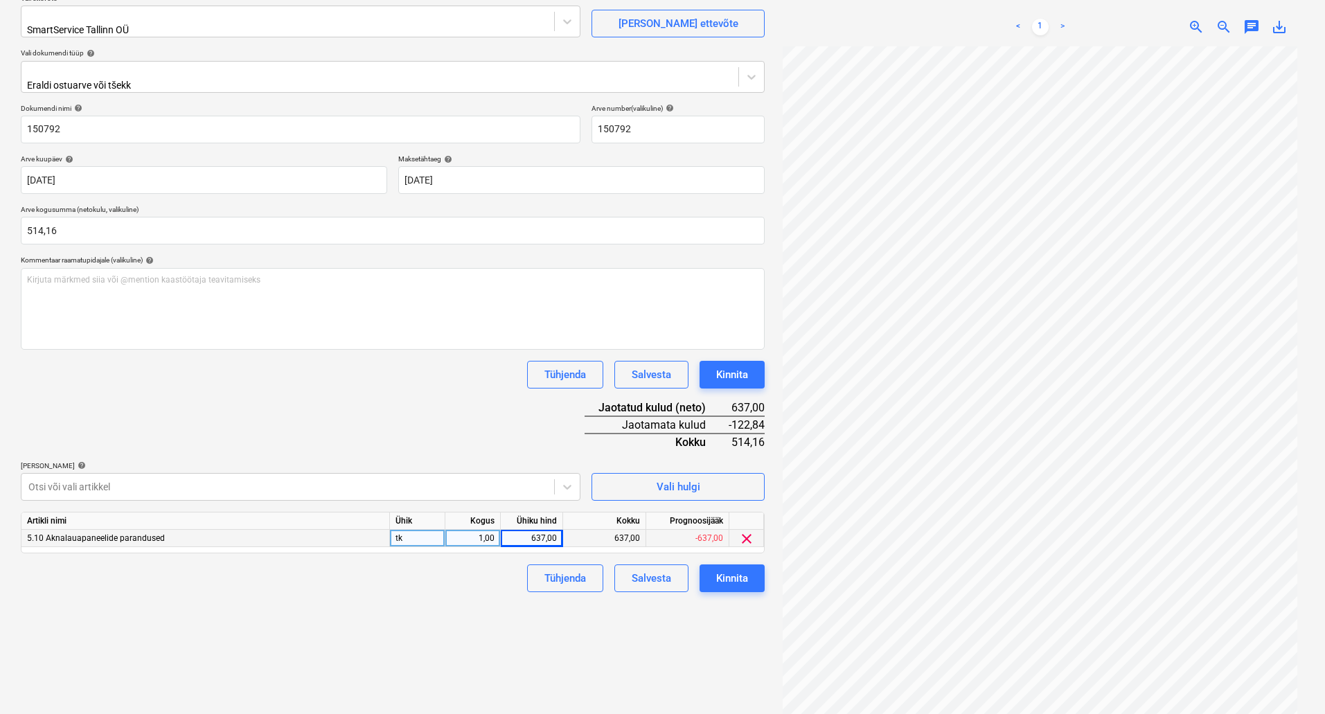
click at [534, 531] on div "637,00" at bounding box center [531, 538] width 51 height 17
type input "514,16"
click at [547, 617] on div "Failide konteerimine Vali ettevõte SmartService Tallinn OÜ [PERSON_NAME] uus et…" at bounding box center [392, 338] width 755 height 778
click at [739, 574] on div "Kinnita" at bounding box center [732, 578] width 32 height 18
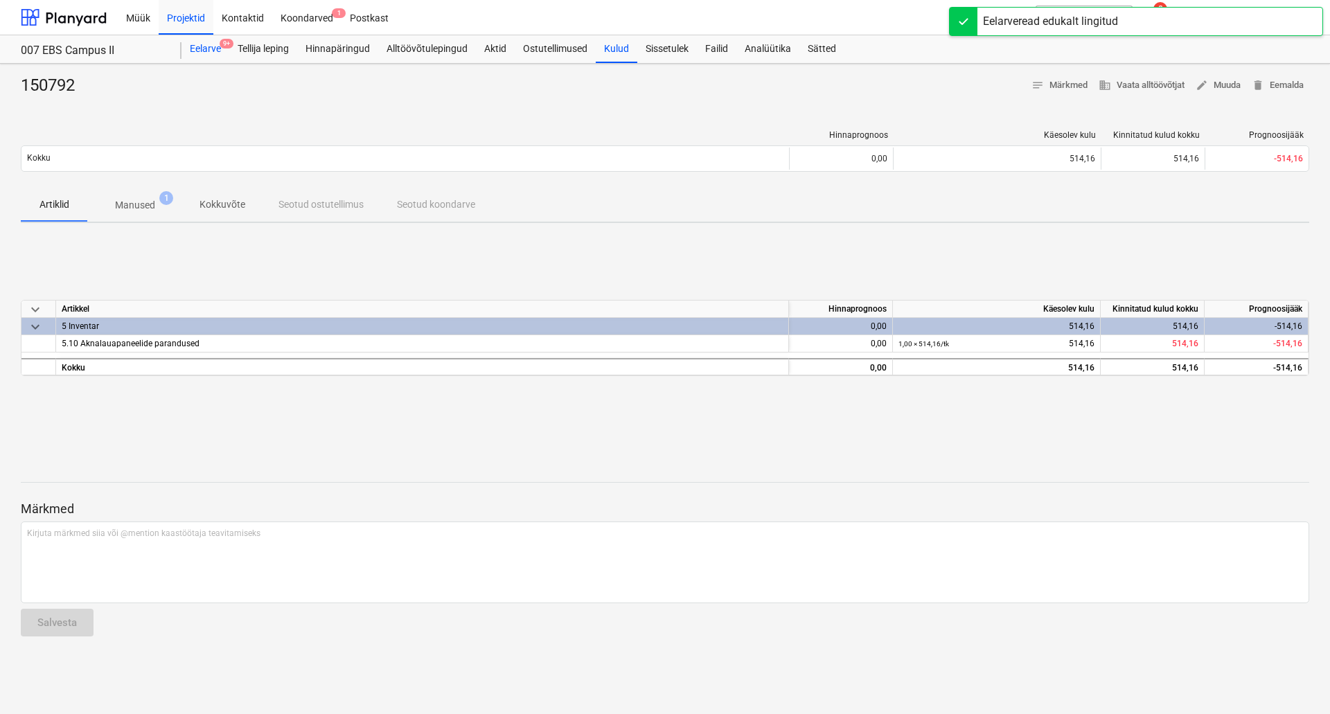
click at [217, 44] on div "Eelarve 9+" at bounding box center [206, 49] width 48 height 28
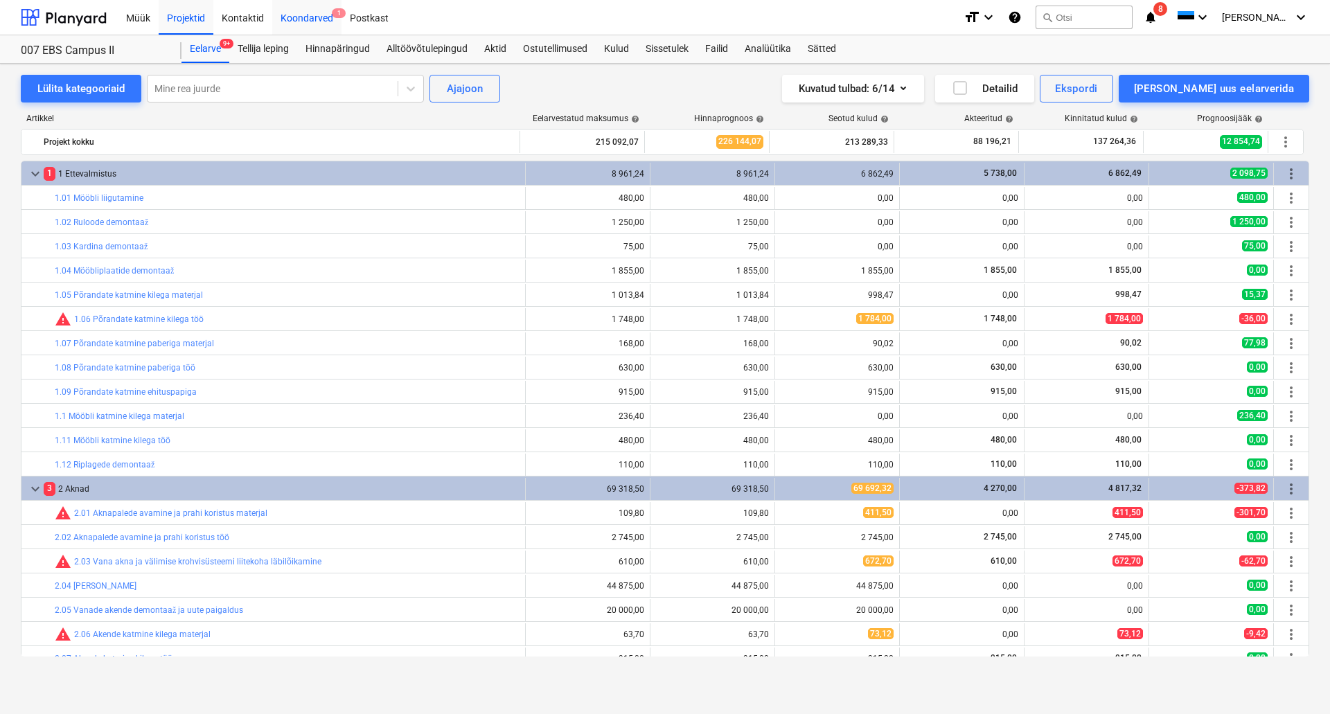
click at [308, 26] on div "Koondarved 1" at bounding box center [306, 16] width 69 height 35
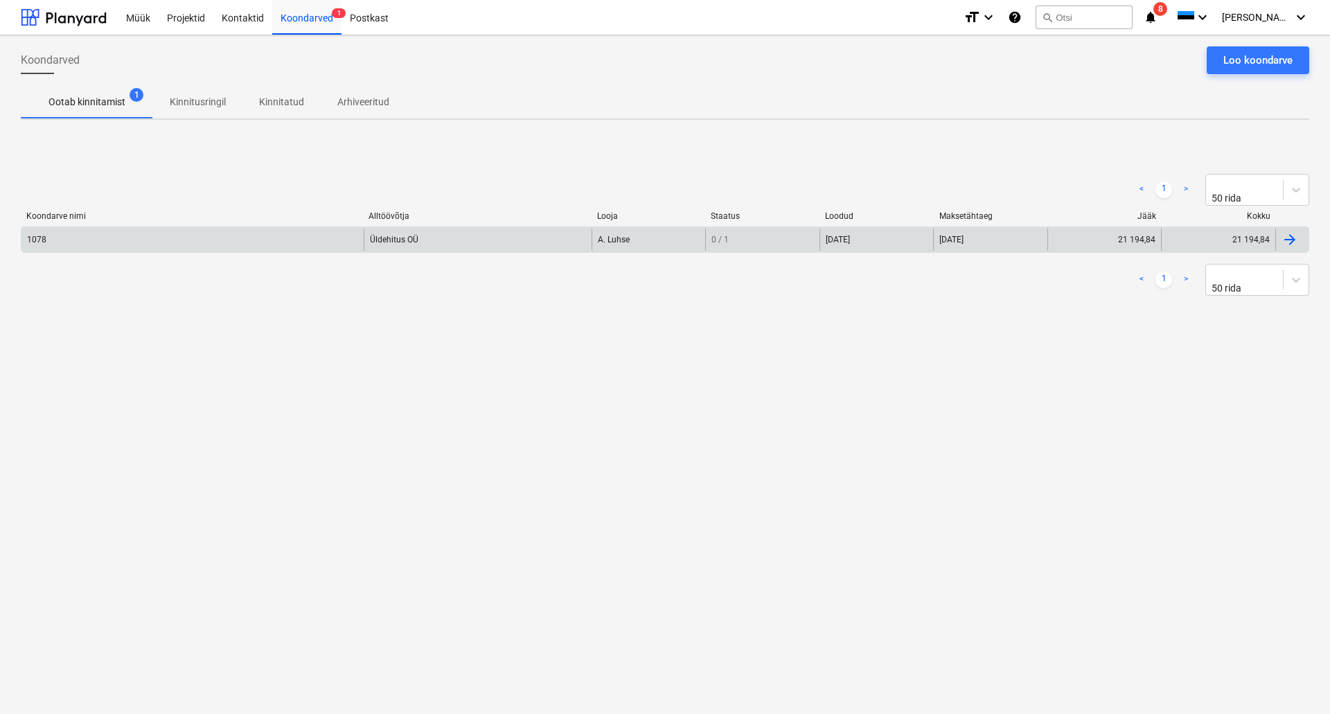
click at [116, 237] on div "1078" at bounding box center [192, 240] width 342 height 22
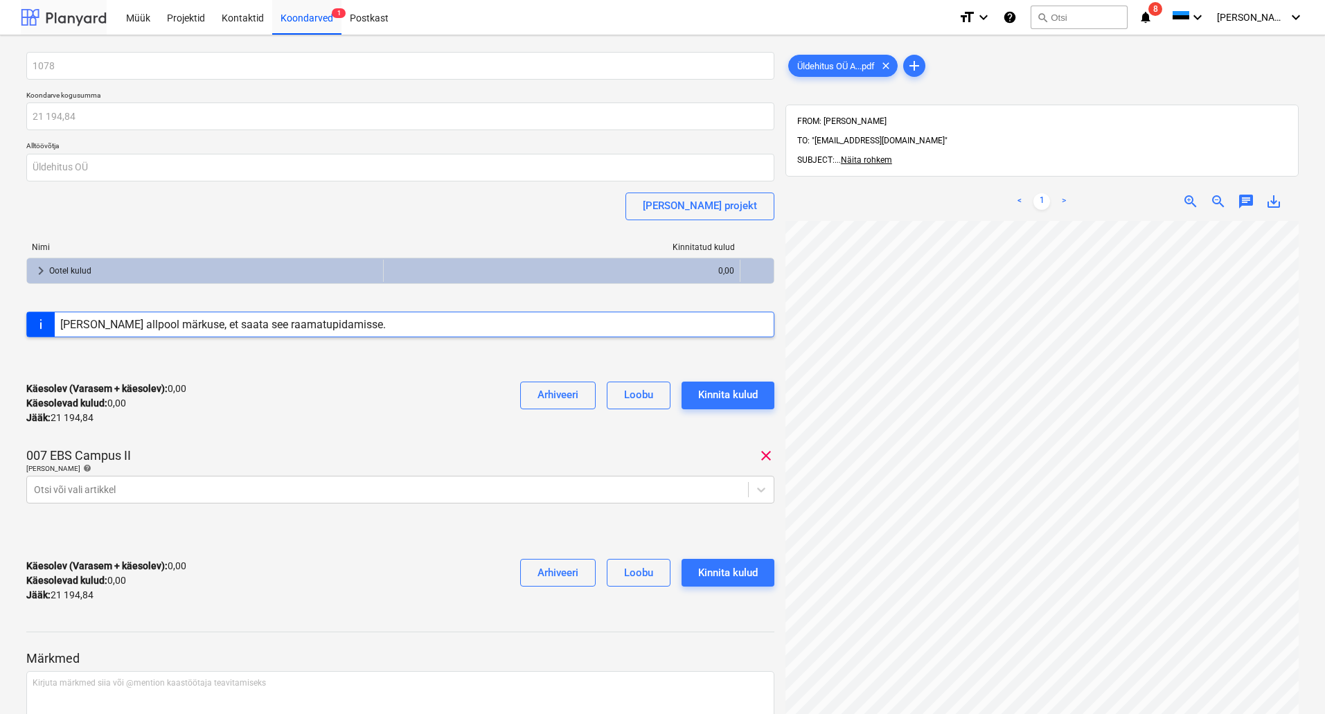
click at [75, 14] on div at bounding box center [64, 17] width 86 height 35
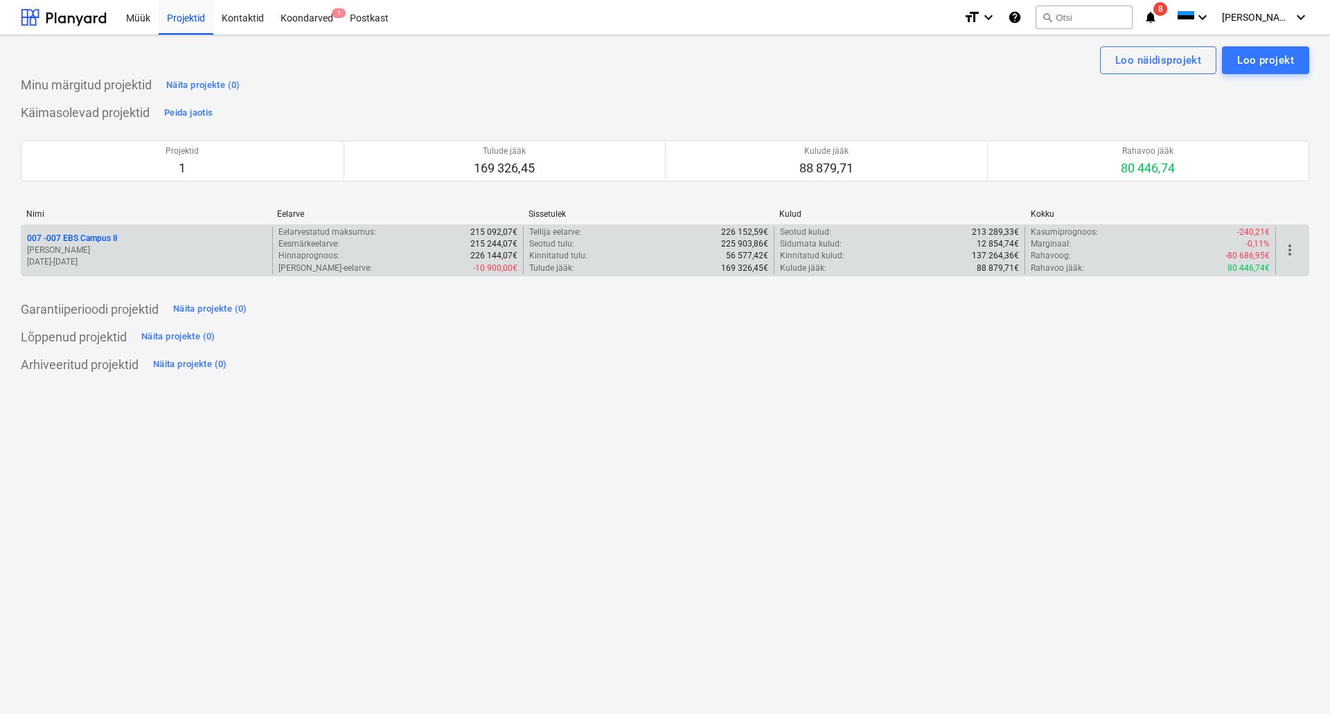
click at [54, 244] on p "007 - 007 EBS Campus II" at bounding box center [72, 239] width 90 height 12
